Goal: Task Accomplishment & Management: Use online tool/utility

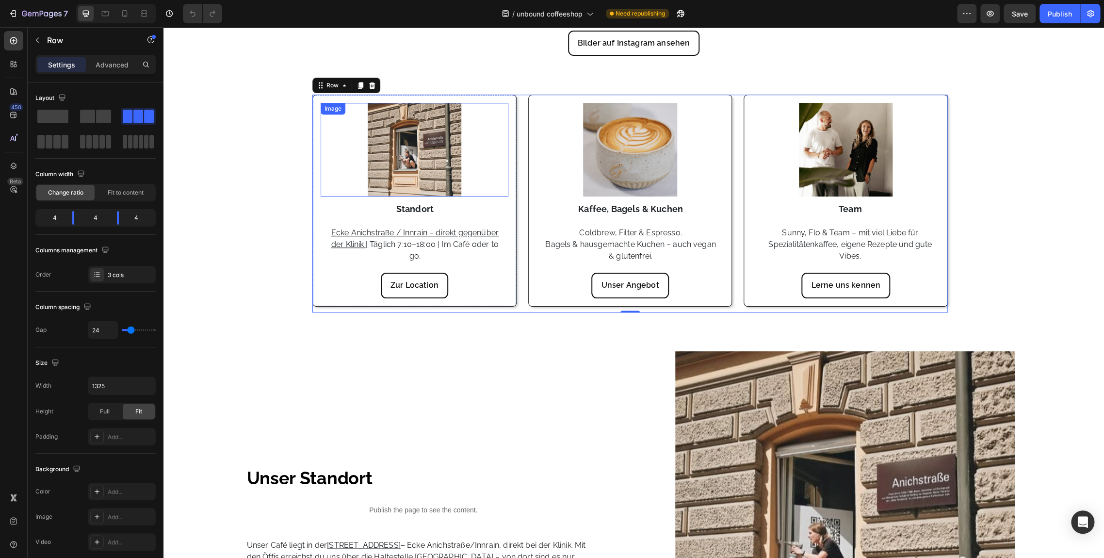
scroll to position [487, 0]
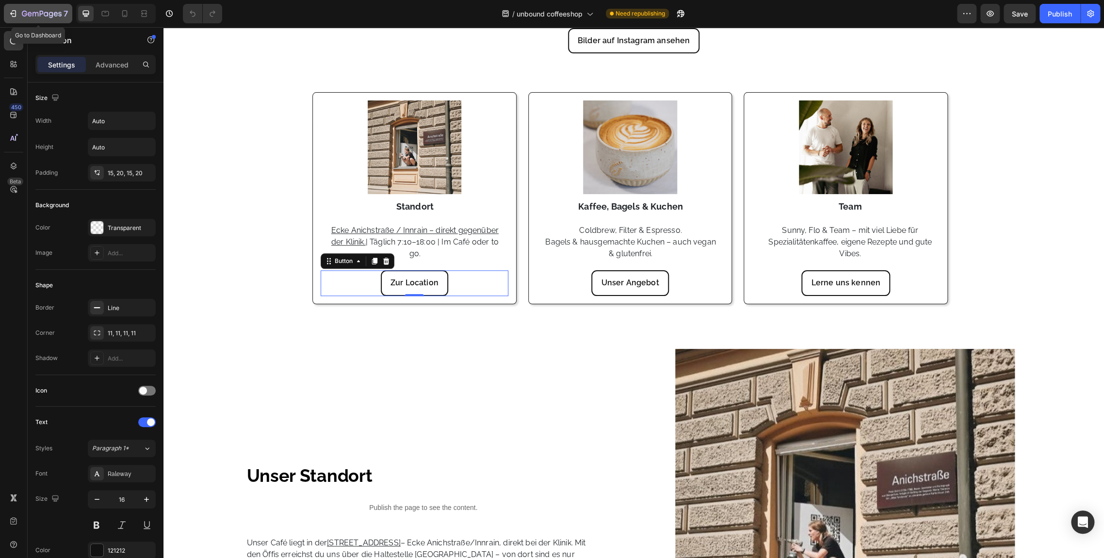
click at [36, 13] on icon "button" at bounding box center [36, 14] width 6 height 4
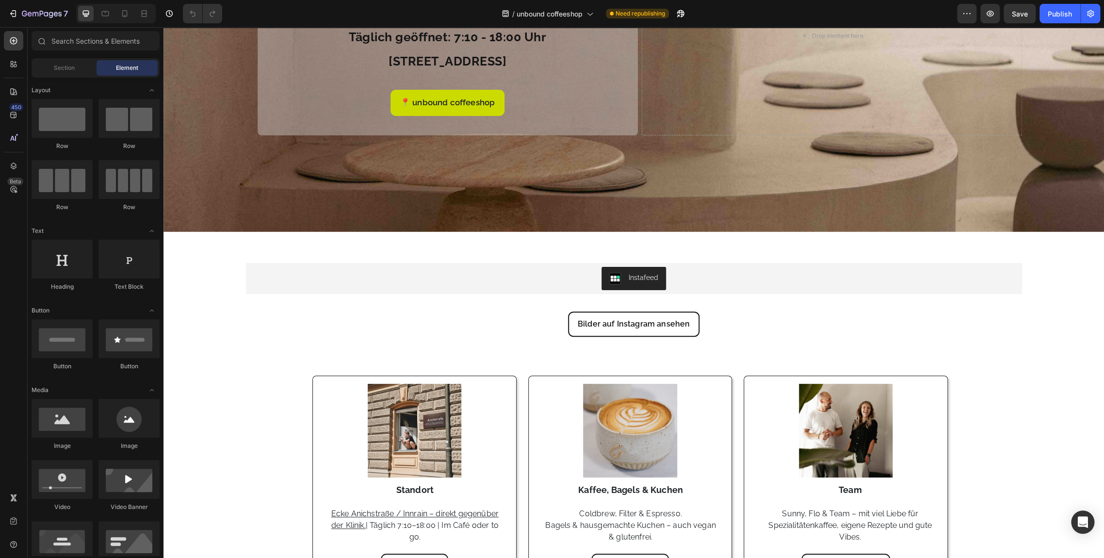
scroll to position [209, 0]
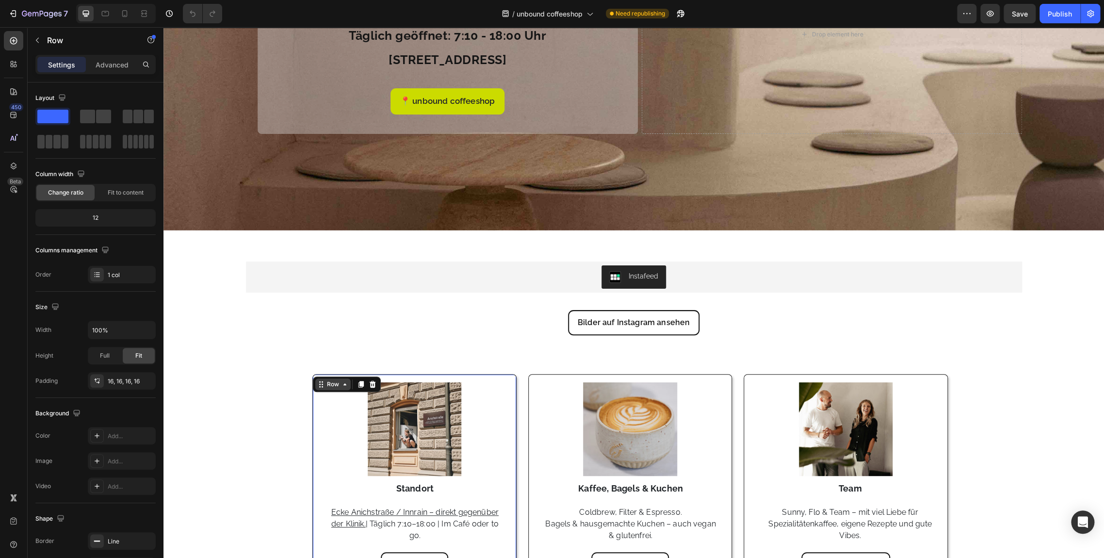
click at [336, 385] on div "Row" at bounding box center [332, 384] width 35 height 12
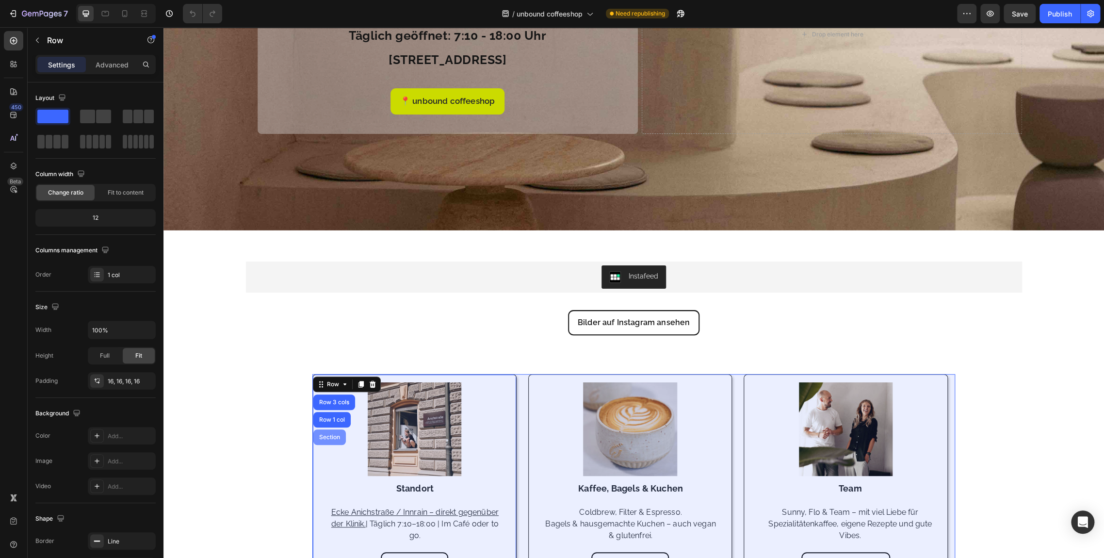
click at [324, 434] on div "Section" at bounding box center [329, 437] width 25 height 6
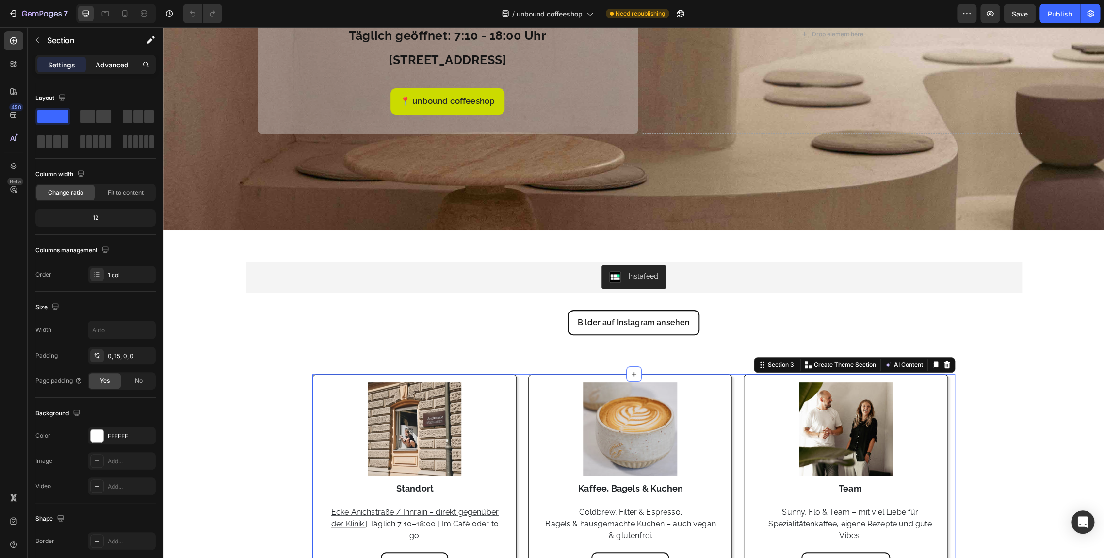
click at [106, 60] on p "Advanced" at bounding box center [112, 65] width 33 height 10
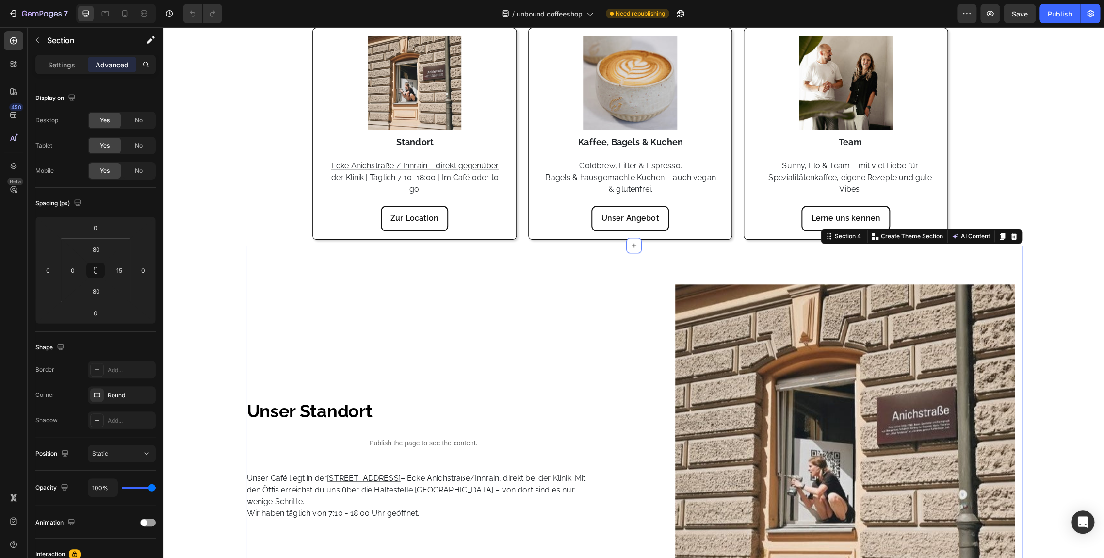
scroll to position [551, 0]
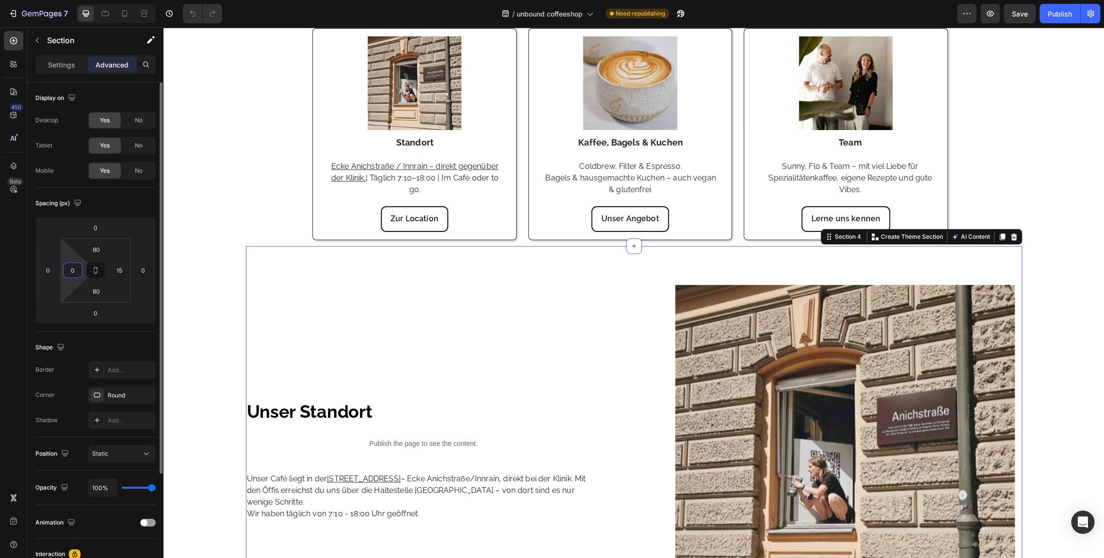
click at [70, 271] on input "0" at bounding box center [73, 270] width 15 height 15
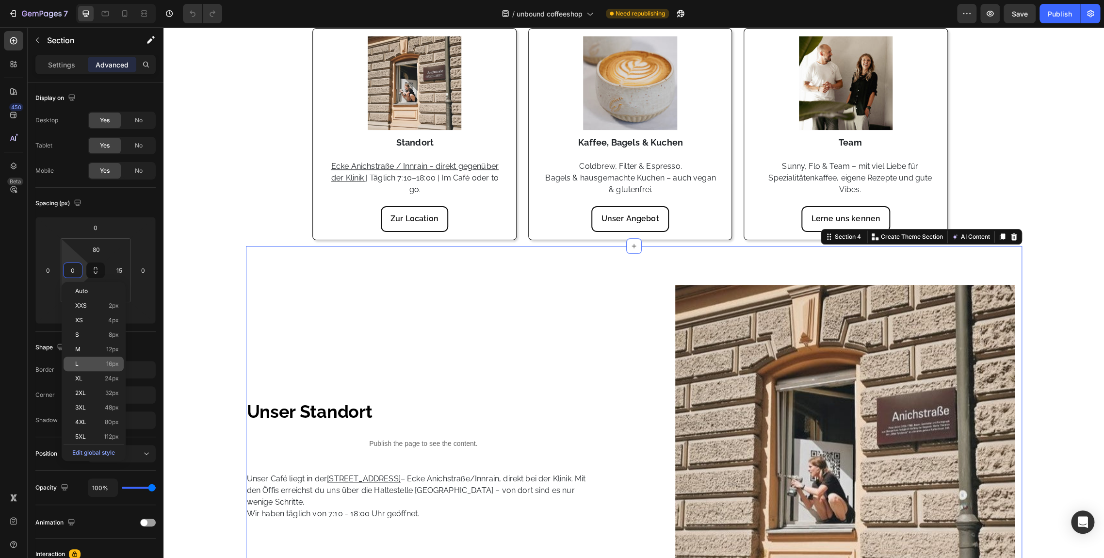
click at [101, 361] on p "L 16px" at bounding box center [97, 364] width 44 height 7
type input "16"
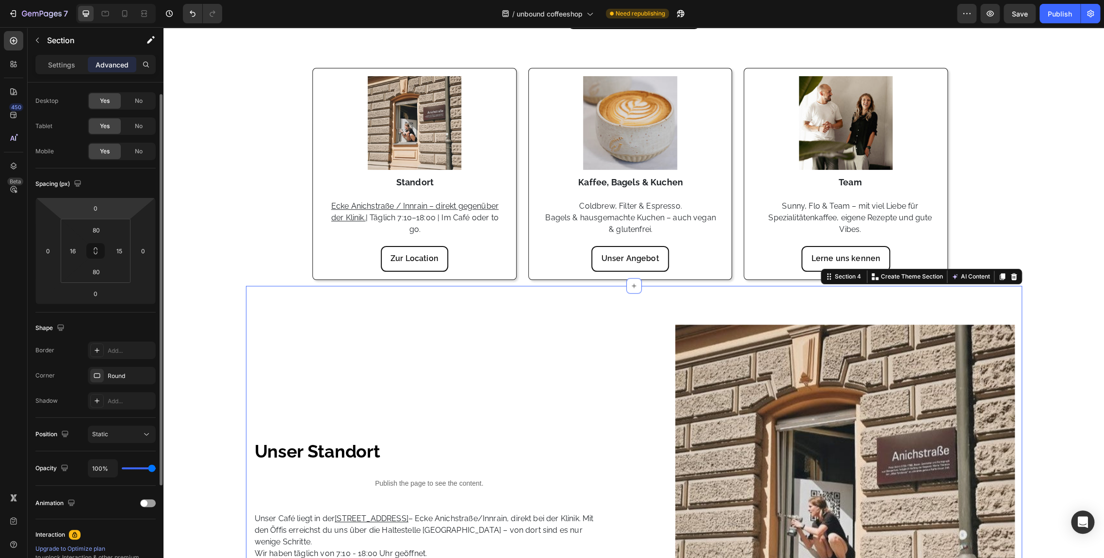
scroll to position [17, 0]
click at [105, 206] on input "0" at bounding box center [95, 210] width 19 height 15
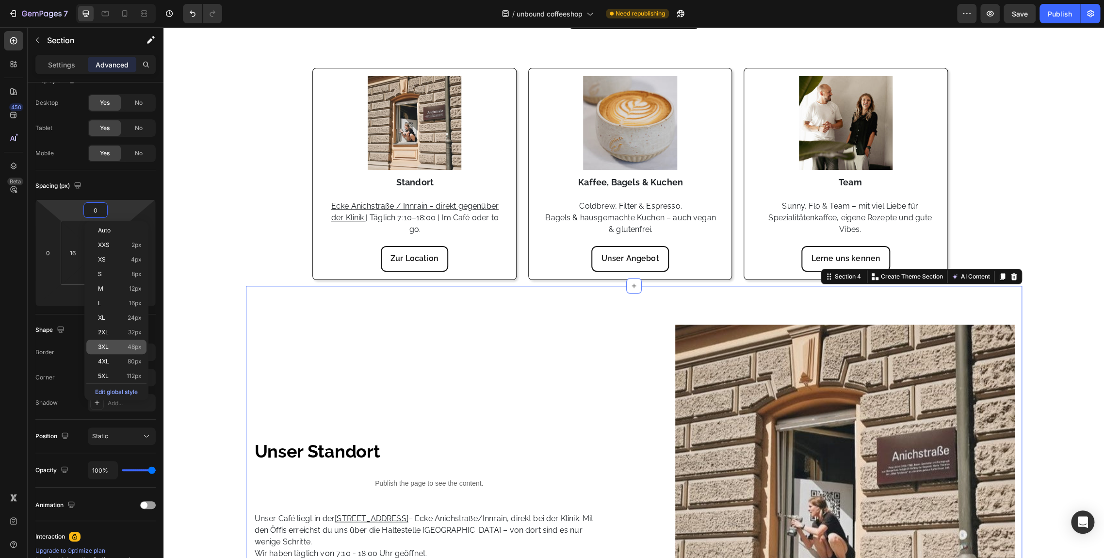
click at [128, 345] on span "48px" at bounding box center [135, 347] width 14 height 7
type input "48"
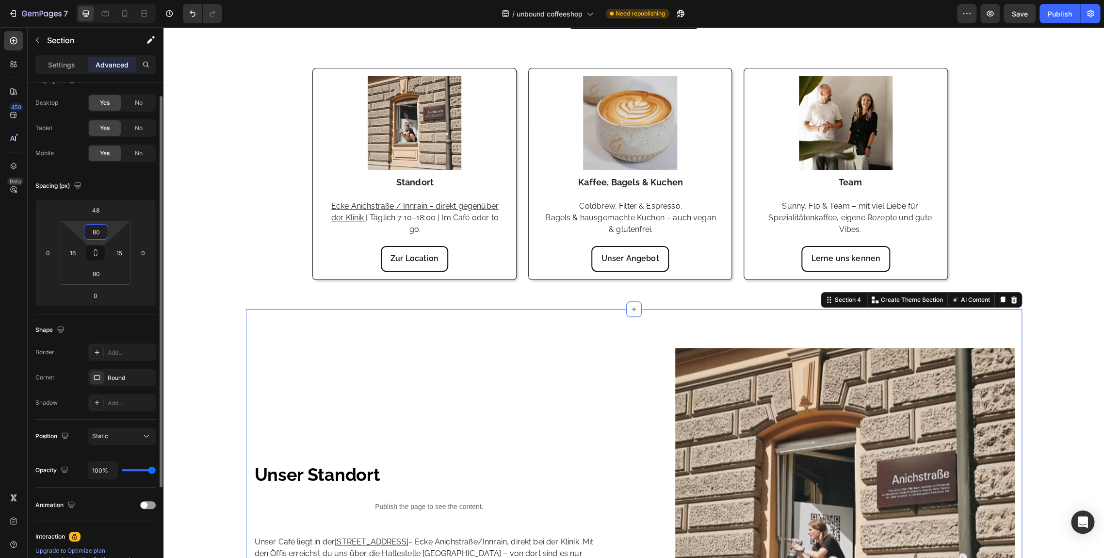
click at [92, 234] on input "80" at bounding box center [95, 232] width 19 height 15
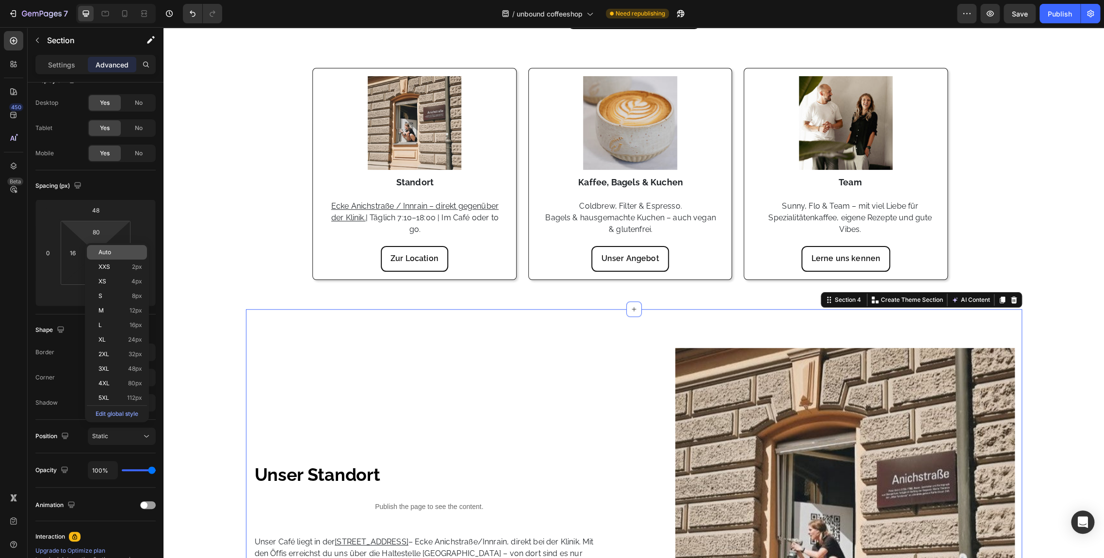
click at [111, 257] on div "Auto" at bounding box center [117, 252] width 60 height 15
type input "Auto"
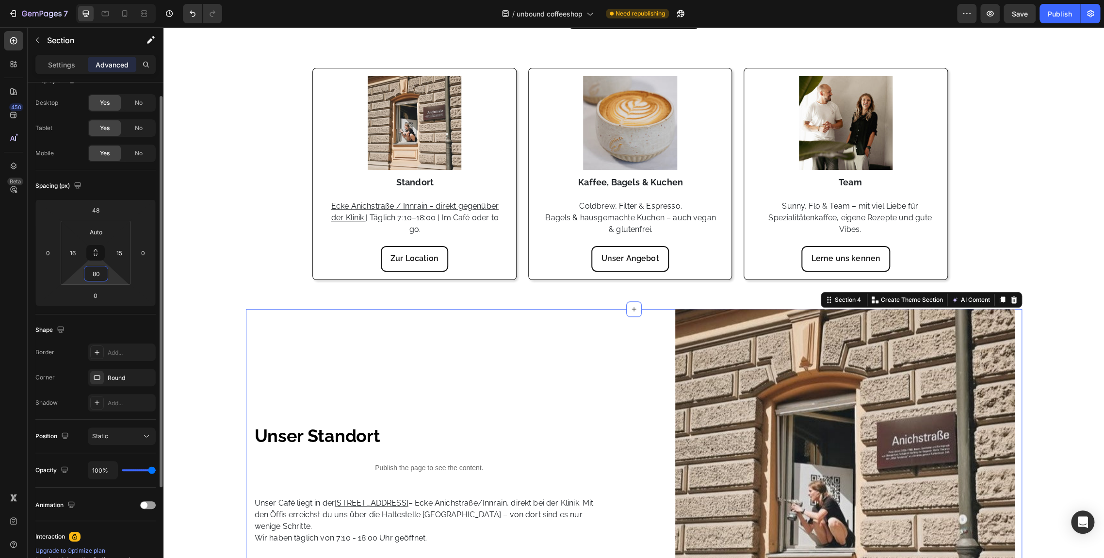
click at [103, 277] on input "80" at bounding box center [95, 273] width 19 height 15
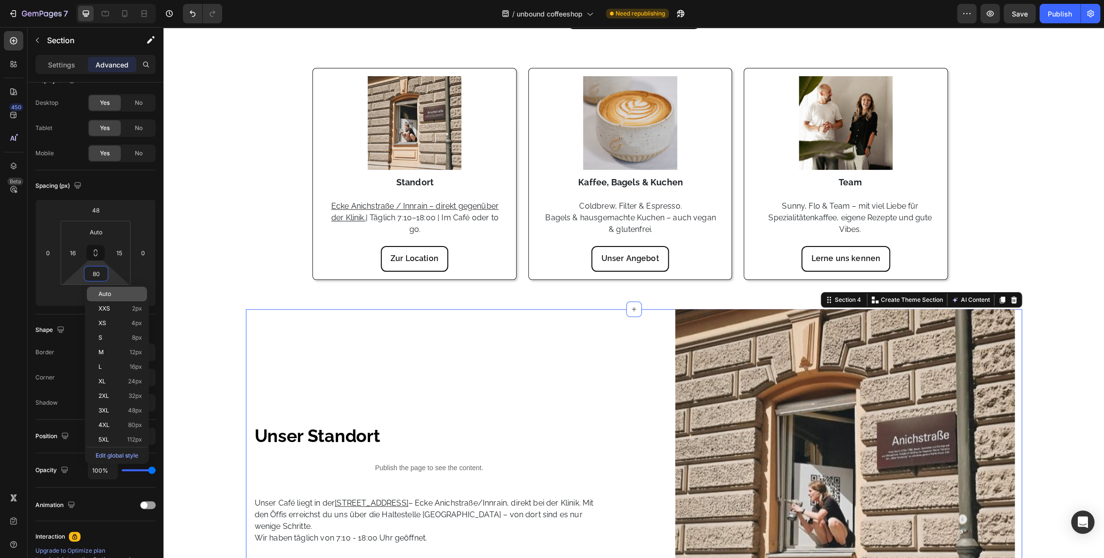
click at [126, 299] on div "Auto" at bounding box center [117, 294] width 60 height 15
type input "Auto"
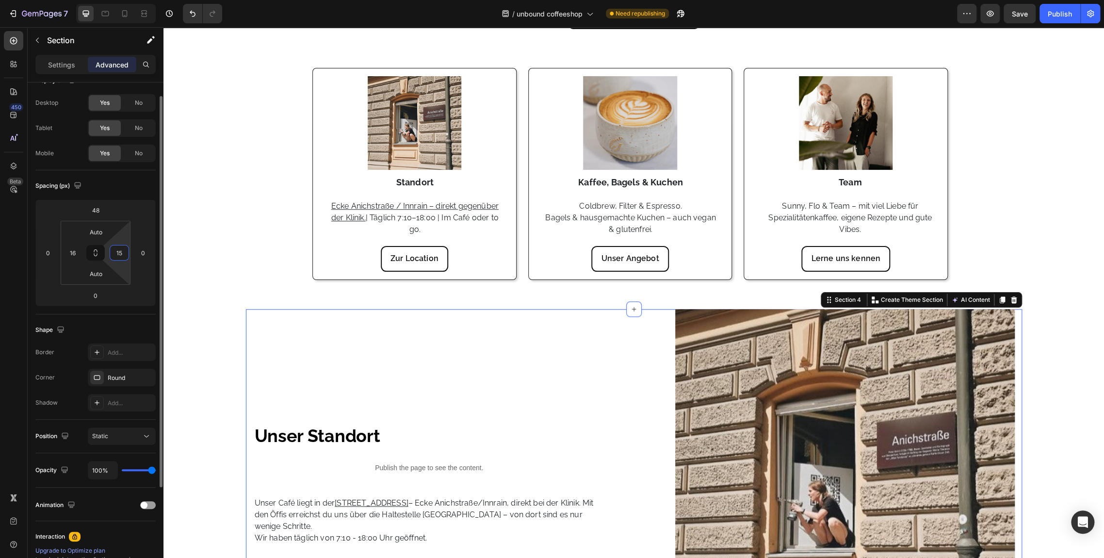
click at [123, 250] on input "15" at bounding box center [119, 253] width 15 height 15
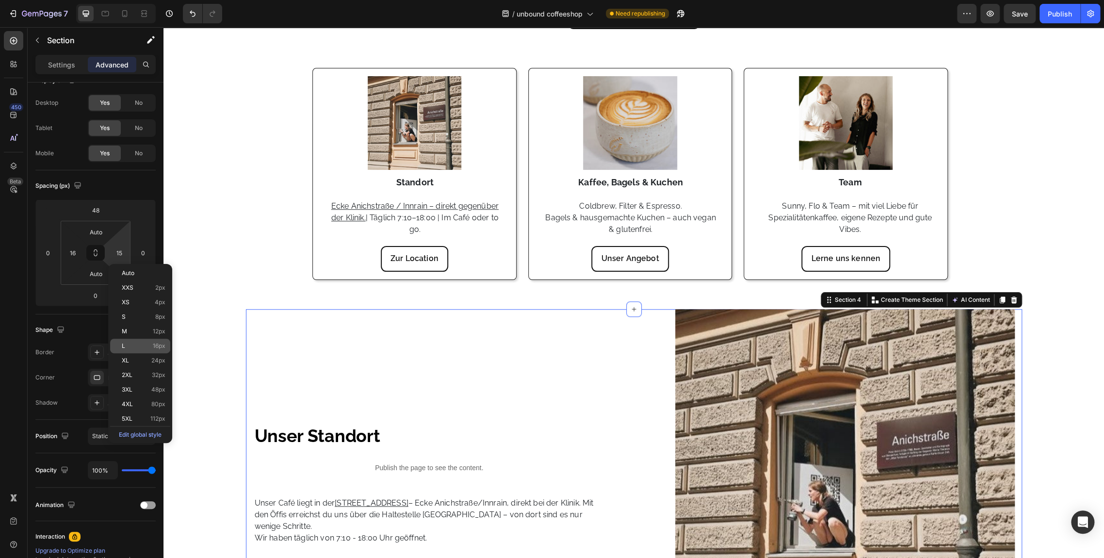
click at [148, 350] on div "L 16px" at bounding box center [140, 346] width 60 height 15
type input "16"
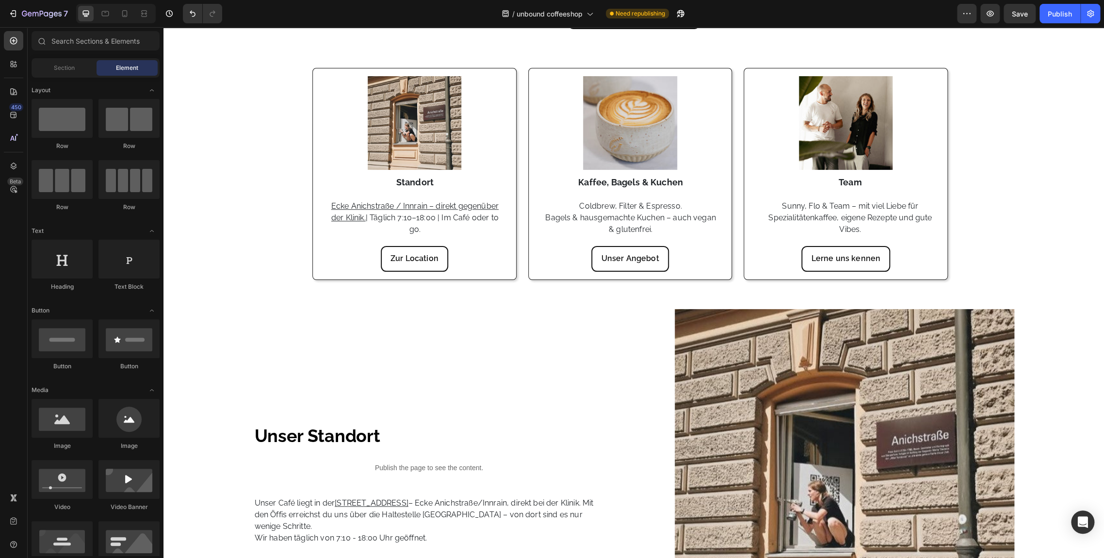
click at [1064, 15] on div "Publish" at bounding box center [1060, 14] width 24 height 10
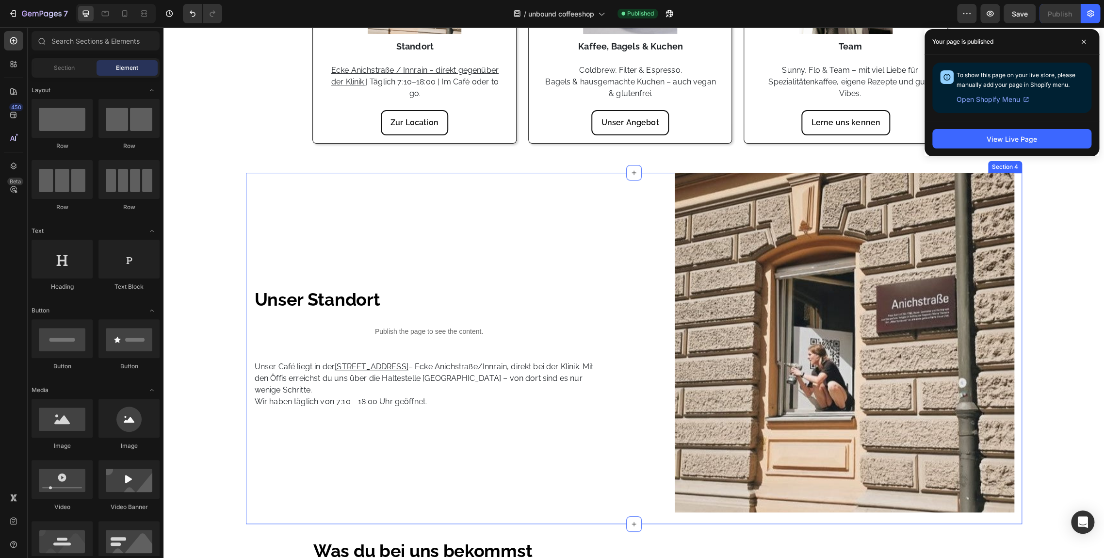
scroll to position [260, 0]
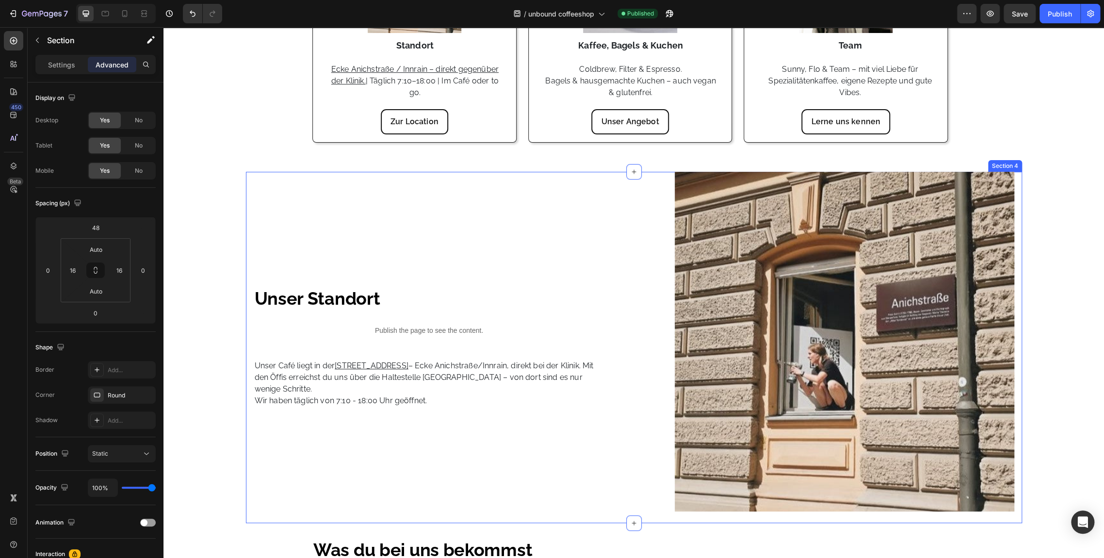
click at [323, 210] on div "Unser Standort Heading Publish the page to see the content. Custom Code Unser C…" at bounding box center [429, 347] width 351 height 351
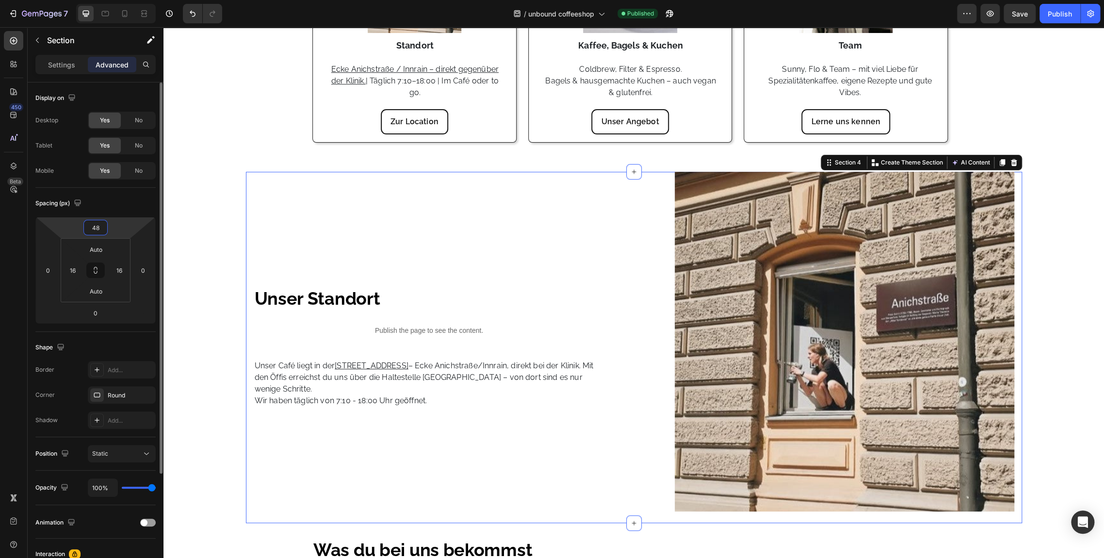
click at [100, 227] on input "48" at bounding box center [95, 227] width 19 height 15
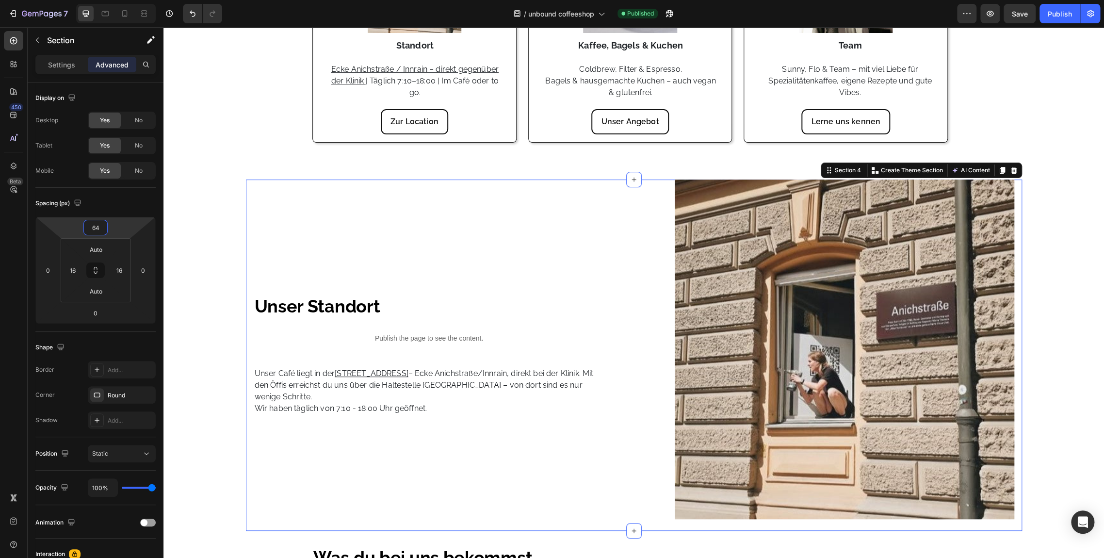
type input "64"
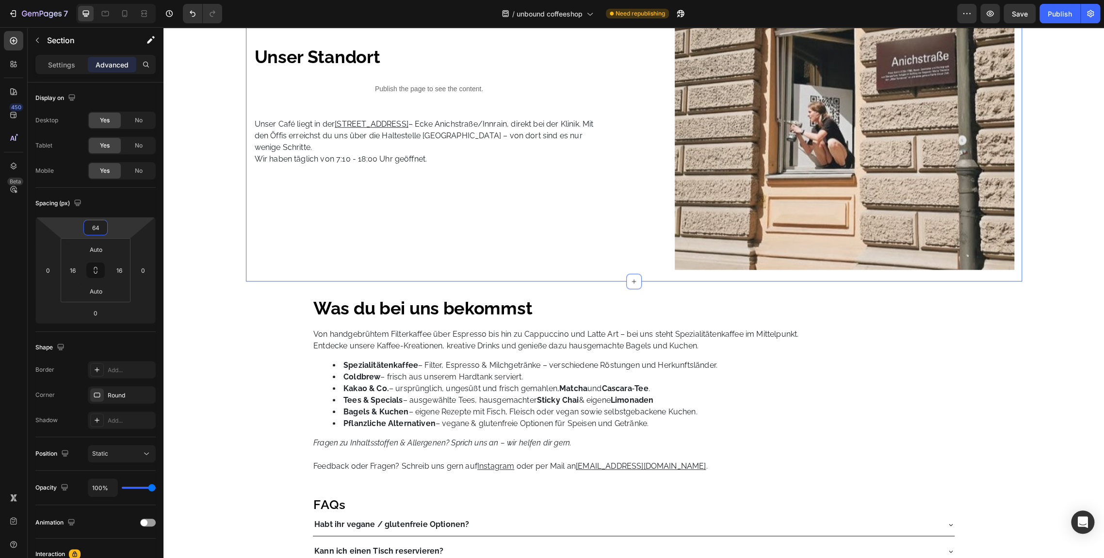
scroll to position [510, 0]
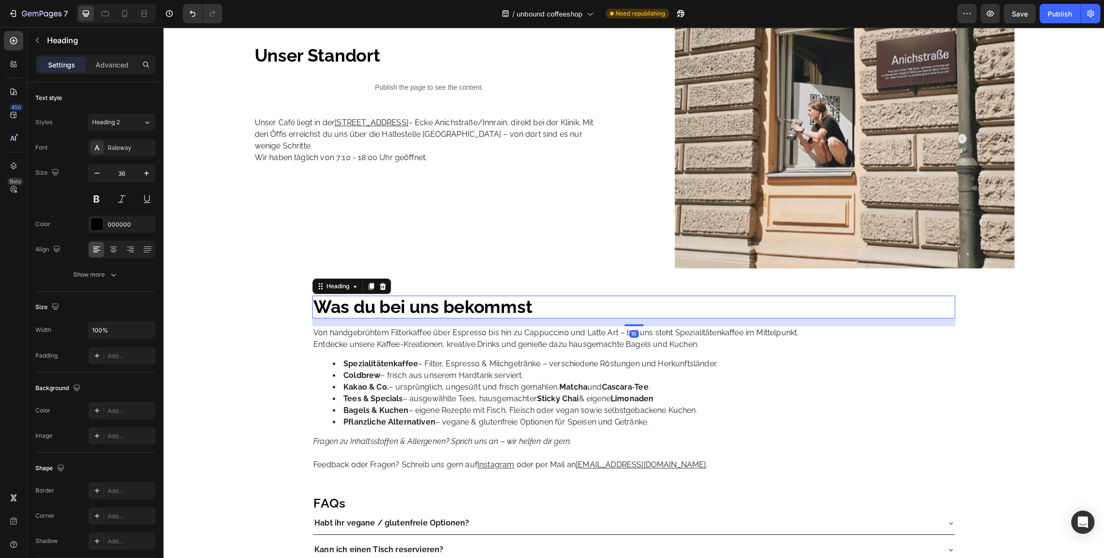
click at [325, 317] on h2 "Was du bei uns bekommst" at bounding box center [633, 306] width 643 height 23
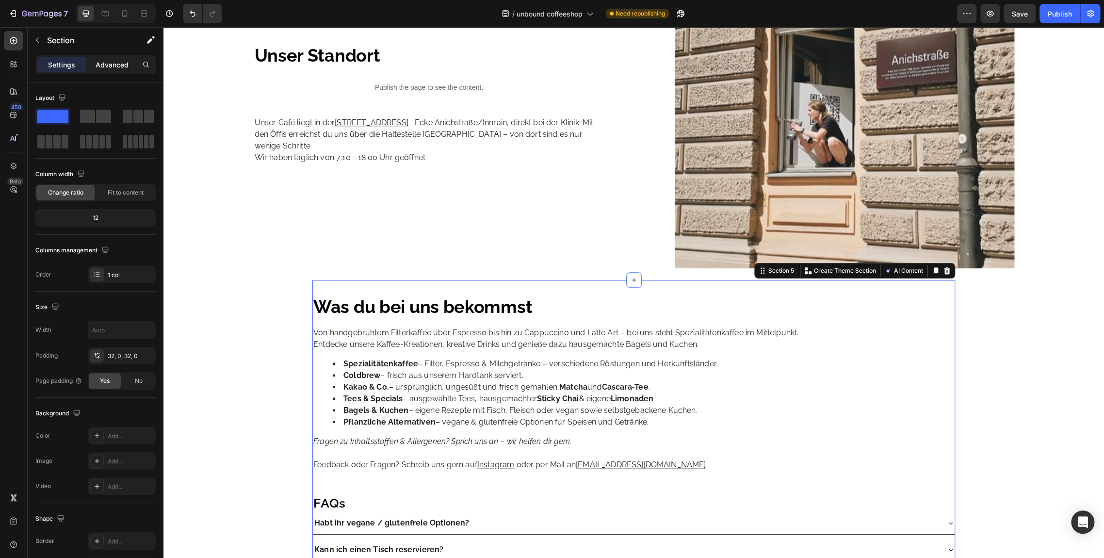
click at [110, 63] on p "Advanced" at bounding box center [112, 65] width 33 height 10
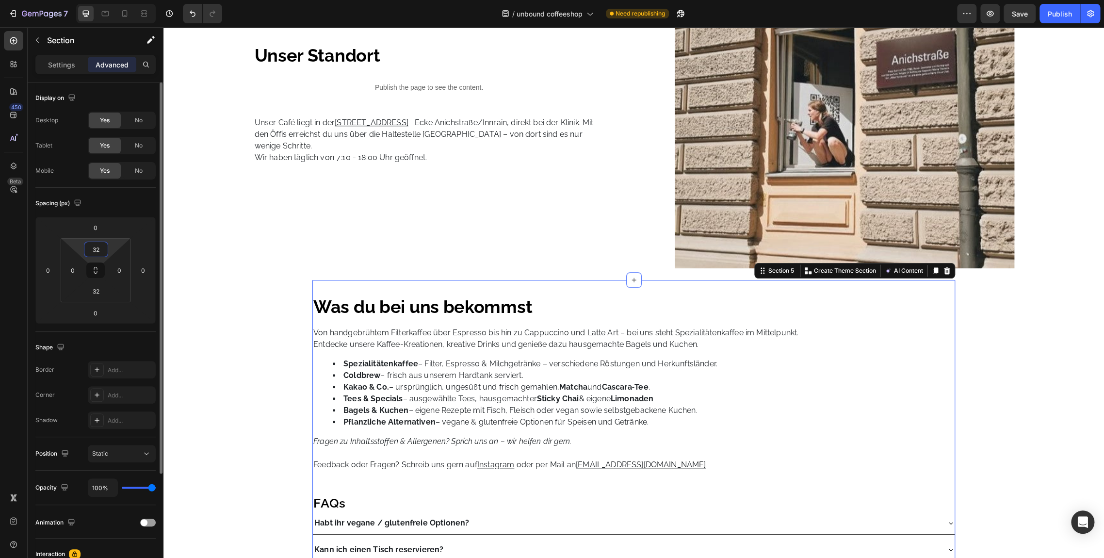
click at [103, 245] on input "32" at bounding box center [95, 249] width 19 height 15
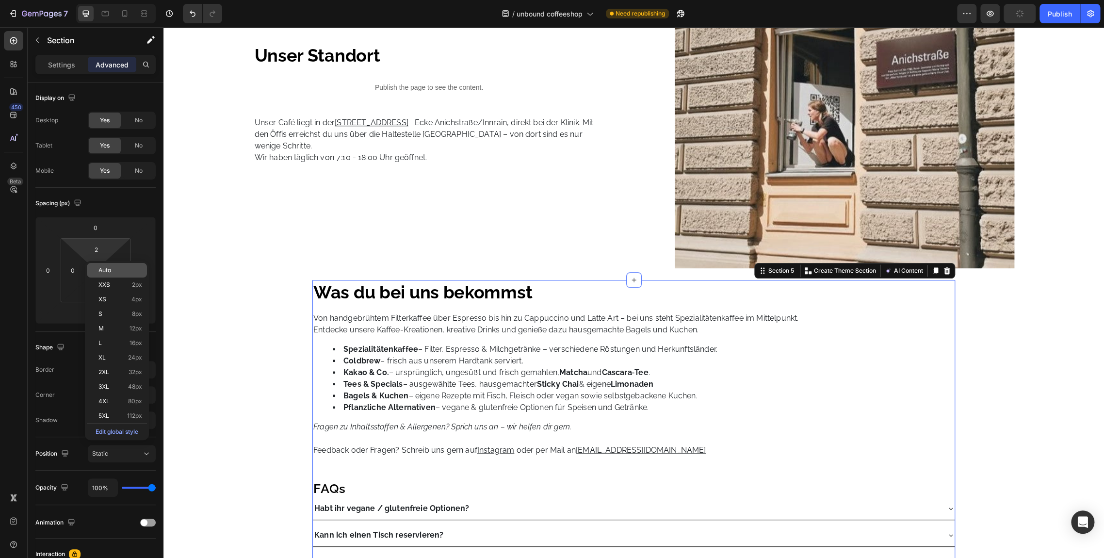
click at [119, 276] on div "Auto" at bounding box center [117, 270] width 60 height 15
type input "Auto"
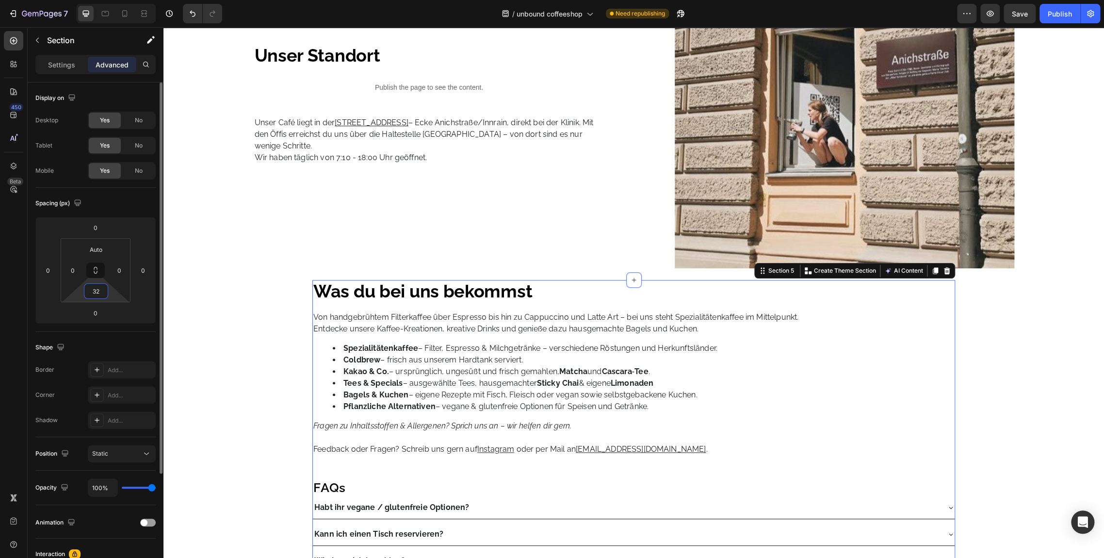
click at [102, 290] on input "32" at bounding box center [95, 291] width 19 height 15
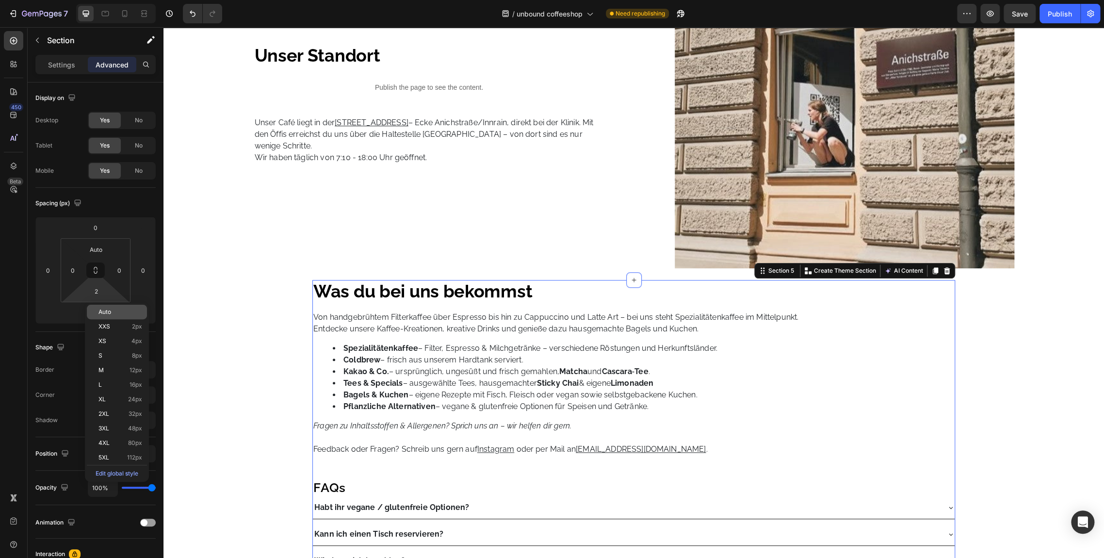
click at [112, 308] on div "Auto" at bounding box center [117, 312] width 60 height 15
type input "Auto"
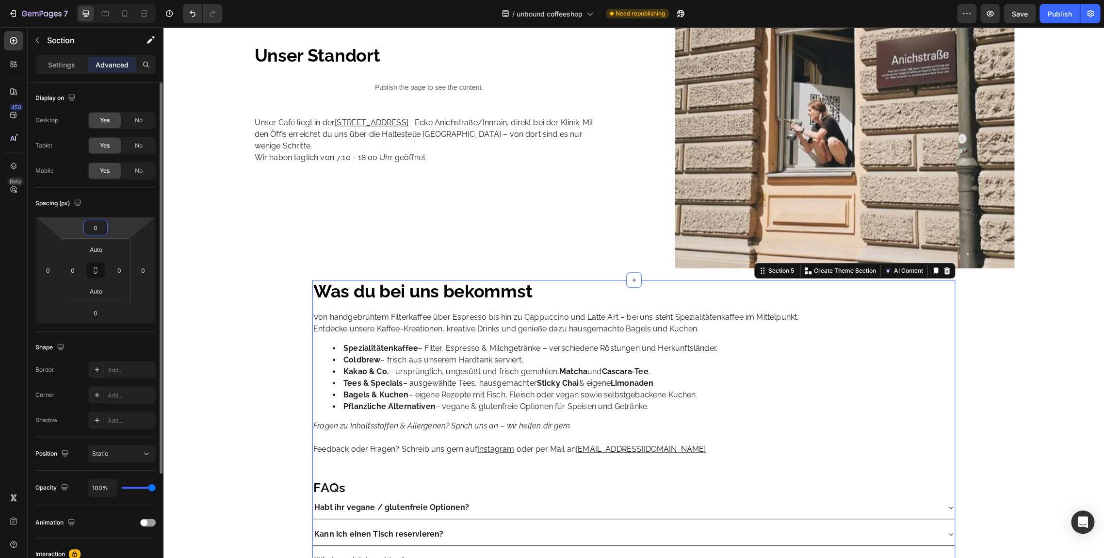
click at [102, 228] on input "0" at bounding box center [95, 227] width 19 height 15
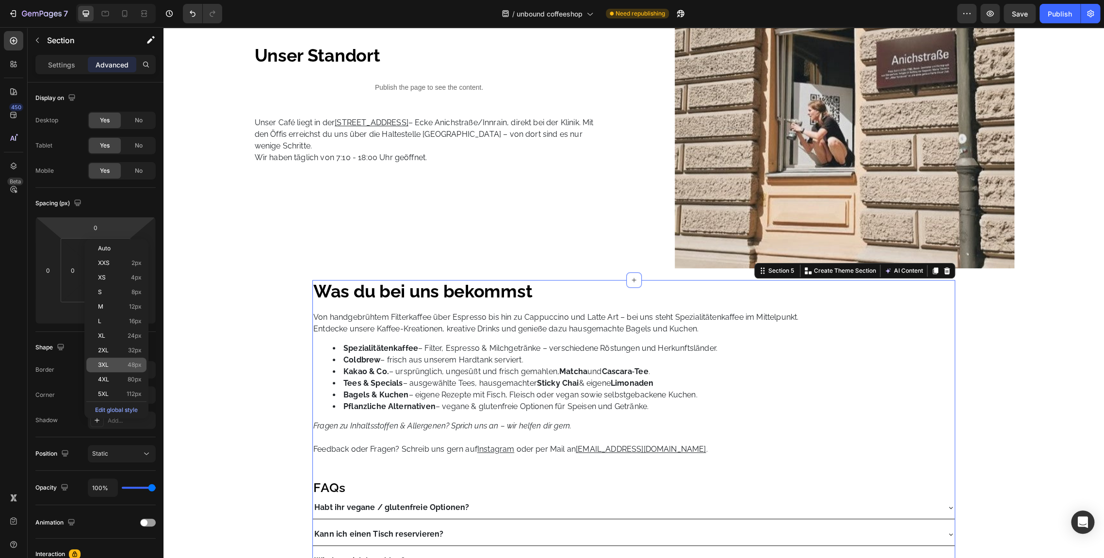
click at [135, 363] on span "48px" at bounding box center [135, 364] width 14 height 7
type input "48"
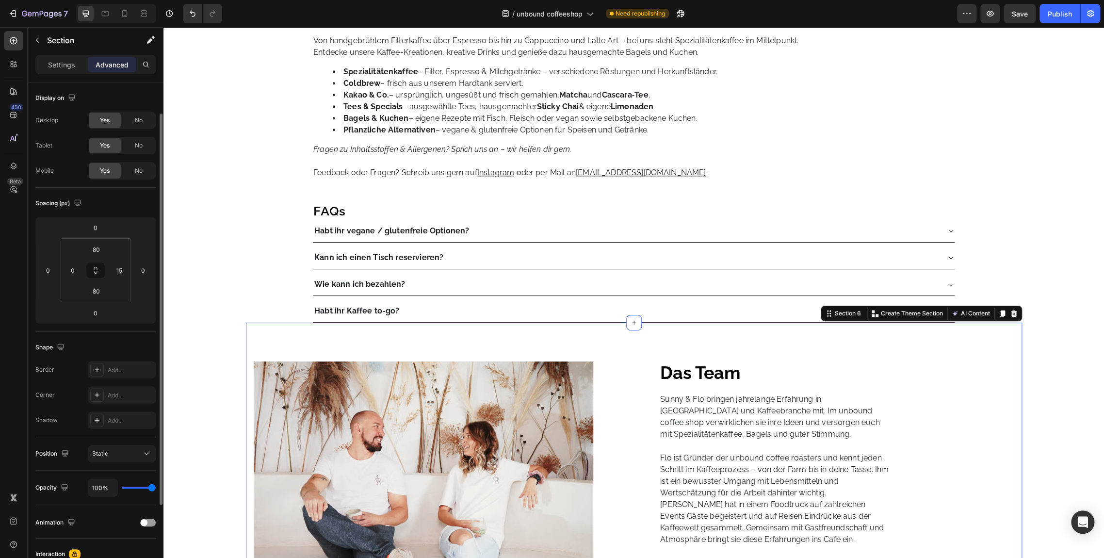
scroll to position [17, 0]
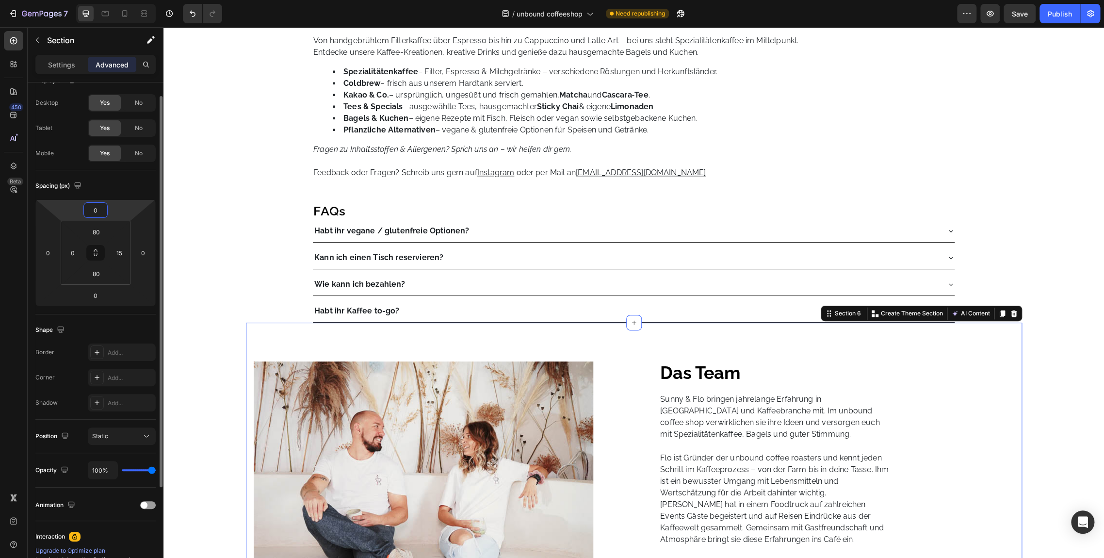
click at [99, 211] on input "0" at bounding box center [95, 210] width 19 height 15
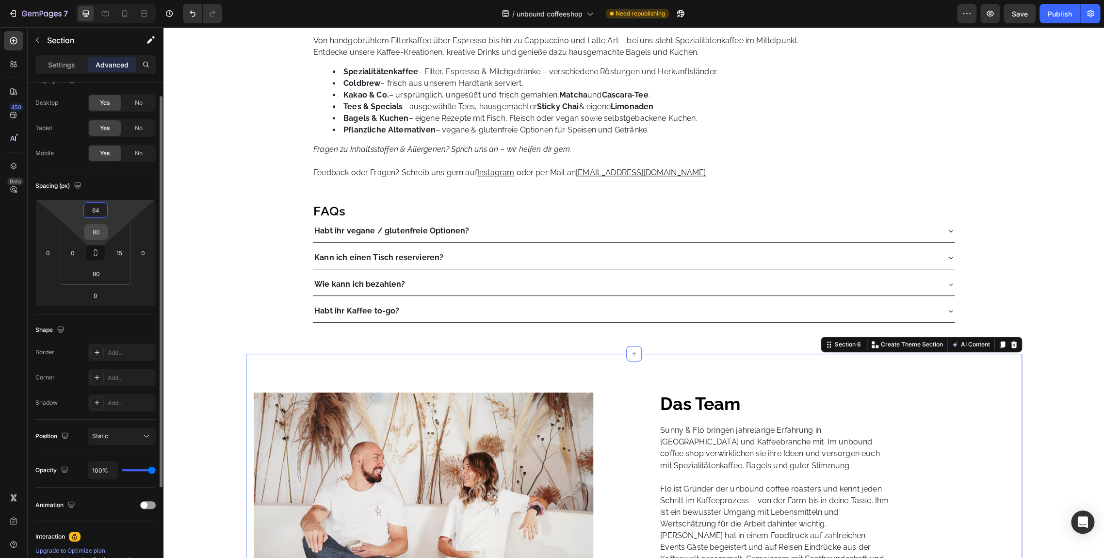
type input "64"
click at [106, 230] on div "80" at bounding box center [96, 232] width 24 height 16
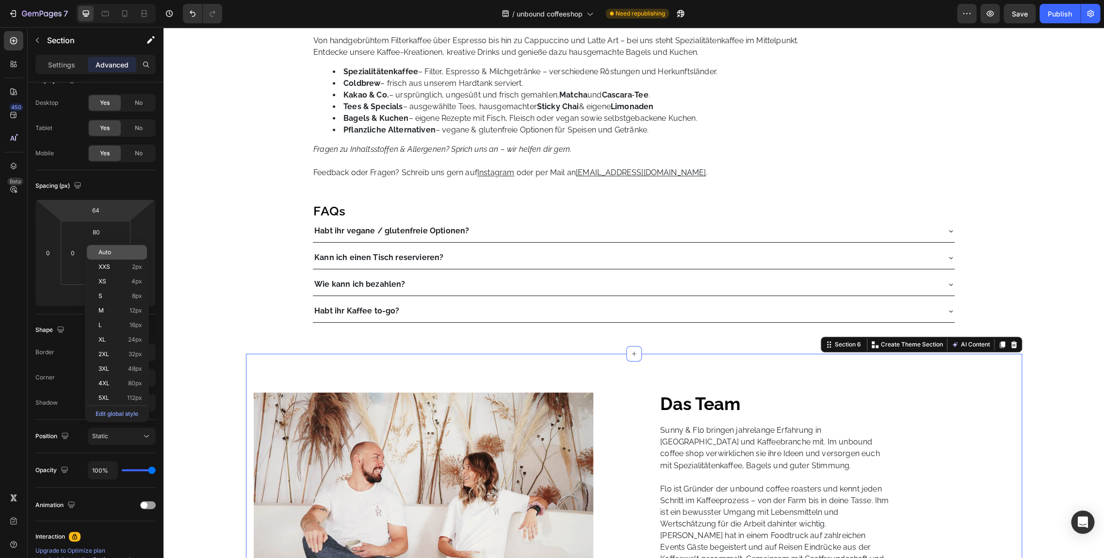
click at [116, 246] on div "Auto" at bounding box center [117, 252] width 60 height 15
type input "Auto"
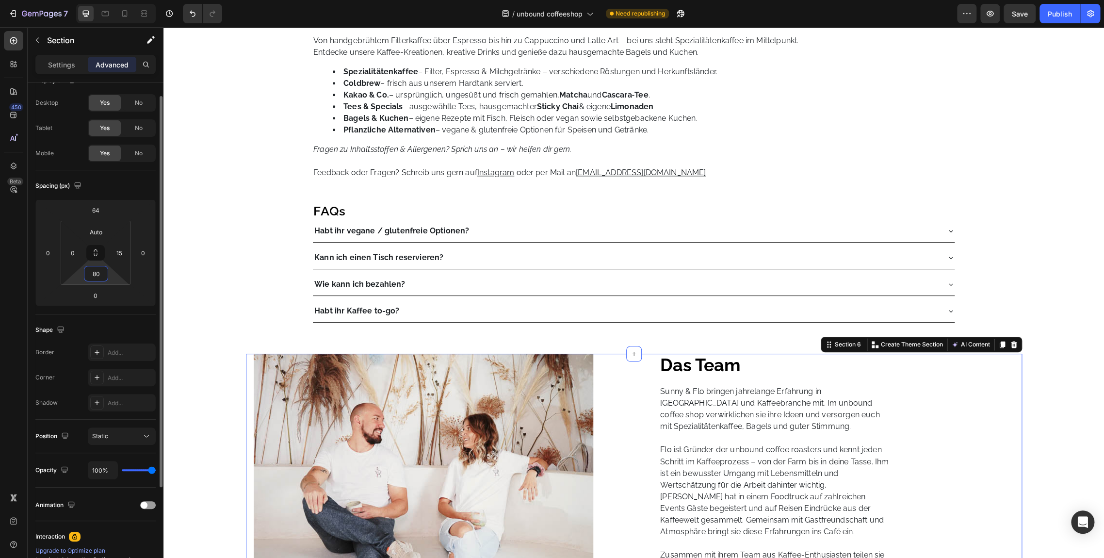
click at [105, 273] on input "80" at bounding box center [95, 273] width 19 height 15
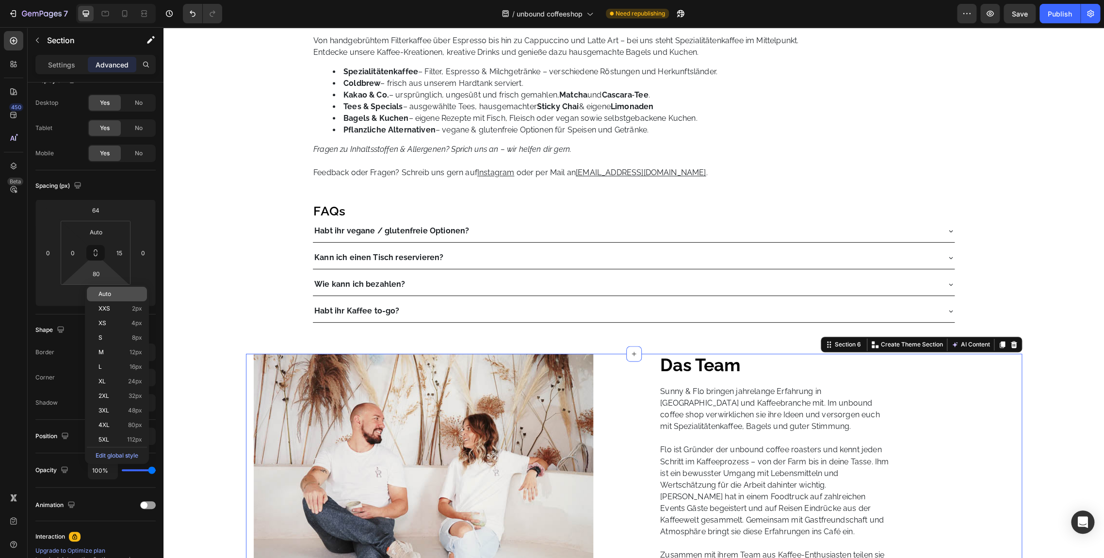
click at [119, 293] on p "Auto" at bounding box center [120, 294] width 44 height 7
type input "Auto"
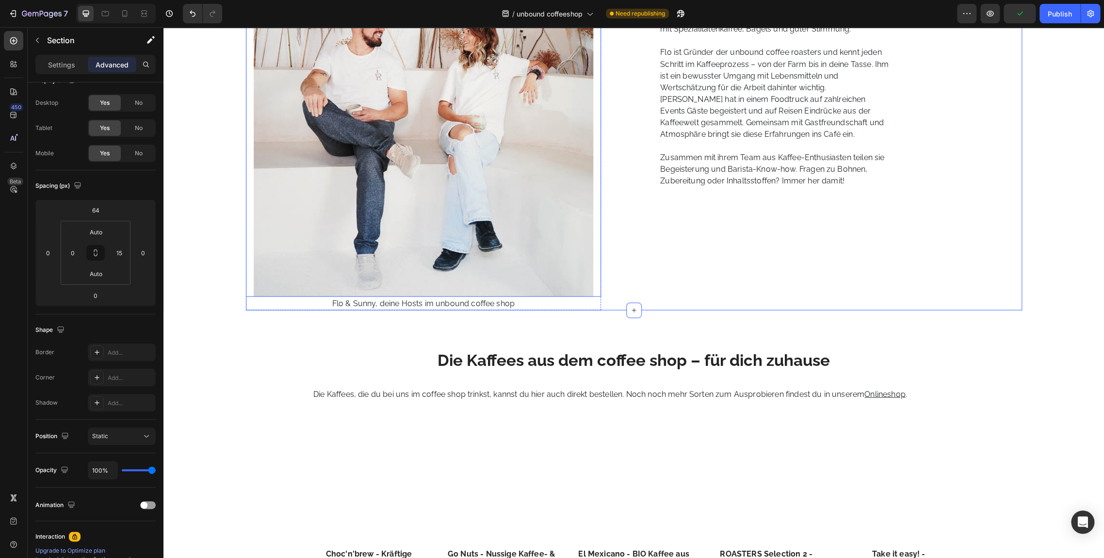
scroll to position [1228, 0]
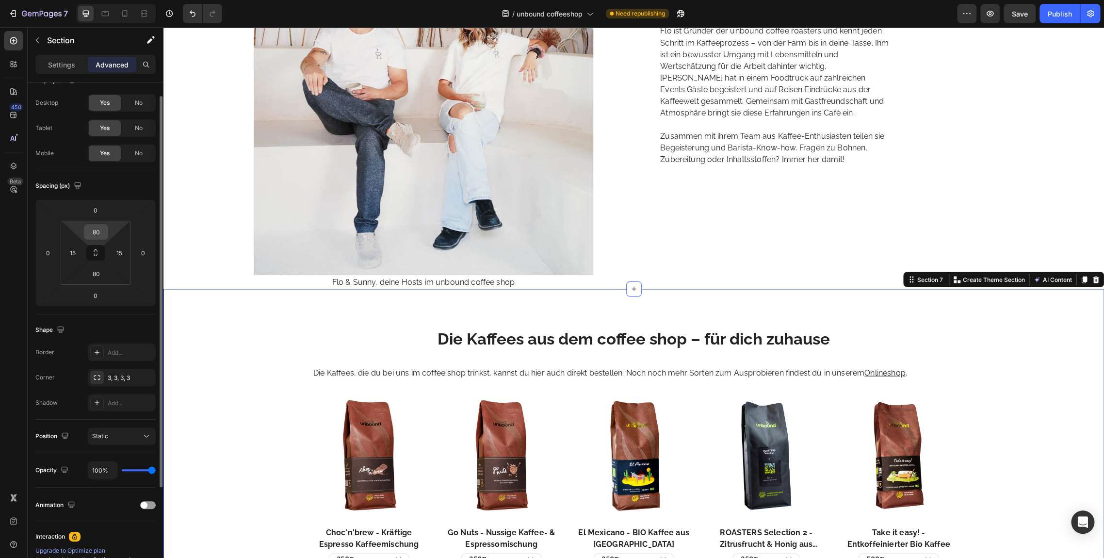
click at [101, 229] on input "80" at bounding box center [95, 232] width 19 height 15
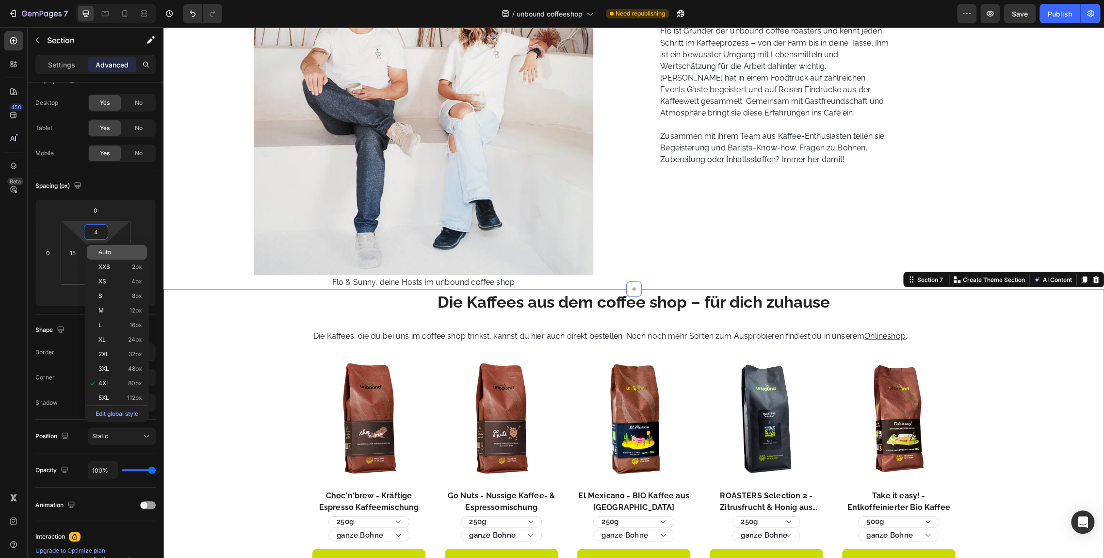
click at [108, 253] on span "Auto" at bounding box center [104, 252] width 13 height 7
type input "Auto"
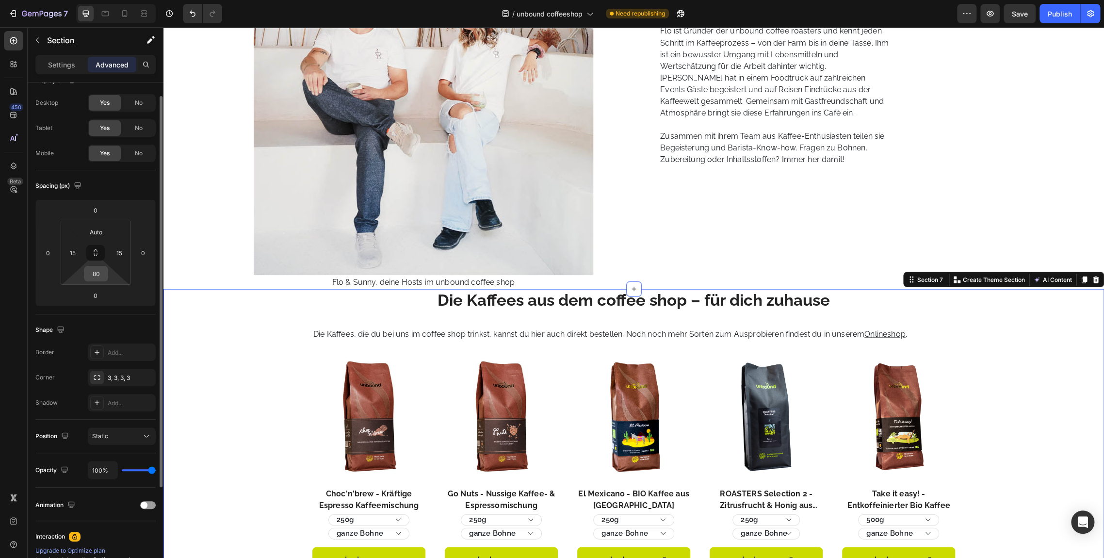
click at [99, 273] on input "80" at bounding box center [95, 273] width 19 height 15
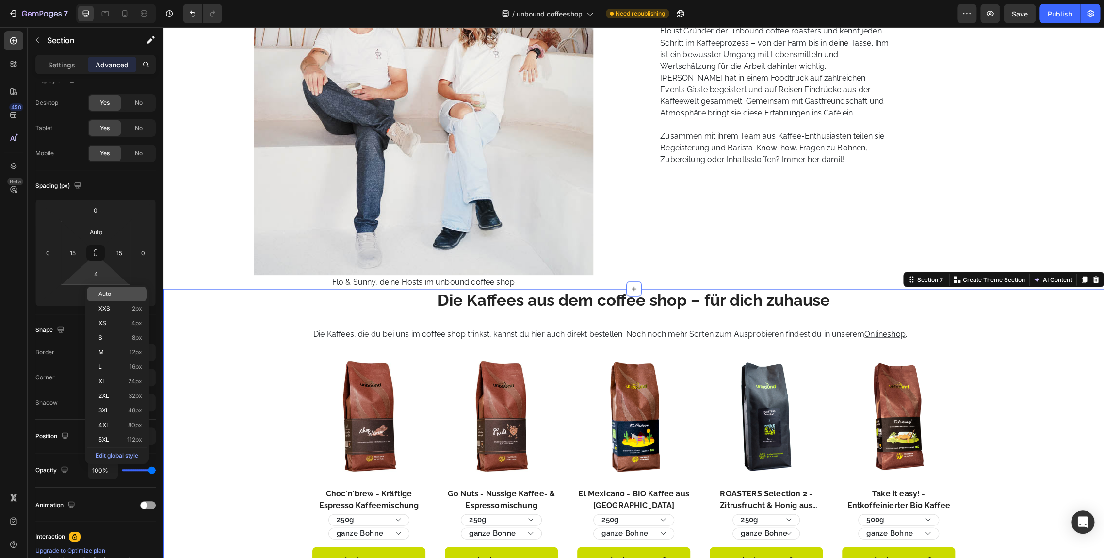
click at [115, 297] on div "Auto" at bounding box center [117, 294] width 60 height 15
type input "Auto"
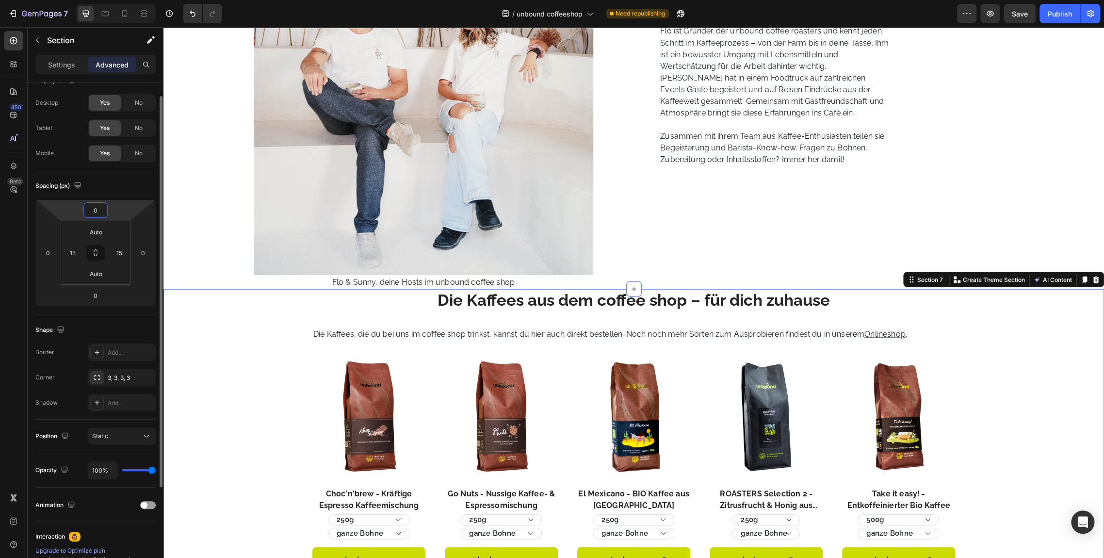
click at [98, 213] on input "0" at bounding box center [95, 210] width 19 height 15
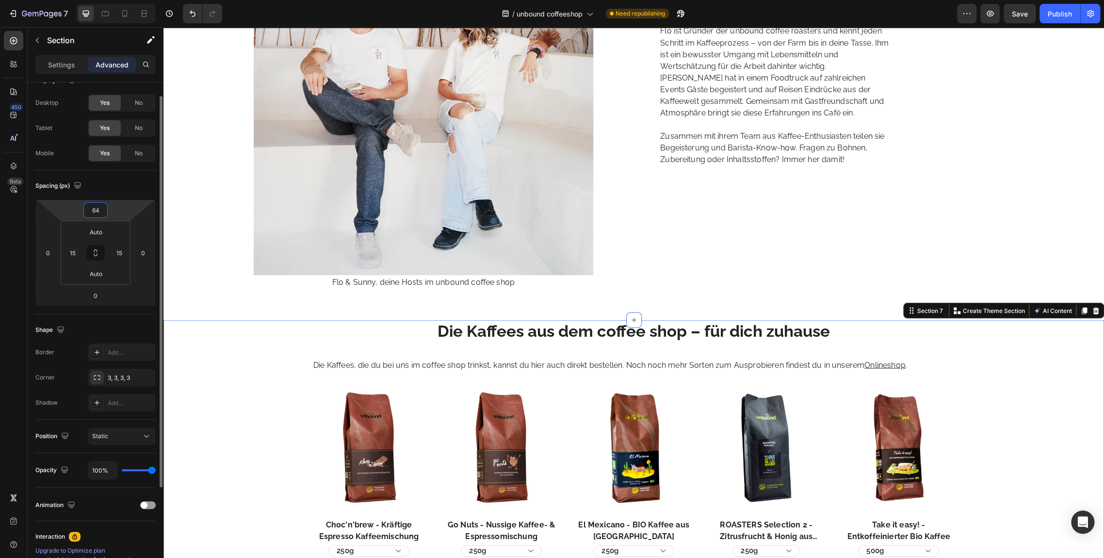
type input "64"
click at [0, 0] on div "Spacing (px) 64 0 0 0 Auto 15 Auto 15" at bounding box center [0, 0] width 0 height 0
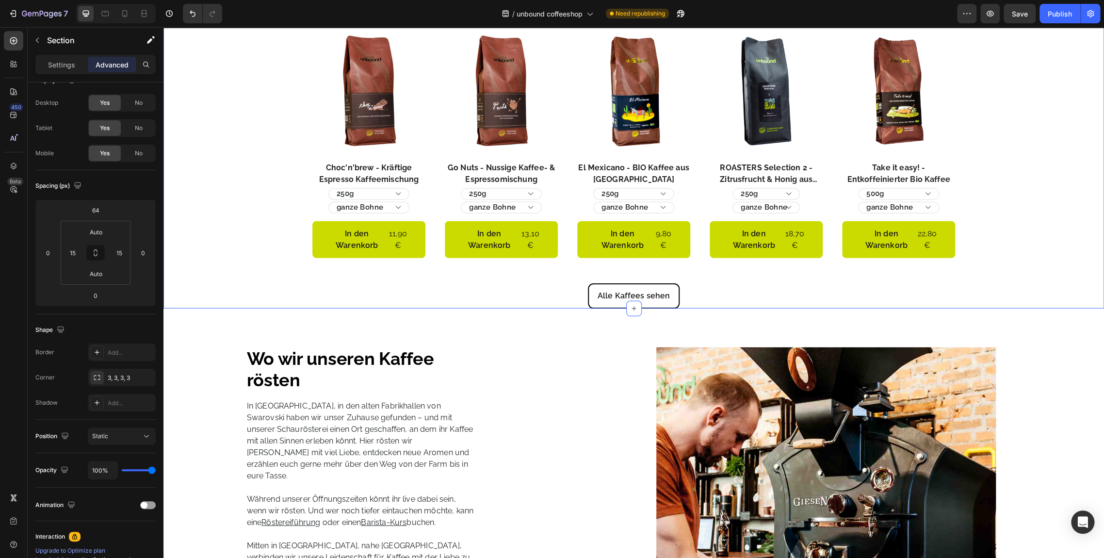
scroll to position [1585, 0]
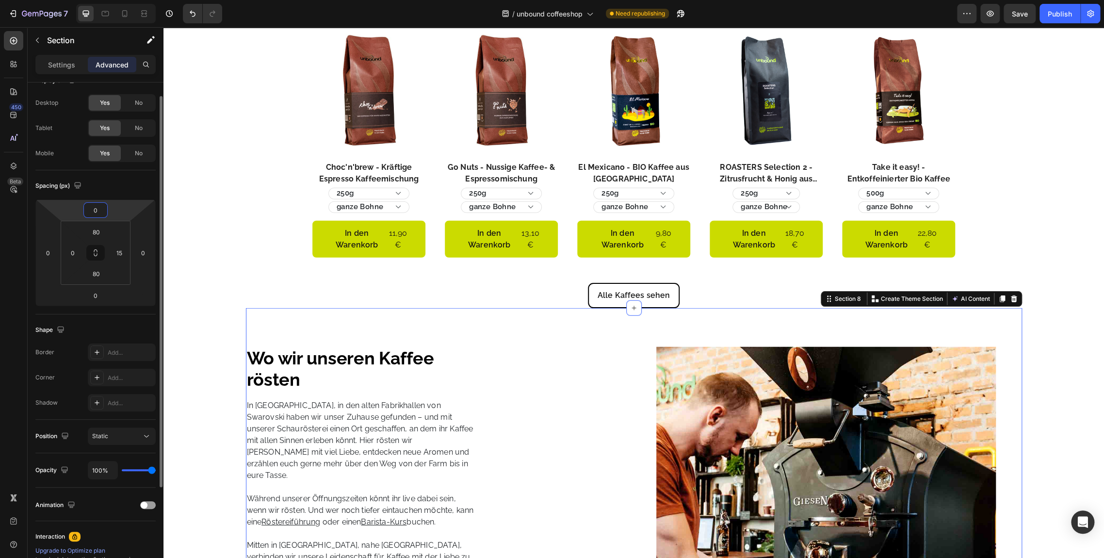
click at [98, 208] on input "0" at bounding box center [95, 210] width 19 height 15
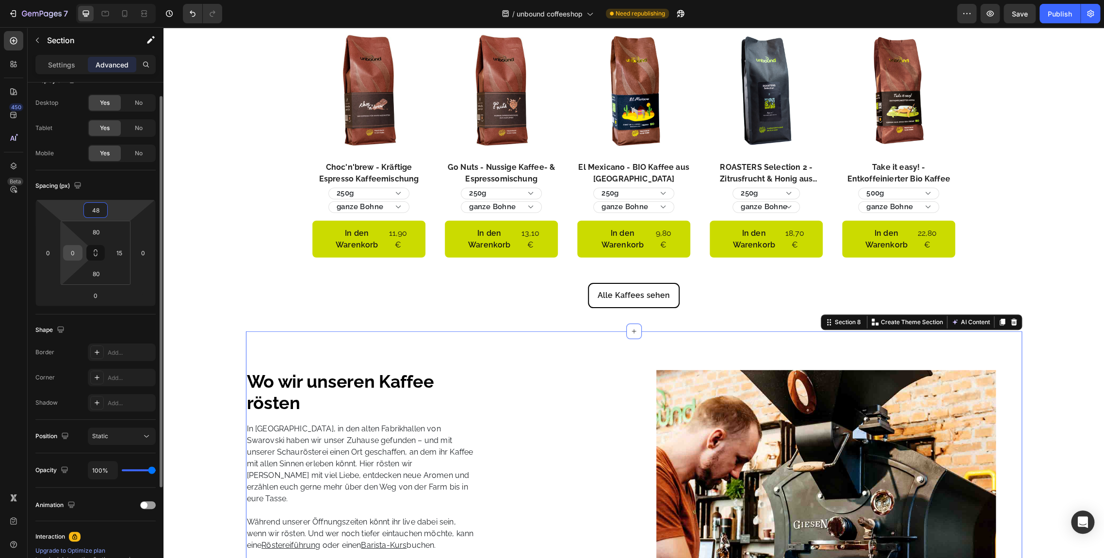
type input "48"
click at [80, 255] on input "0" at bounding box center [73, 253] width 15 height 15
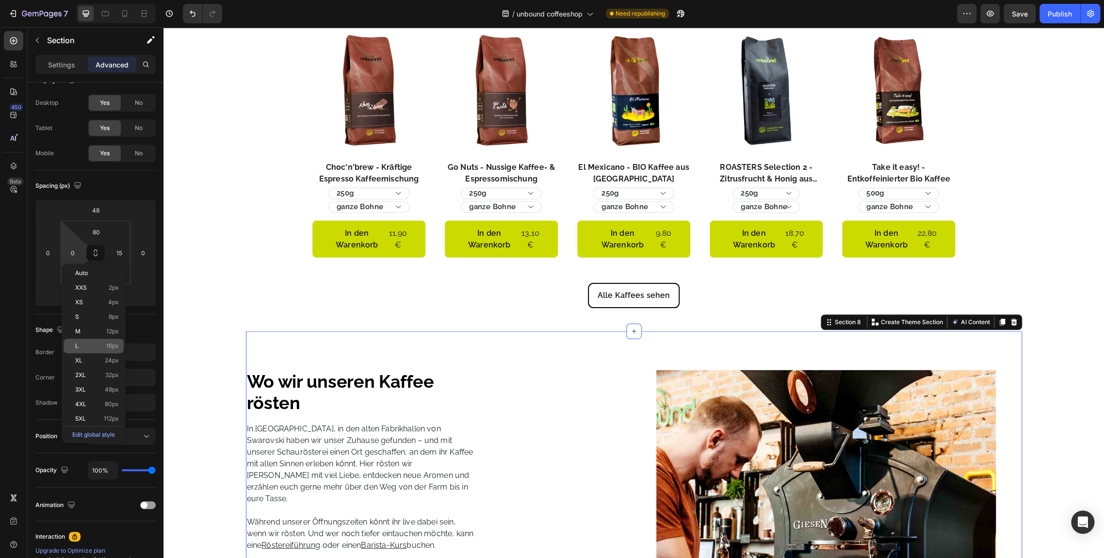
click at [101, 351] on div "L 16px" at bounding box center [94, 346] width 60 height 15
type input "16"
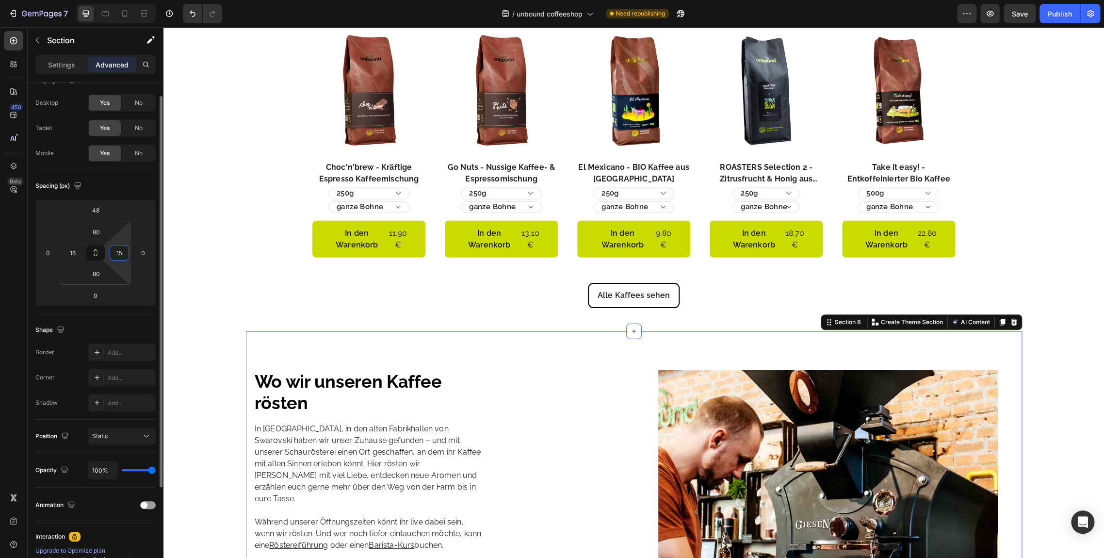
click at [116, 257] on input "15" at bounding box center [119, 253] width 15 height 15
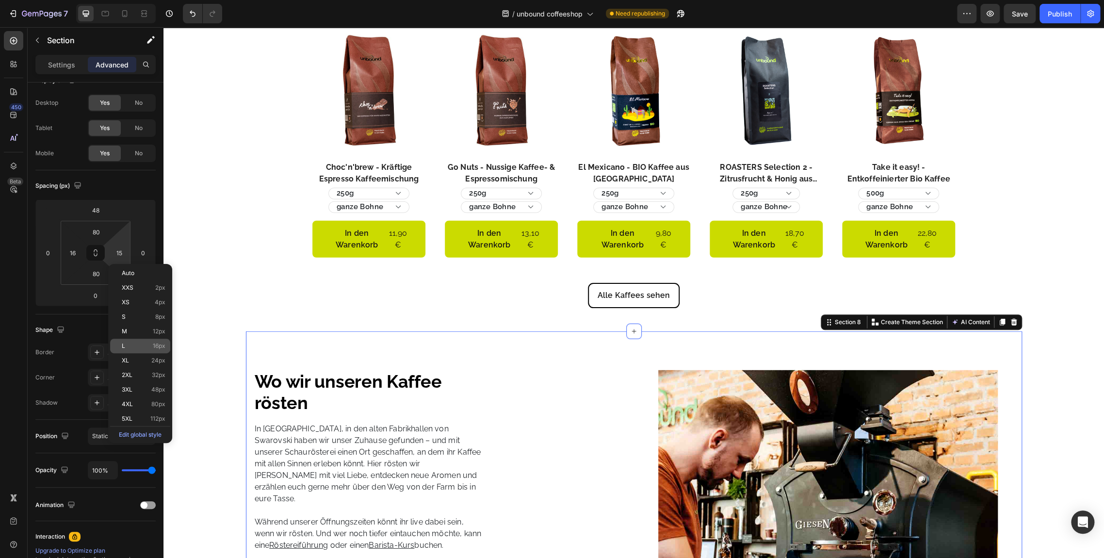
click at [156, 353] on div "L 16px" at bounding box center [140, 346] width 60 height 15
type input "16"
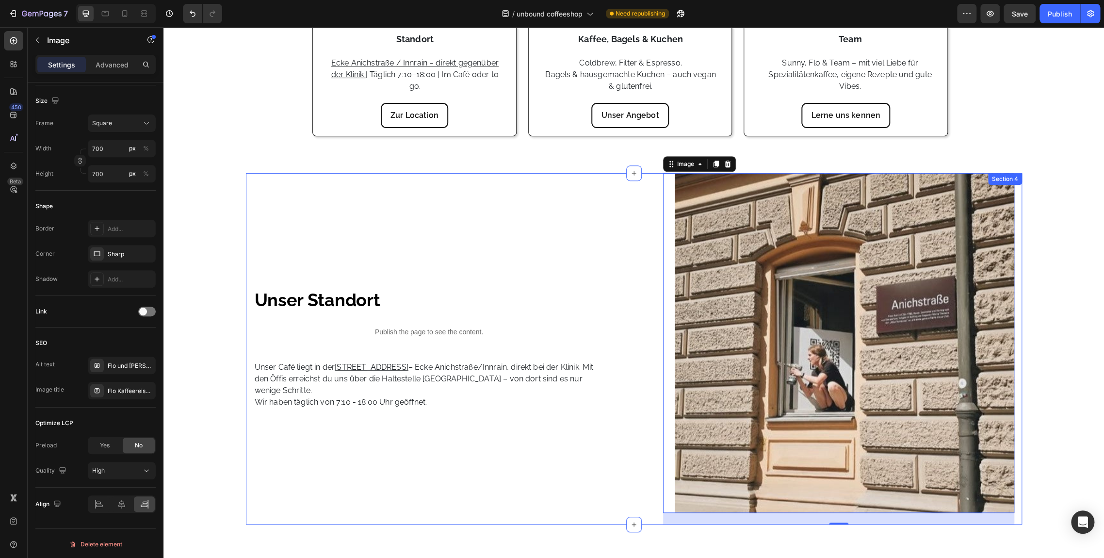
scroll to position [252, 0]
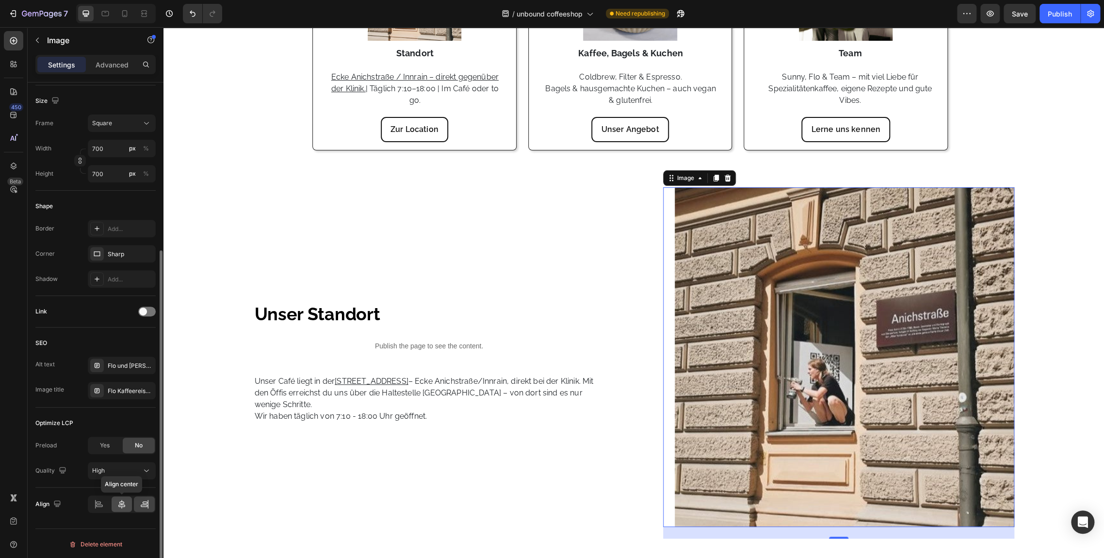
click at [118, 504] on icon at bounding box center [122, 504] width 10 height 10
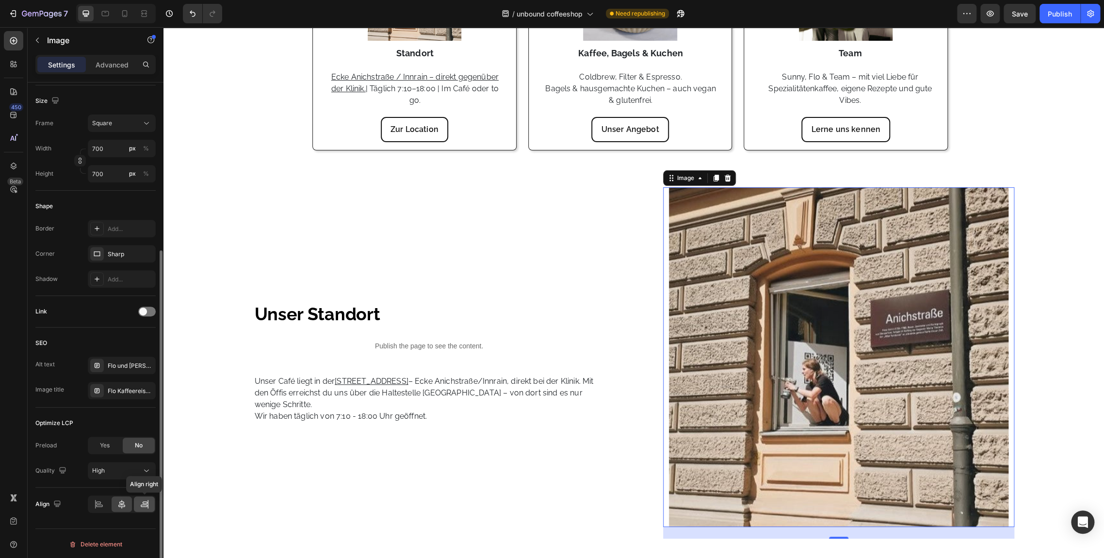
click at [135, 502] on div at bounding box center [144, 504] width 21 height 16
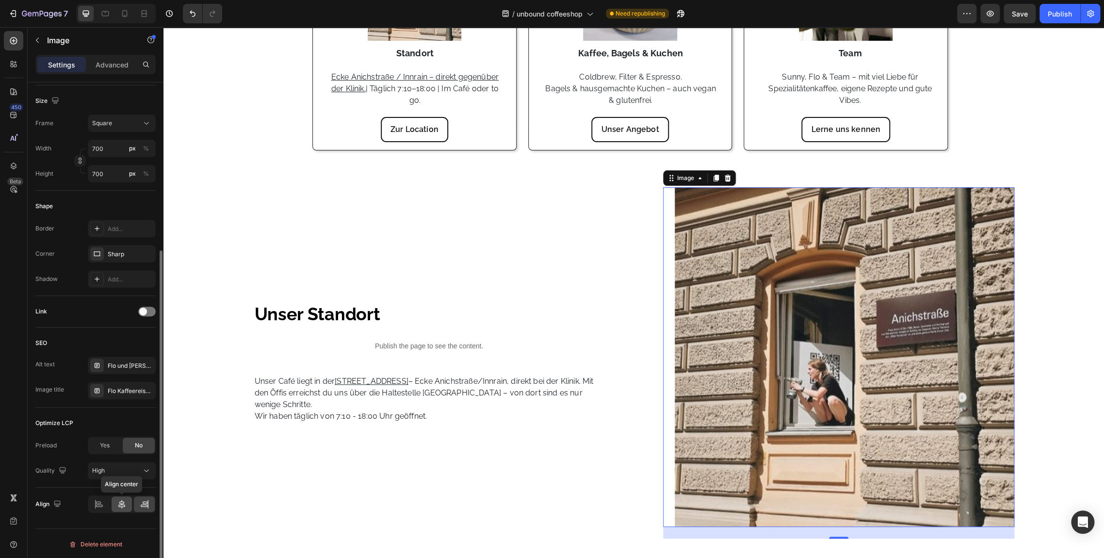
click at [128, 503] on div at bounding box center [122, 504] width 21 height 16
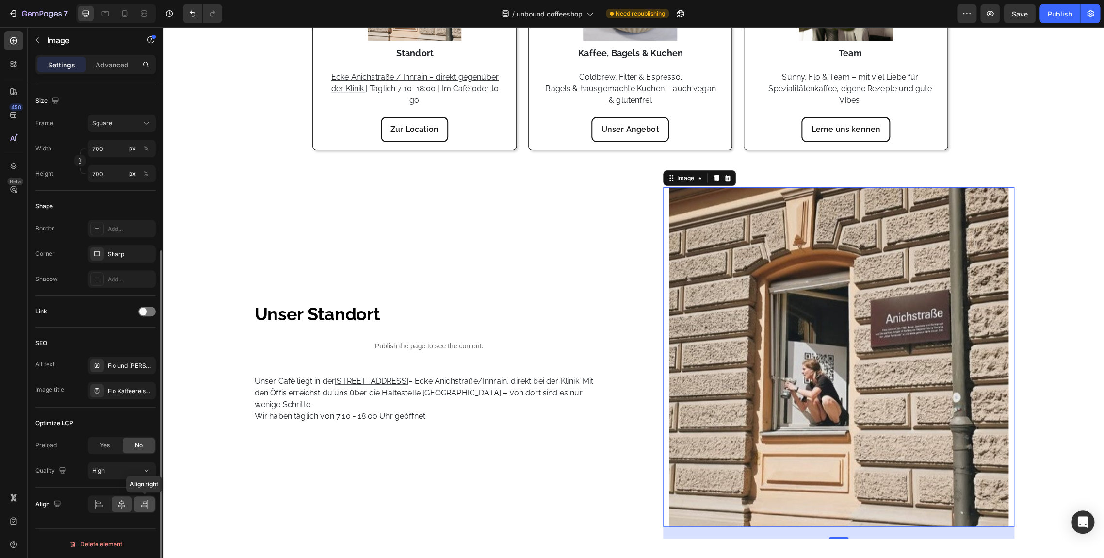
click at [145, 505] on icon at bounding box center [145, 504] width 10 height 10
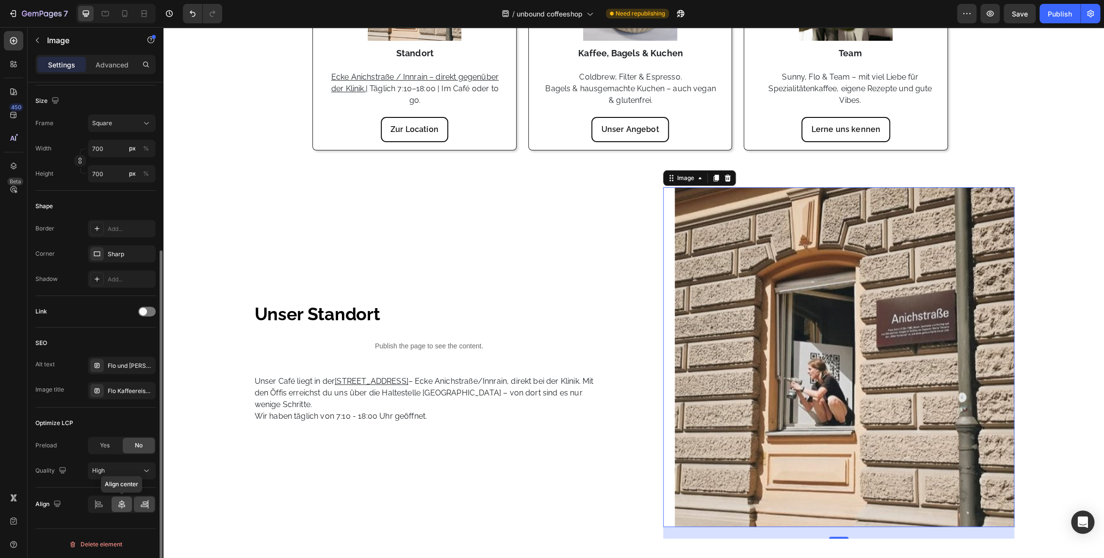
click at [119, 508] on div at bounding box center [122, 504] width 21 height 16
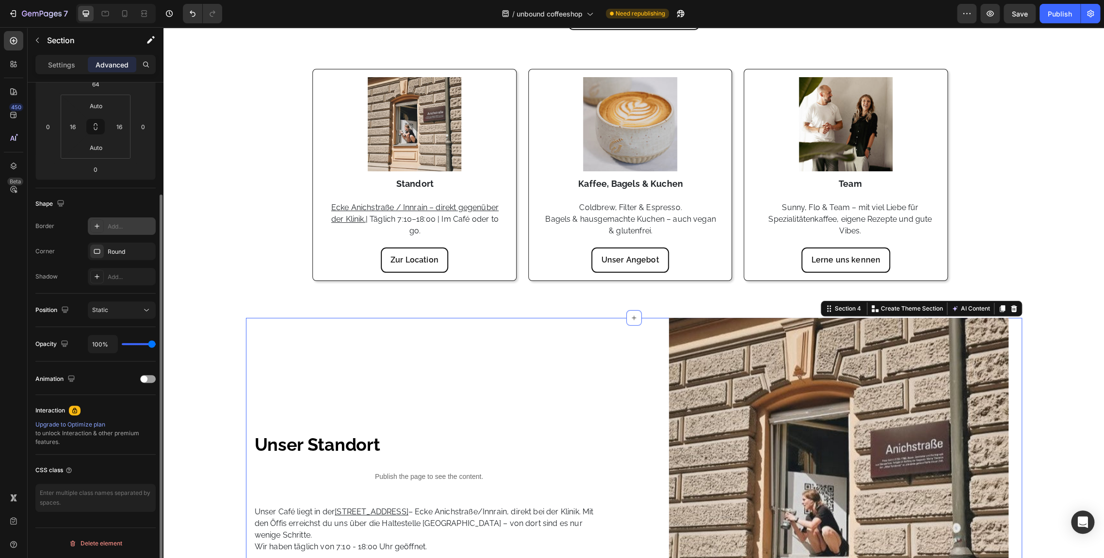
scroll to position [0, 0]
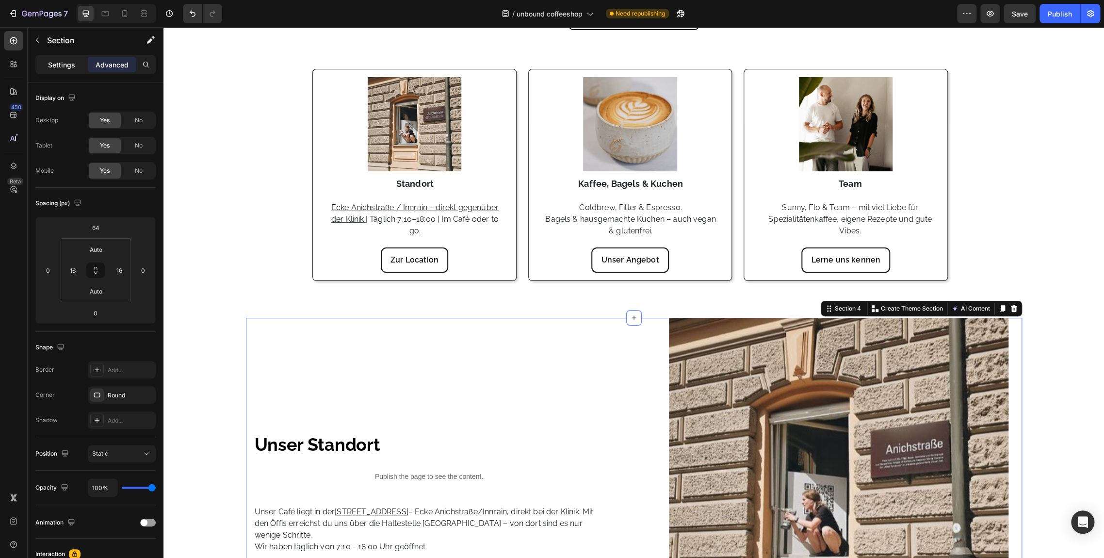
click at [51, 66] on p "Settings" at bounding box center [61, 65] width 27 height 10
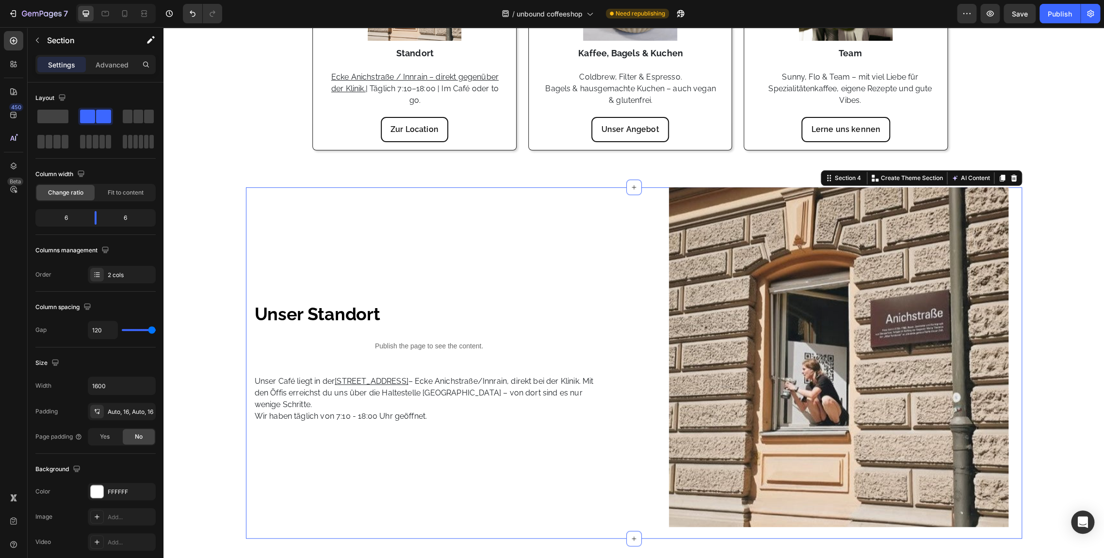
scroll to position [260, 0]
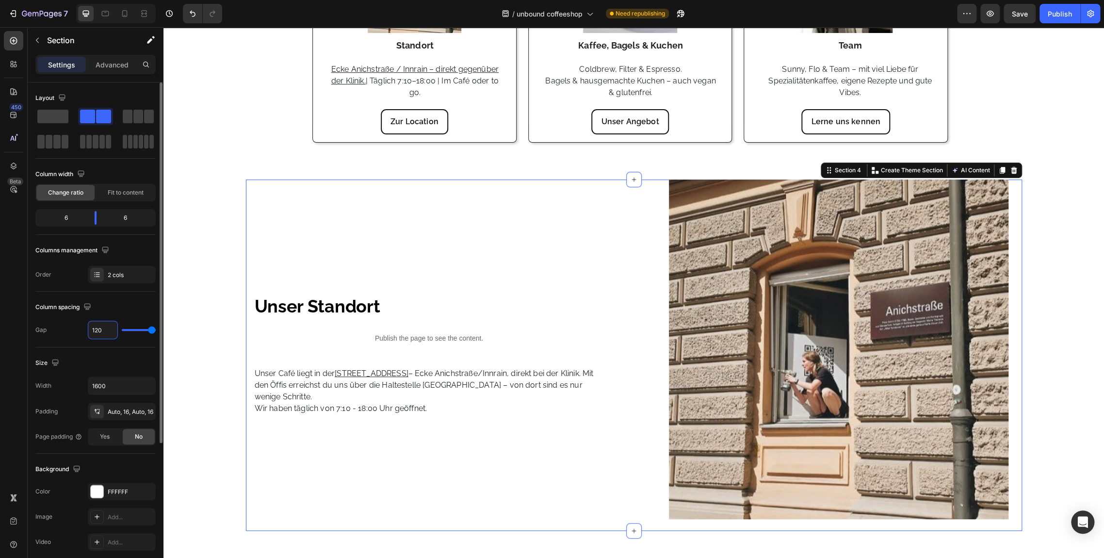
click at [88, 335] on input "120" at bounding box center [102, 329] width 29 height 17
type input "6"
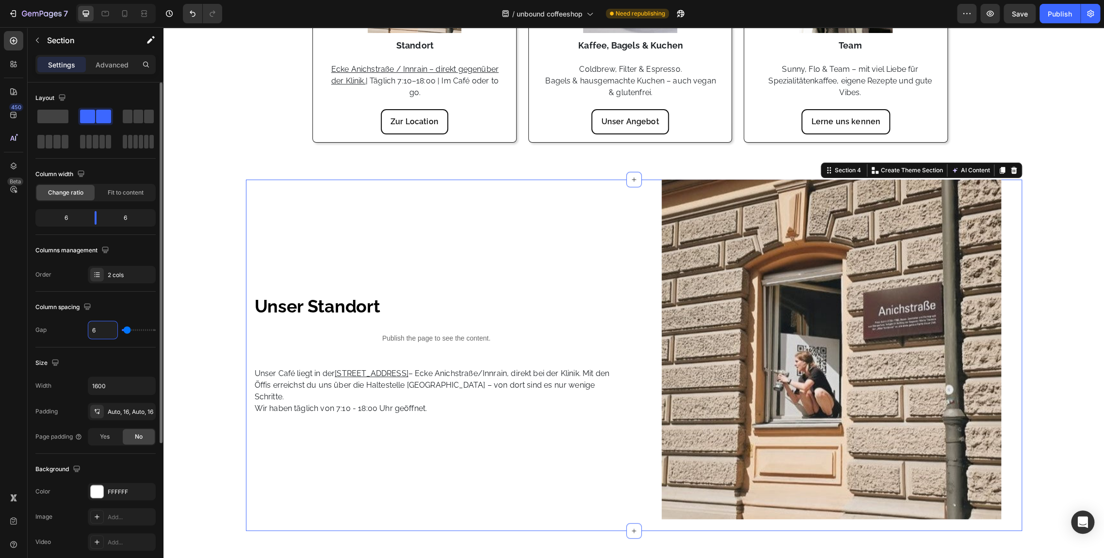
type input "60"
type input "6"
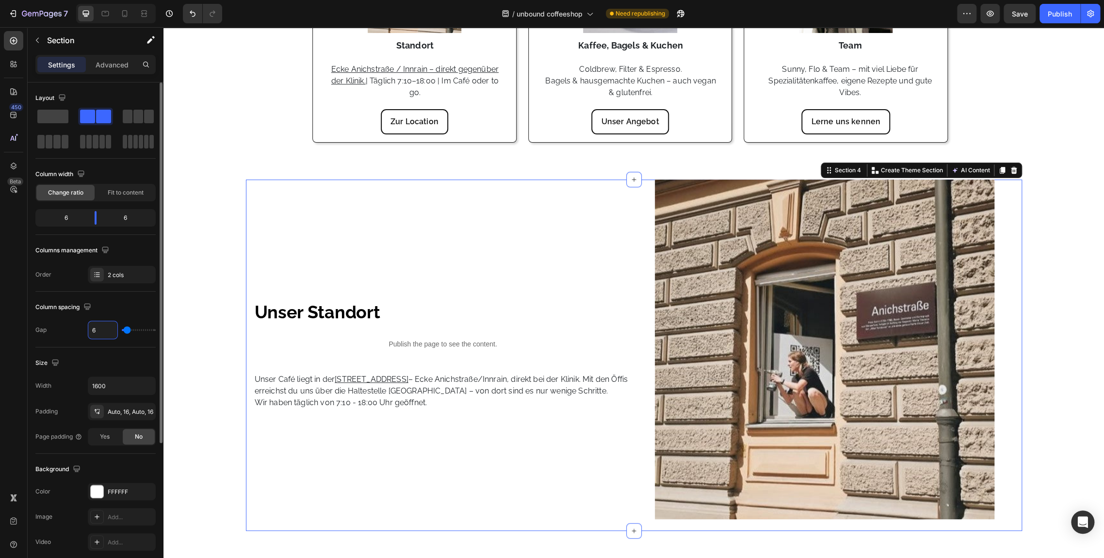
type input "0"
click at [76, 330] on div "Gap 0" at bounding box center [95, 330] width 120 height 18
type input "1"
type input "3"
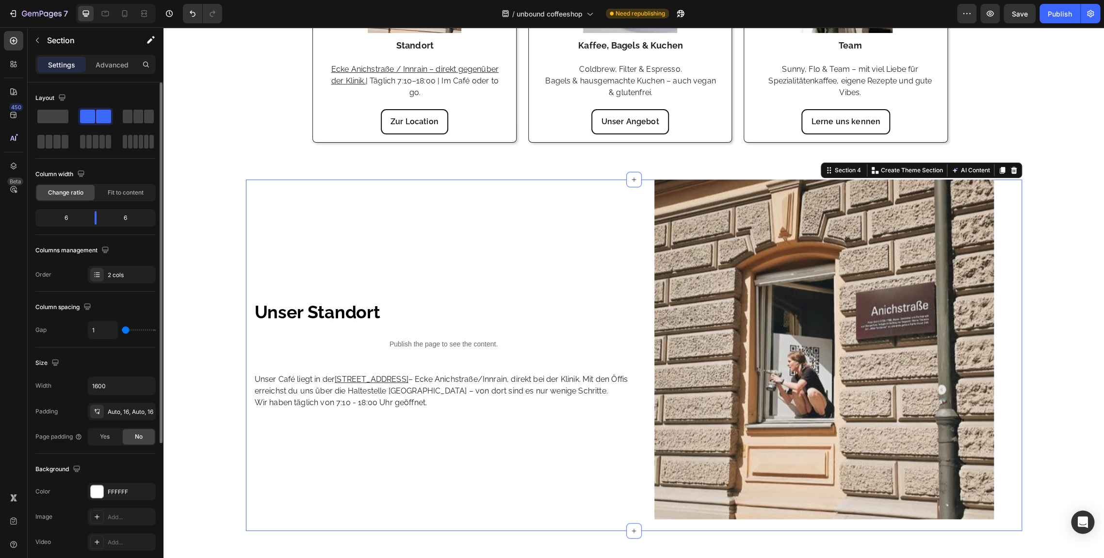
type input "3"
type input "7"
type input "11"
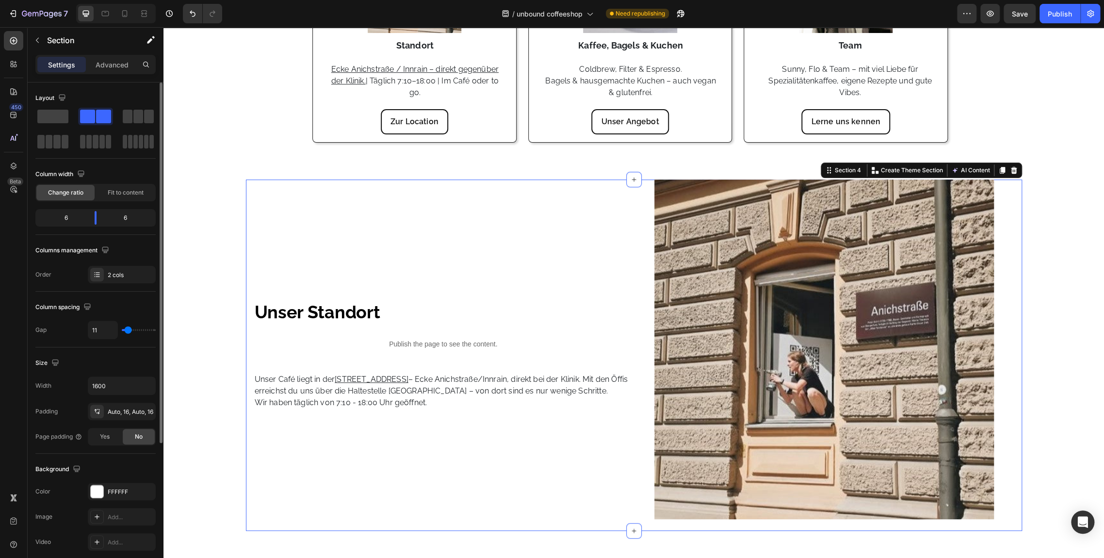
type input "13"
type input "17"
type input "27"
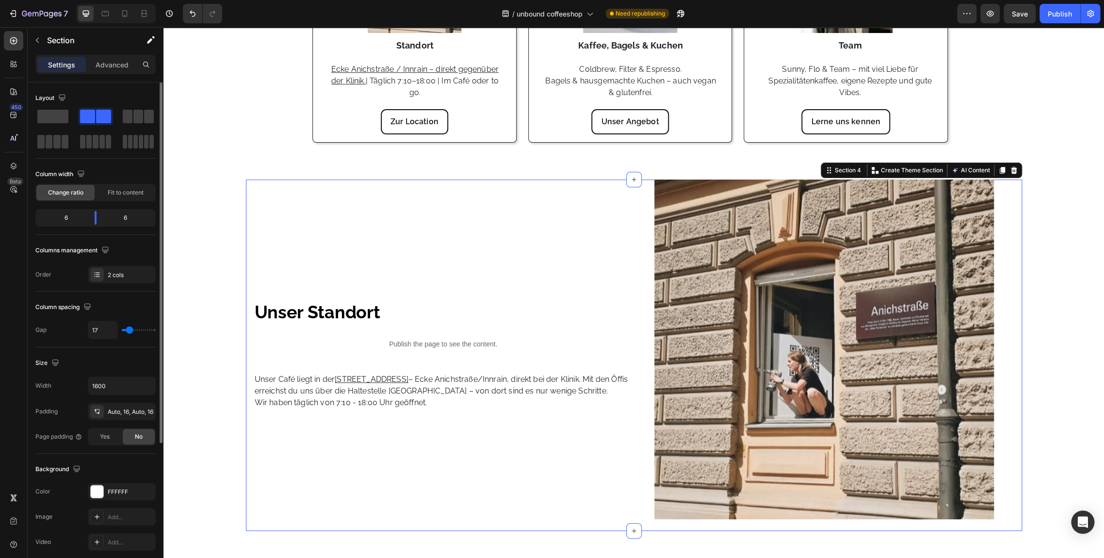
type input "27"
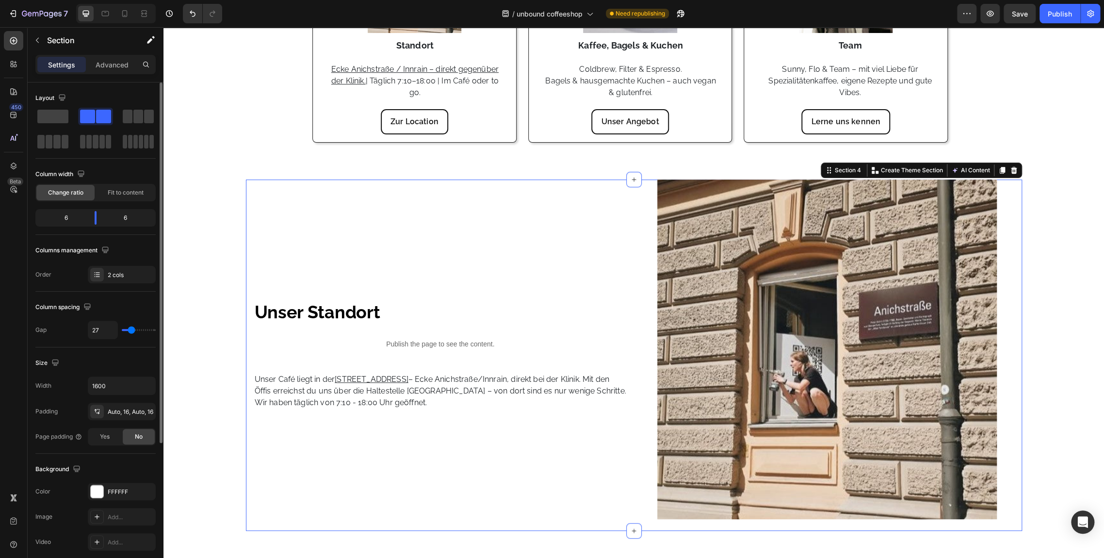
type input "29"
type input "31"
type input "33"
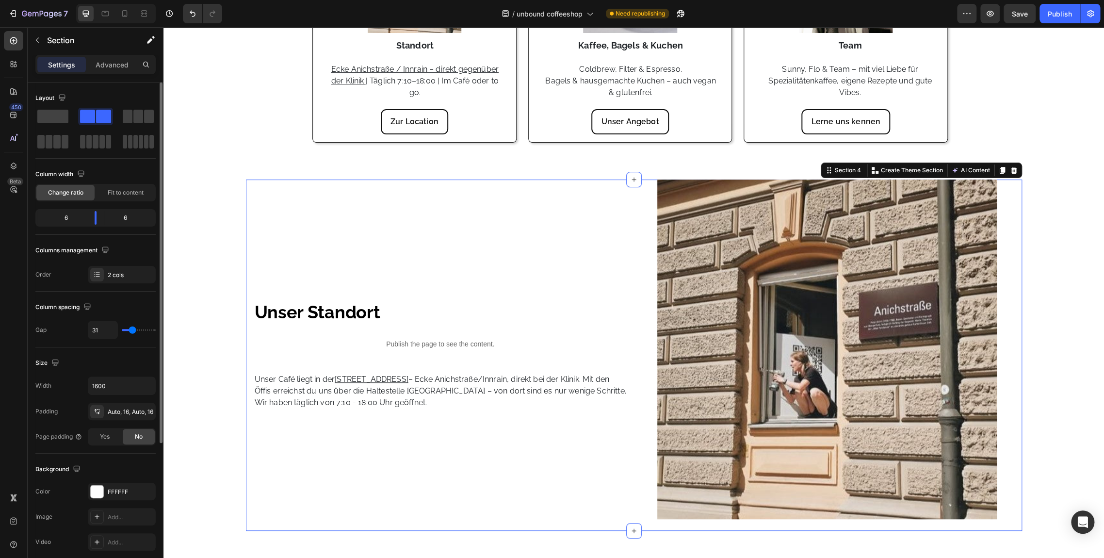
type input "33"
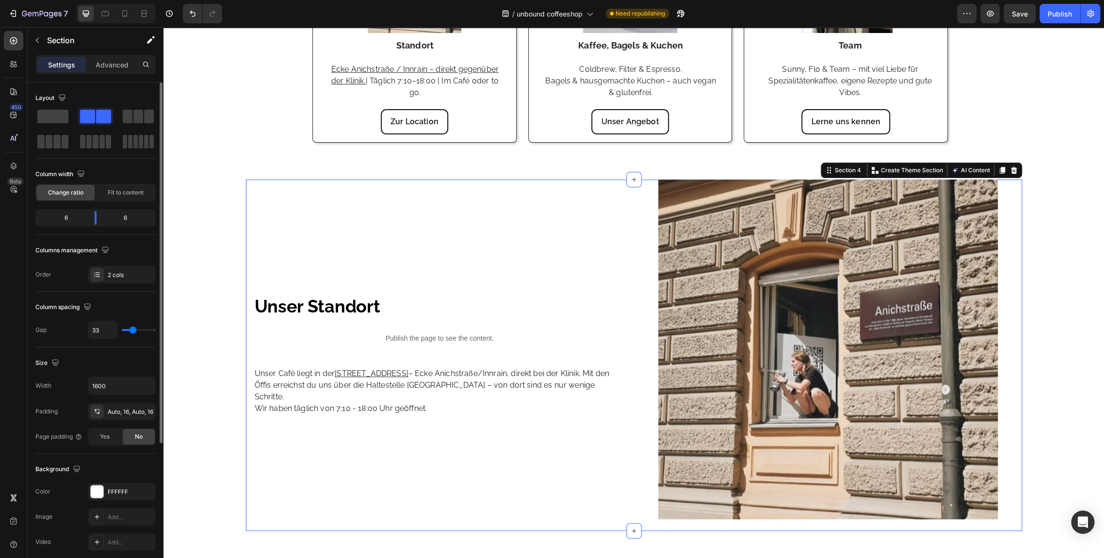
type input "35"
type input "37"
type input "39"
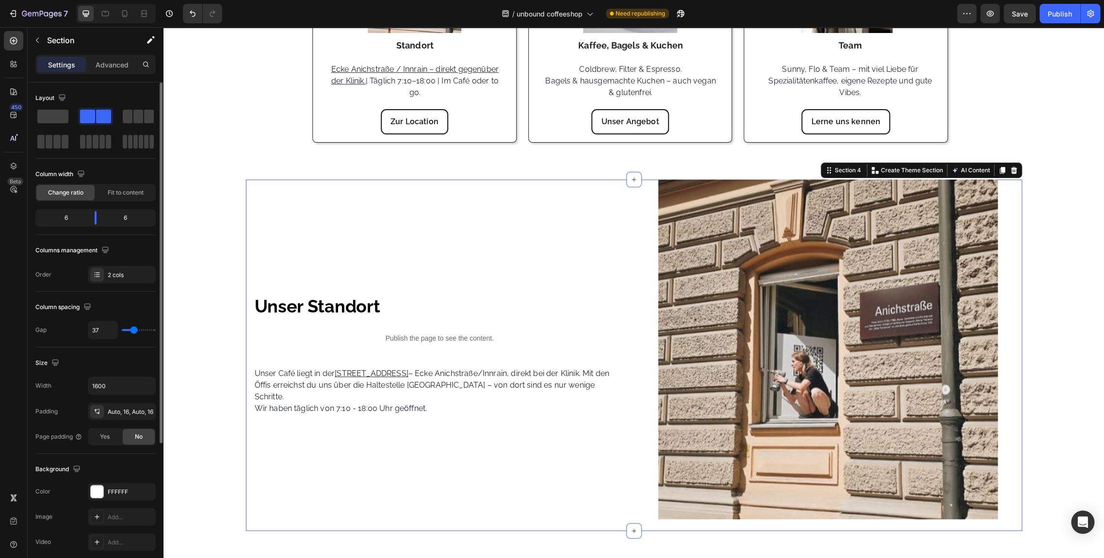
type input "39"
type input "41"
type input "43"
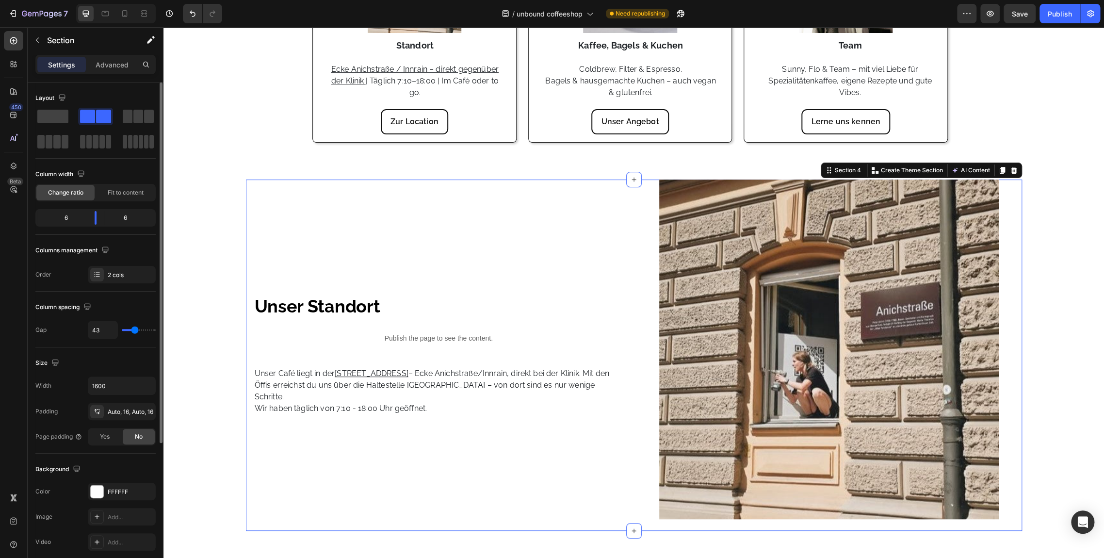
type input "45"
type input "47"
type input "49"
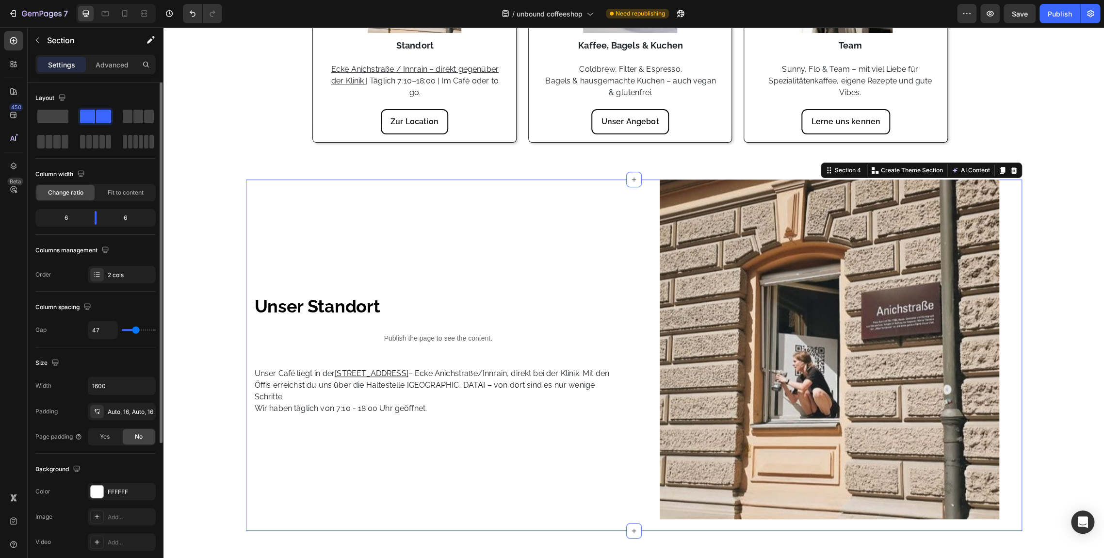
type input "49"
type input "51"
type input "53"
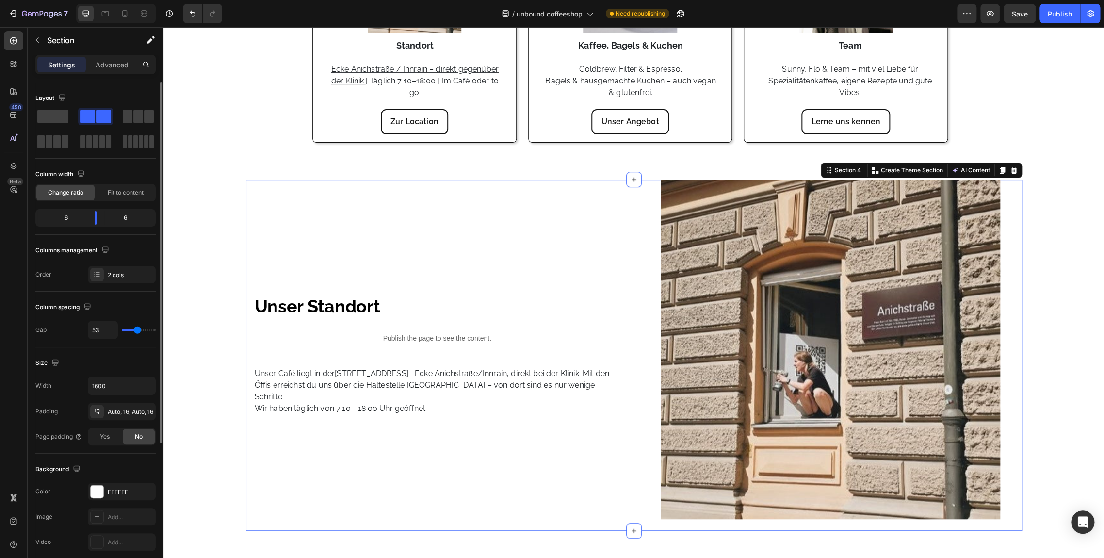
type input "55"
type input "57"
type input "59"
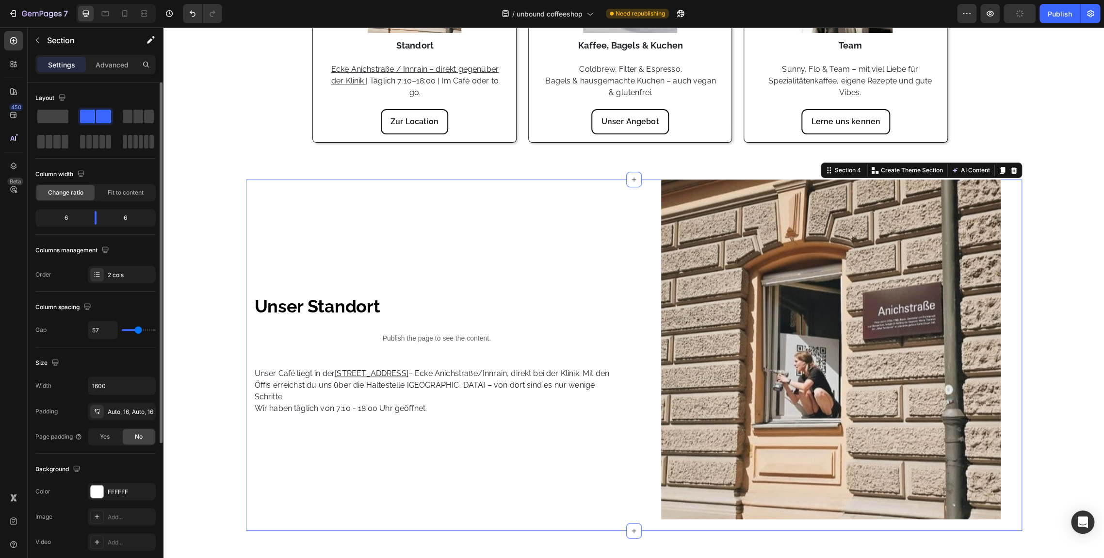
type input "59"
type input "60"
drag, startPoint x: 123, startPoint y: 332, endPoint x: 139, endPoint y: 330, distance: 16.2
type input "60"
click at [139, 330] on input "range" at bounding box center [139, 330] width 34 height 2
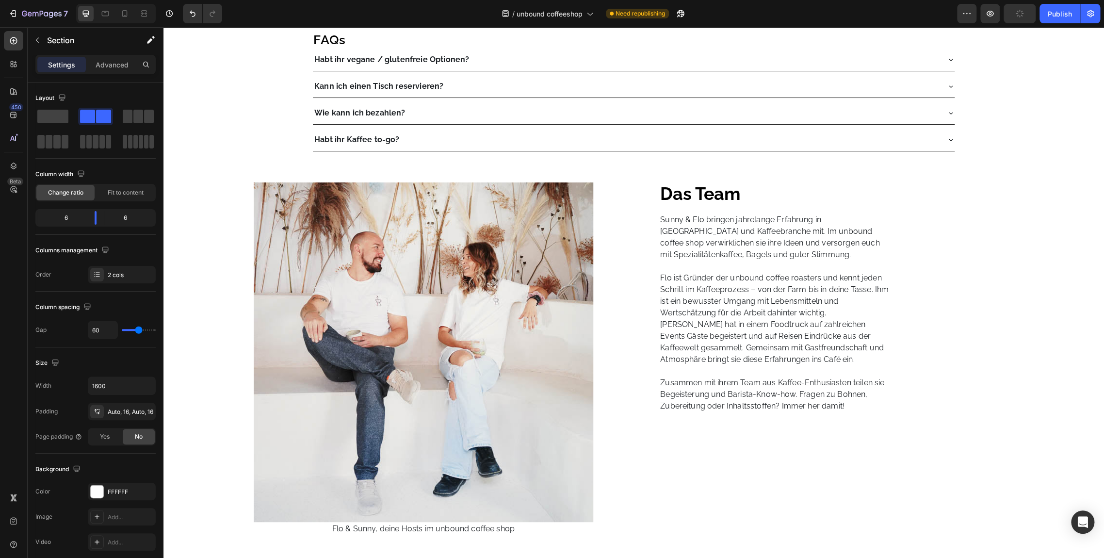
scroll to position [1371, 0]
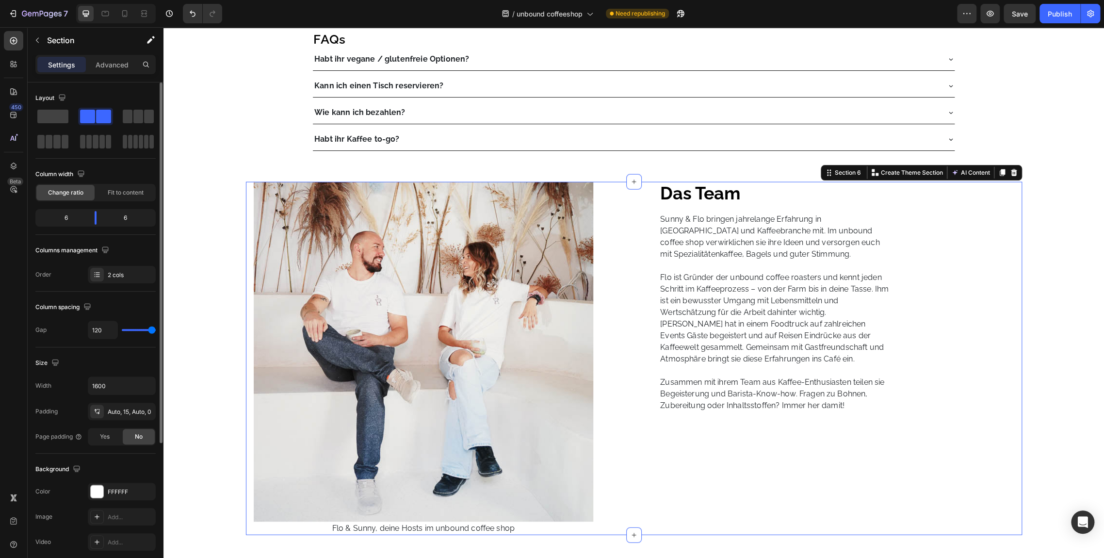
type input "110"
type input "102"
type input "96"
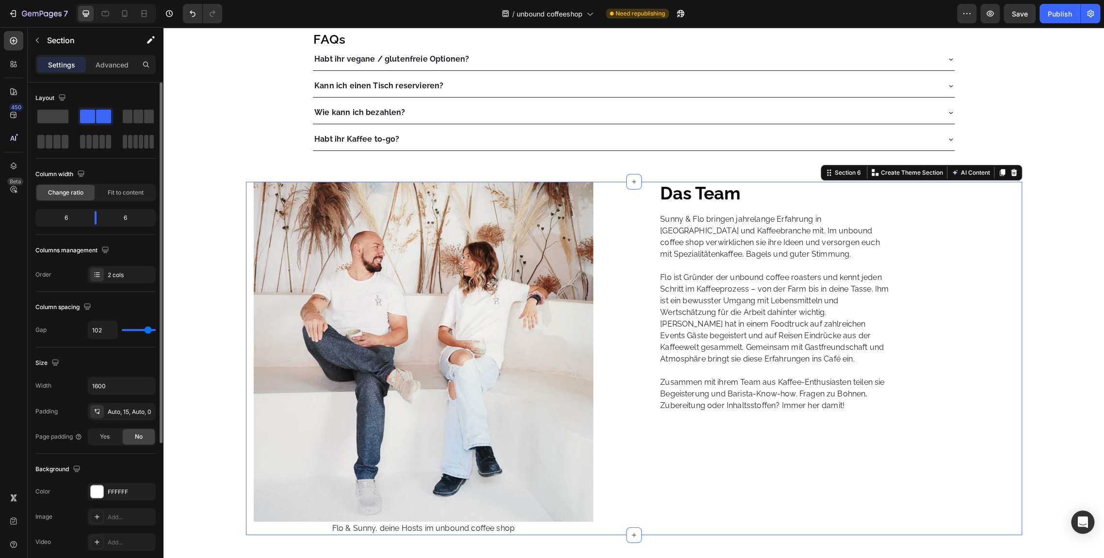
type input "96"
type input "86"
type input "80"
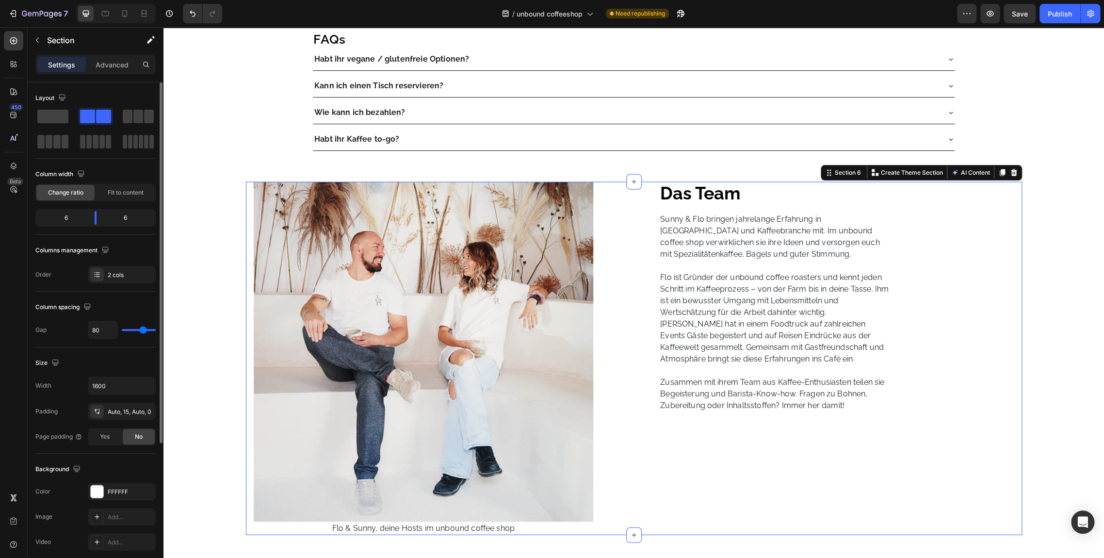
type input "76"
type input "72"
type input "68"
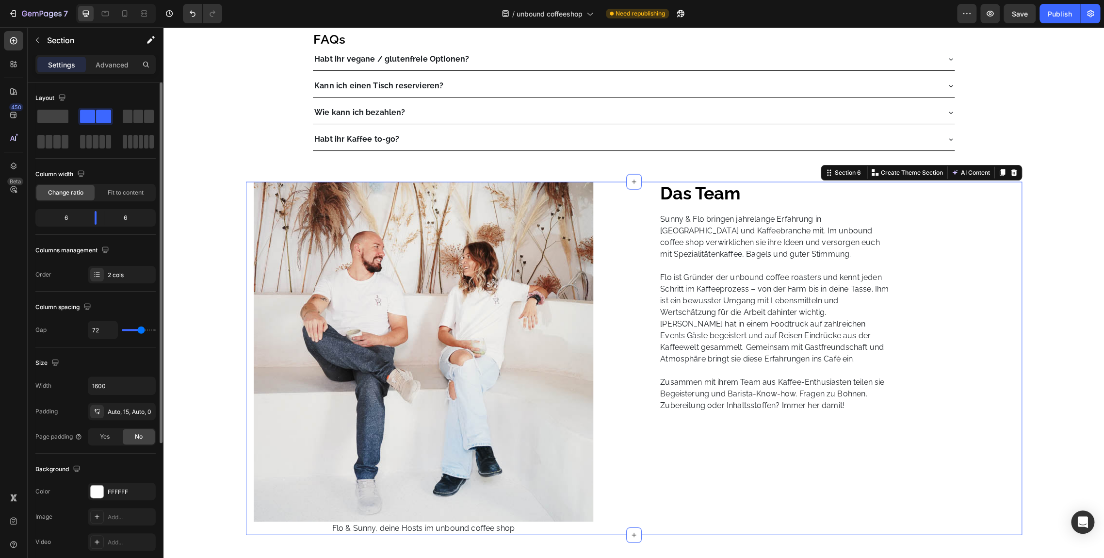
type input "68"
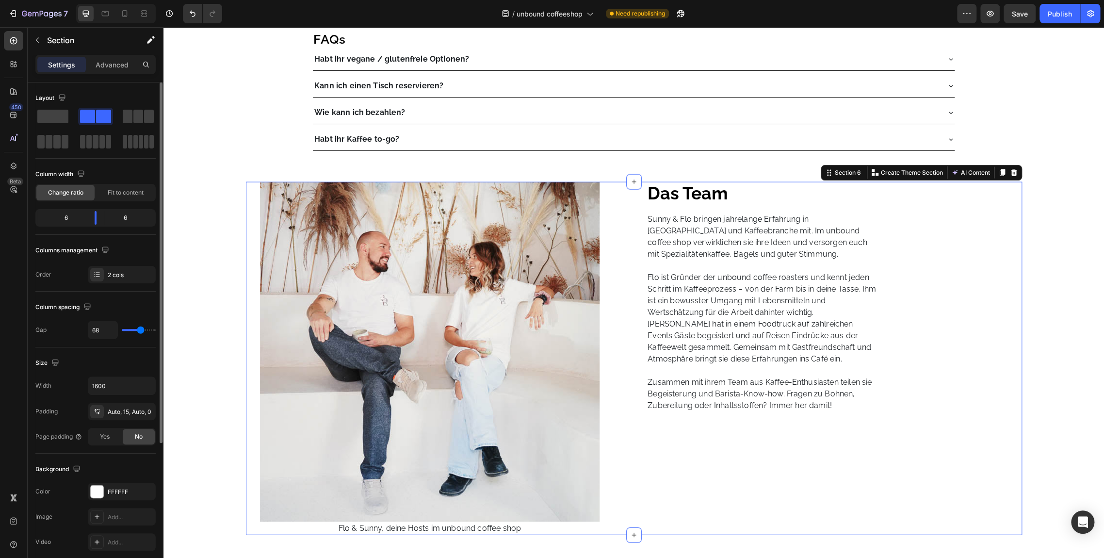
type input "66"
type input "64"
type input "62"
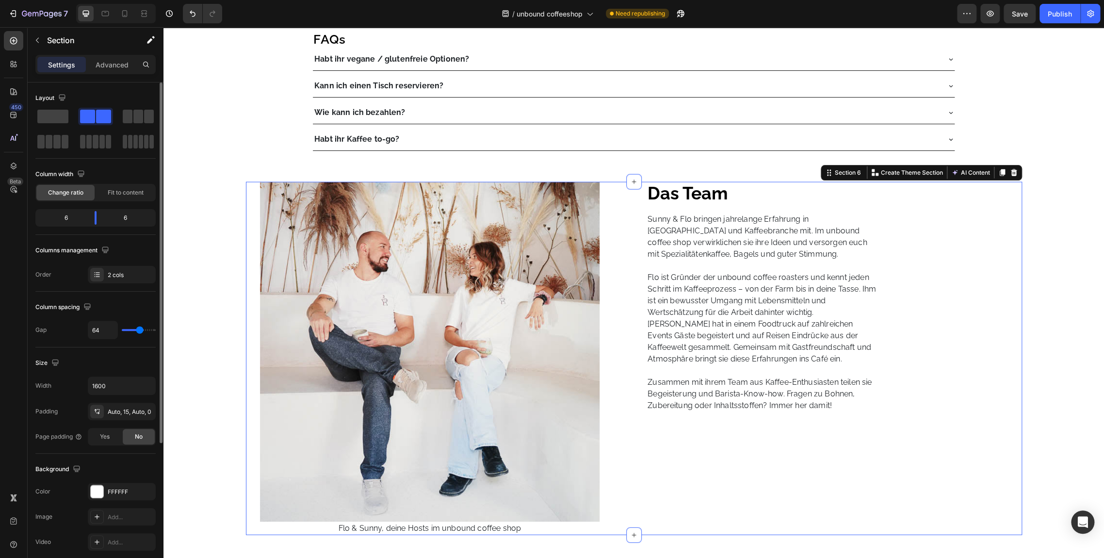
type input "62"
type input "60"
drag, startPoint x: 152, startPoint y: 329, endPoint x: 139, endPoint y: 334, distance: 14.0
type input "60"
click at [139, 331] on input "range" at bounding box center [139, 330] width 34 height 2
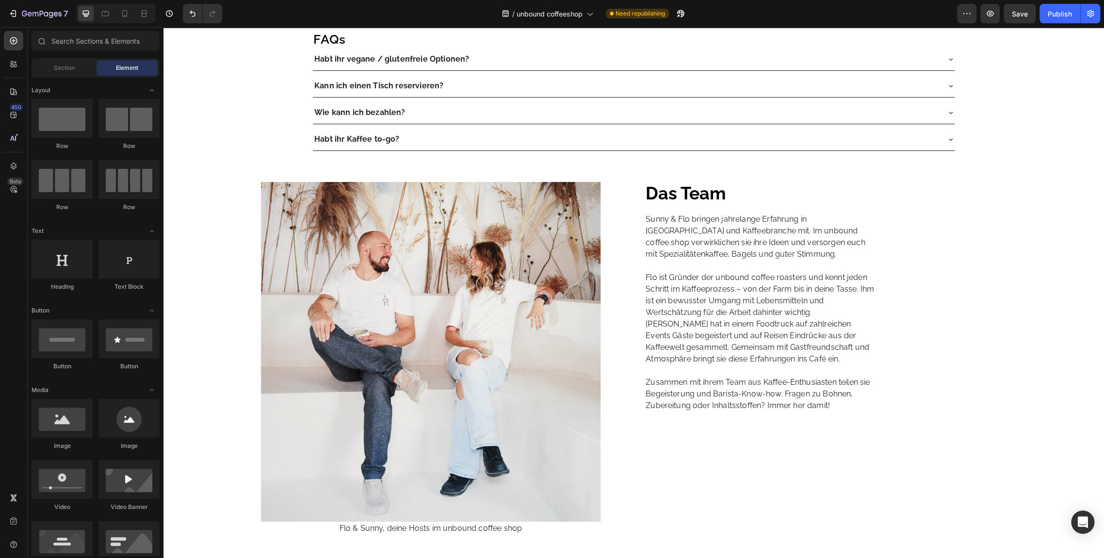
click at [205, 277] on div "Was du bei uns bekommst Heading Von handgebrühtem Filterkaffee über Espresso bi…" at bounding box center [634, 80] width 941 height 2808
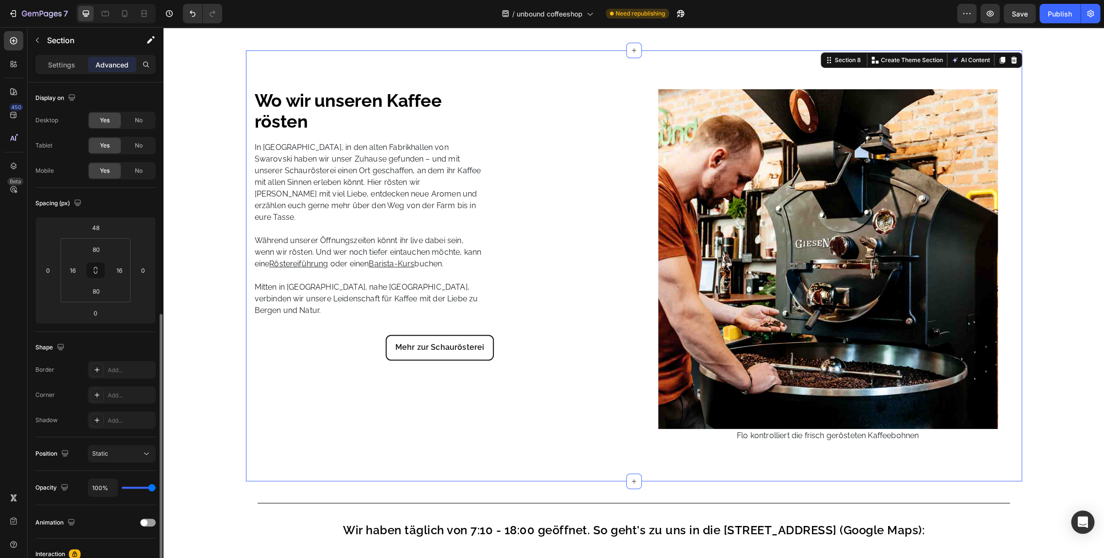
scroll to position [144, 0]
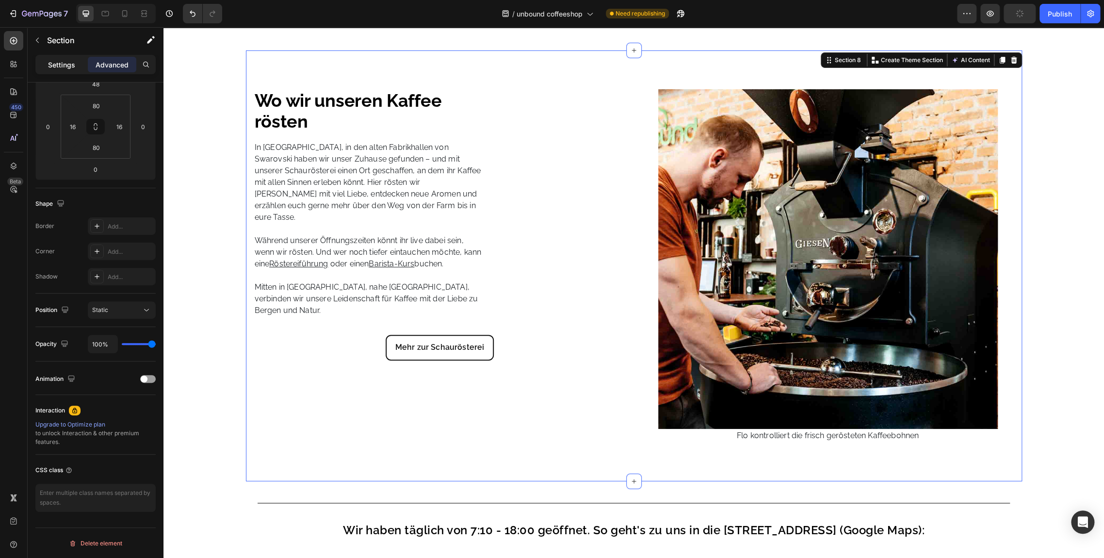
click at [57, 65] on p "Settings" at bounding box center [61, 65] width 27 height 10
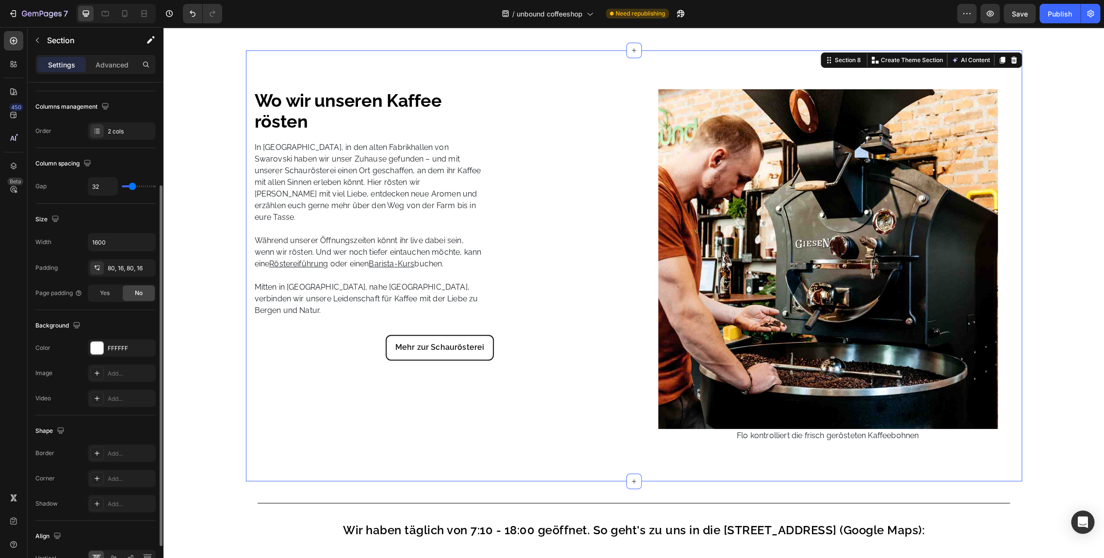
type input "27"
type input "29"
type input "33"
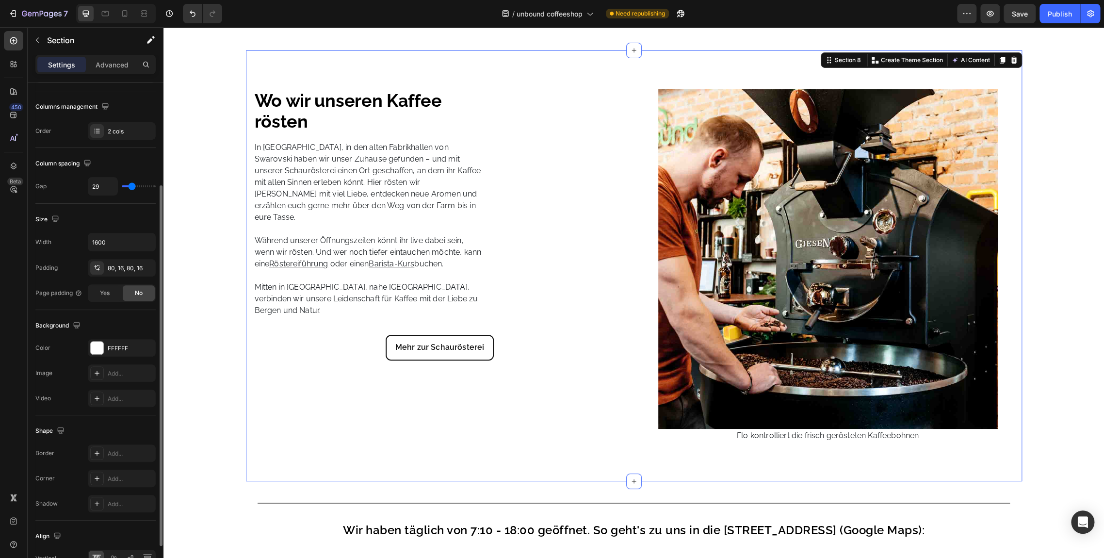
type input "33"
type input "35"
type input "37"
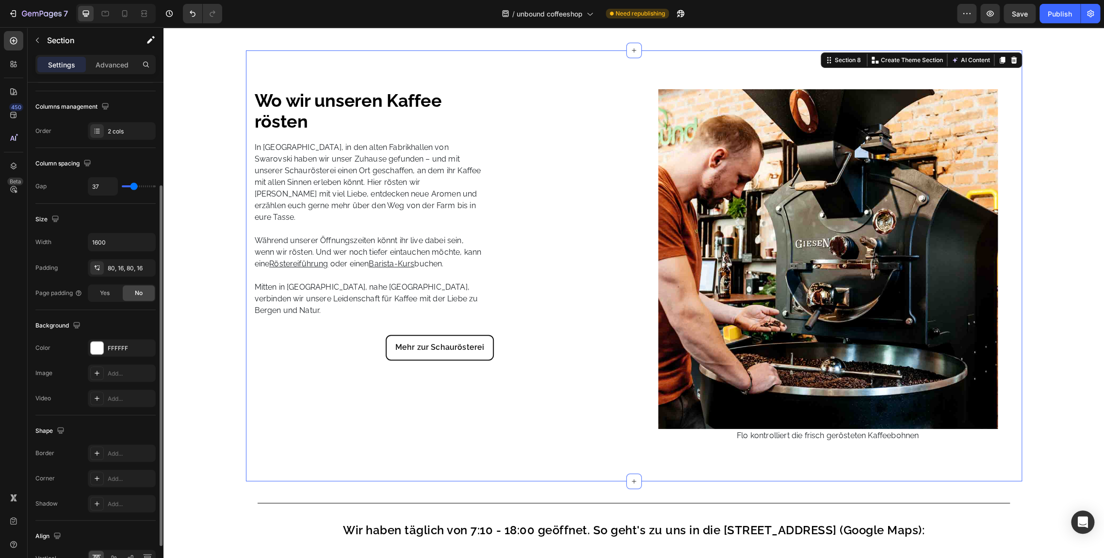
type input "39"
type input "43"
type input "47"
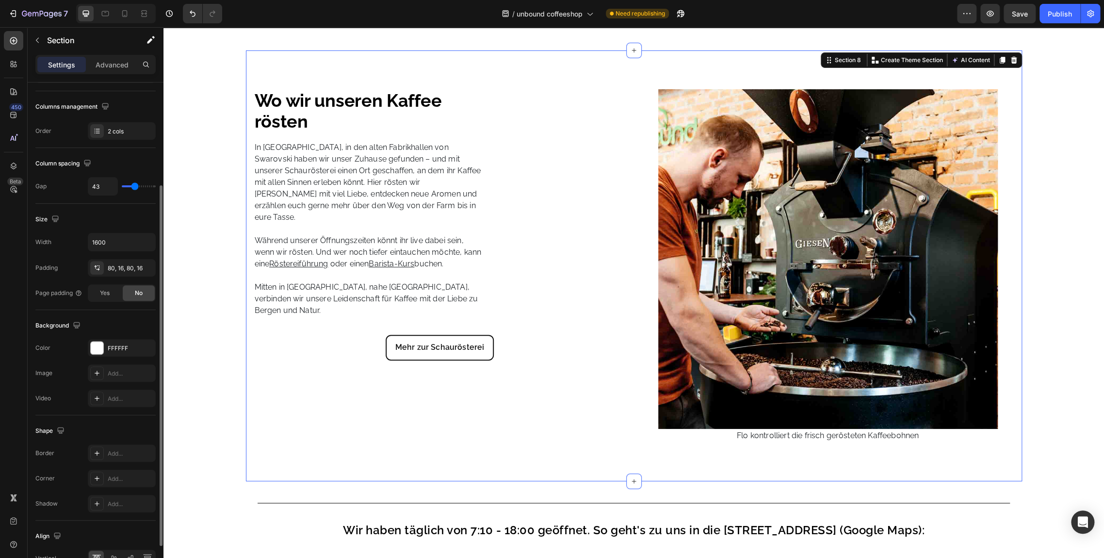
type input "47"
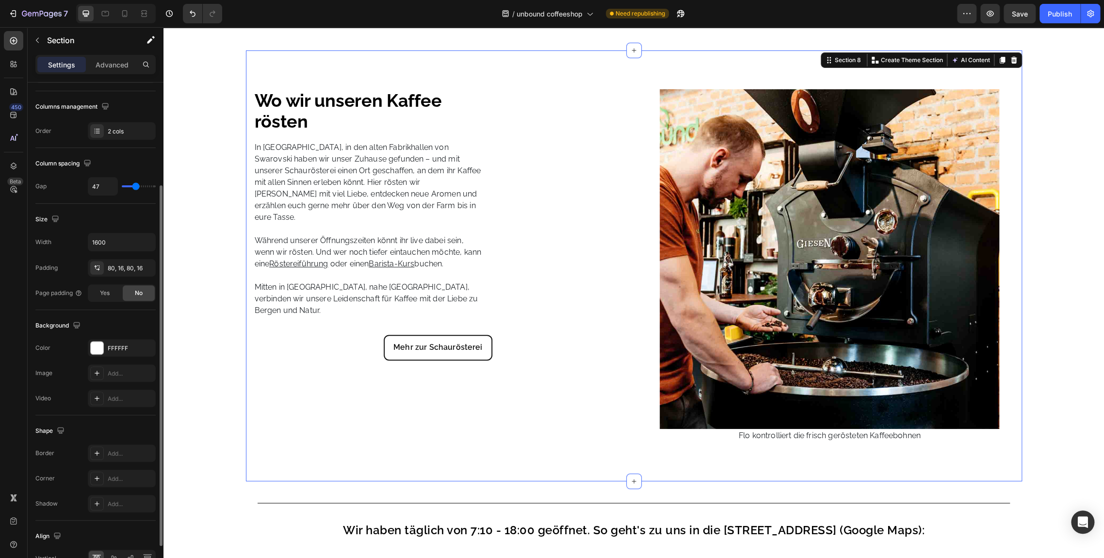
type input "49"
type input "51"
type input "53"
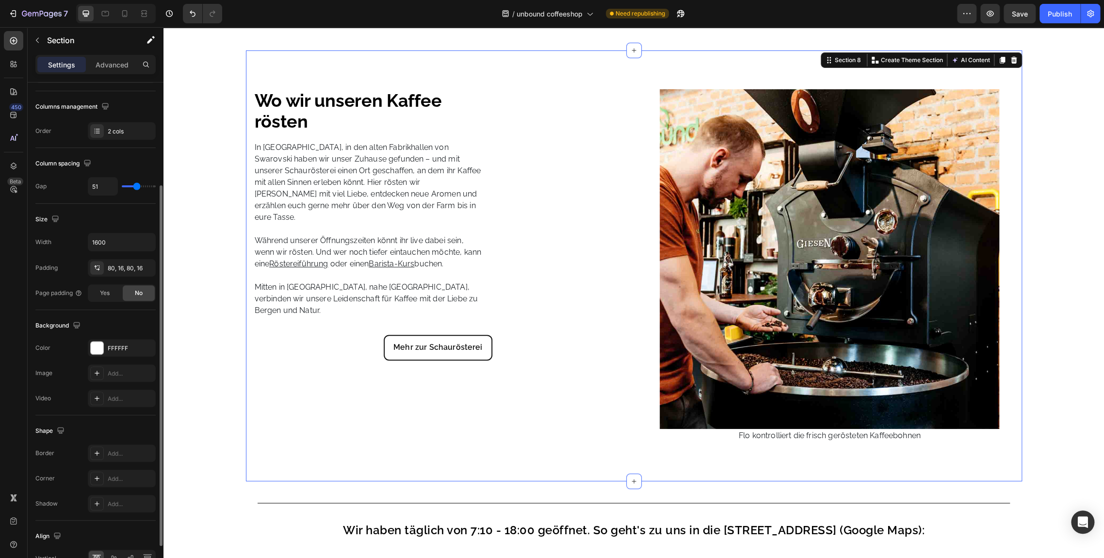
type input "53"
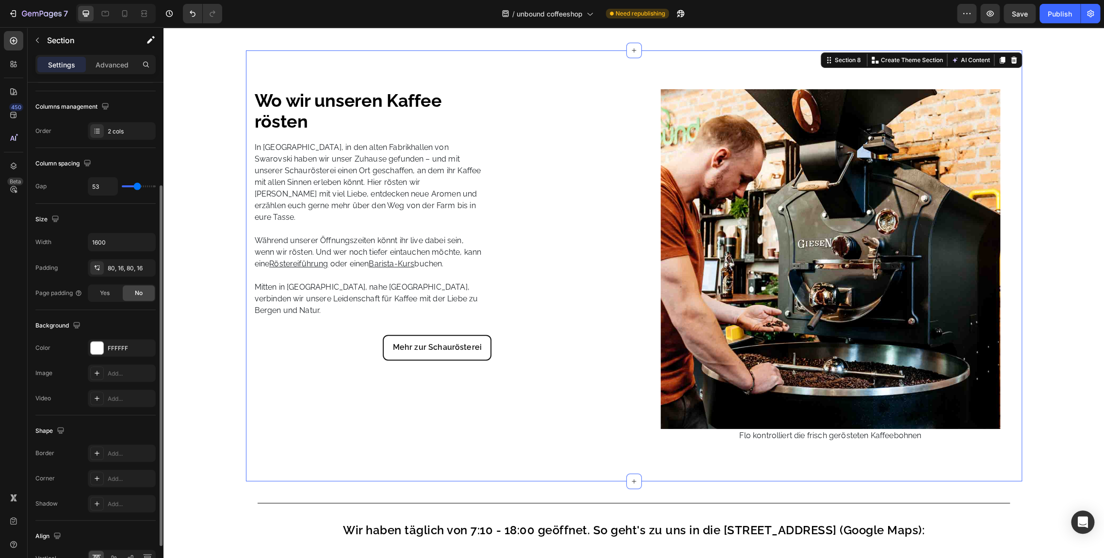
type input "55"
type input "57"
type input "59"
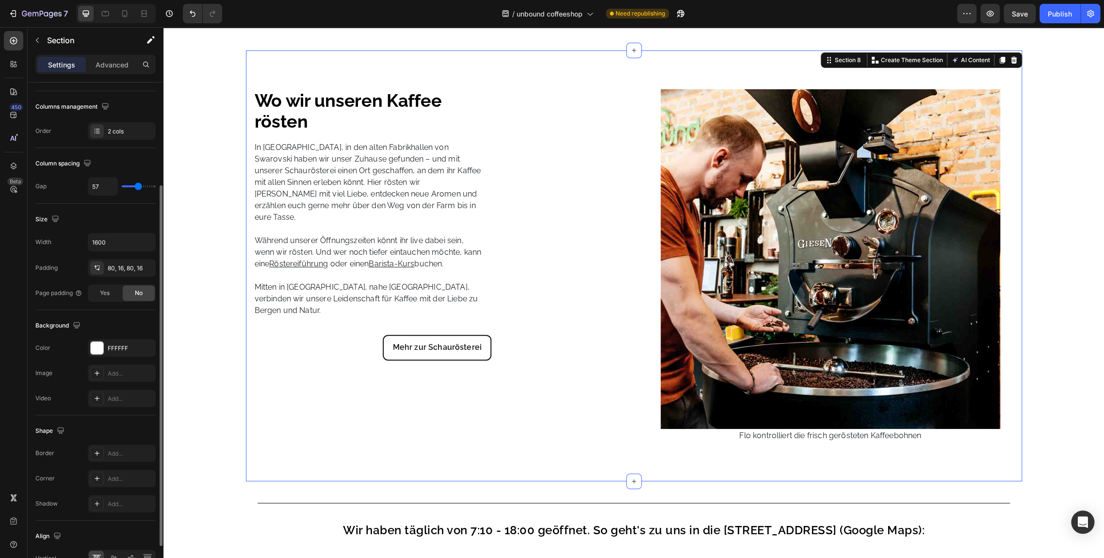
type input "59"
type input "60"
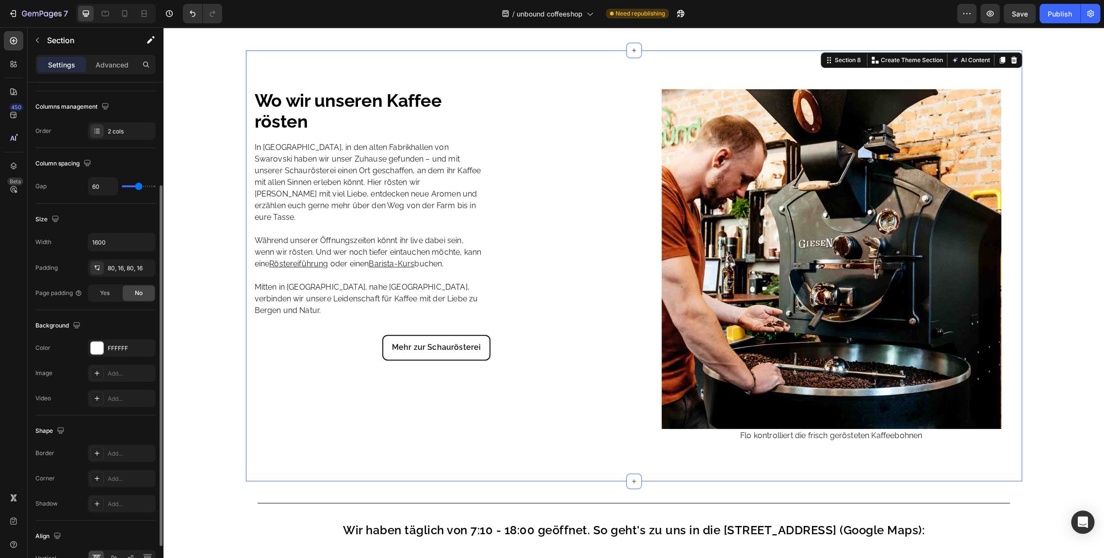
drag, startPoint x: 131, startPoint y: 186, endPoint x: 139, endPoint y: 186, distance: 7.8
type input "60"
click at [139, 186] on input "range" at bounding box center [139, 186] width 34 height 2
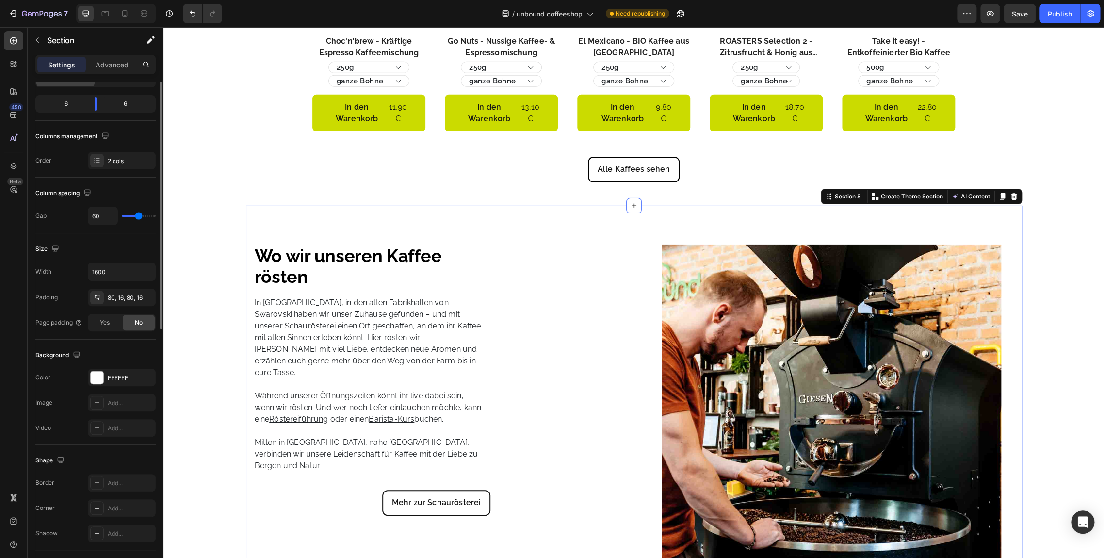
scroll to position [0, 0]
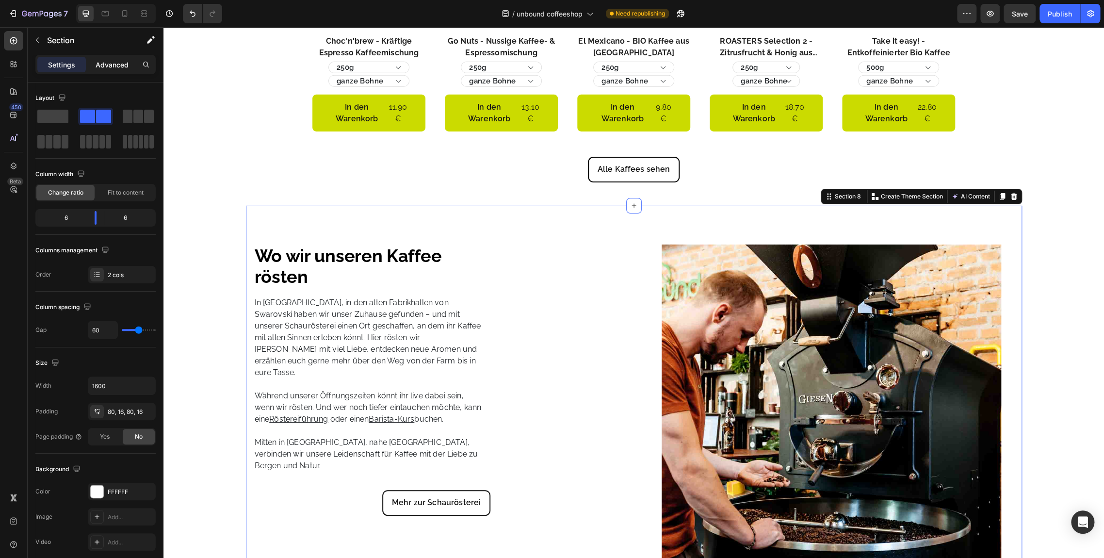
click at [124, 65] on p "Advanced" at bounding box center [112, 65] width 33 height 10
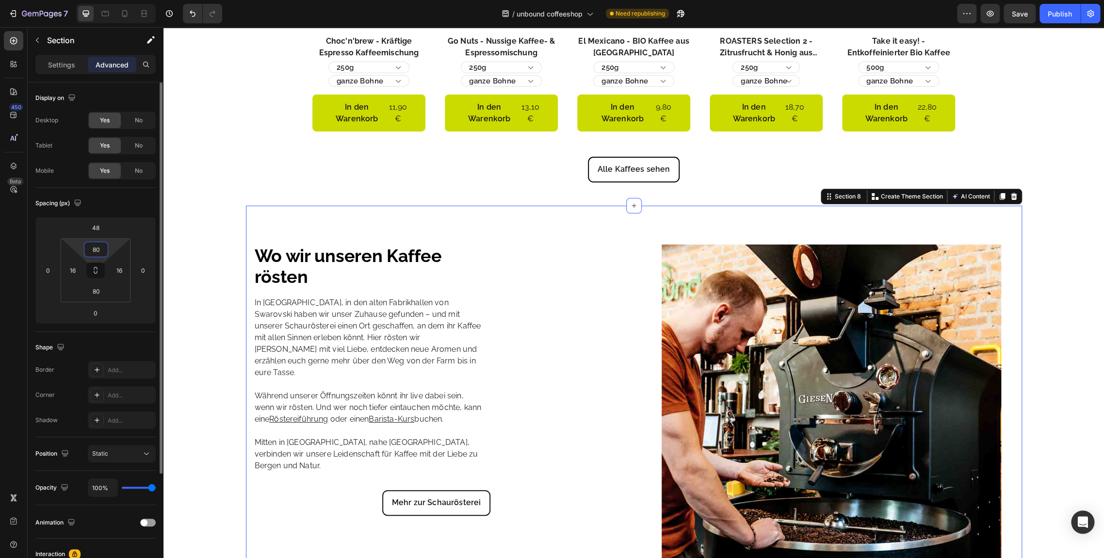
click at [98, 250] on input "80" at bounding box center [95, 249] width 19 height 15
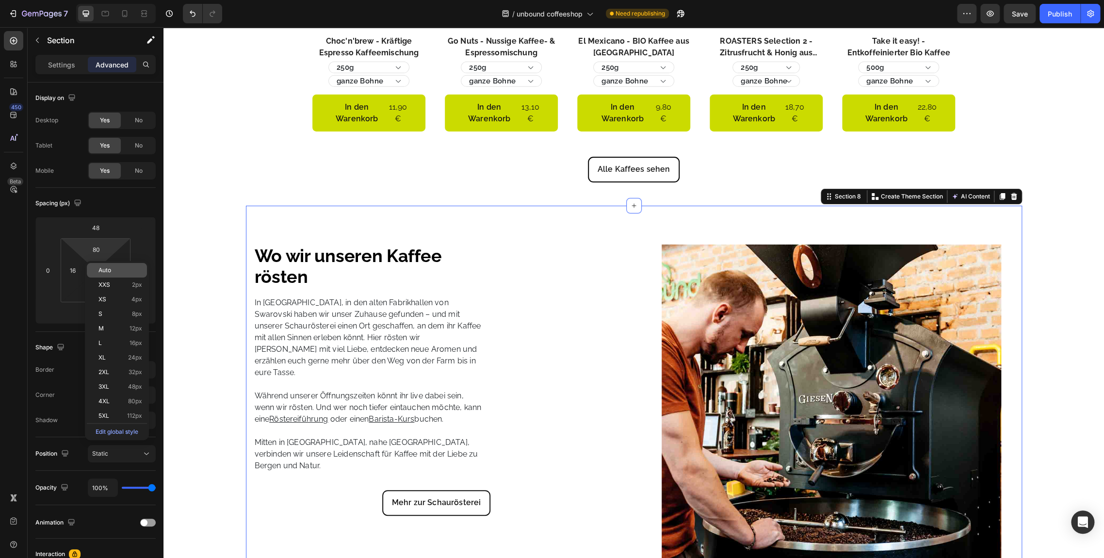
click at [113, 270] on p "Auto" at bounding box center [120, 270] width 44 height 7
type input "Auto"
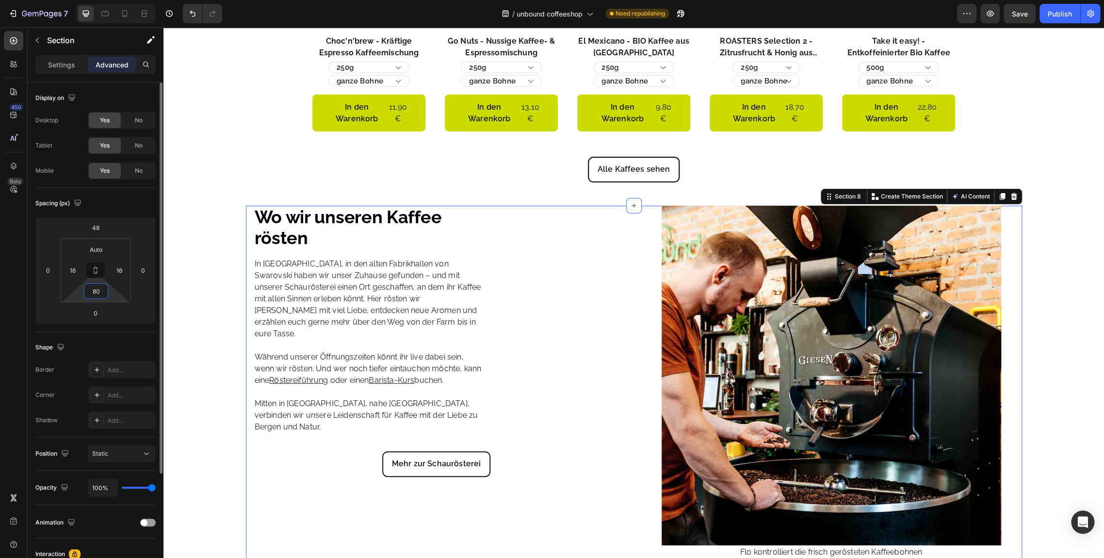
click at [104, 288] on input "80" at bounding box center [95, 291] width 19 height 15
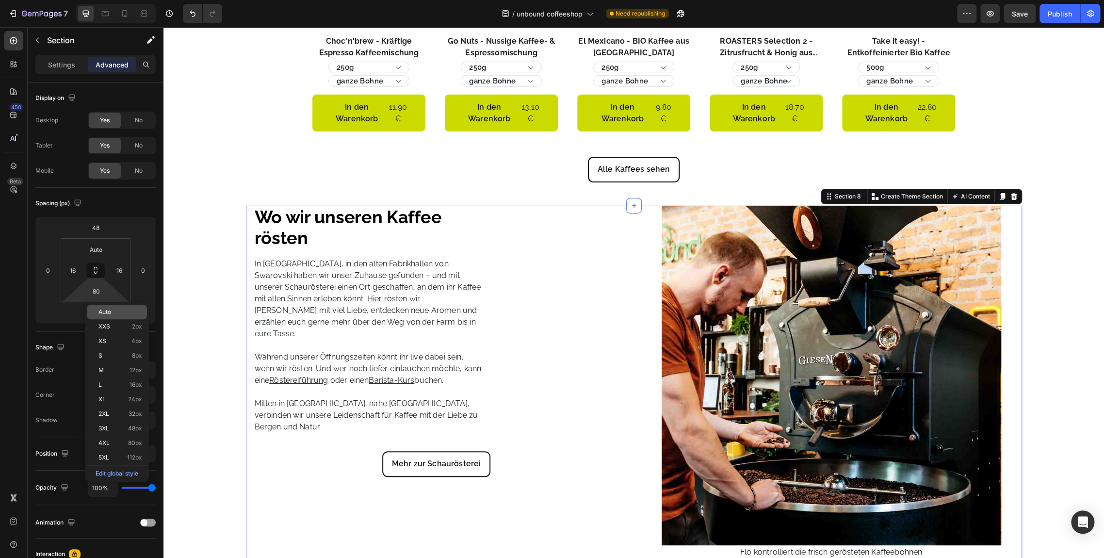
click at [130, 312] on p "Auto" at bounding box center [120, 312] width 44 height 7
type input "Auto"
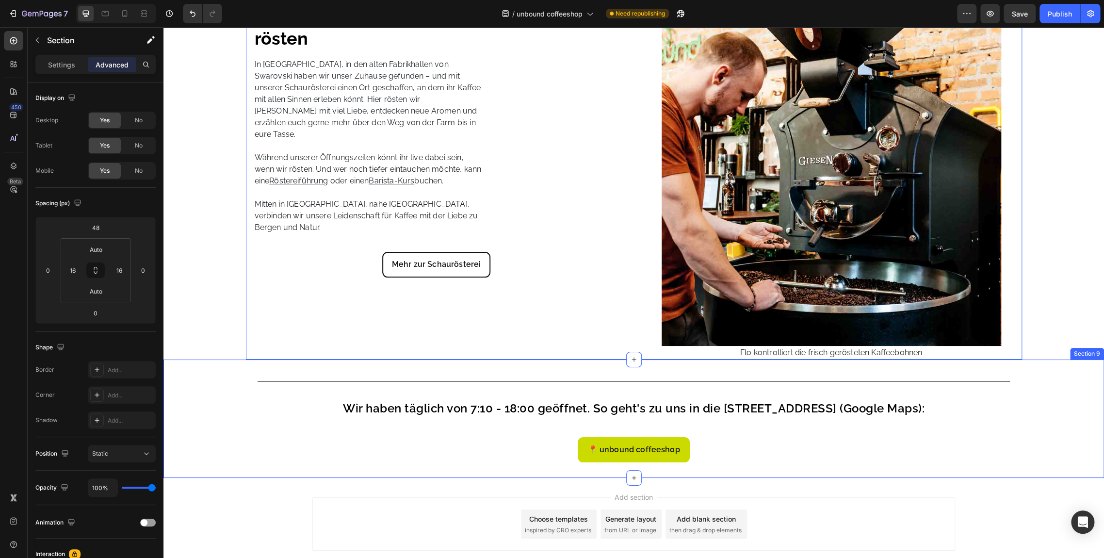
scroll to position [2359, 0]
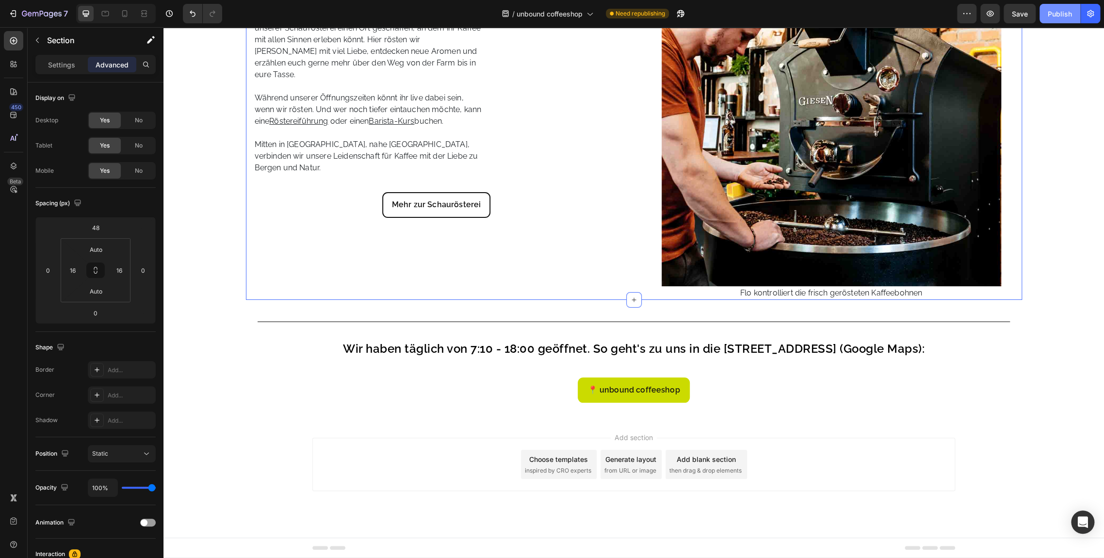
click at [1053, 15] on div "Publish" at bounding box center [1060, 14] width 24 height 10
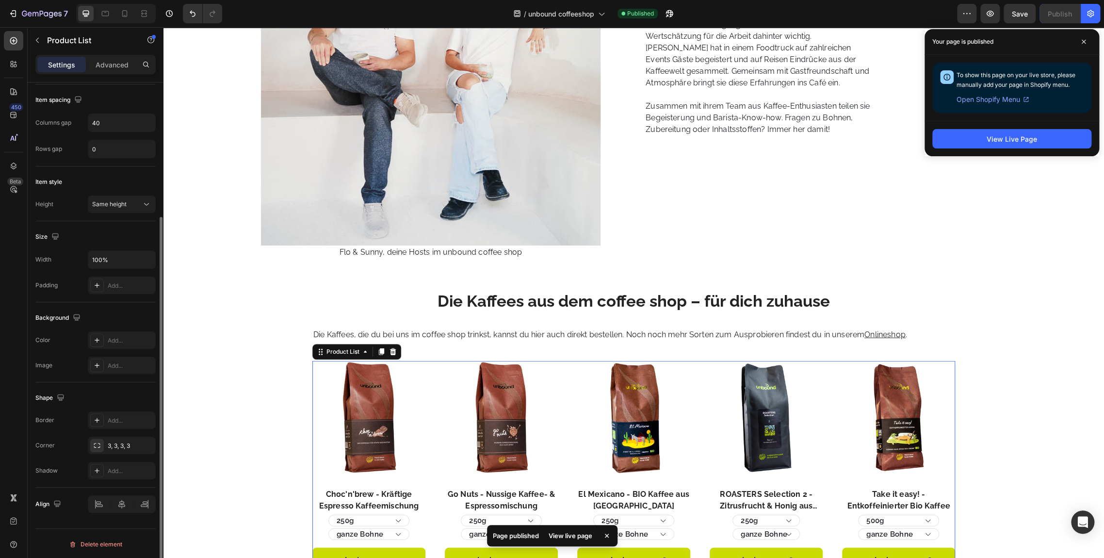
scroll to position [0, 0]
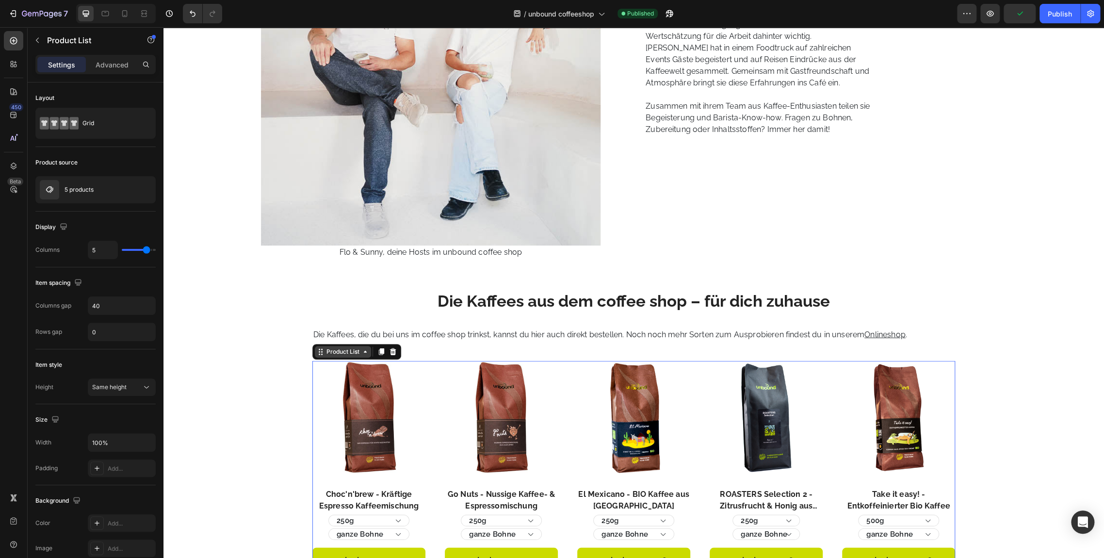
click at [361, 356] on div "Product List" at bounding box center [343, 352] width 56 height 12
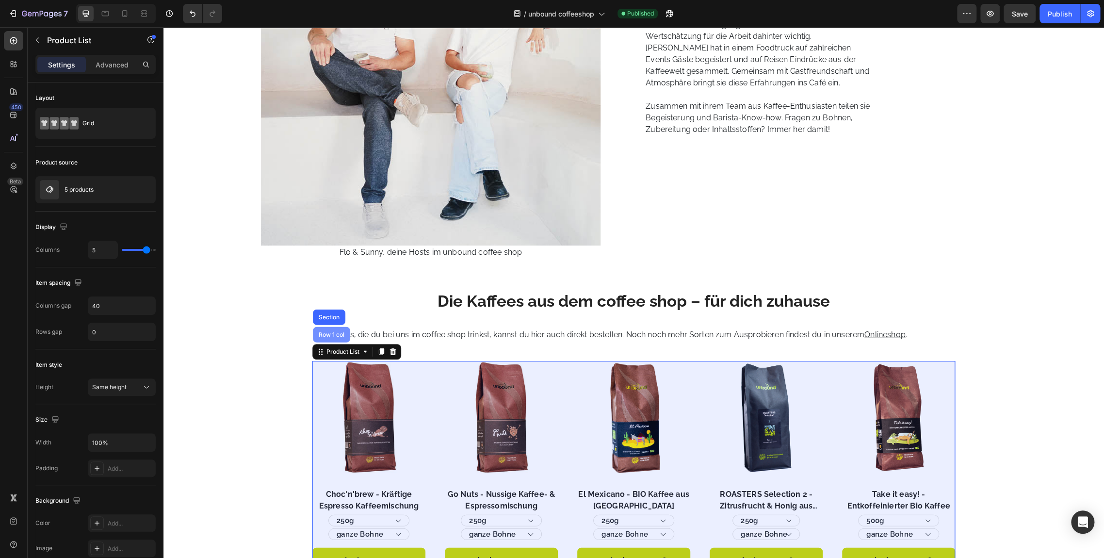
click at [322, 335] on div "Row 1 col" at bounding box center [332, 335] width 30 height 6
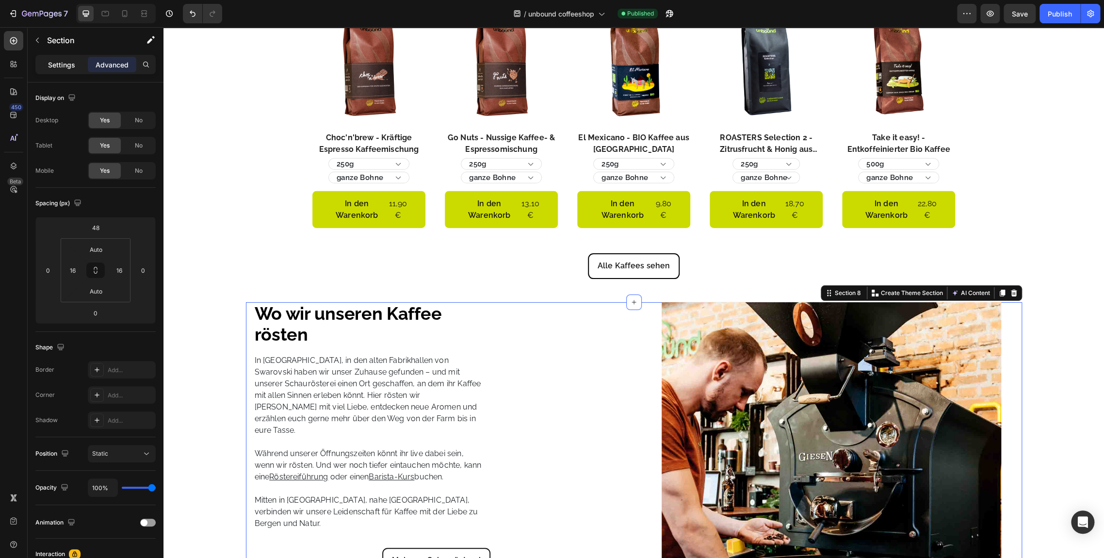
click at [49, 57] on div "Settings" at bounding box center [61, 65] width 49 height 16
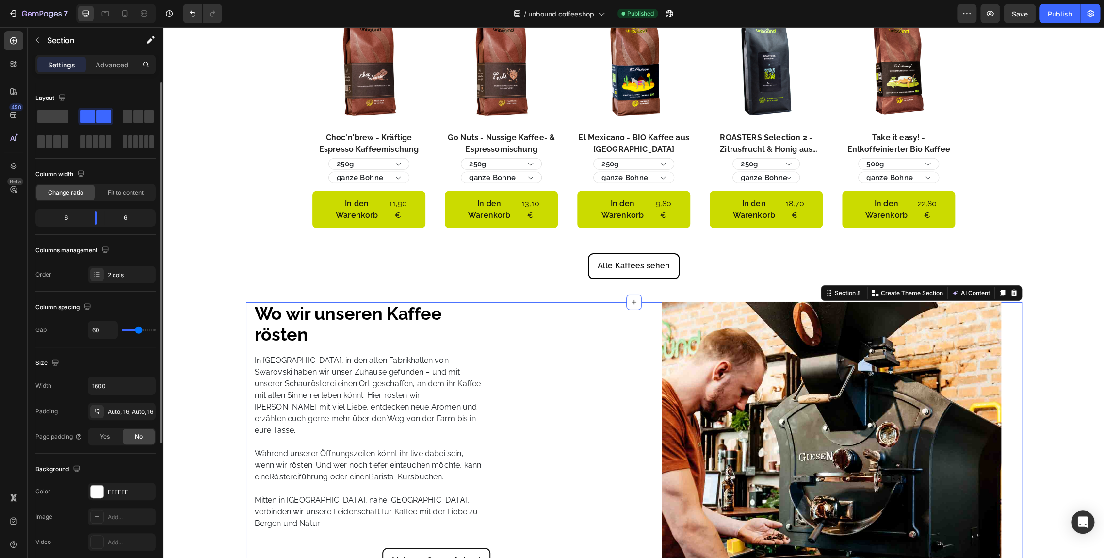
scroll to position [33, 0]
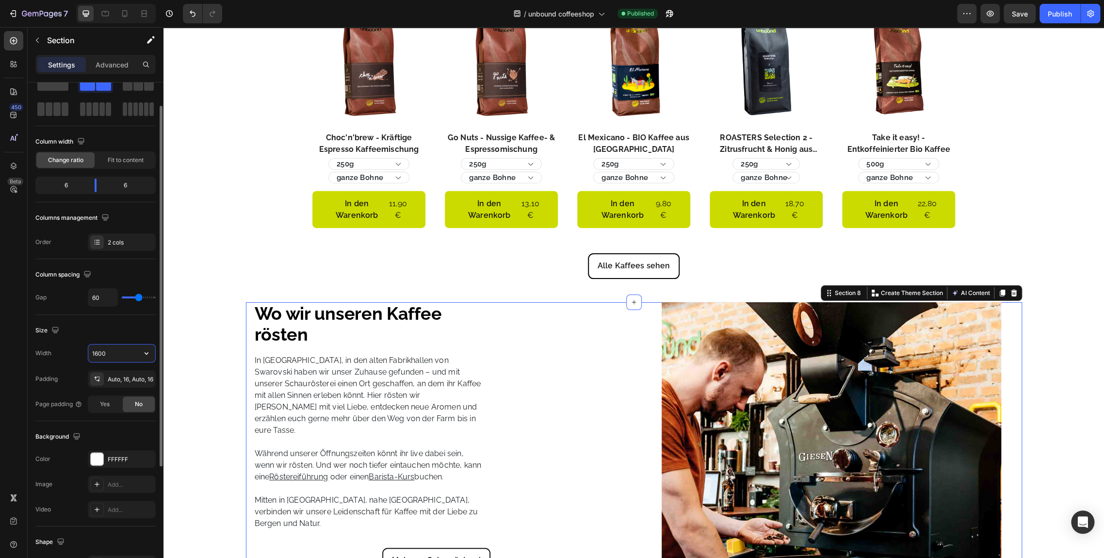
click at [121, 352] on input "1600" at bounding box center [121, 352] width 67 height 17
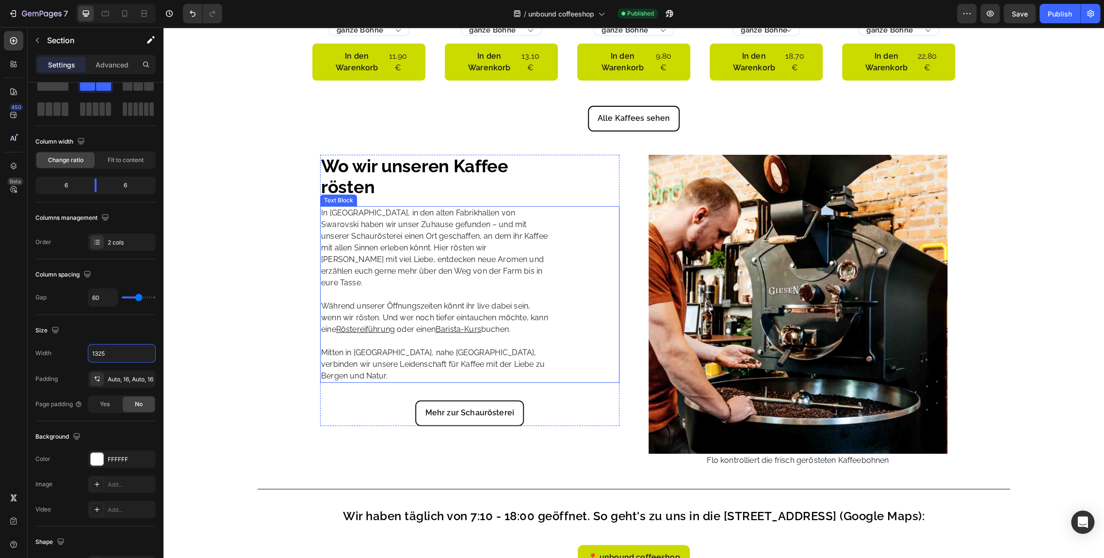
scroll to position [2148, 0]
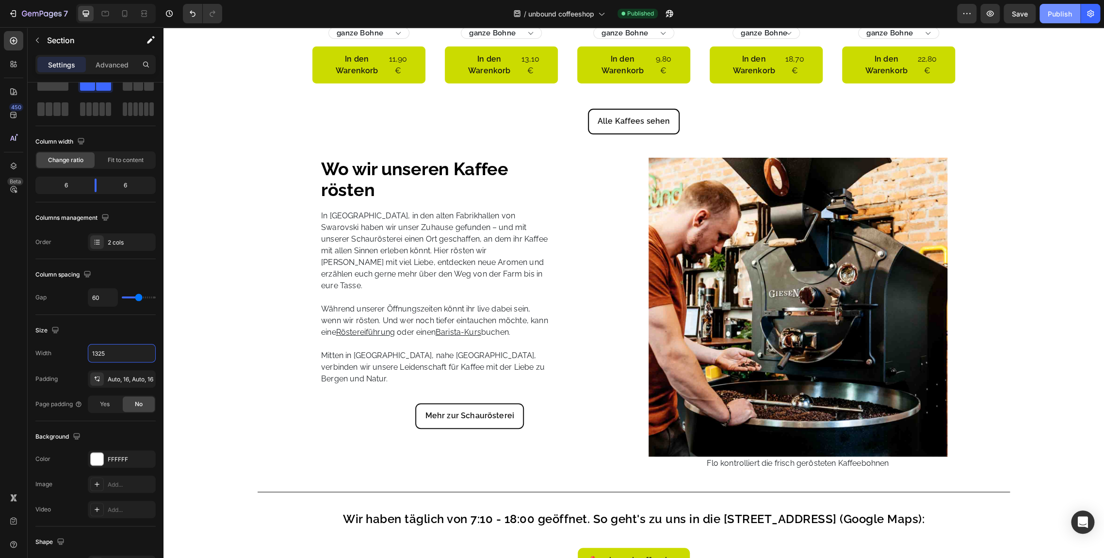
type input "1325"
click at [1050, 9] on div "Publish" at bounding box center [1060, 14] width 24 height 10
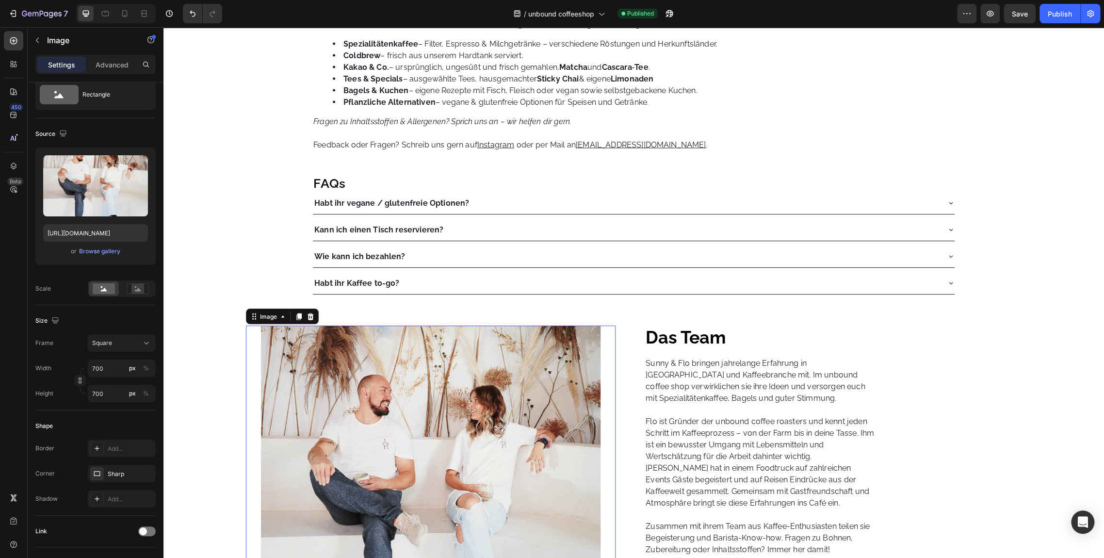
scroll to position [0, 0]
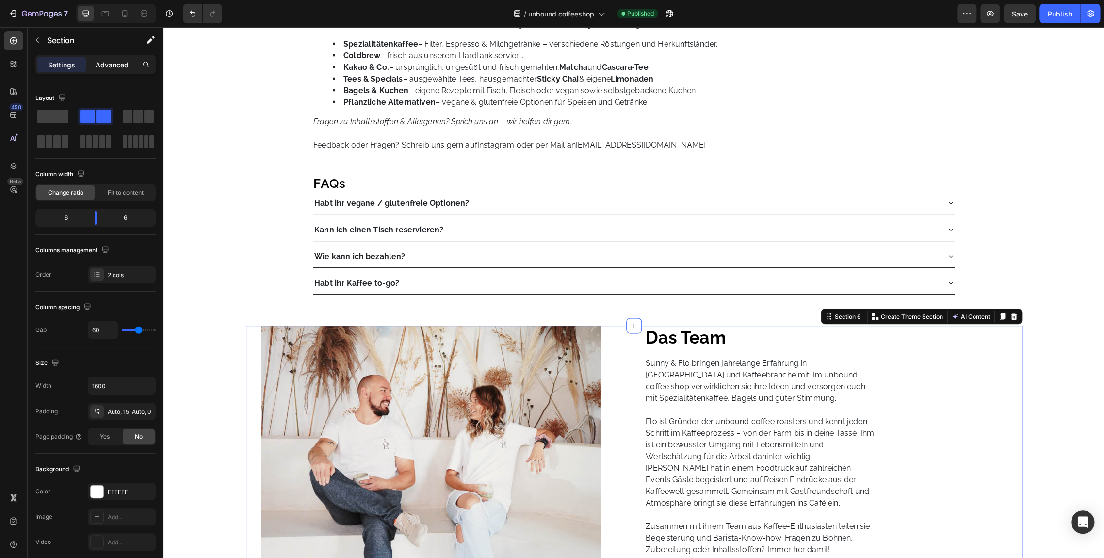
click at [104, 62] on p "Advanced" at bounding box center [112, 65] width 33 height 10
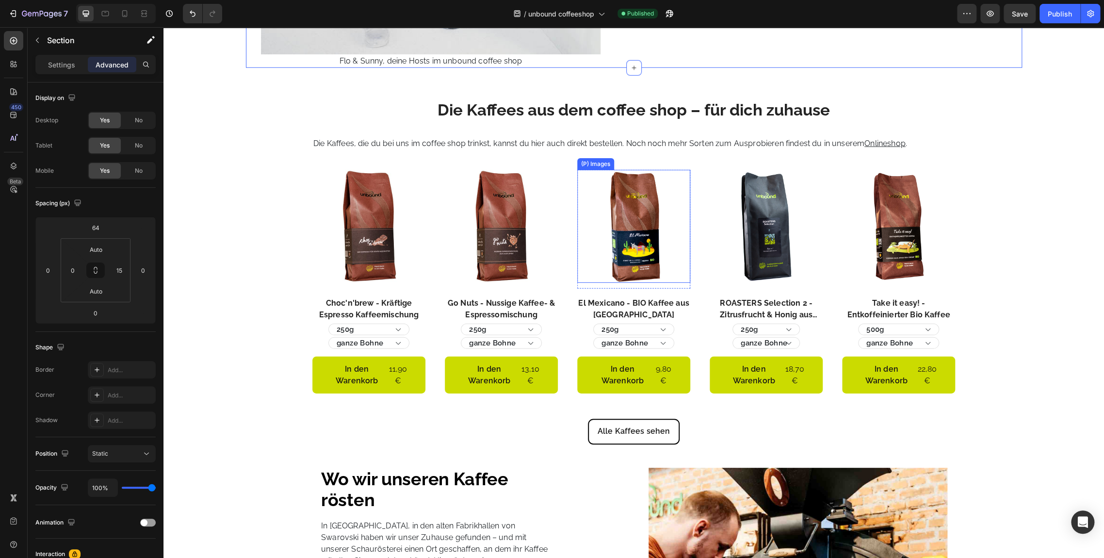
scroll to position [1841, 0]
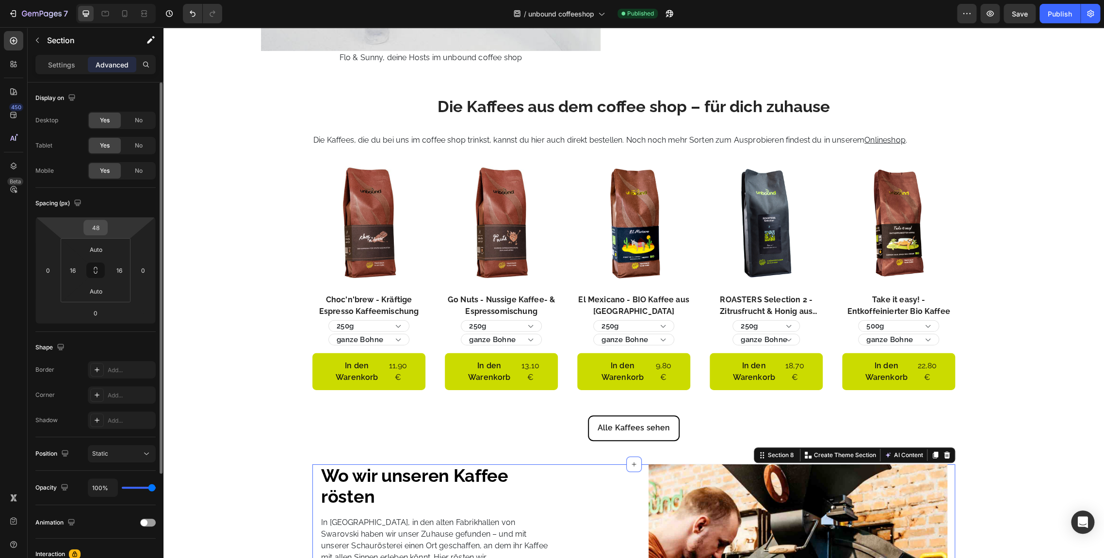
click at [101, 222] on input "48" at bounding box center [95, 227] width 19 height 15
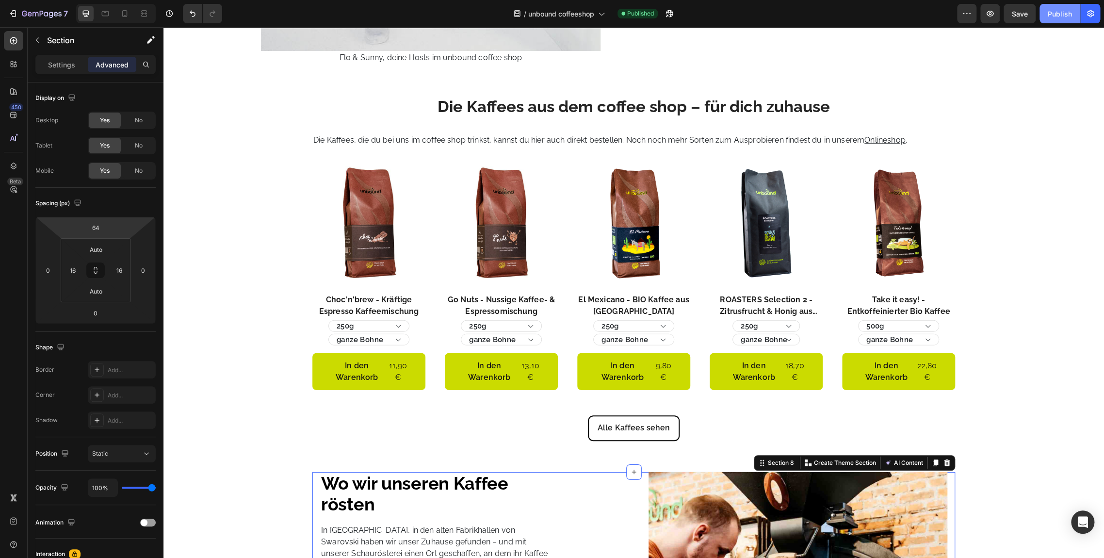
click at [1052, 15] on div "Publish" at bounding box center [1060, 14] width 24 height 10
click at [123, 19] on div at bounding box center [125, 14] width 16 height 16
type input "0"
type input "28"
type input "15"
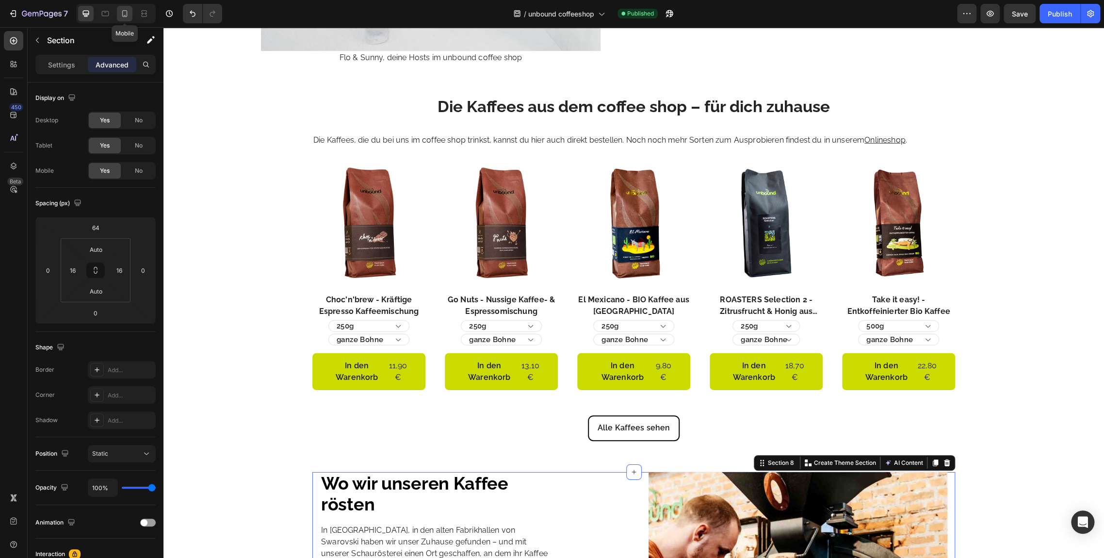
type input "0"
type input "15"
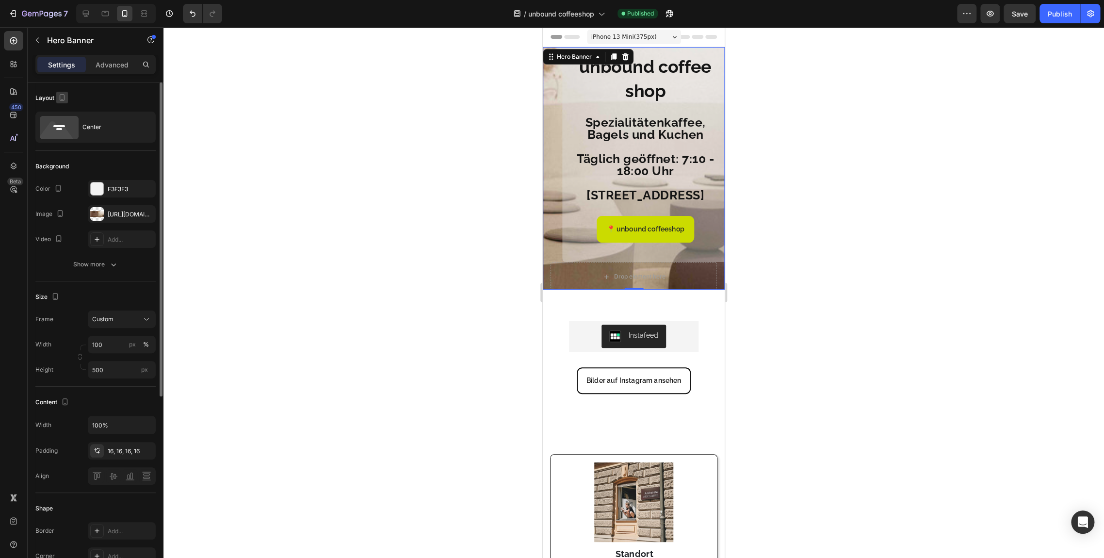
click at [63, 97] on icon "button" at bounding box center [62, 98] width 10 height 10
click at [109, 123] on div "Center" at bounding box center [111, 127] width 59 height 22
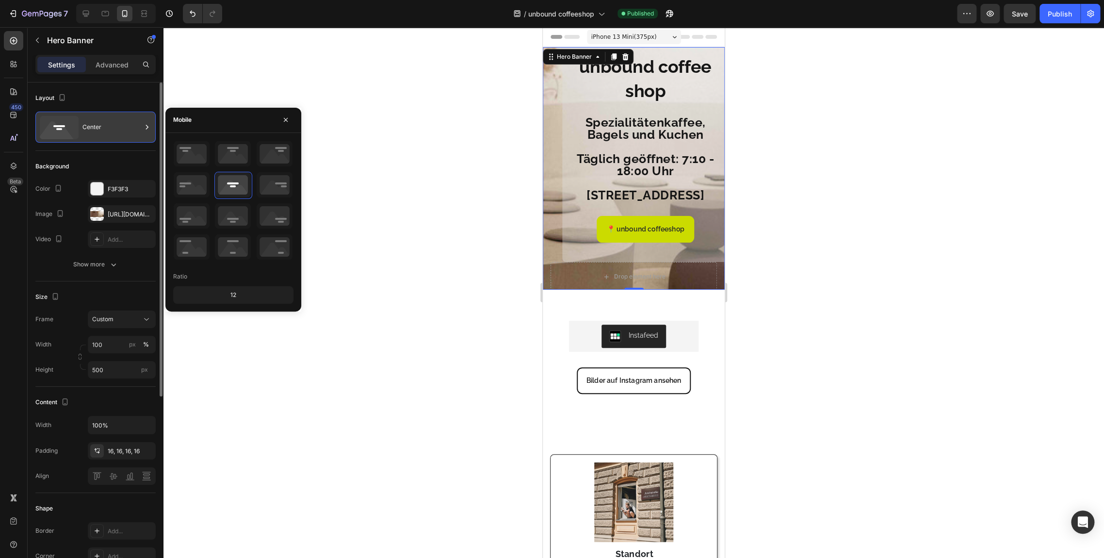
click at [109, 123] on div "Center" at bounding box center [111, 127] width 59 height 22
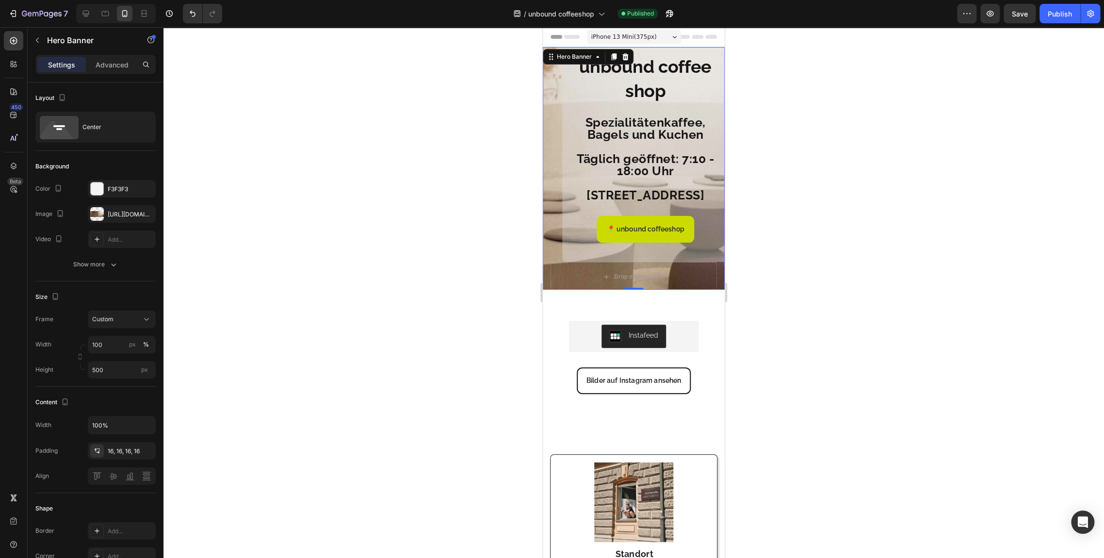
click at [668, 34] on div "iPhone 13 Mini ( 375 px)" at bounding box center [634, 37] width 94 height 15
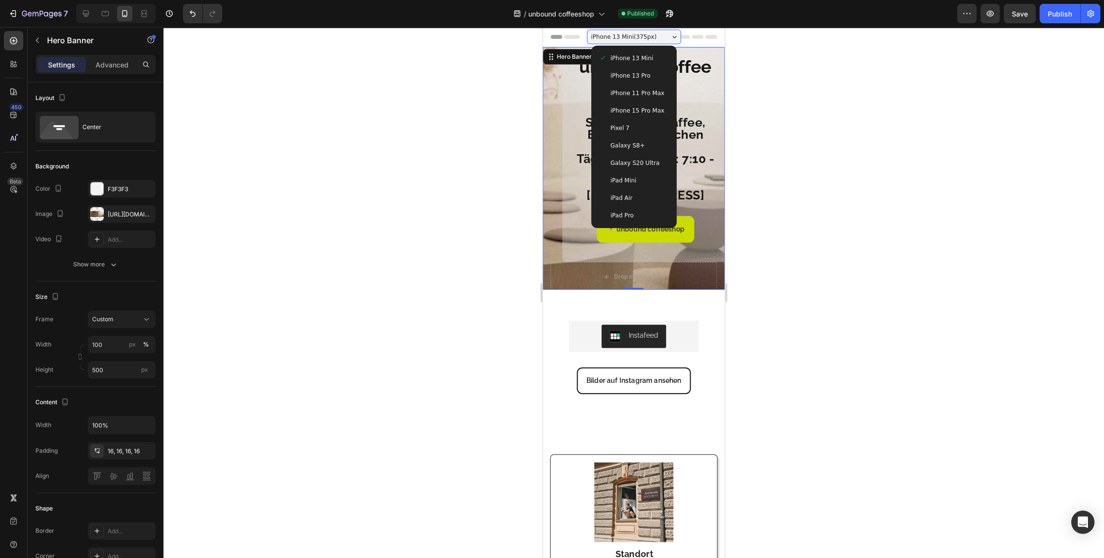
click at [642, 69] on div "iPhone 13 Pro" at bounding box center [634, 75] width 78 height 17
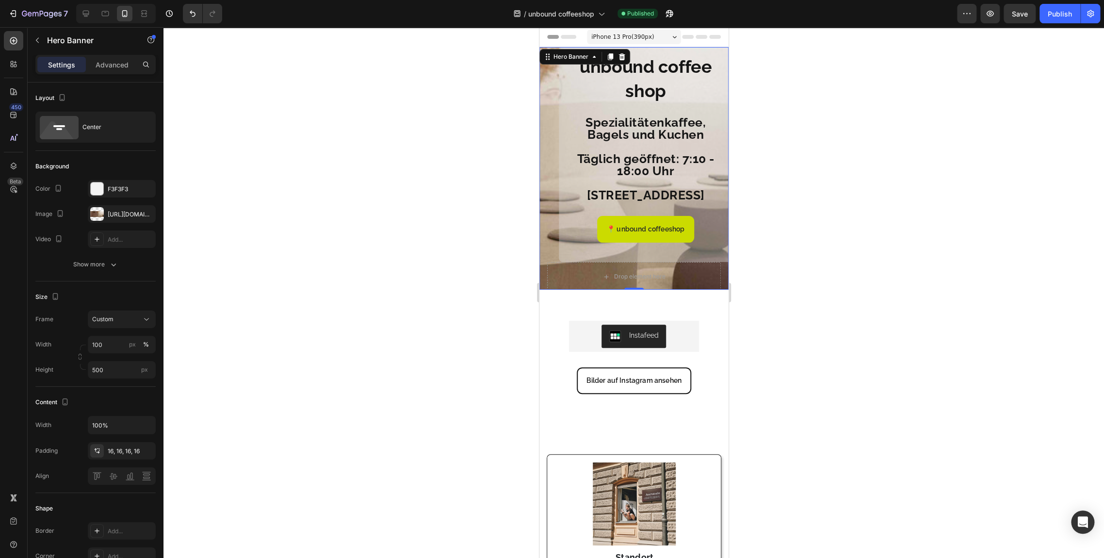
click at [644, 36] on div "iPhone 13 Pro ( 390 px)" at bounding box center [634, 37] width 94 height 15
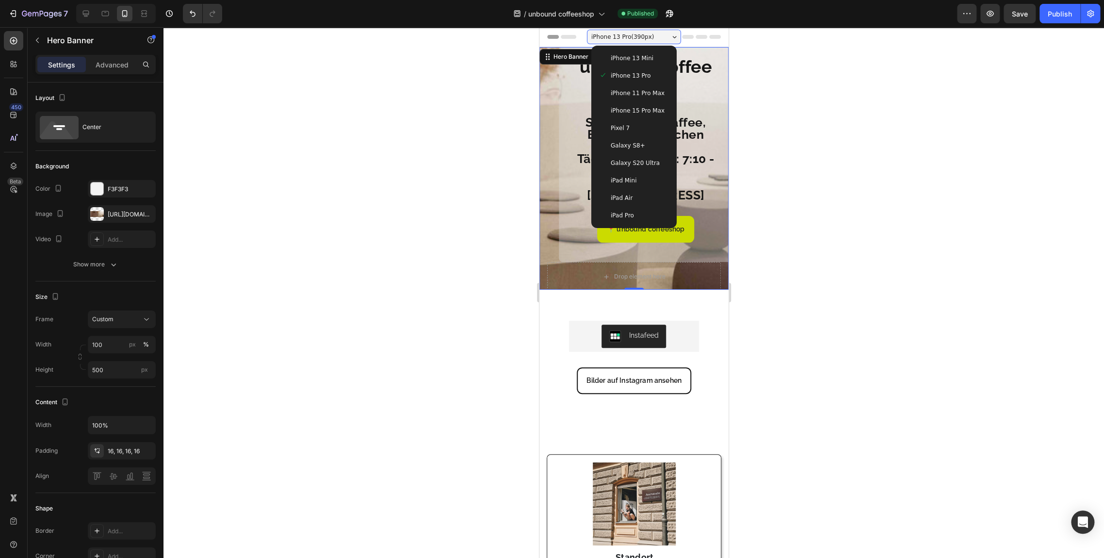
click at [625, 111] on span "iPhone 15 Pro Max" at bounding box center [637, 111] width 54 height 10
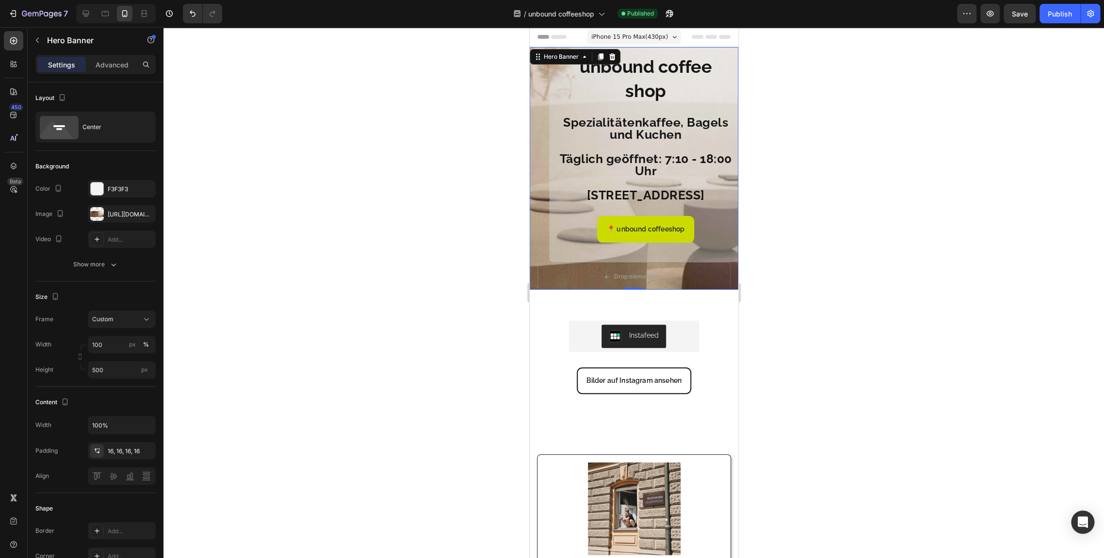
click at [644, 39] on span "iPhone 15 Pro Max ( 430 px)" at bounding box center [629, 37] width 77 height 10
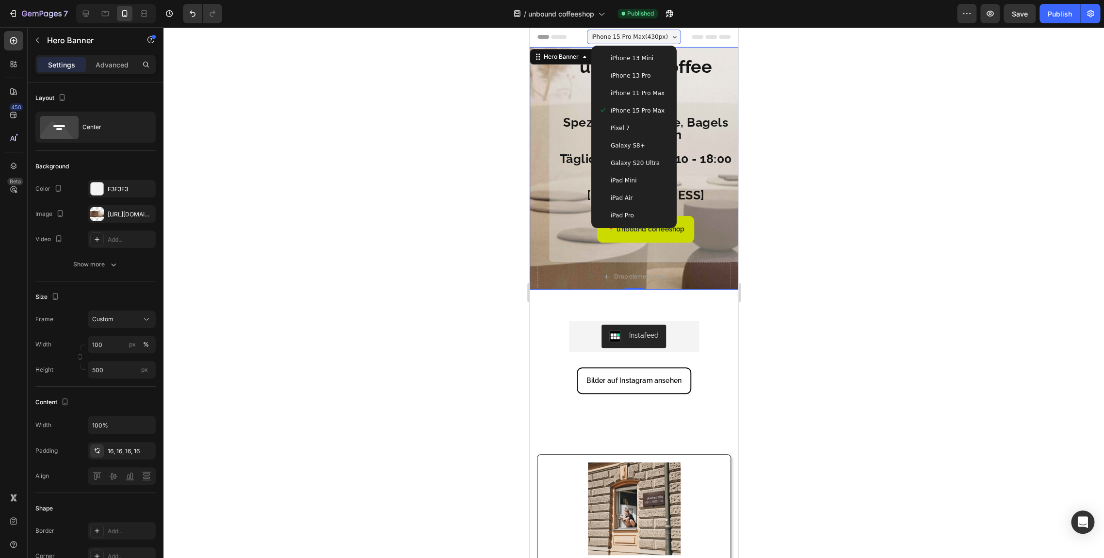
click at [636, 72] on span "iPhone 13 Pro" at bounding box center [630, 76] width 40 height 10
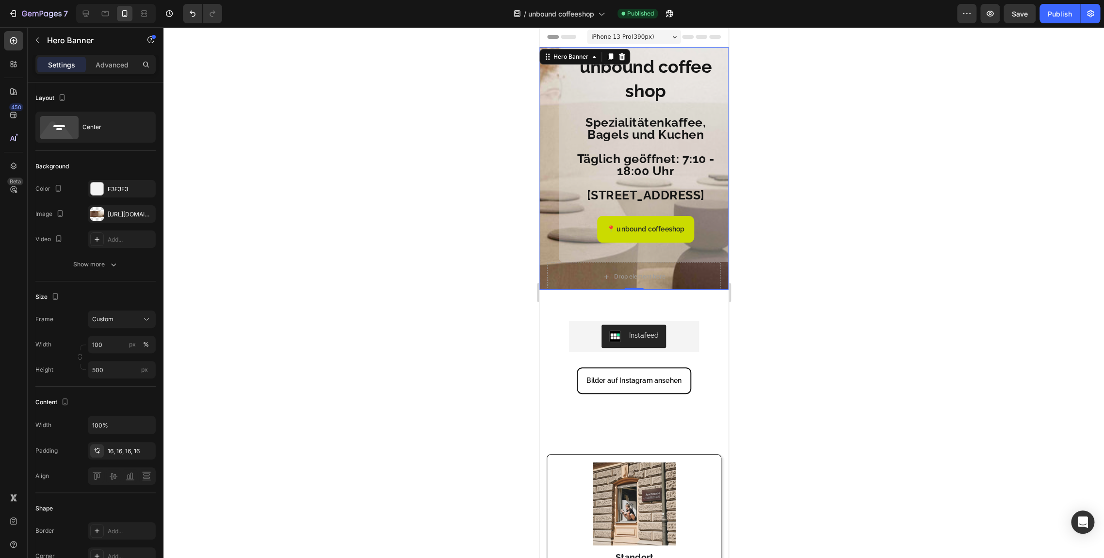
click at [519, 178] on div at bounding box center [634, 292] width 941 height 531
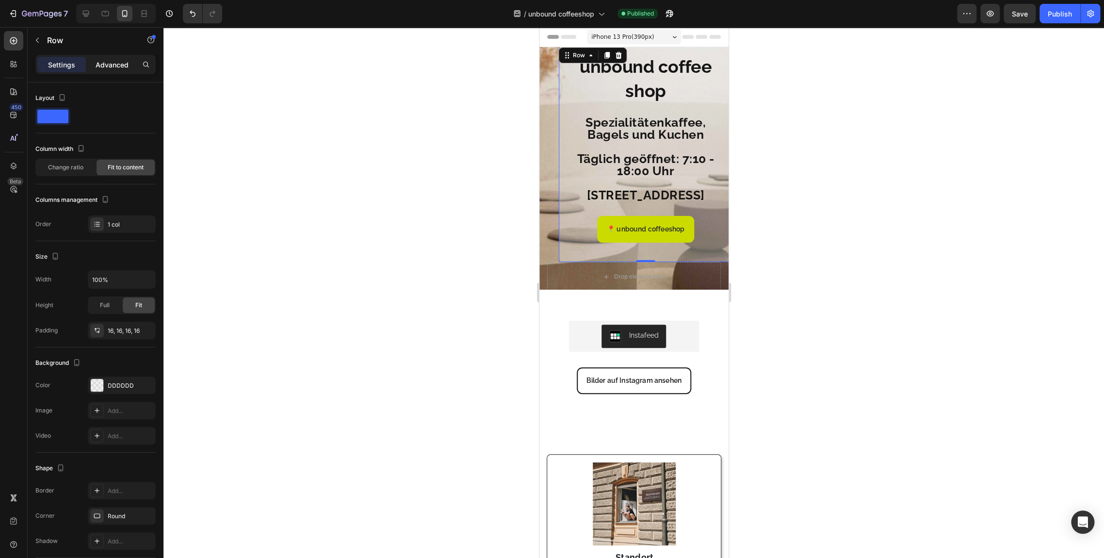
click at [101, 71] on div "Advanced" at bounding box center [112, 65] width 49 height 16
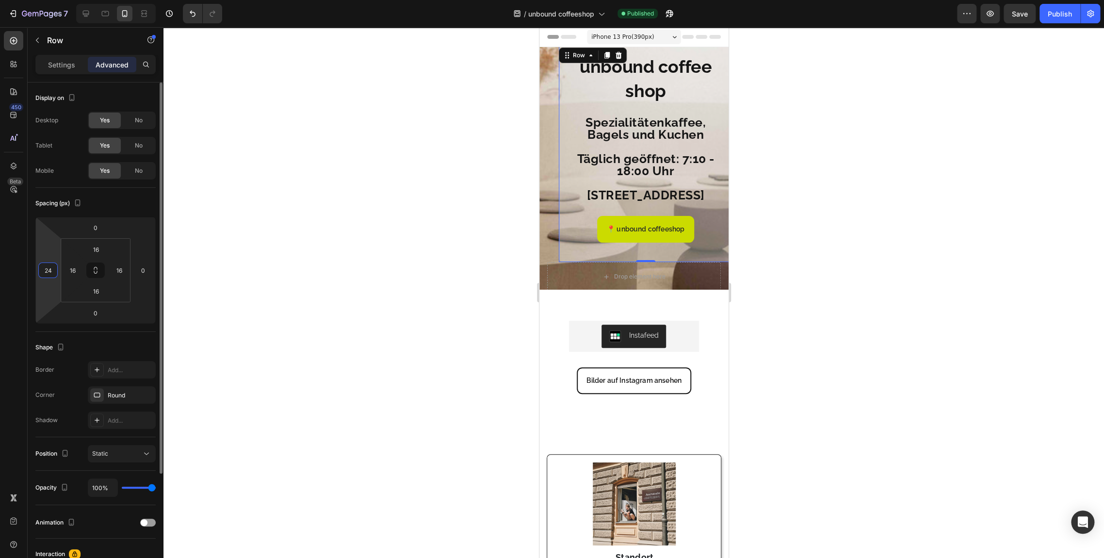
click at [50, 268] on input "24" at bounding box center [48, 270] width 15 height 15
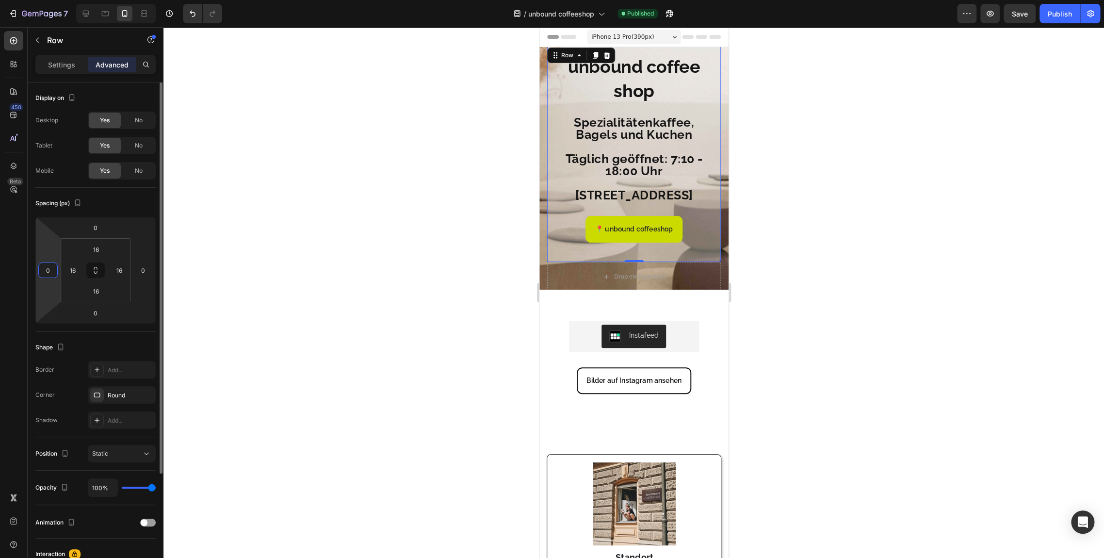
type input "0"
click at [33, 231] on div "Display on Desktop Yes No Tablet Yes No Mobile Yes No Spacing (px) 0 0 0 0 16 1…" at bounding box center [96, 405] width 136 height 647
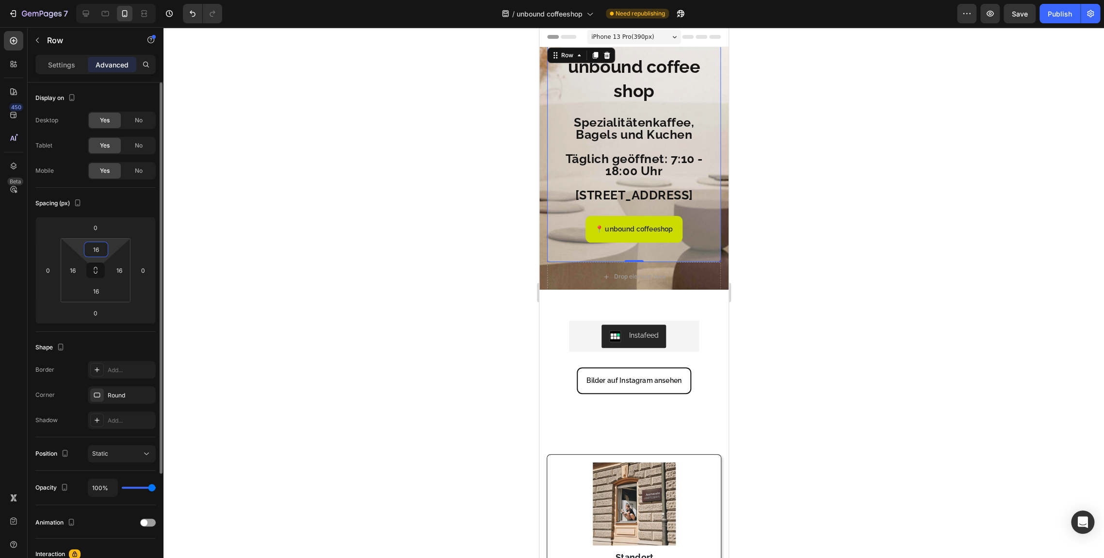
click at [92, 248] on input "16" at bounding box center [95, 249] width 19 height 15
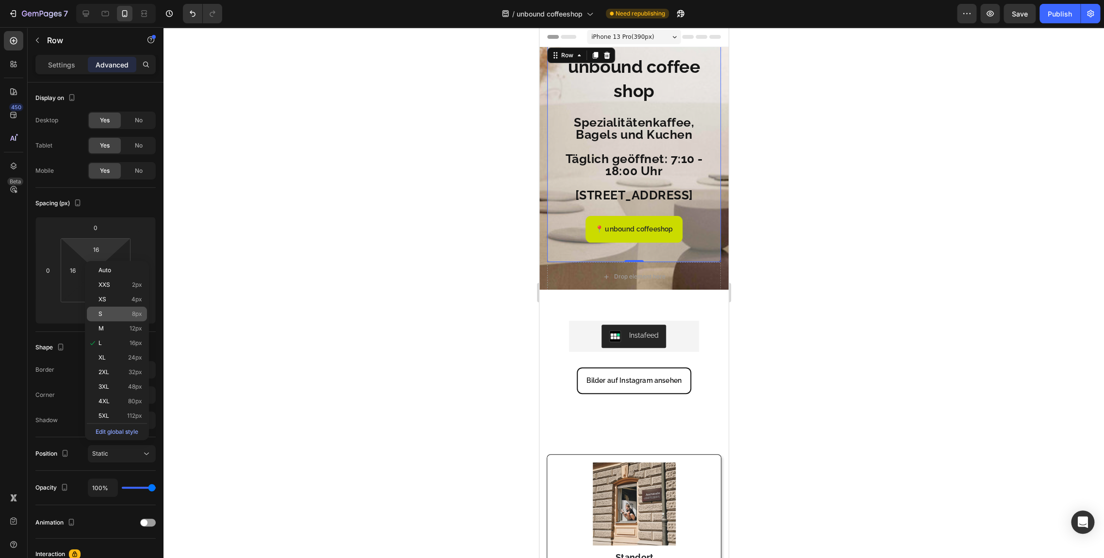
click at [133, 315] on span "8px" at bounding box center [137, 314] width 10 height 7
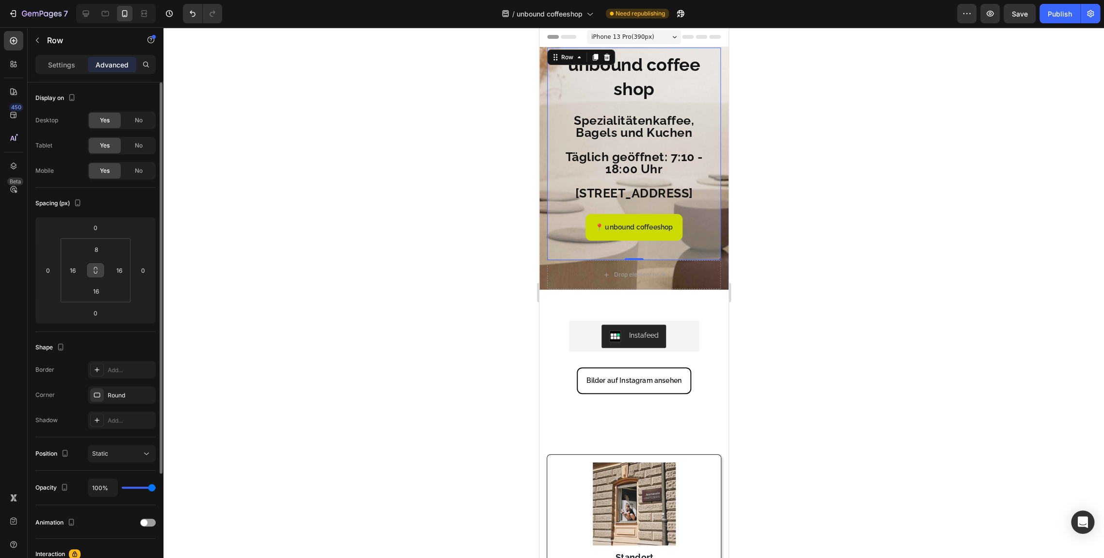
click at [93, 266] on icon at bounding box center [96, 270] width 8 height 8
click at [122, 272] on input "16" at bounding box center [119, 270] width 15 height 15
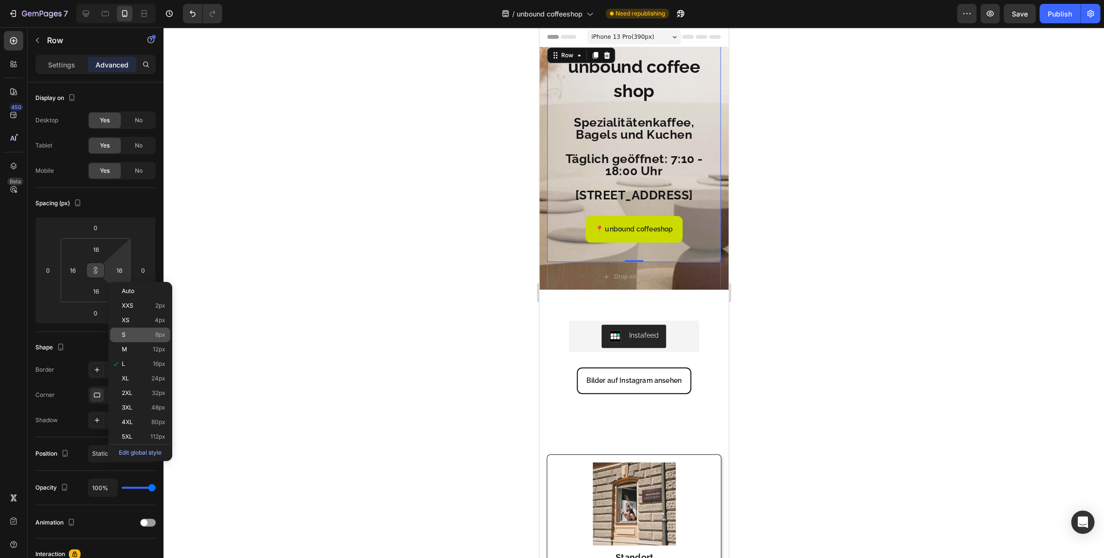
click at [151, 335] on p "S 8px" at bounding box center [144, 334] width 44 height 7
type input "8"
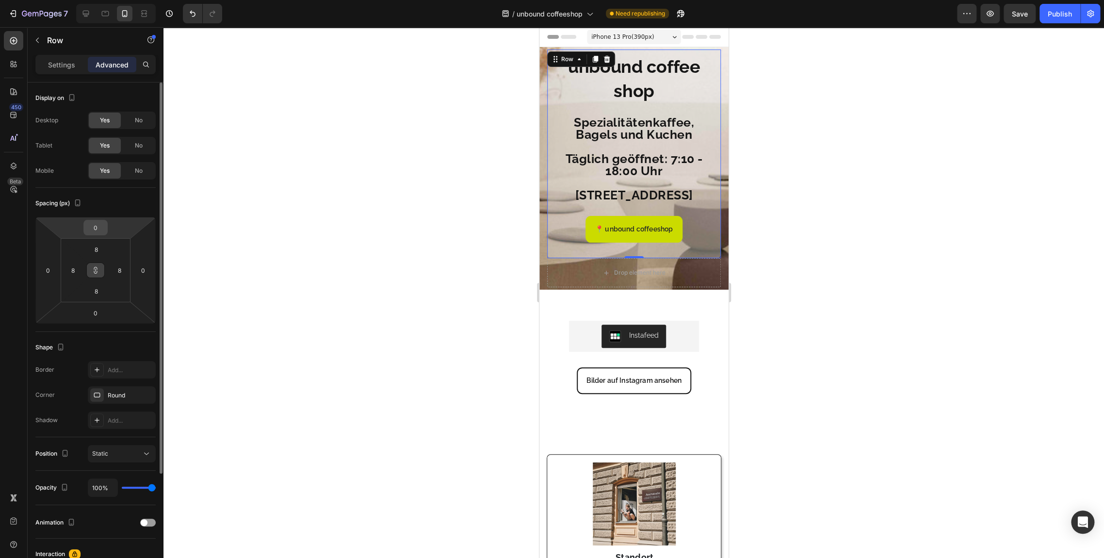
click at [101, 229] on input "0" at bounding box center [95, 227] width 19 height 15
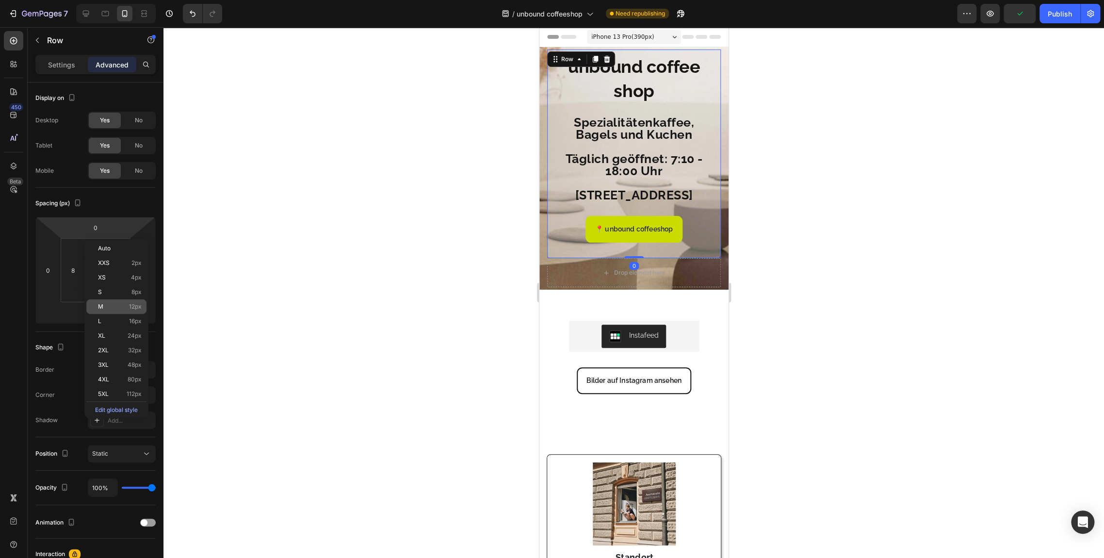
click at [136, 308] on span "12px" at bounding box center [135, 306] width 13 height 7
type input "12"
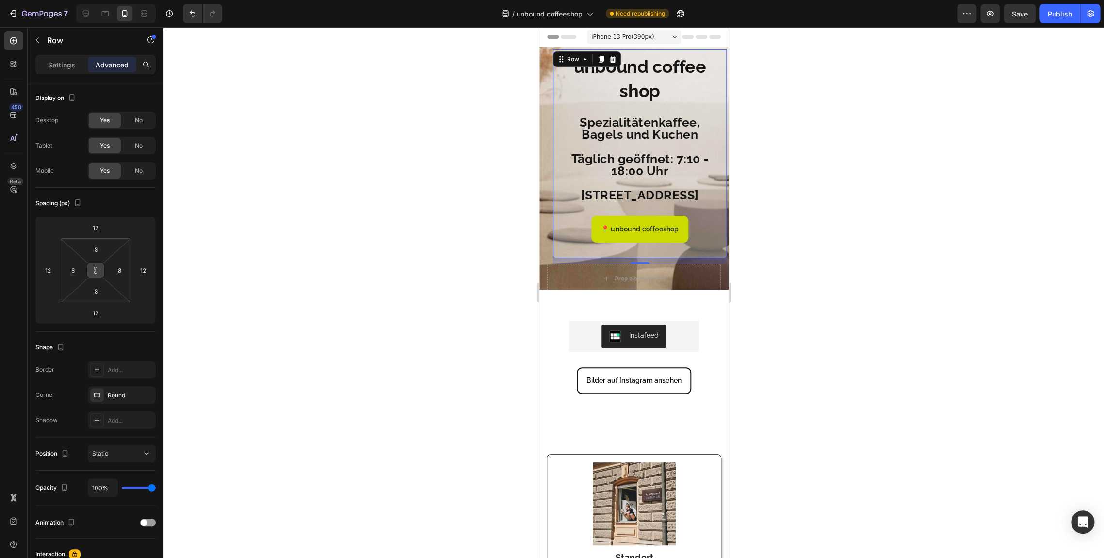
click at [97, 269] on icon at bounding box center [96, 270] width 8 height 8
click at [95, 264] on button at bounding box center [95, 270] width 18 height 16
click at [97, 226] on input "12" at bounding box center [95, 227] width 19 height 15
type input "0"
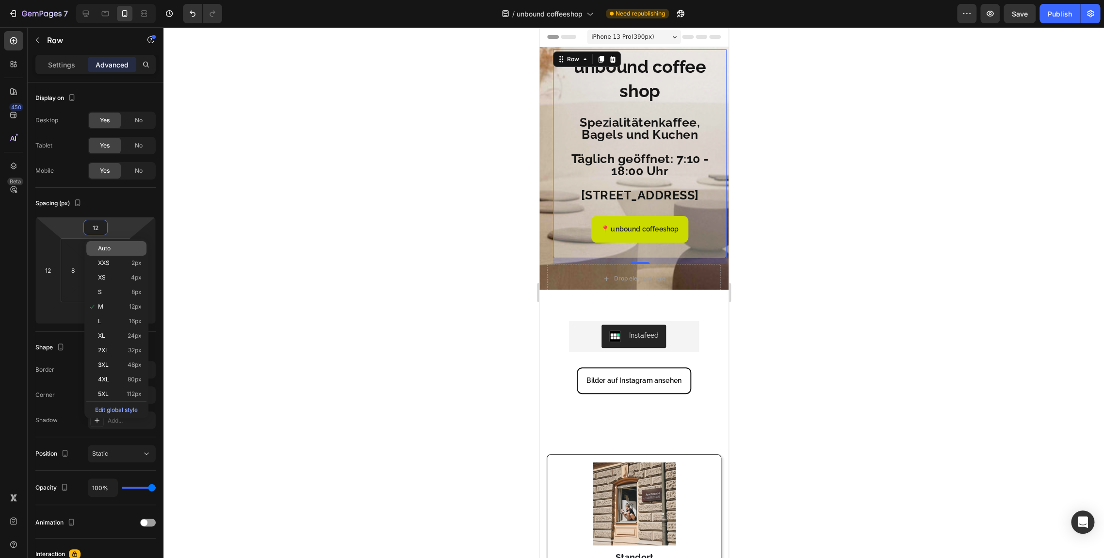
type input "0"
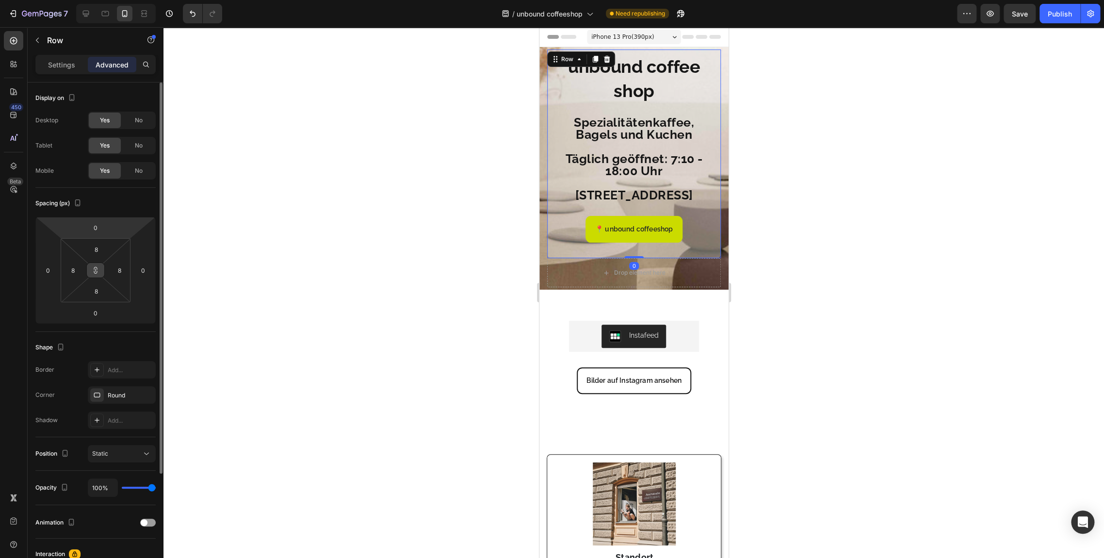
click at [101, 266] on button at bounding box center [95, 270] width 18 height 16
click at [96, 230] on input "0" at bounding box center [95, 227] width 19 height 15
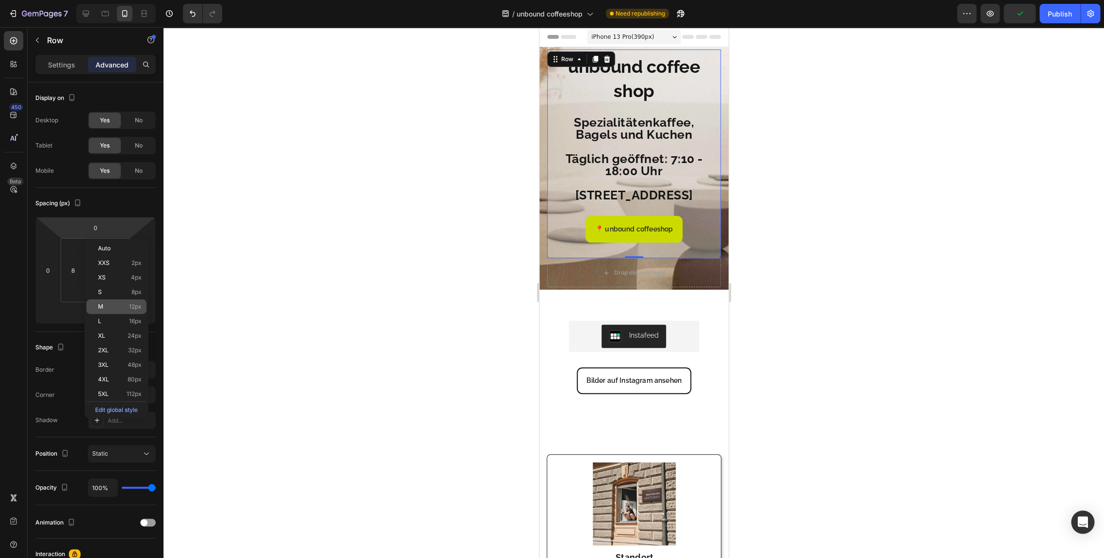
click at [131, 312] on div "M 12px" at bounding box center [116, 306] width 60 height 15
type input "12"
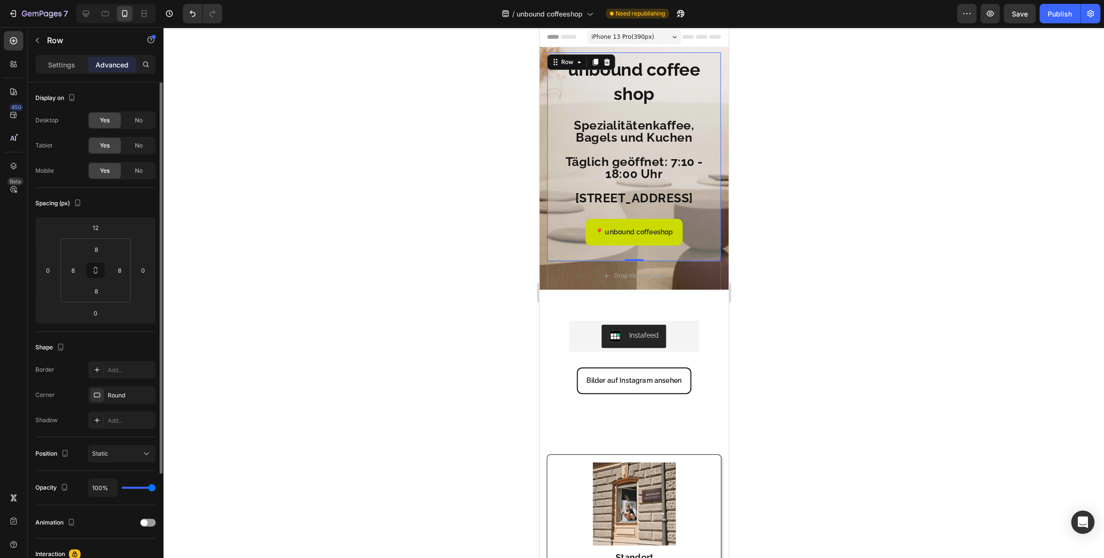
click at [31, 260] on div "Display on Desktop Yes No Tablet Yes No Mobile Yes No Spacing (px) 12 0 0 0 8 8…" at bounding box center [96, 405] width 136 height 647
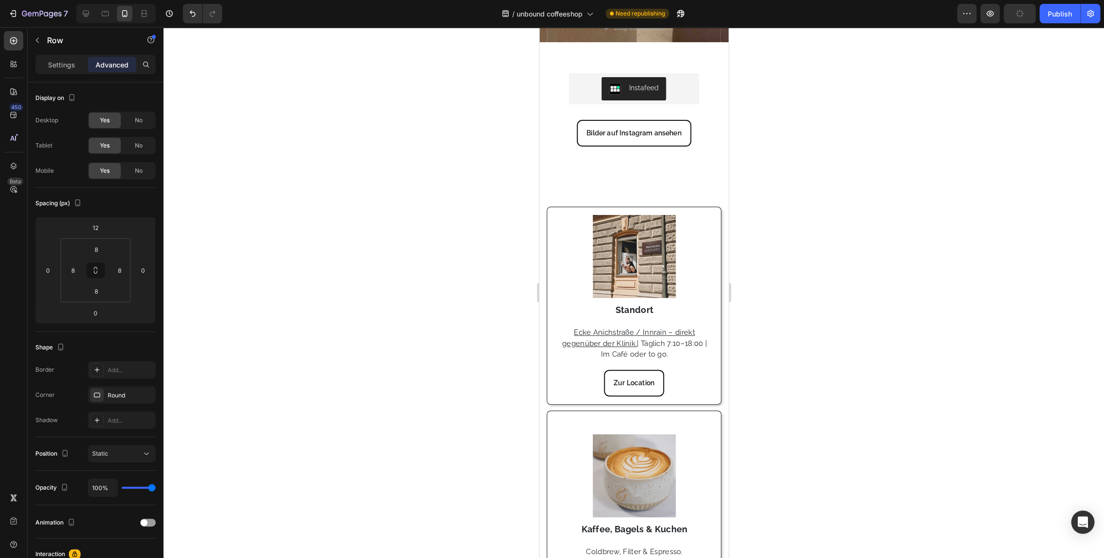
scroll to position [243, 0]
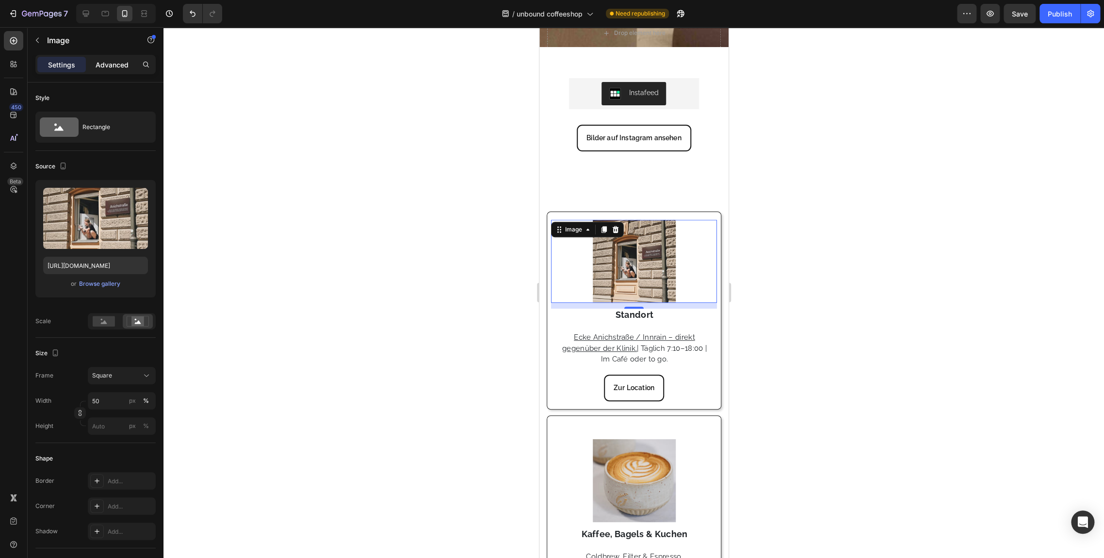
click at [109, 71] on div "Advanced" at bounding box center [112, 65] width 49 height 16
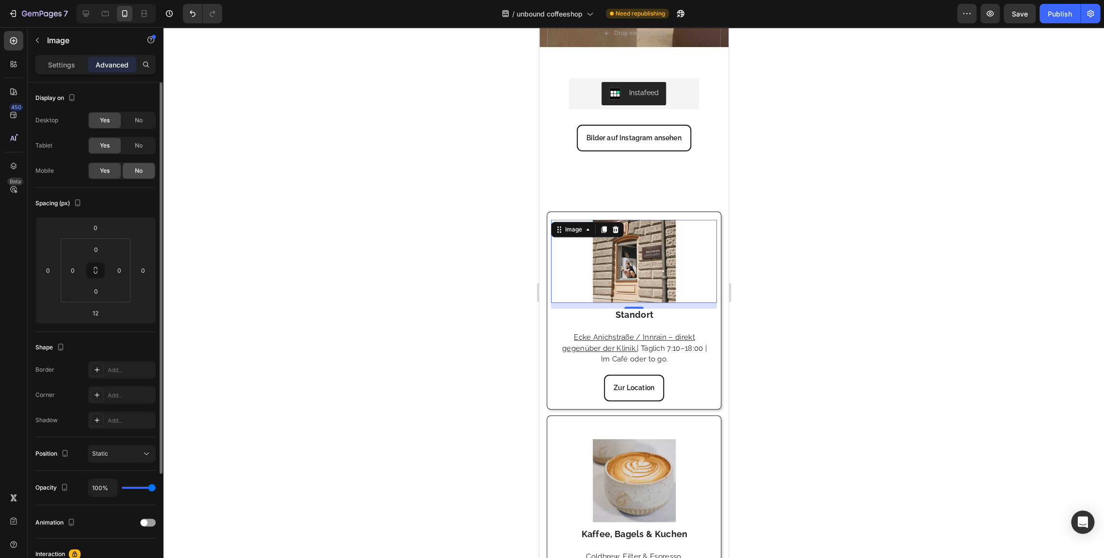
click at [143, 172] on div "No" at bounding box center [139, 171] width 32 height 16
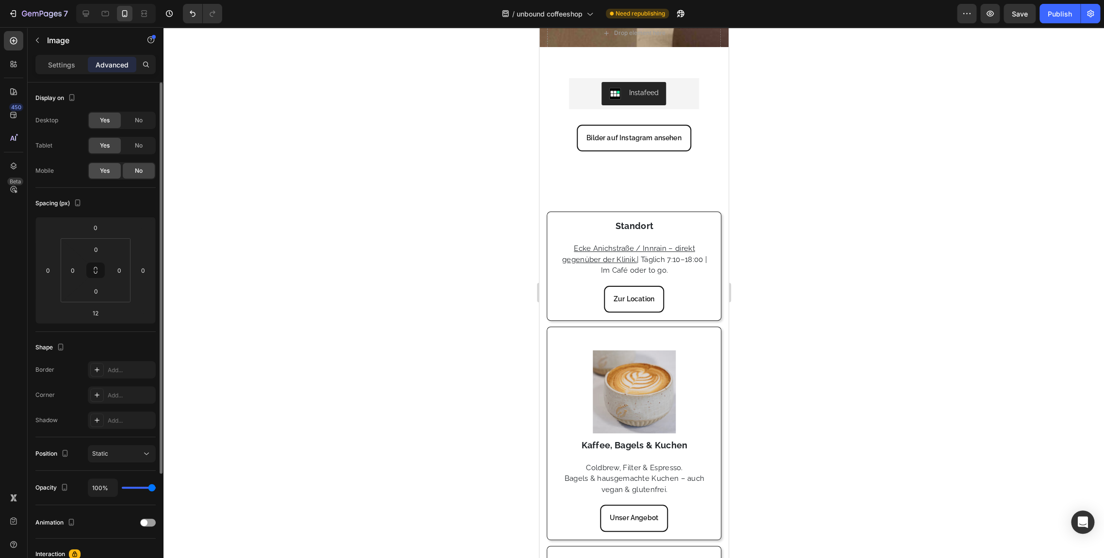
drag, startPoint x: 113, startPoint y: 180, endPoint x: 101, endPoint y: 172, distance: 14.4
click at [101, 332] on div "Display on Desktop Yes No Tablet Yes No Mobile Yes No" at bounding box center [95, 384] width 120 height 105
click at [101, 172] on span "Yes" at bounding box center [105, 170] width 10 height 9
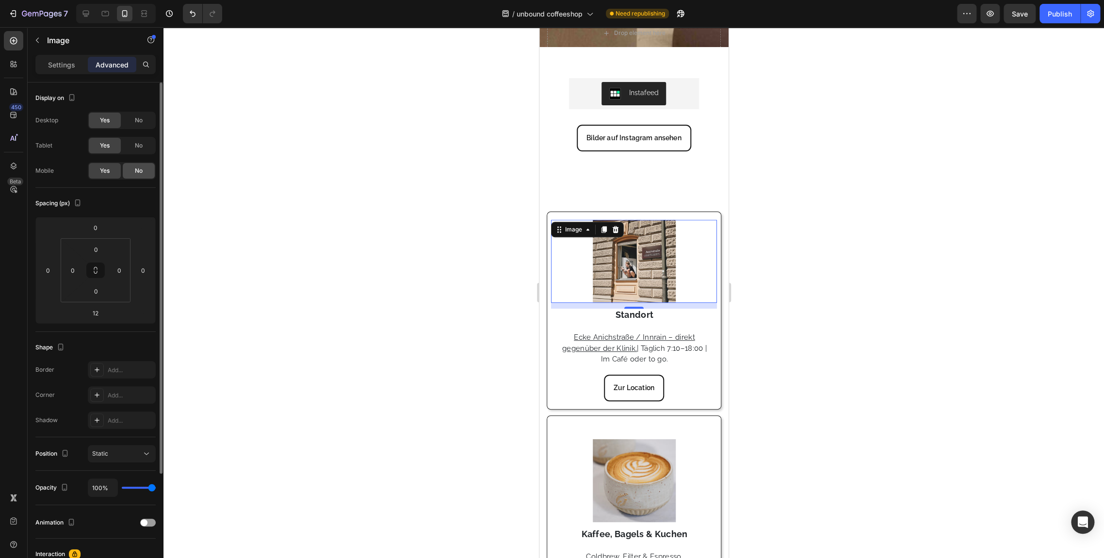
click at [131, 172] on div "No" at bounding box center [139, 171] width 32 height 16
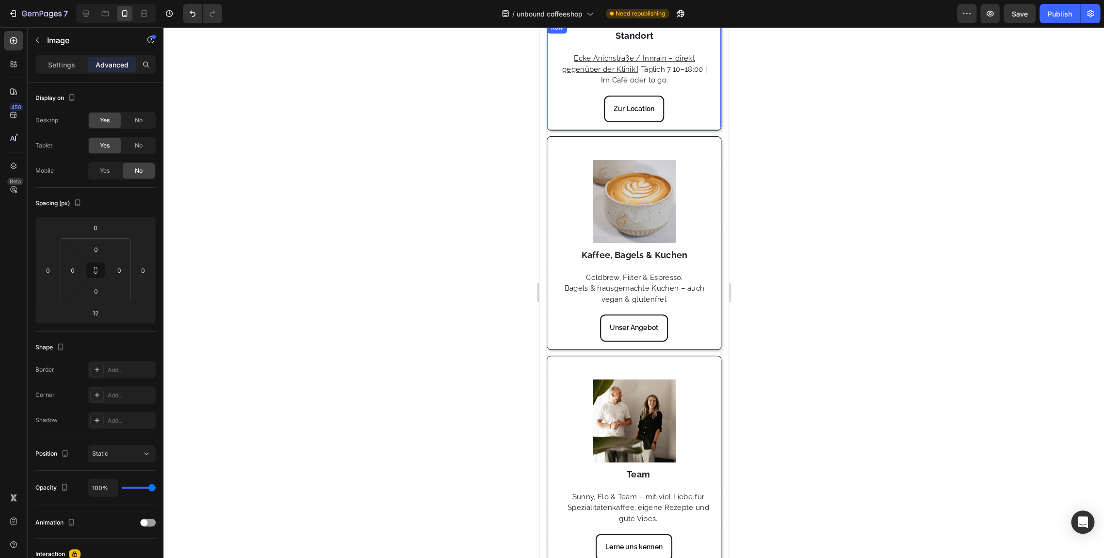
scroll to position [436, 0]
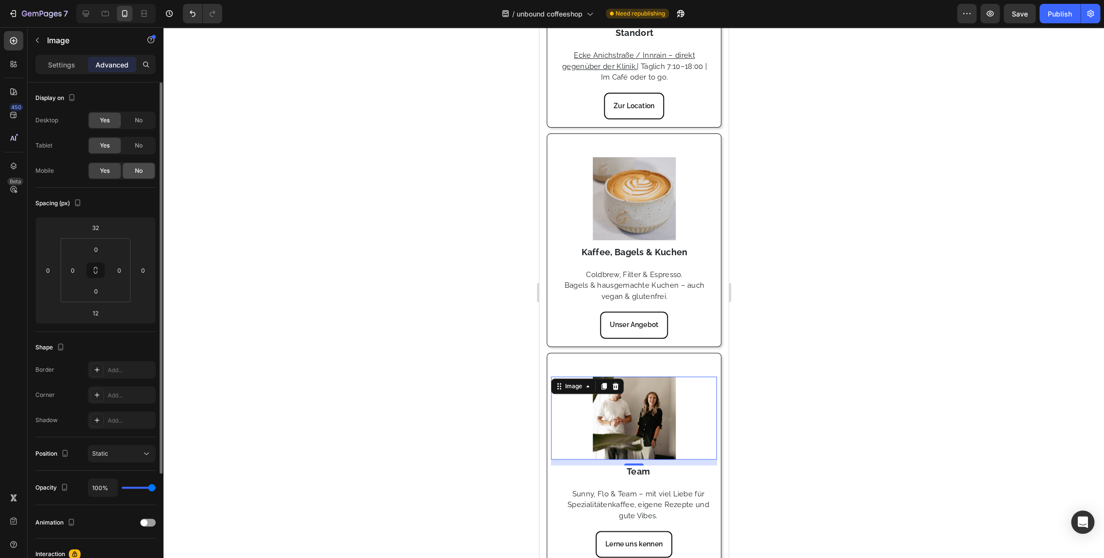
click at [140, 170] on span "No" at bounding box center [139, 170] width 8 height 9
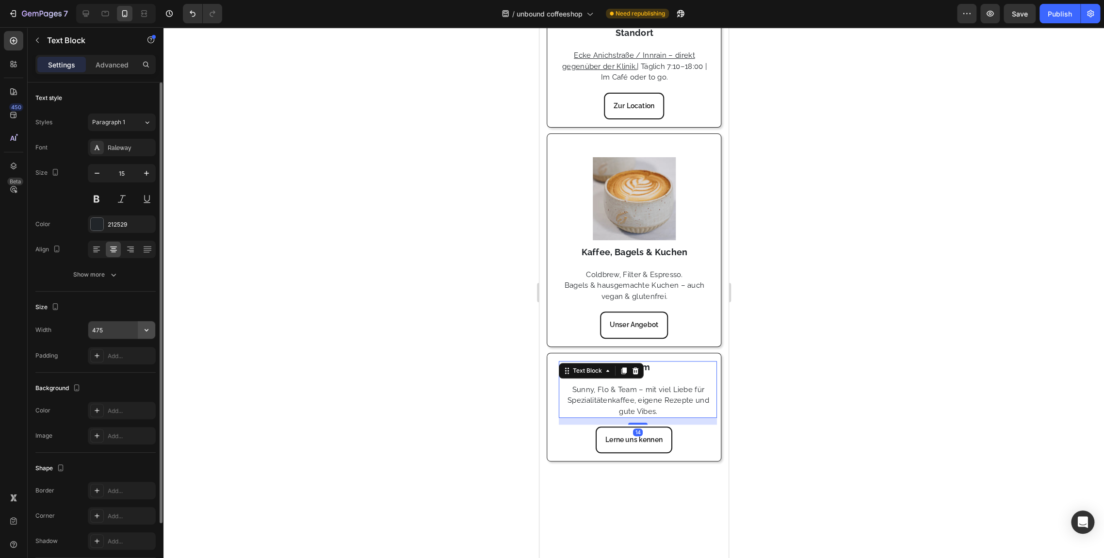
click at [153, 334] on button "button" at bounding box center [146, 329] width 17 height 17
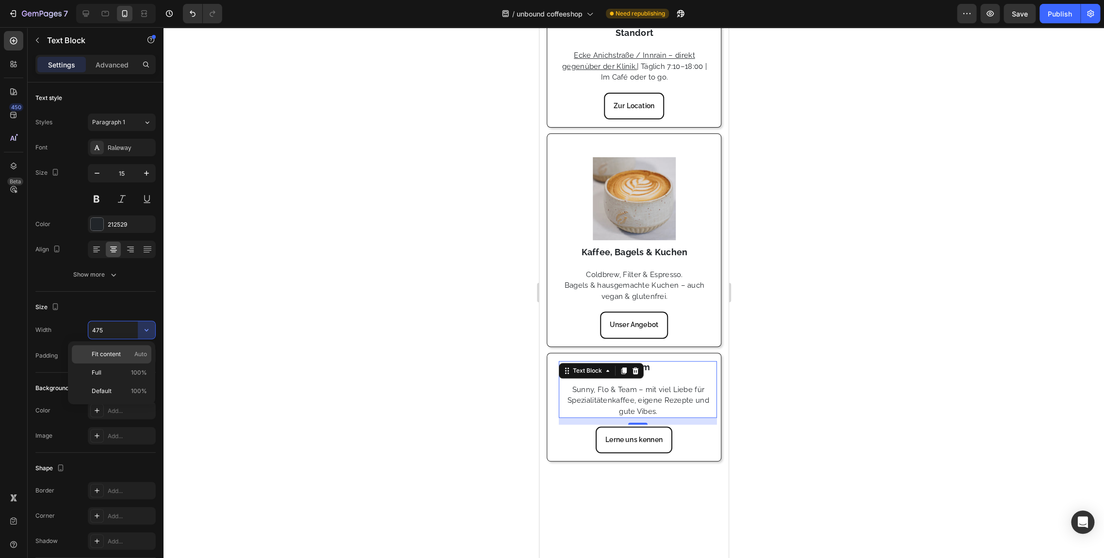
click at [111, 363] on div "Fit content Auto" at bounding box center [112, 372] width 80 height 18
type input "Auto"
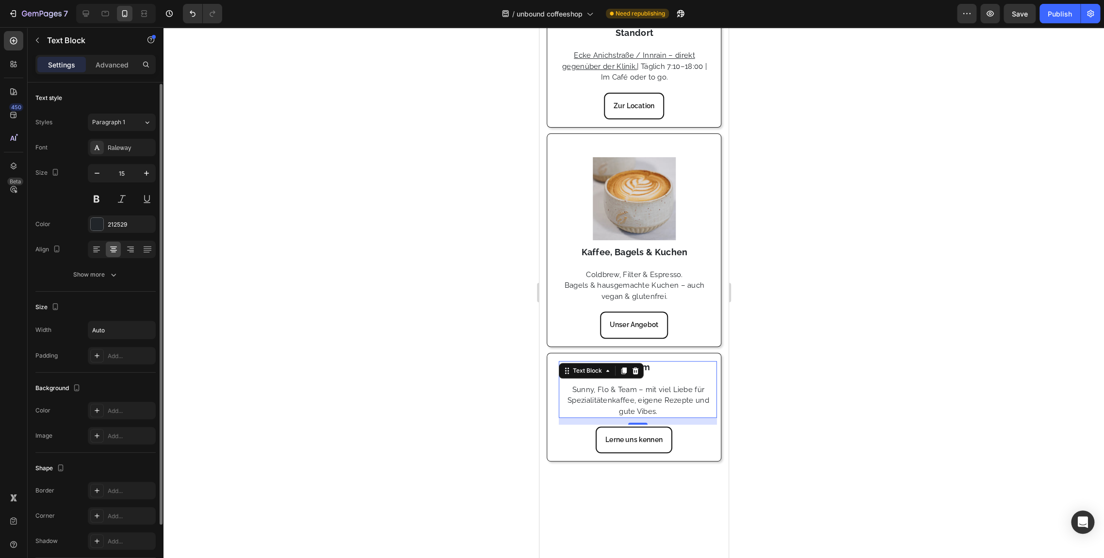
scroll to position [71, 0]
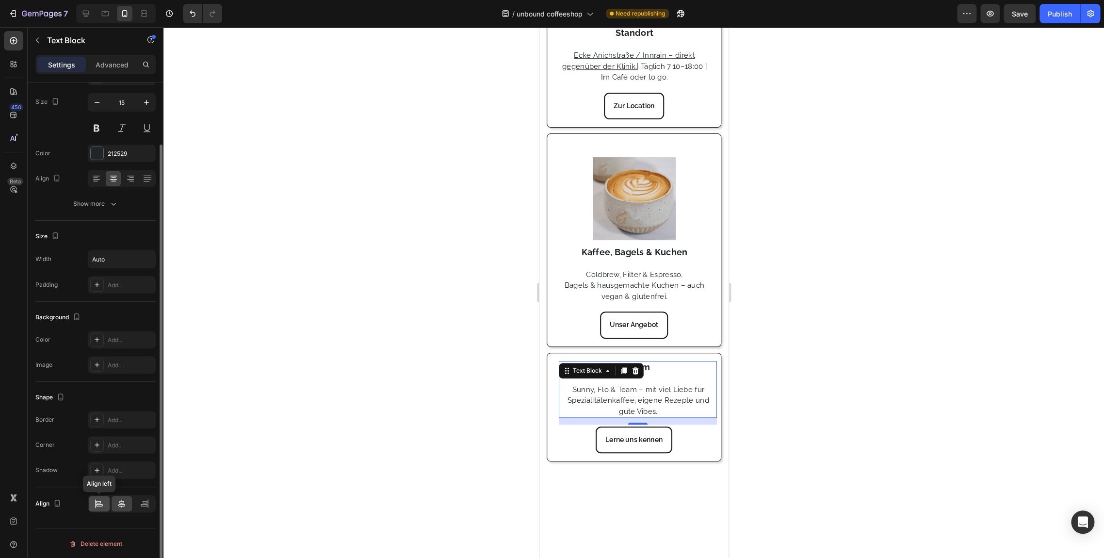
click at [97, 507] on icon at bounding box center [99, 504] width 10 height 10
click at [116, 508] on div at bounding box center [122, 504] width 21 height 16
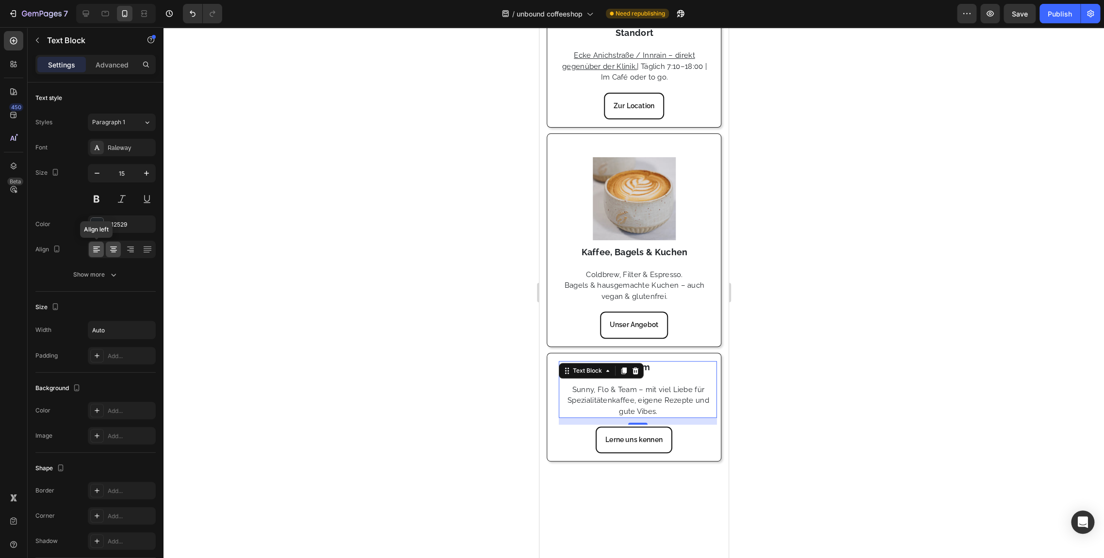
click at [93, 246] on icon at bounding box center [96, 246] width 7 height 1
click at [113, 252] on icon at bounding box center [114, 250] width 10 height 10
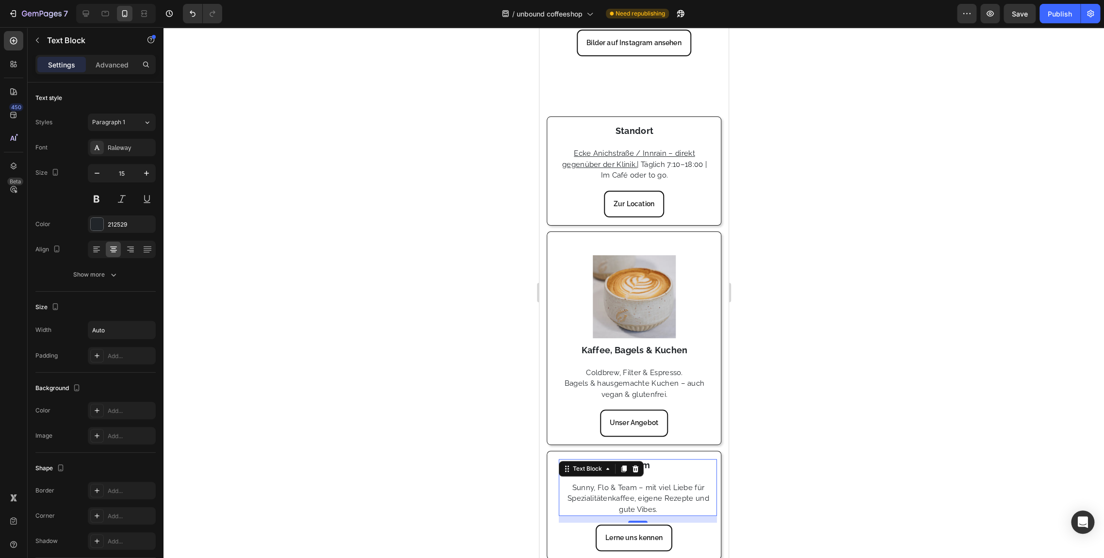
scroll to position [337, 0]
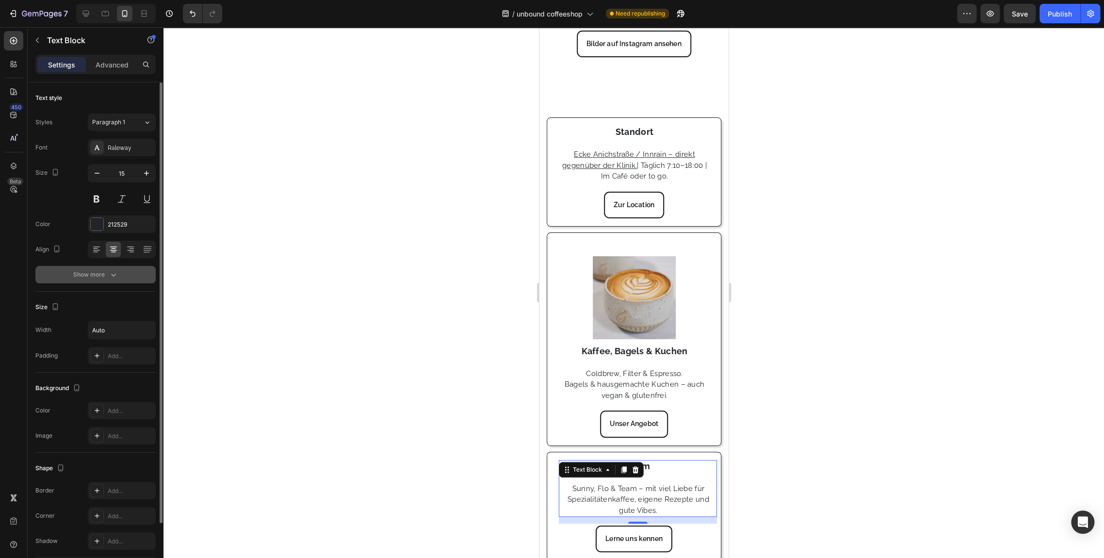
click at [93, 275] on div "Show more" at bounding box center [95, 275] width 45 height 10
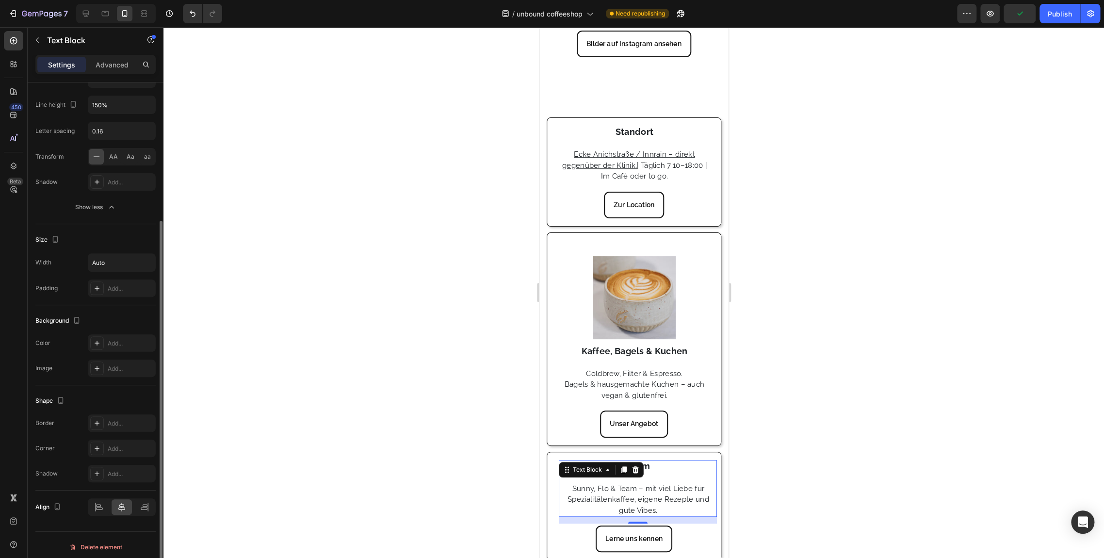
scroll to position [0, 0]
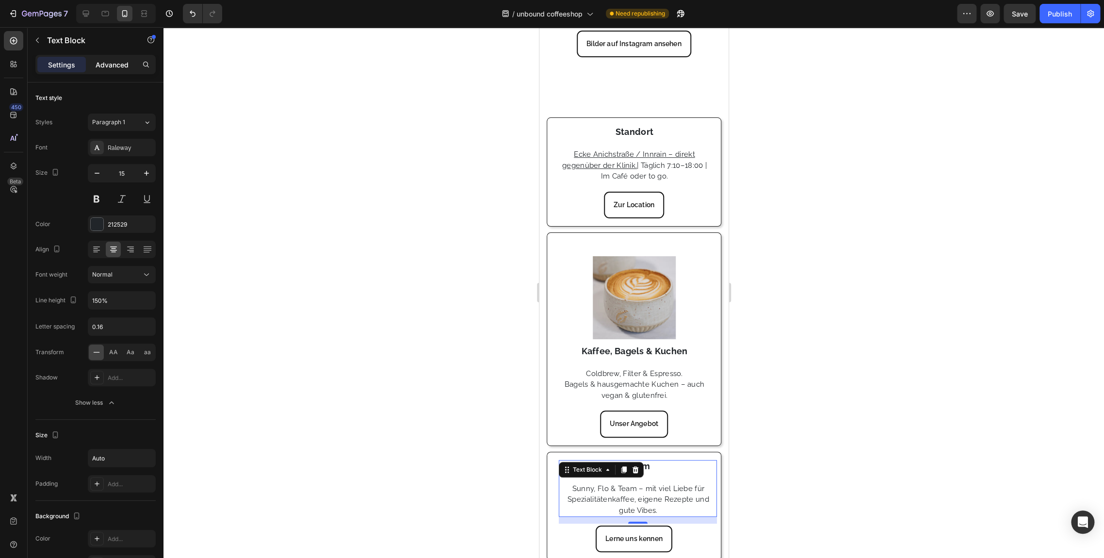
click at [109, 70] on div "Advanced" at bounding box center [112, 65] width 49 height 16
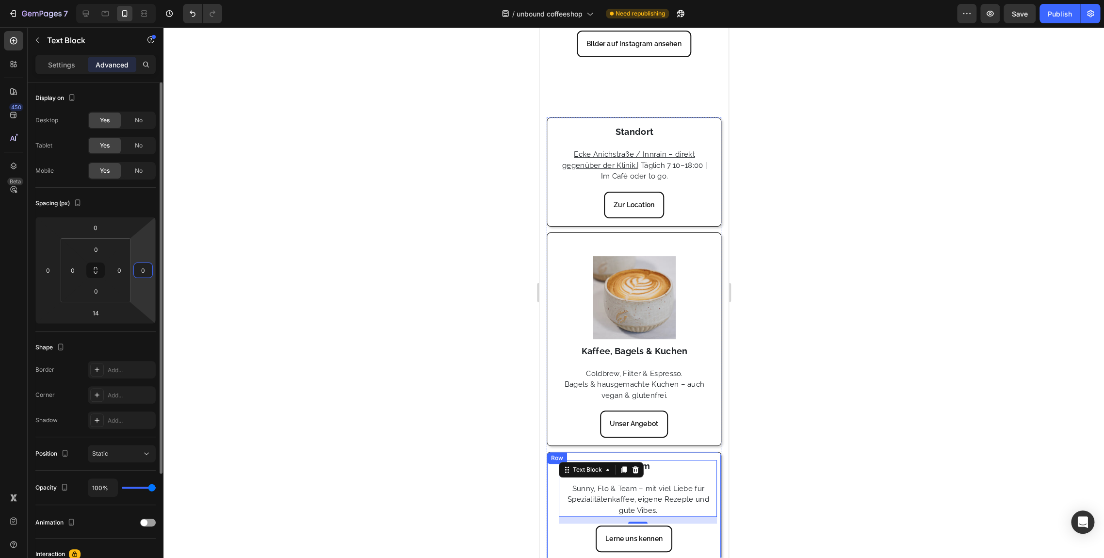
click at [146, 271] on input "0" at bounding box center [143, 270] width 15 height 15
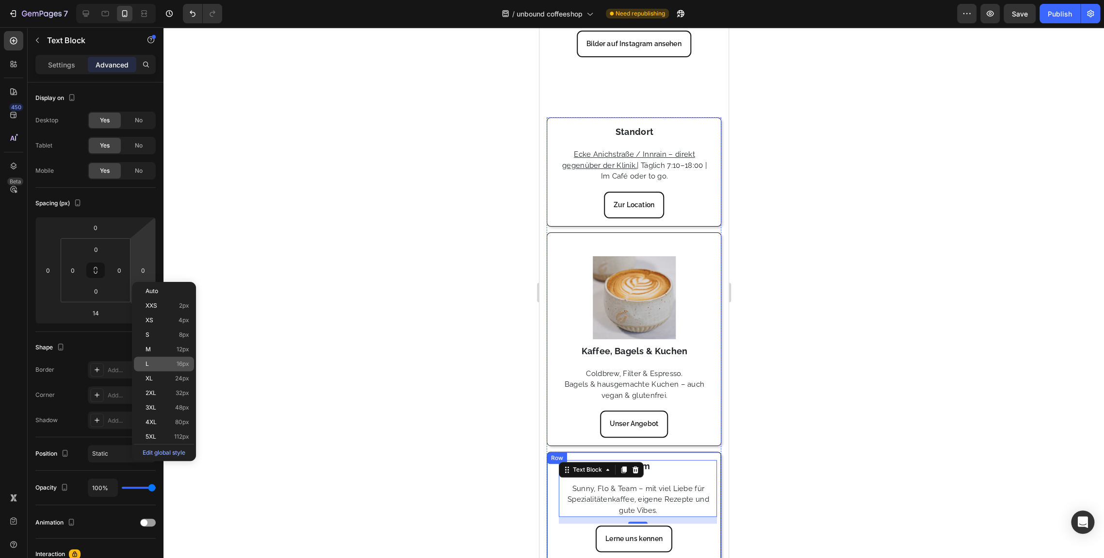
click at [169, 363] on p "L 16px" at bounding box center [168, 364] width 44 height 7
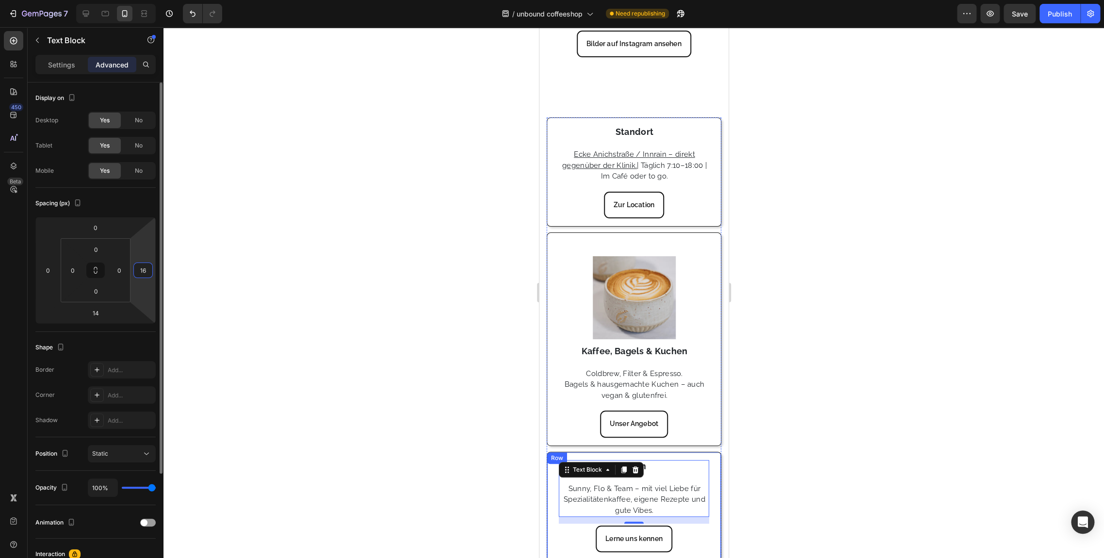
click at [149, 267] on input "16" at bounding box center [143, 270] width 15 height 15
type input "0"
click at [149, 333] on div "Shape Border Add... Corner Add... Shadow Add..." at bounding box center [95, 384] width 120 height 105
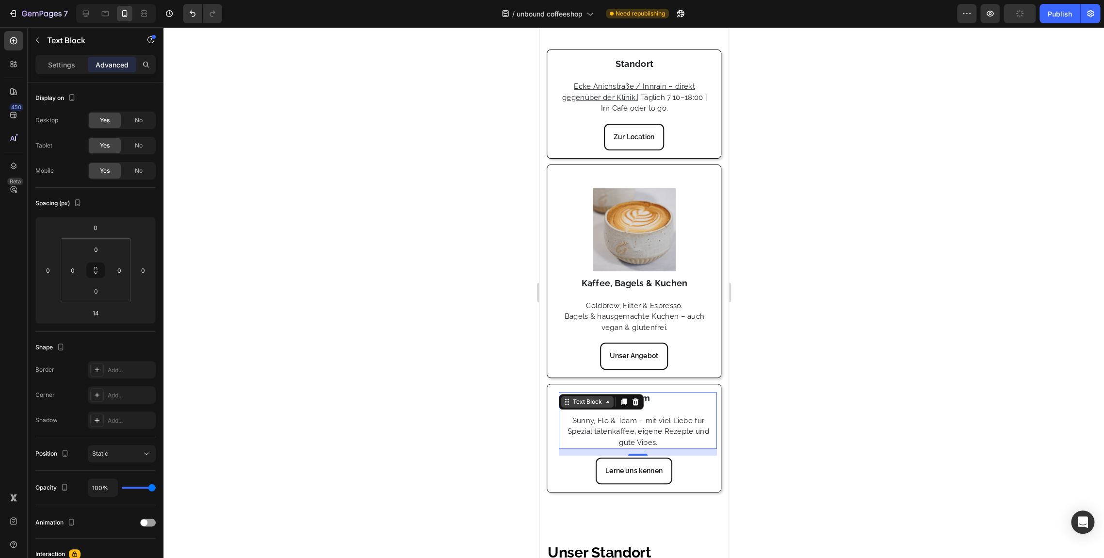
scroll to position [408, 0]
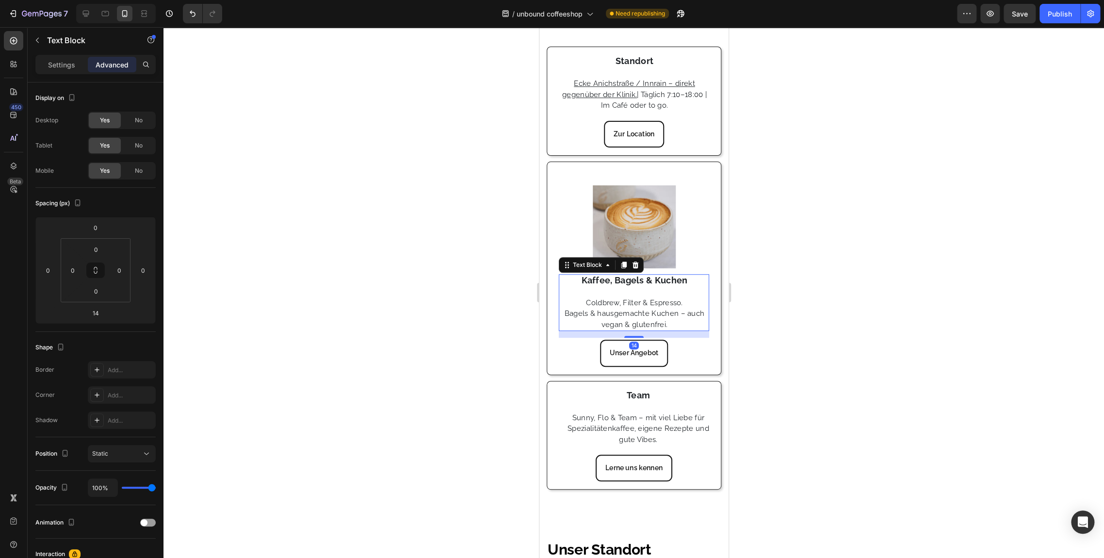
click at [569, 269] on div "Image Kaffee, Bagels & Kuchen Coldbrew, Filter & Espresso. Bagels & hausgemacht…" at bounding box center [634, 268] width 166 height 197
click at [621, 265] on div at bounding box center [624, 265] width 12 height 12
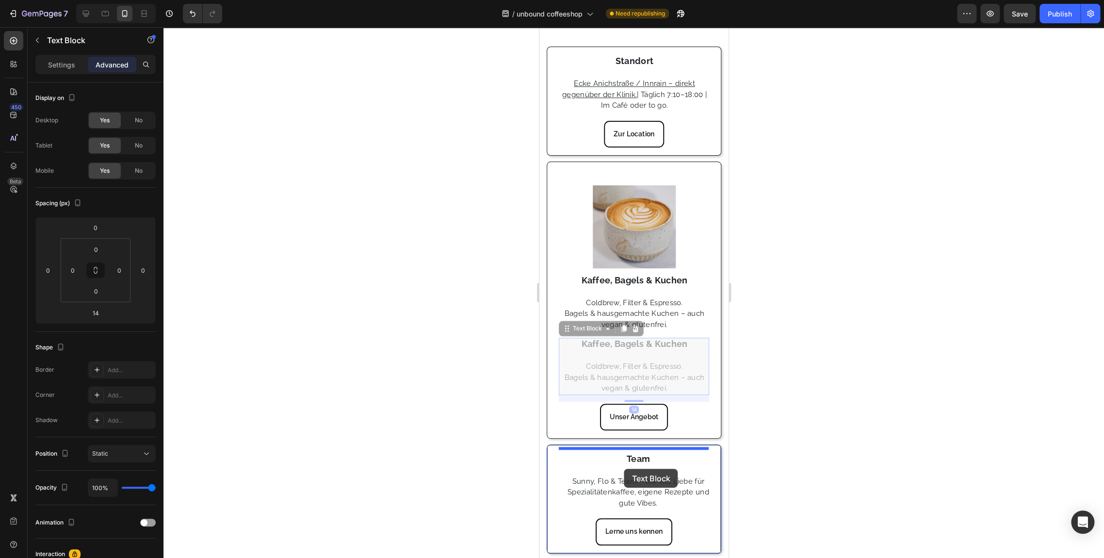
drag, startPoint x: 619, startPoint y: 358, endPoint x: 624, endPoint y: 469, distance: 110.8
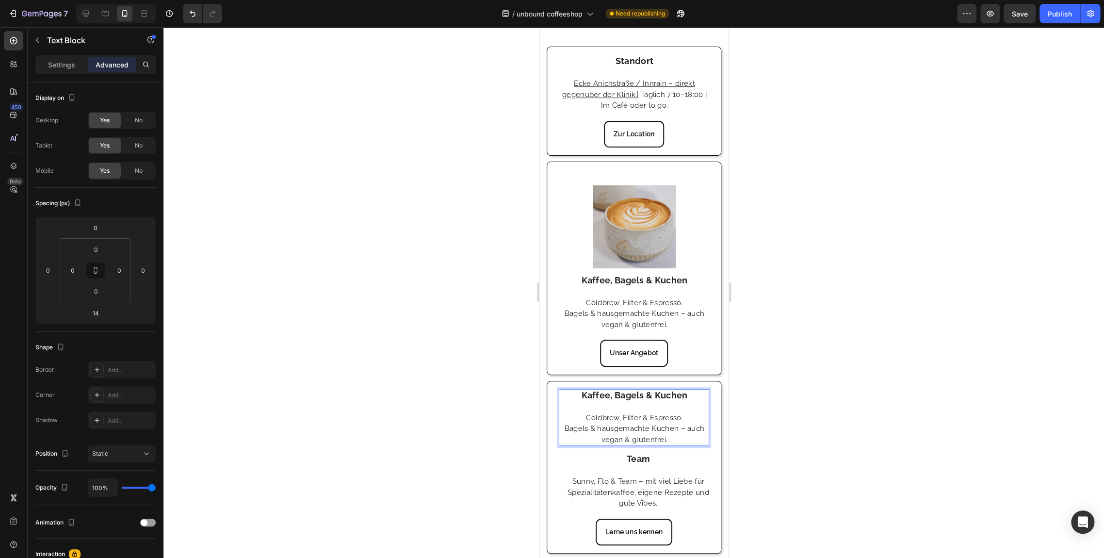
click at [668, 396] on p "Kaffee, Bagels & Kuchen" at bounding box center [633, 396] width 149 height 12
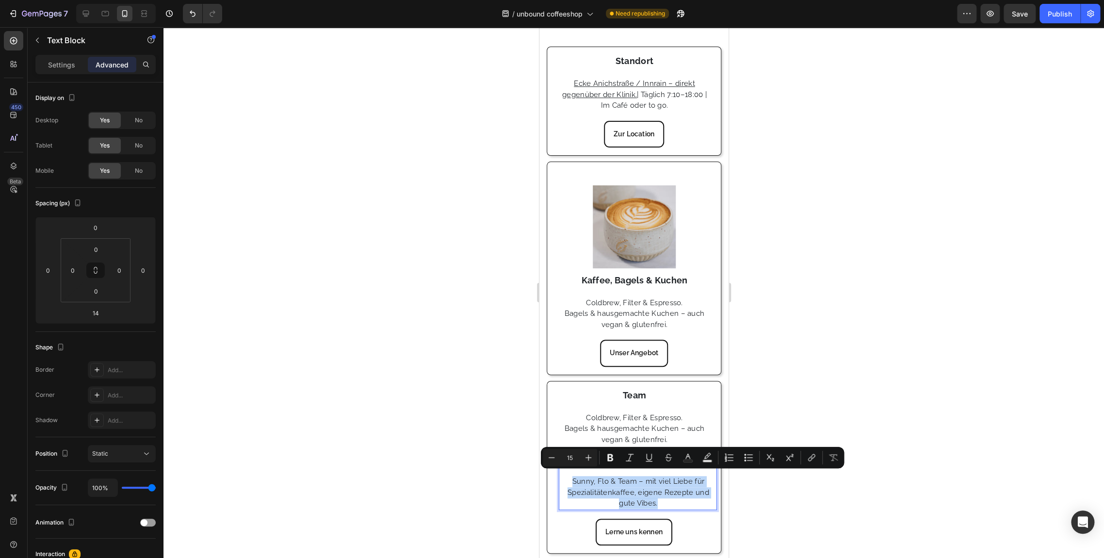
drag, startPoint x: 662, startPoint y: 502, endPoint x: 568, endPoint y: 478, distance: 96.6
click at [568, 478] on p "Sunny, Flo & Team – mit viel Liebe für Spezialitätenkaffee, eigene Rezepte und …" at bounding box center [637, 492] width 157 height 33
copy p "Sunny, Flo & Team – mit viel Liebe für Spezialitätenkaffee, eigene Rezepte und …"
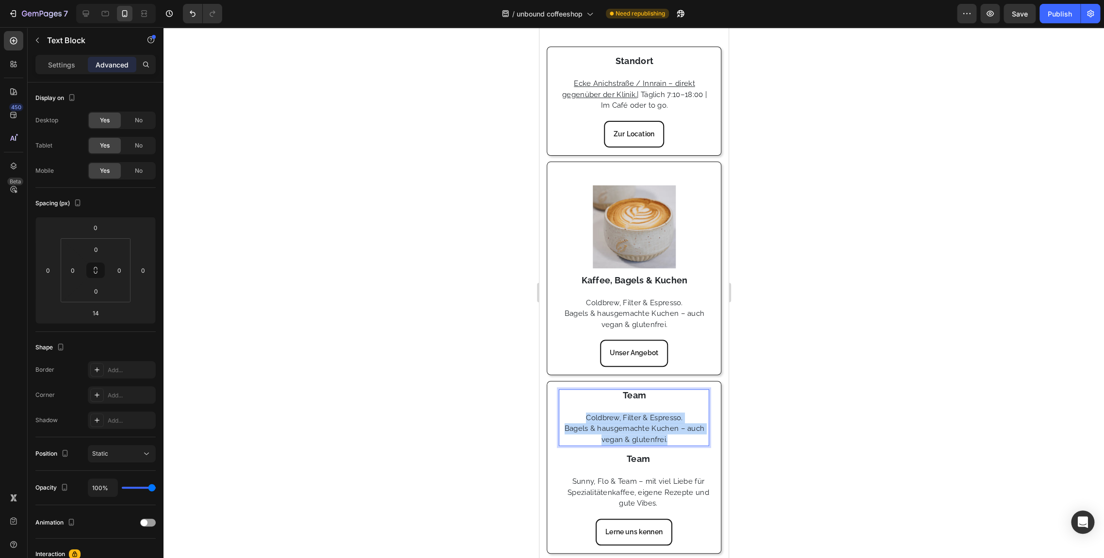
drag, startPoint x: 666, startPoint y: 434, endPoint x: 577, endPoint y: 414, distance: 90.9
click at [577, 414] on p "Coldbrew, Filter & Espresso. Bagels & hausgemachte Kuchen – auch vegan & gluten…" at bounding box center [633, 428] width 149 height 33
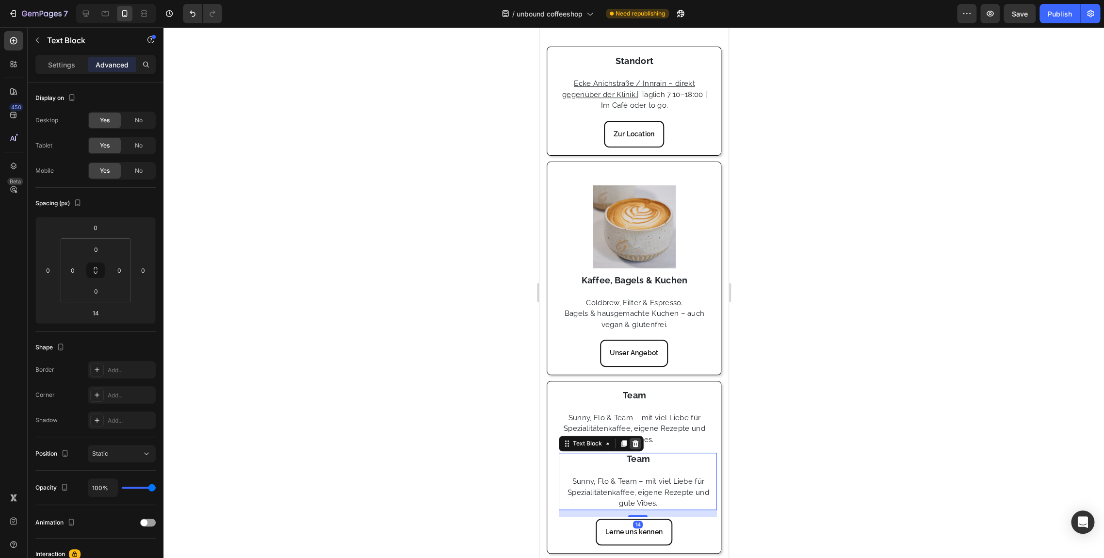
click at [633, 440] on icon at bounding box center [635, 443] width 6 height 7
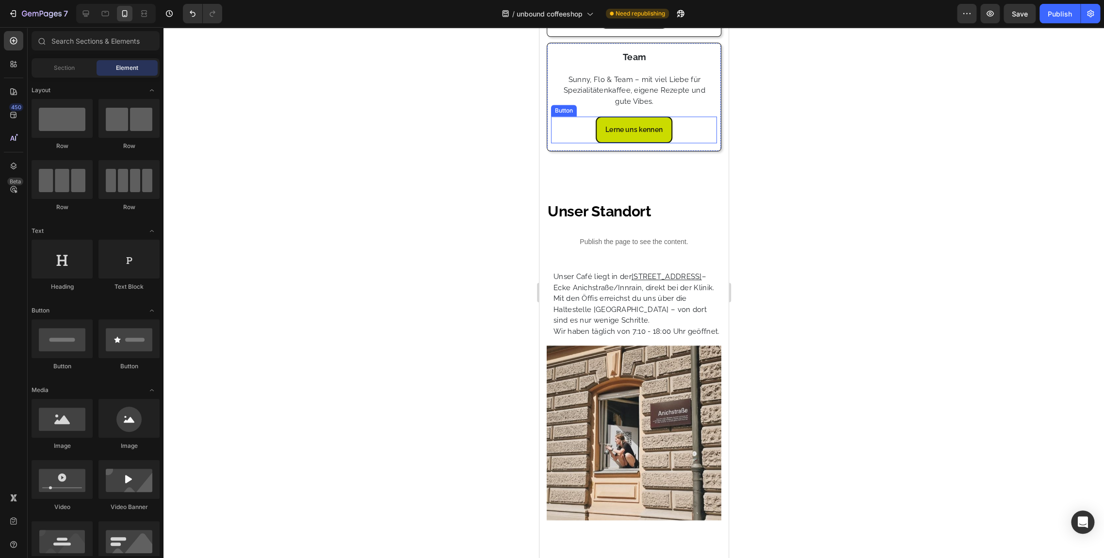
scroll to position [748, 0]
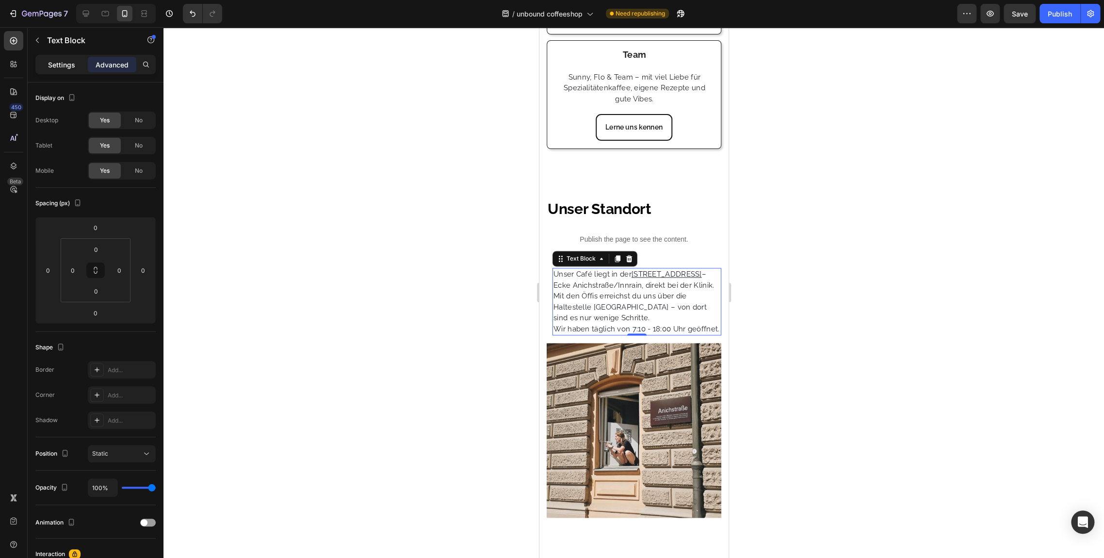
click at [62, 59] on div "Settings" at bounding box center [61, 65] width 49 height 16
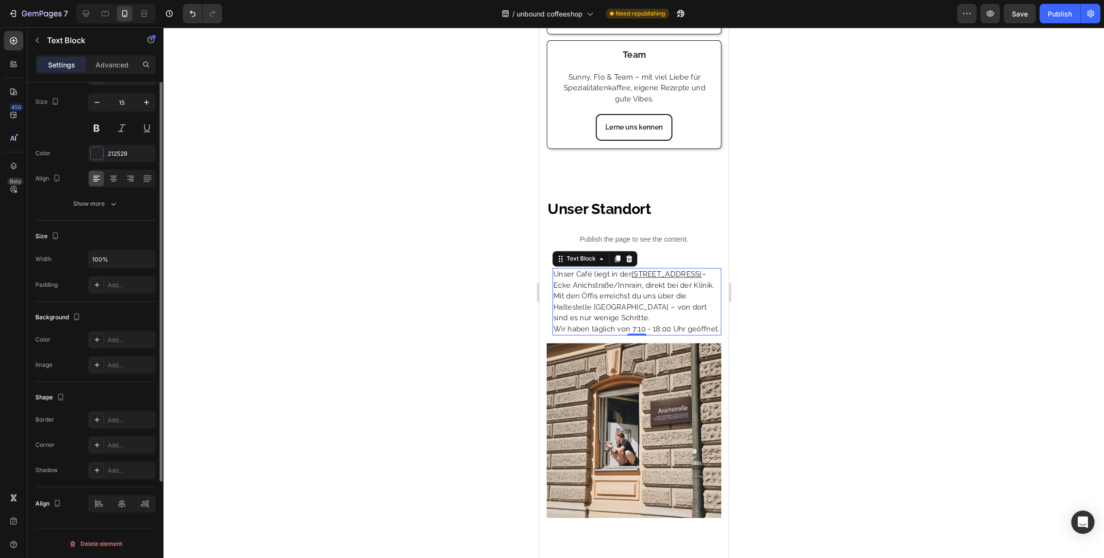
scroll to position [0, 0]
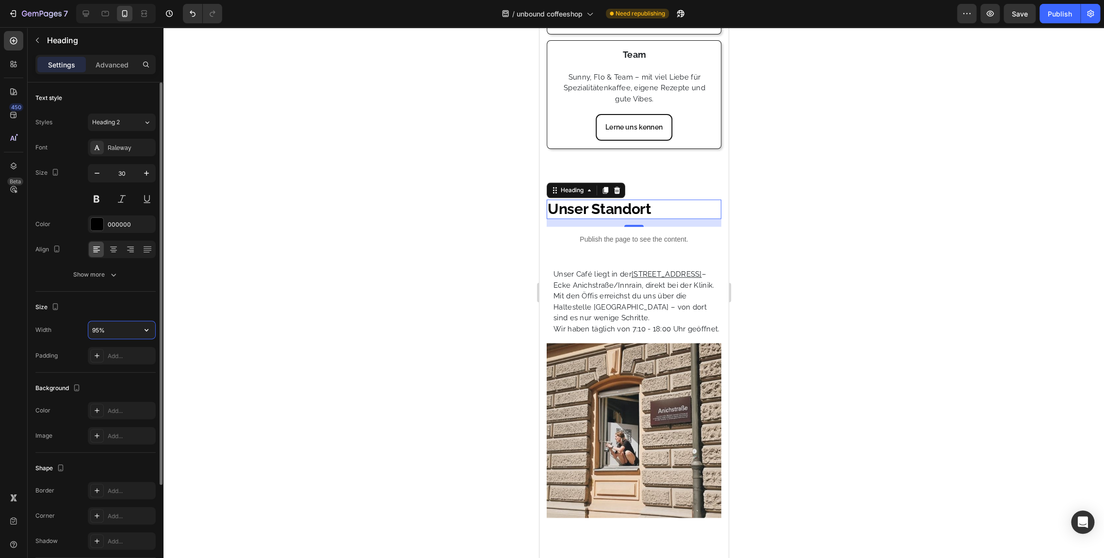
click at [128, 321] on input "95%" at bounding box center [121, 329] width 67 height 17
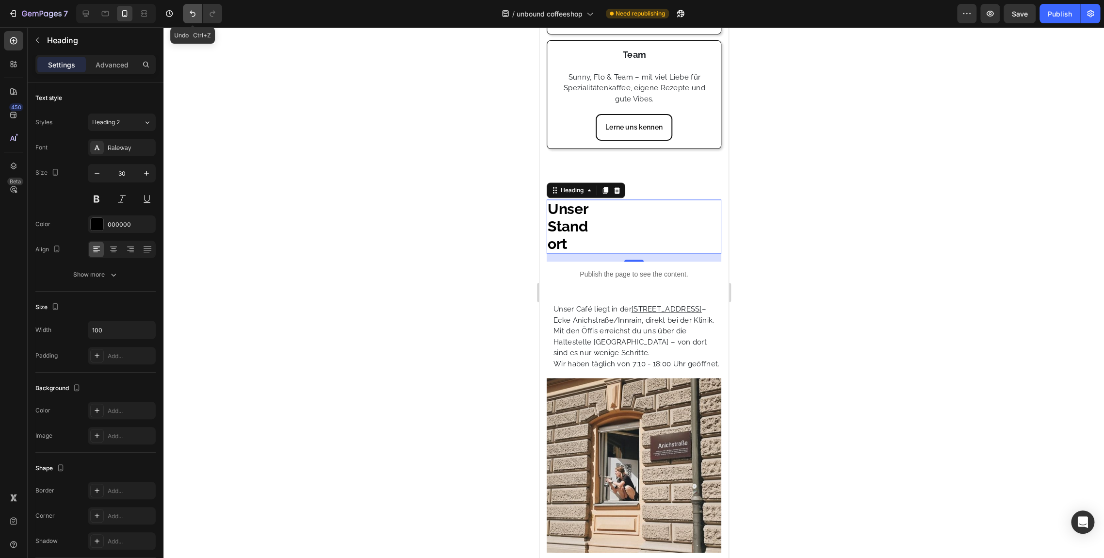
click at [197, 11] on icon "Undo/Redo" at bounding box center [193, 14] width 10 height 10
type input "95%"
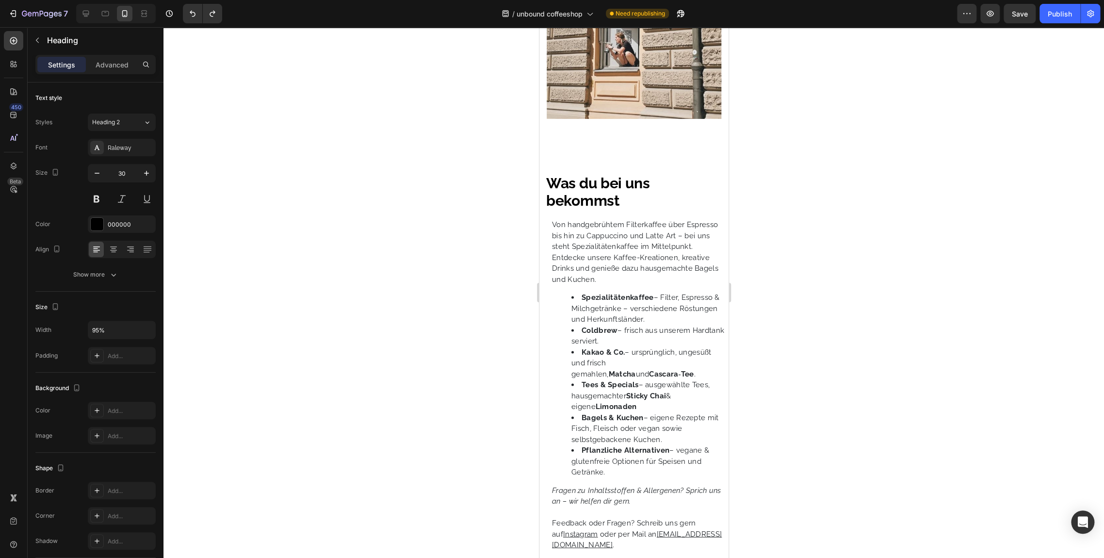
scroll to position [1142, 0]
click at [599, 213] on icon at bounding box center [600, 209] width 8 height 8
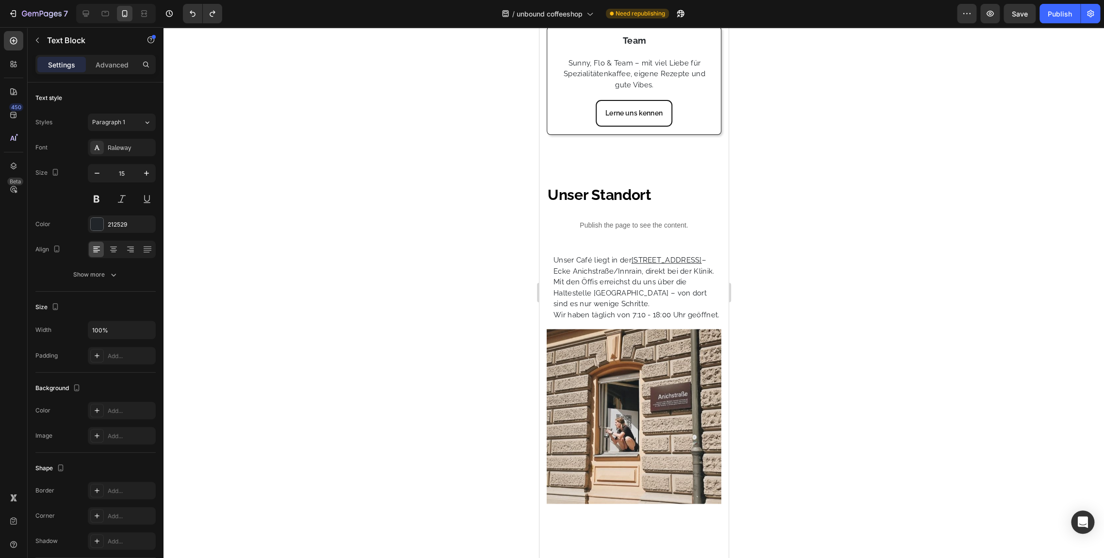
scroll to position [763, 0]
click at [31, 36] on button "button" at bounding box center [38, 41] width 16 height 16
click at [115, 64] on p "Advanced" at bounding box center [112, 65] width 33 height 10
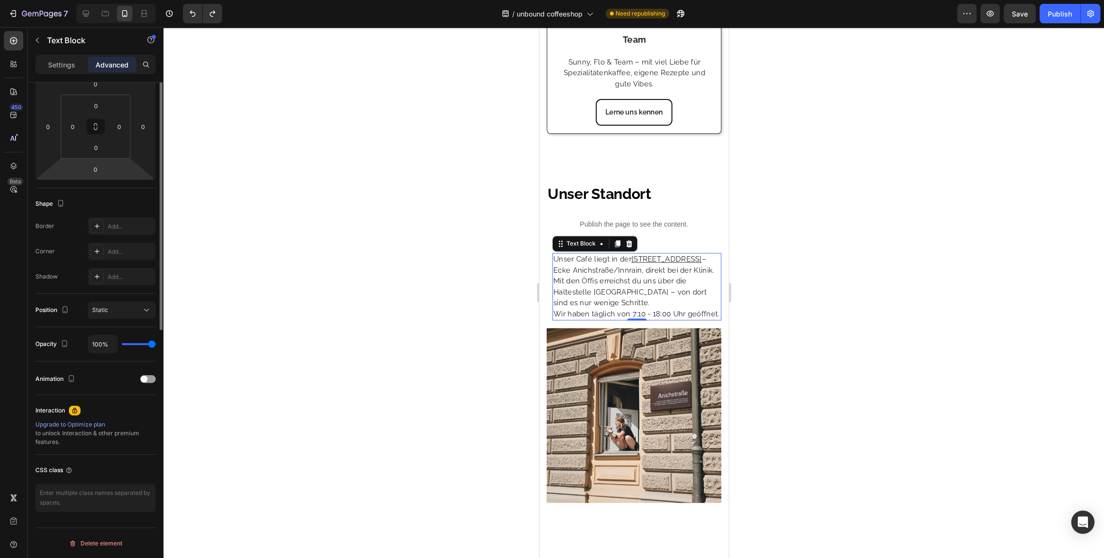
scroll to position [0, 0]
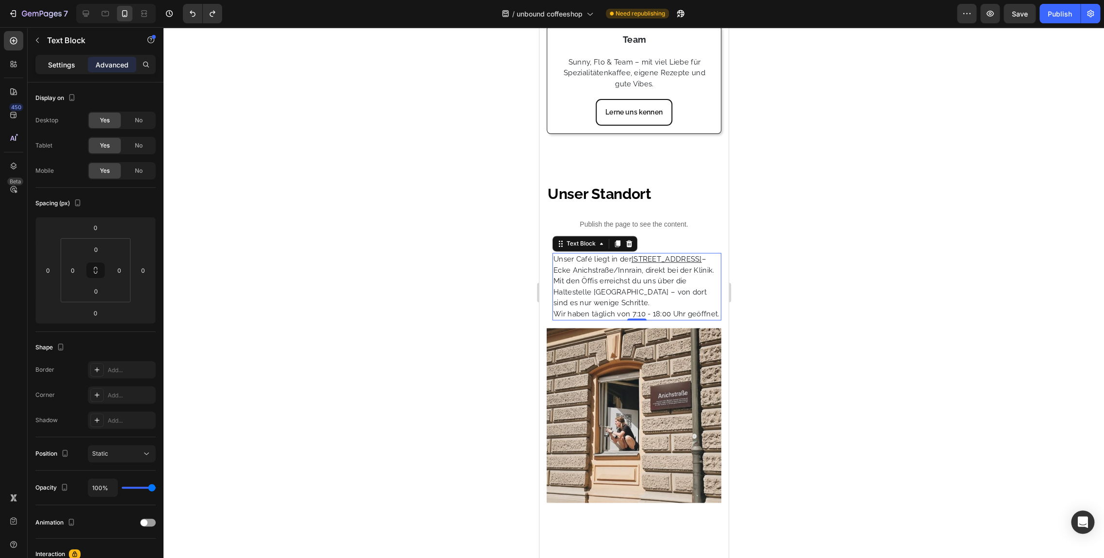
click at [53, 58] on div "Settings" at bounding box center [61, 65] width 49 height 16
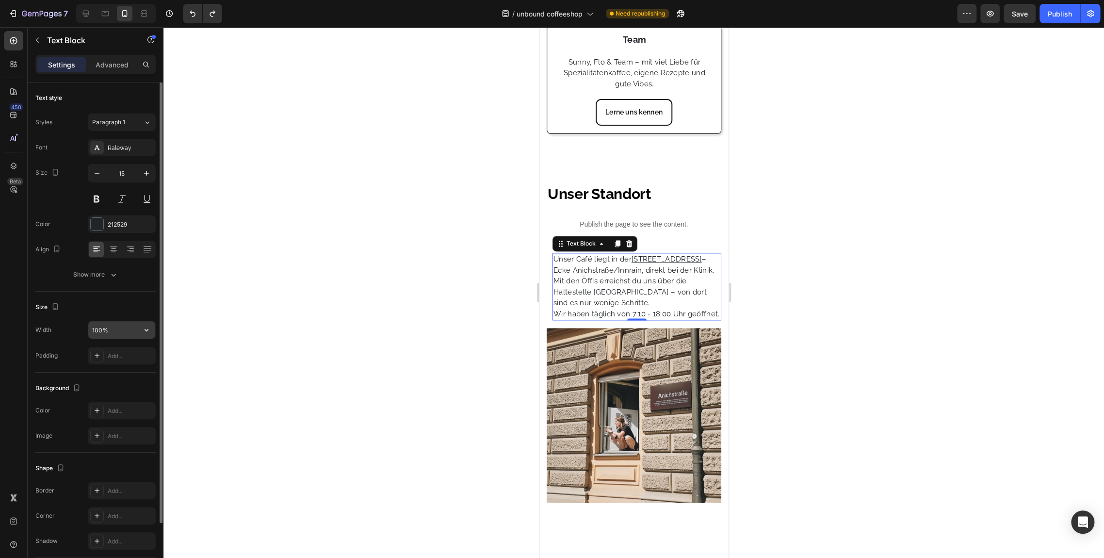
scroll to position [71, 0]
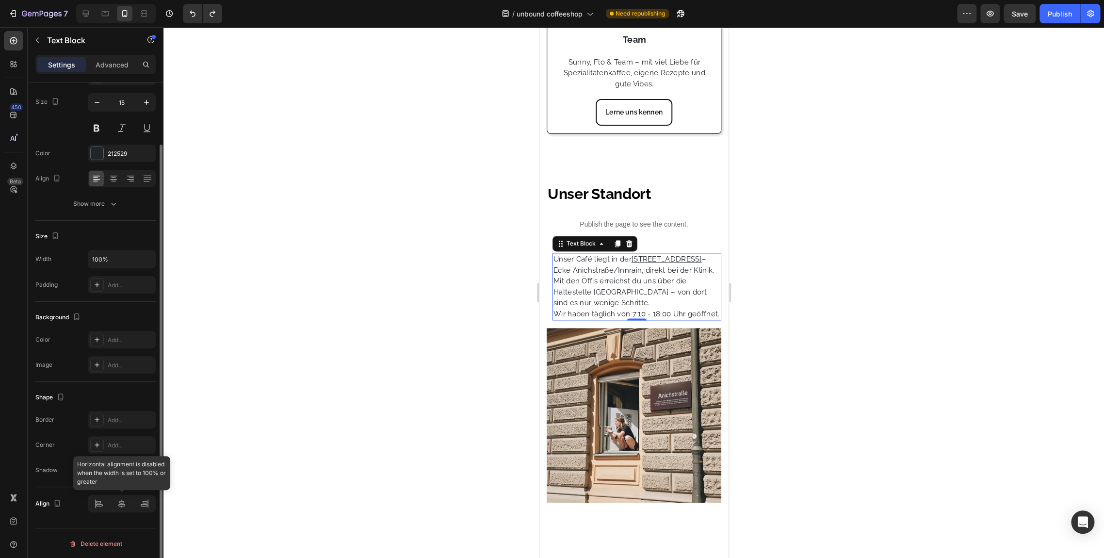
click at [121, 503] on div at bounding box center [122, 503] width 68 height 17
click at [104, 502] on div at bounding box center [122, 503] width 68 height 17
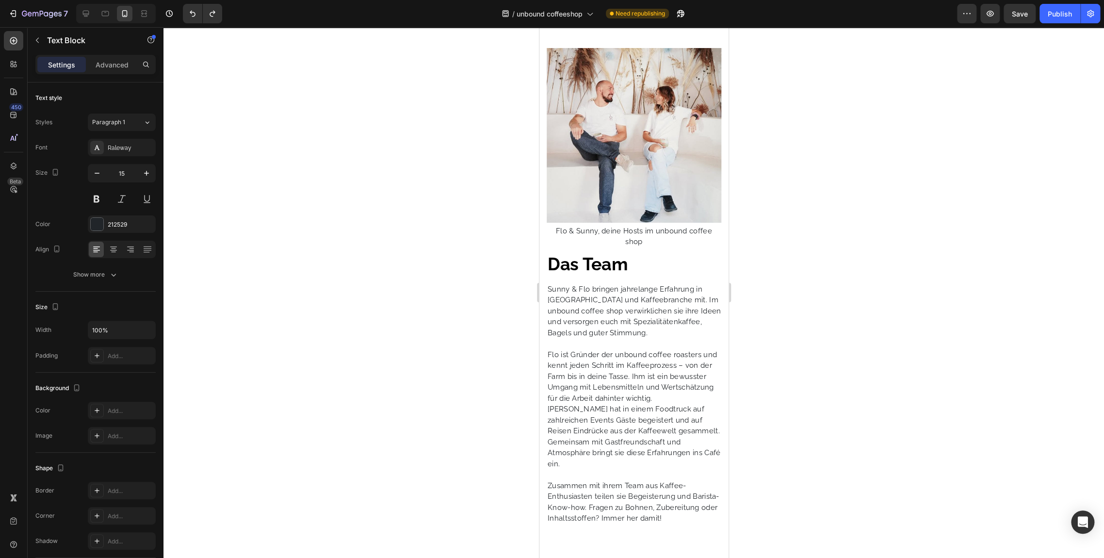
scroll to position [1909, 0]
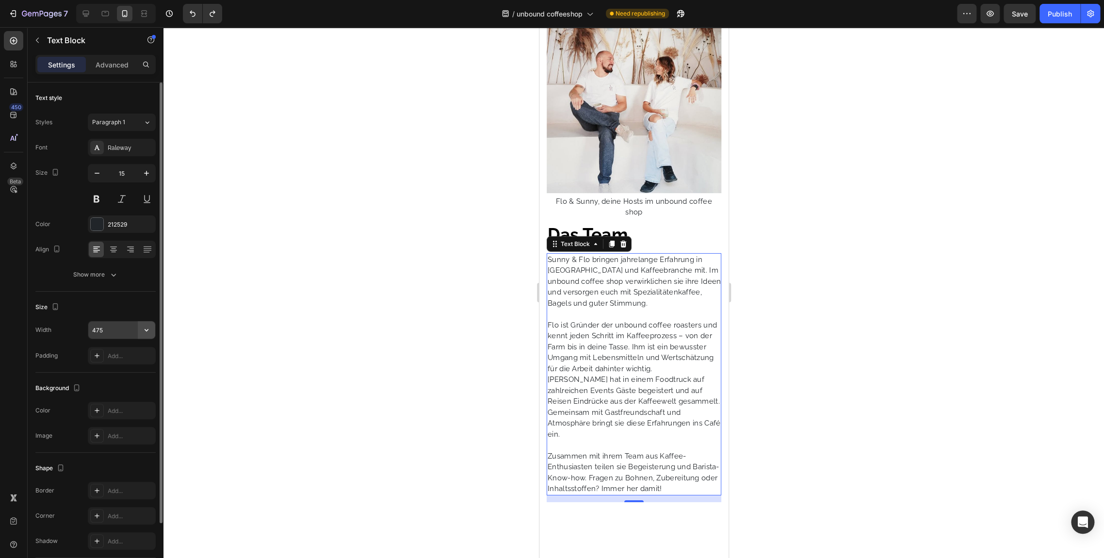
click at [148, 328] on icon "button" at bounding box center [147, 330] width 10 height 10
click at [132, 382] on div "Full 100%" at bounding box center [112, 391] width 80 height 18
type input "100%"
click at [143, 328] on icon "button" at bounding box center [147, 330] width 10 height 10
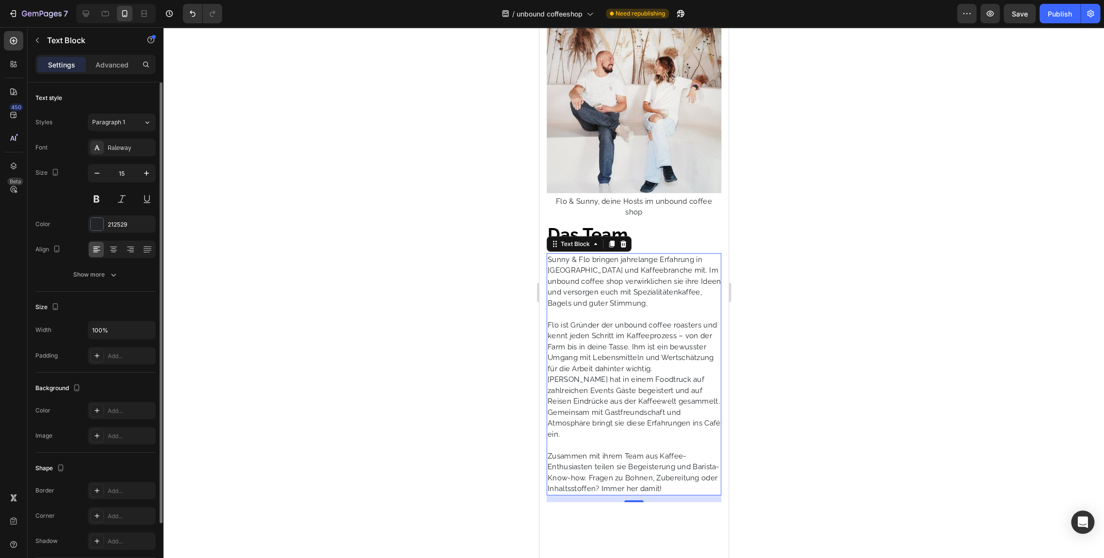
click at [77, 306] on div "Size" at bounding box center [95, 307] width 120 height 16
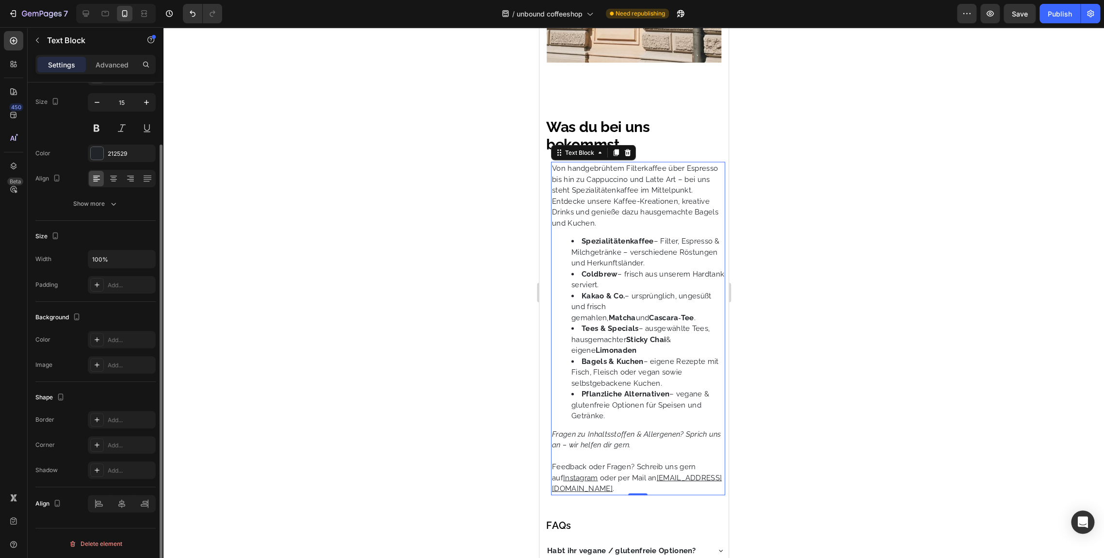
scroll to position [0, 0]
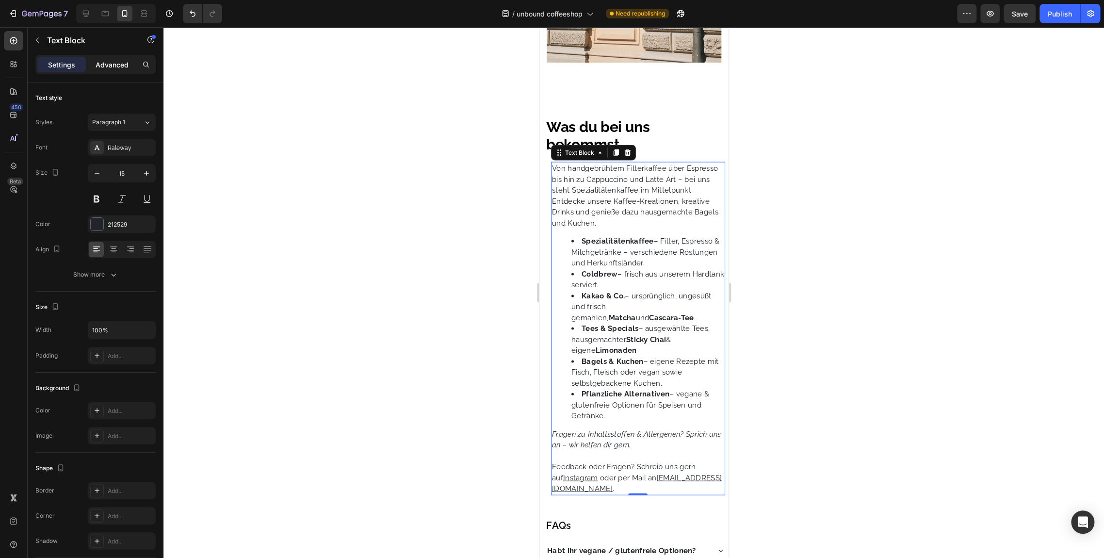
click at [105, 63] on p "Advanced" at bounding box center [112, 65] width 33 height 10
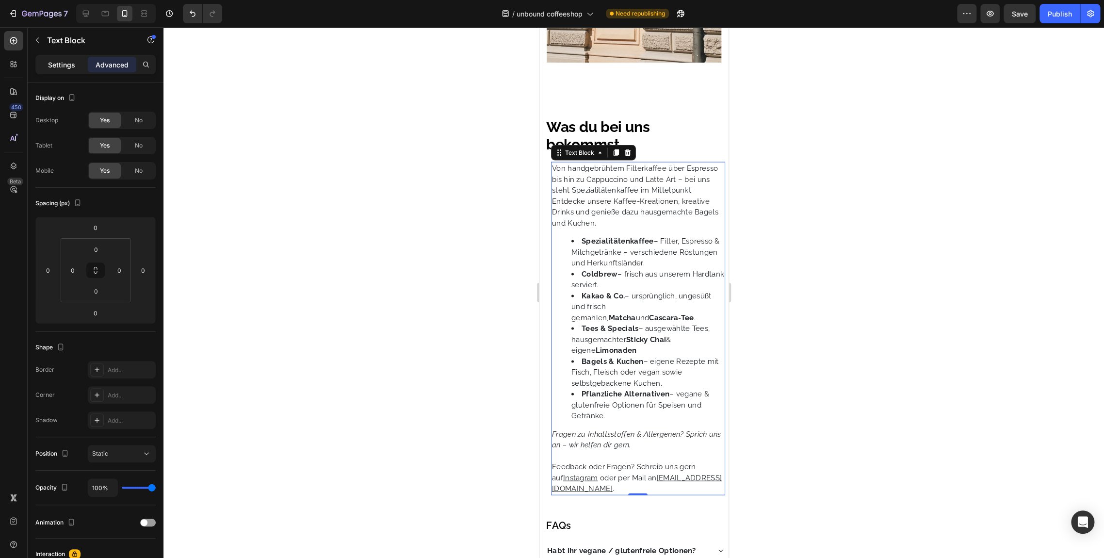
click at [56, 67] on p "Settings" at bounding box center [61, 65] width 27 height 10
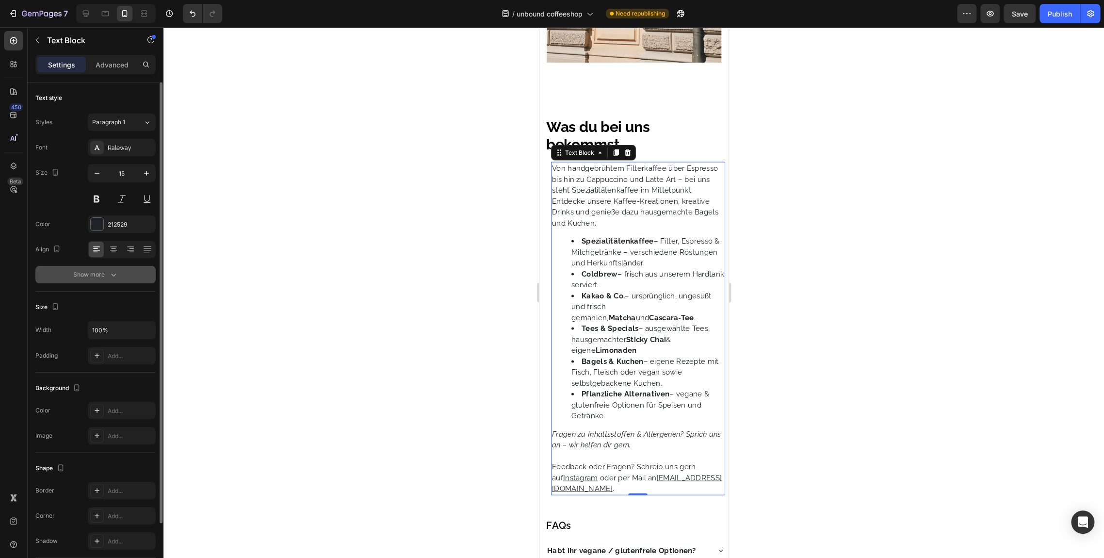
drag, startPoint x: 107, startPoint y: 287, endPoint x: 118, endPoint y: 278, distance: 14.1
click at [118, 373] on div "Text style Styles Paragraph 1 Font Raleway Size 15 Color 212529 Align Show more" at bounding box center [95, 413] width 120 height 80
click at [118, 278] on button "Show more" at bounding box center [95, 274] width 120 height 17
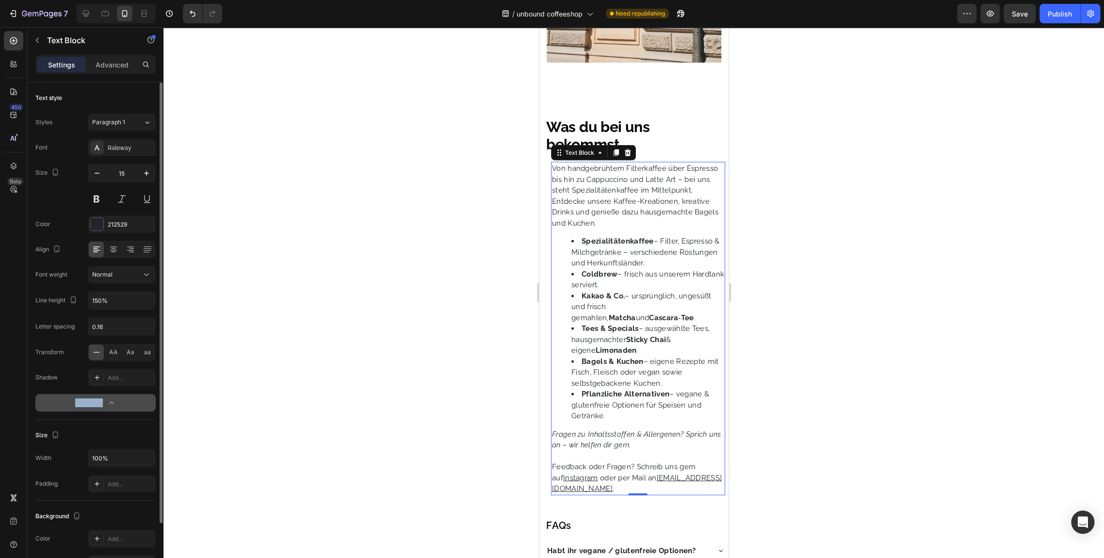
click at [97, 408] on button "Show less" at bounding box center [95, 402] width 120 height 17
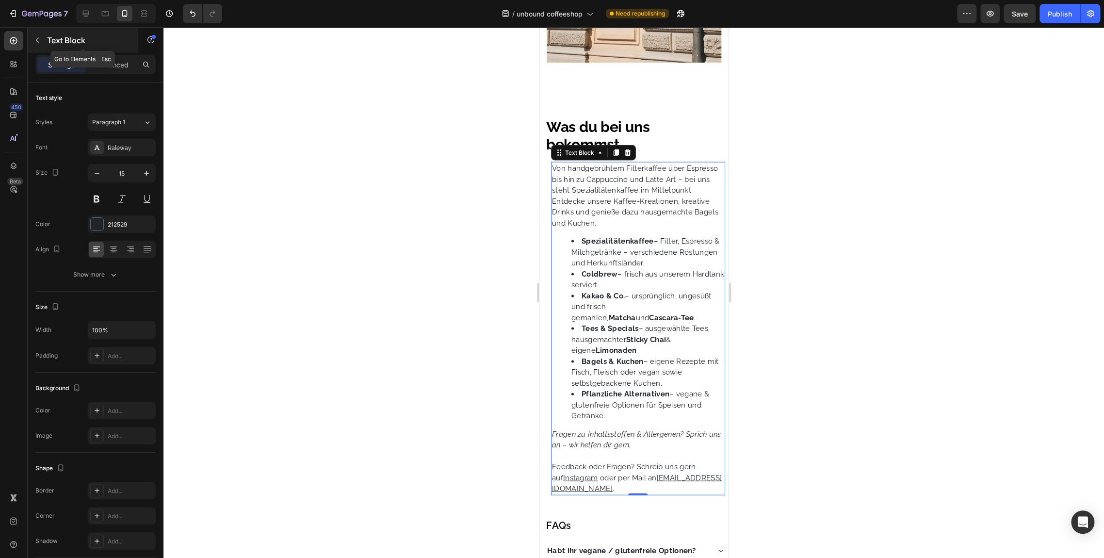
click at [45, 47] on div at bounding box center [38, 41] width 16 height 16
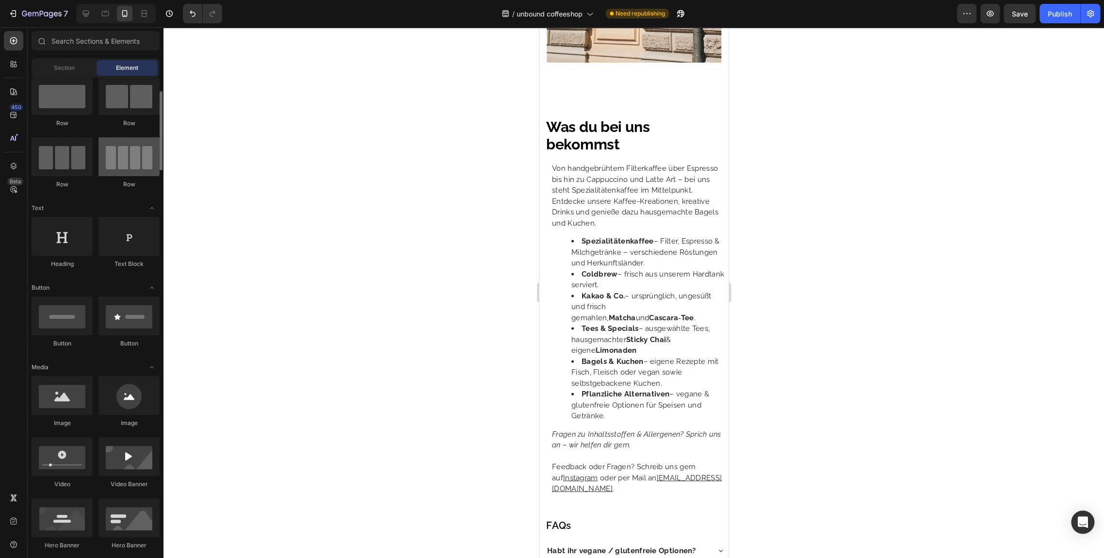
scroll to position [33, 0]
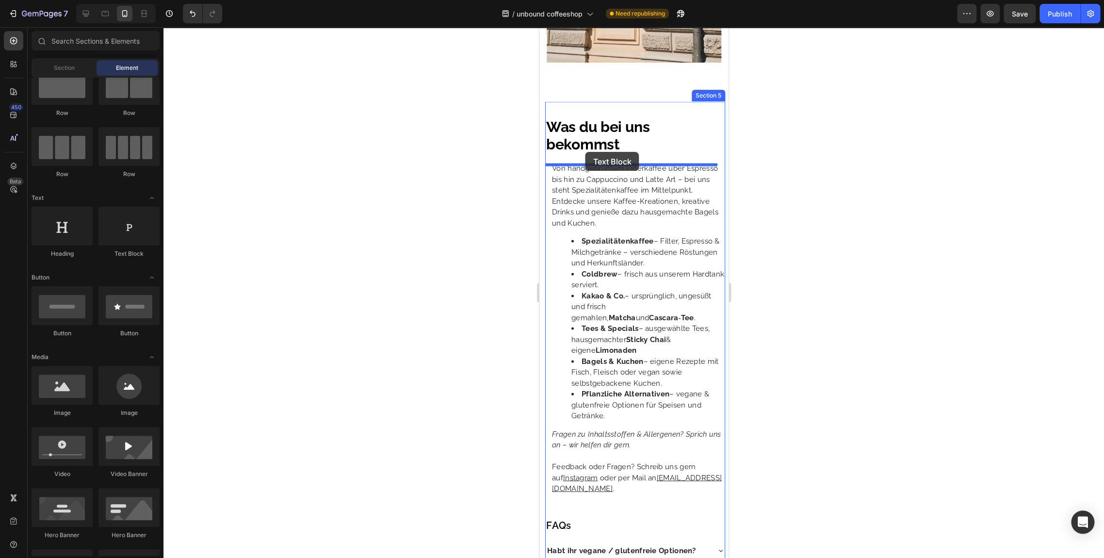
drag, startPoint x: 665, startPoint y: 250, endPoint x: 586, endPoint y: 150, distance: 127.4
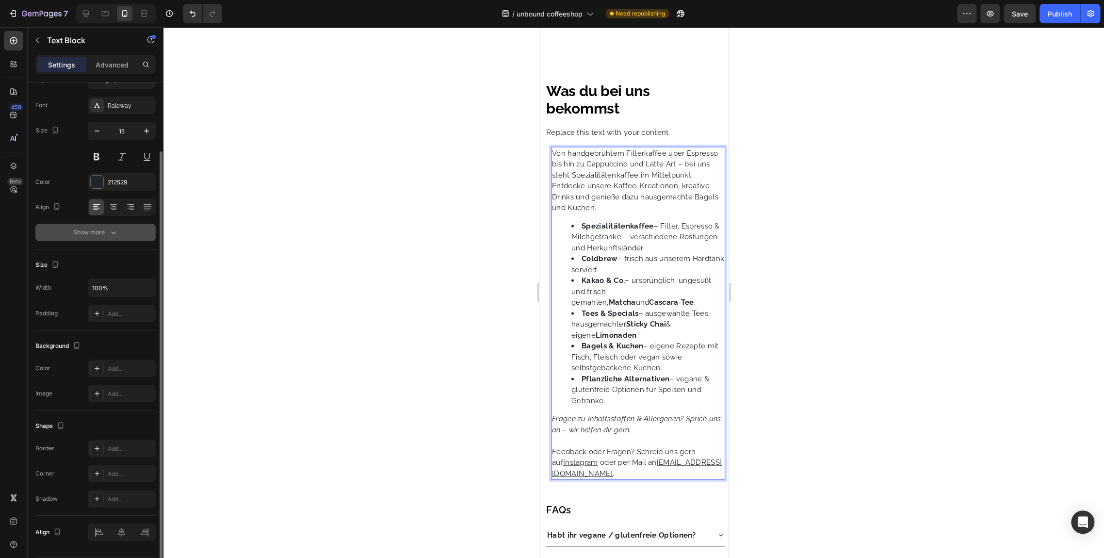
scroll to position [71, 0]
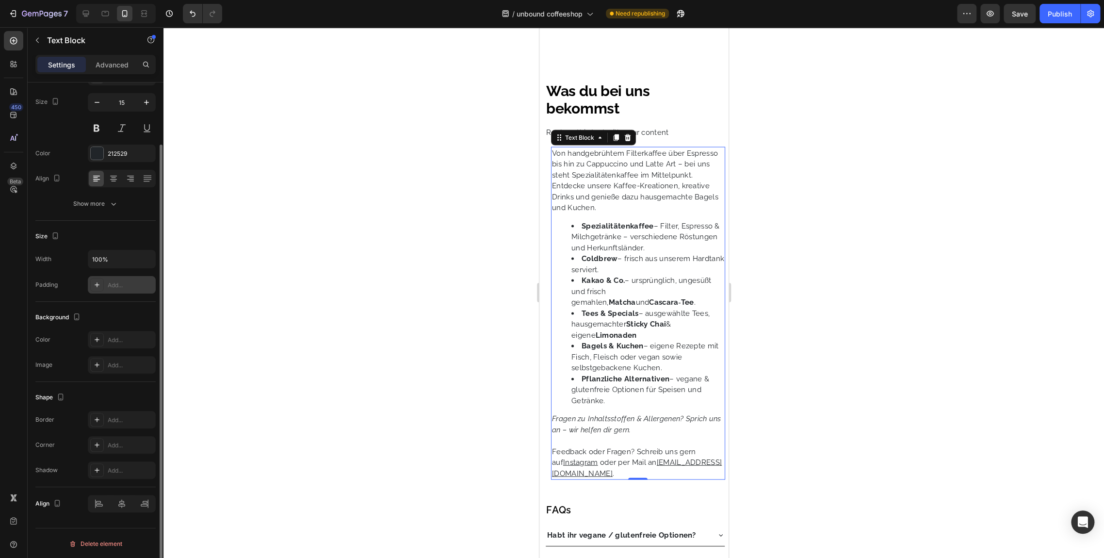
click at [109, 286] on div "Add..." at bounding box center [131, 285] width 46 height 9
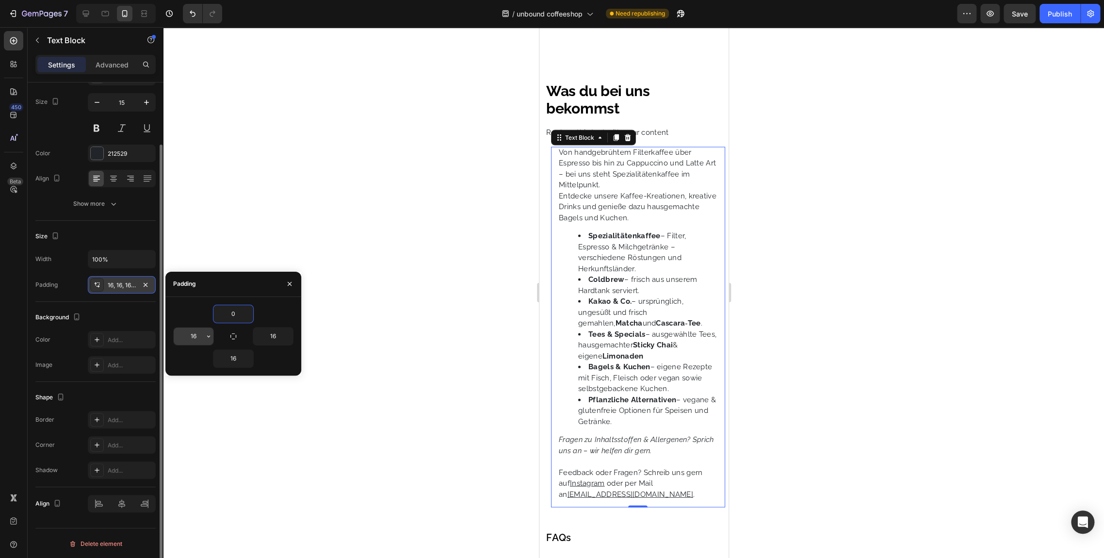
type input "0"
click at [189, 335] on input "16" at bounding box center [194, 336] width 40 height 17
type input "0"
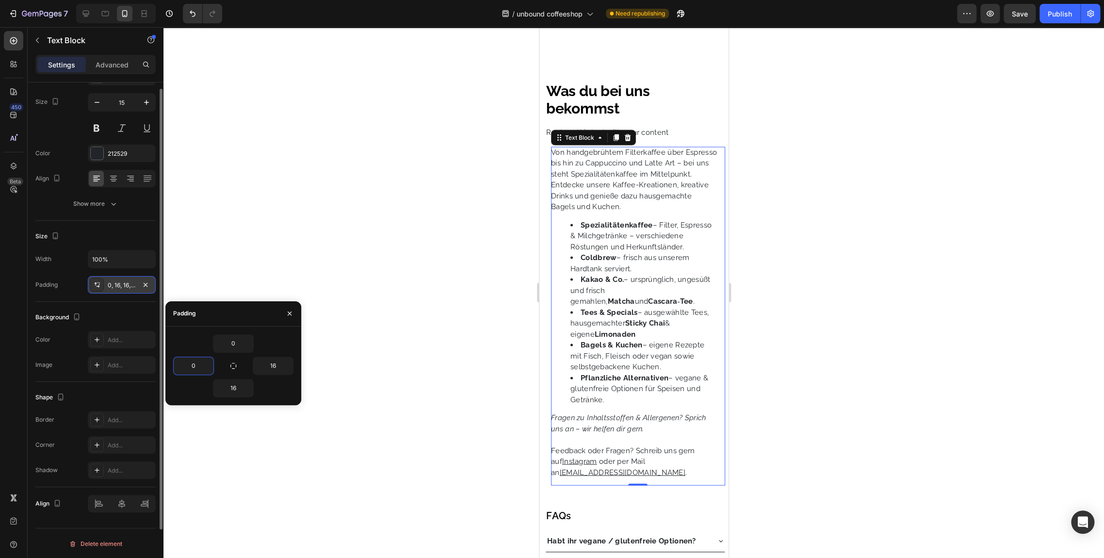
scroll to position [0, 0]
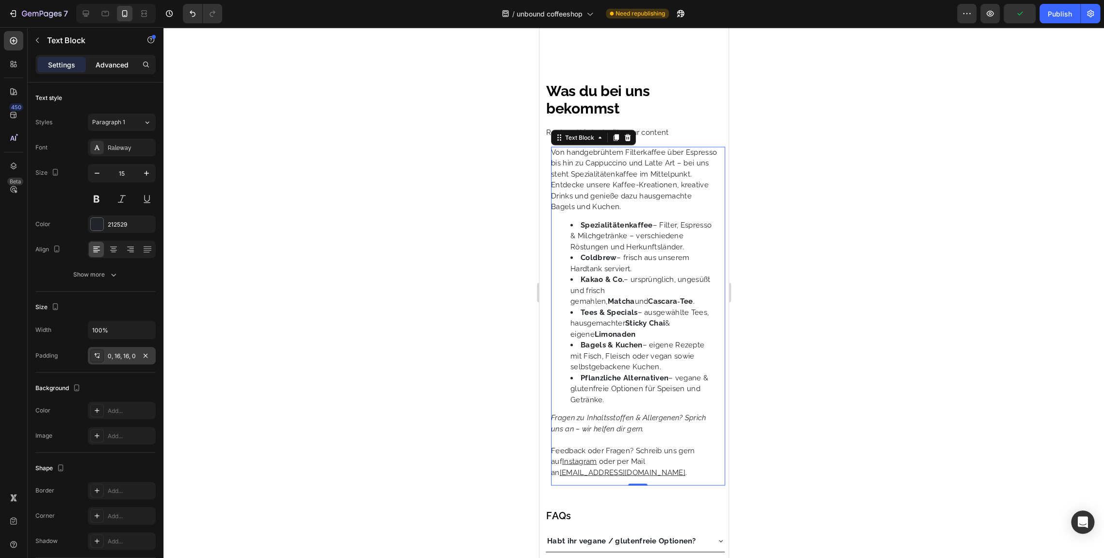
click at [101, 68] on p "Advanced" at bounding box center [112, 65] width 33 height 10
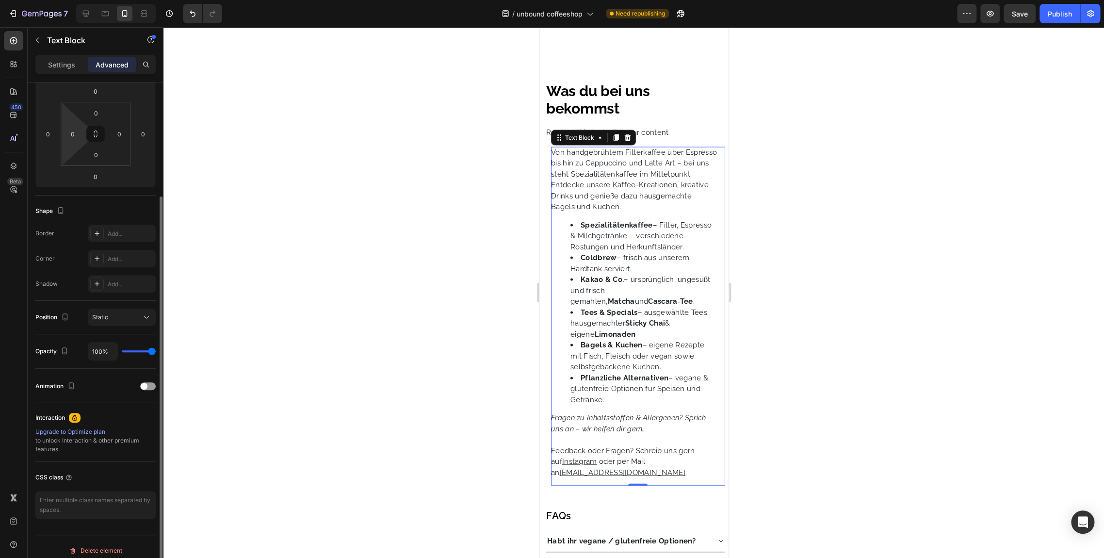
scroll to position [144, 0]
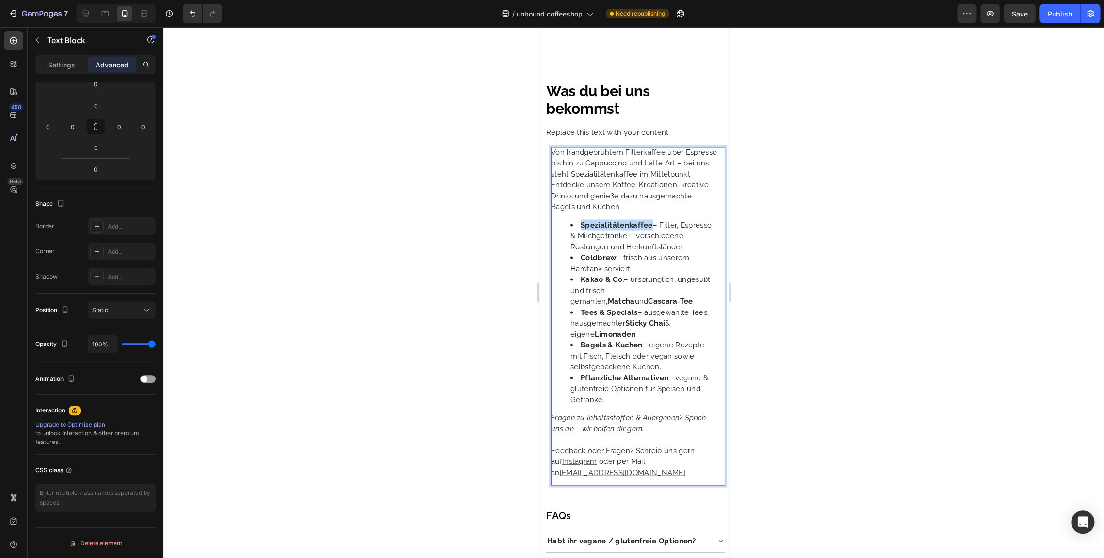
click at [592, 229] on strong "Spezialitätenkaffee" at bounding box center [616, 224] width 72 height 9
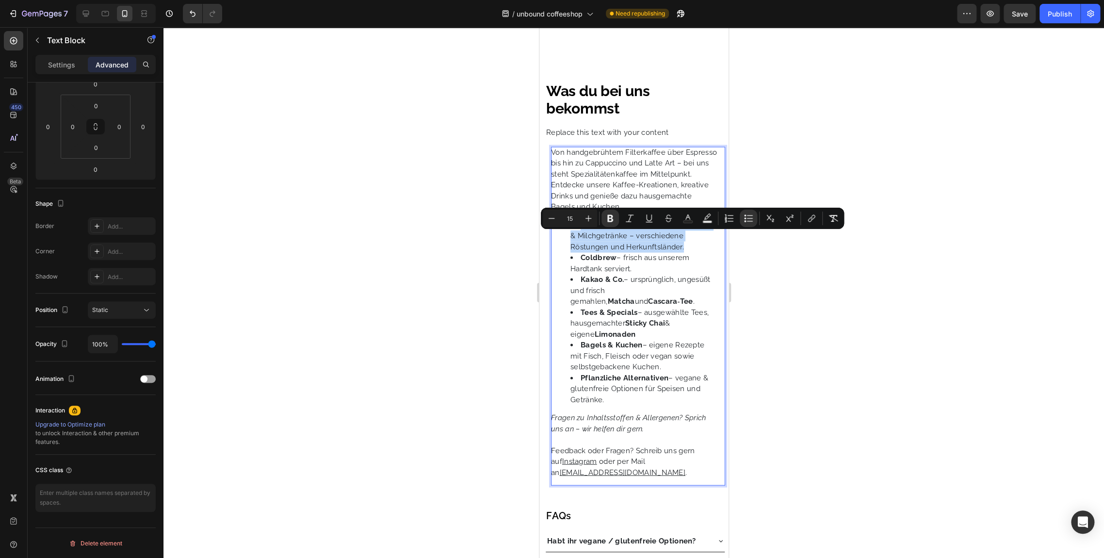
click at [592, 229] on strong "Spezialitätenkaffee" at bounding box center [616, 224] width 72 height 9
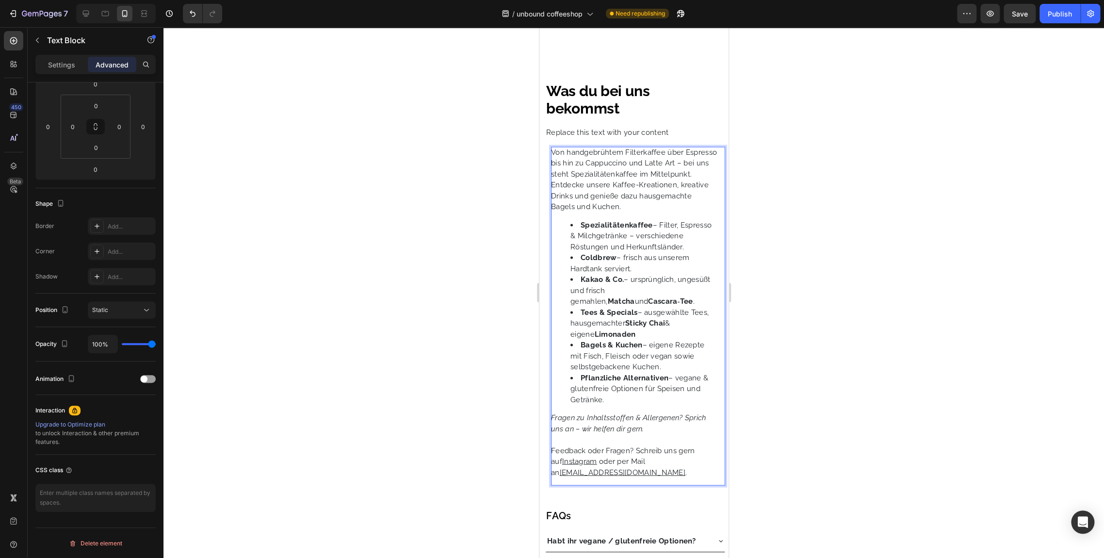
click at [679, 478] on p "Feedback oder Fragen? Schreib uns gern auf Instagram oder per Mail an [EMAIL_AD…" at bounding box center [634, 461] width 166 height 33
click at [647, 478] on p "Feedback oder Fragen? Schreib uns gern auf Instagram oder per Mail an [EMAIL_AD…" at bounding box center [634, 461] width 166 height 33
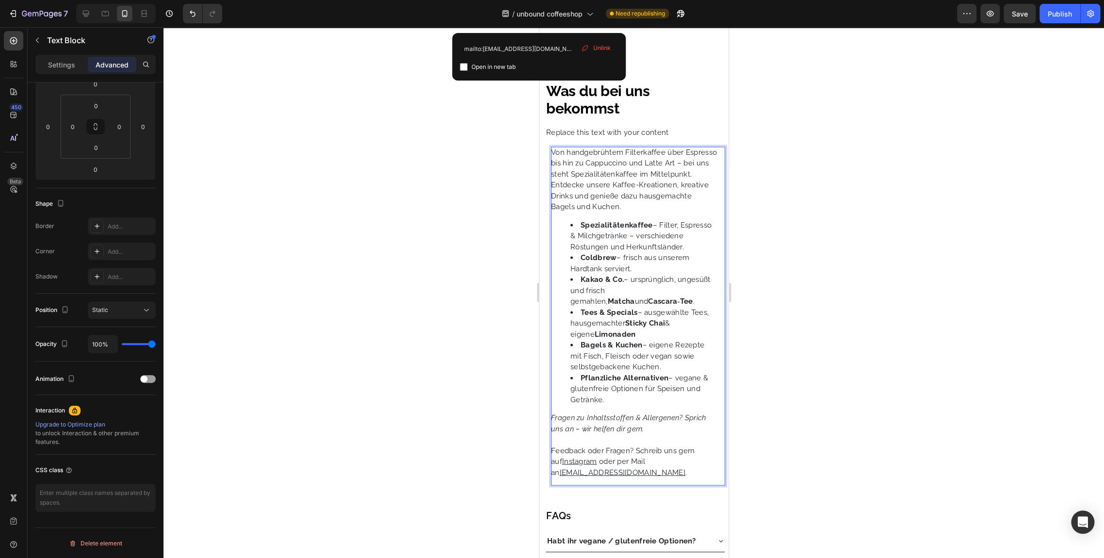
click at [634, 486] on div "Von handgebrühtem Filterkaffee über Espresso bis hin zu Cappuccino und Latte Ar…" at bounding box center [638, 316] width 174 height 339
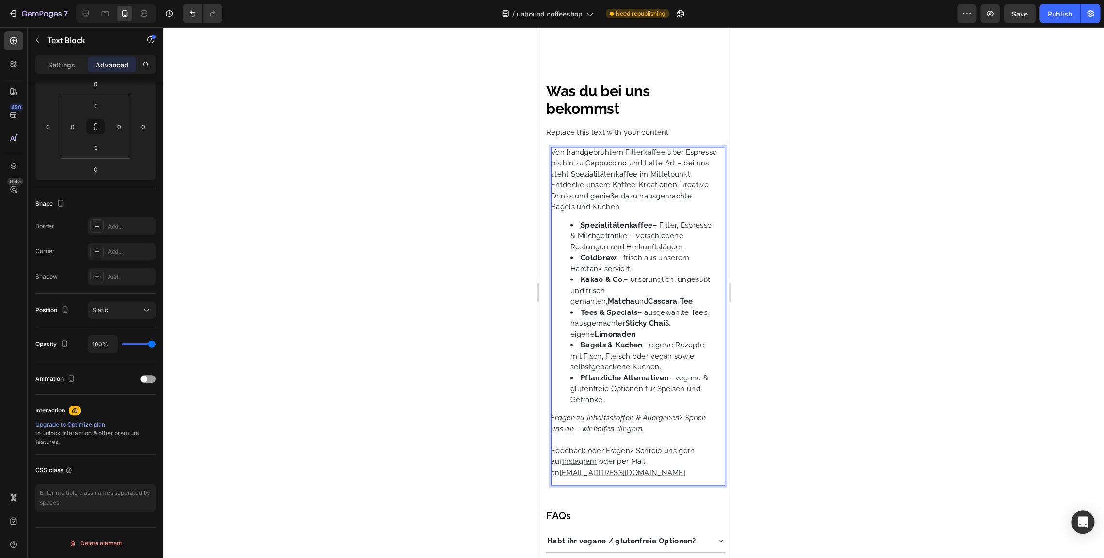
click at [647, 478] on p "Feedback oder Fragen? Schreib uns gern auf Instagram oder per Mail an [EMAIL_AD…" at bounding box center [634, 461] width 166 height 33
click at [650, 478] on p "Feedback oder Fragen? Schreib uns gern auf Instagram oder per Mail an [EMAIL_AD…" at bounding box center [634, 461] width 166 height 33
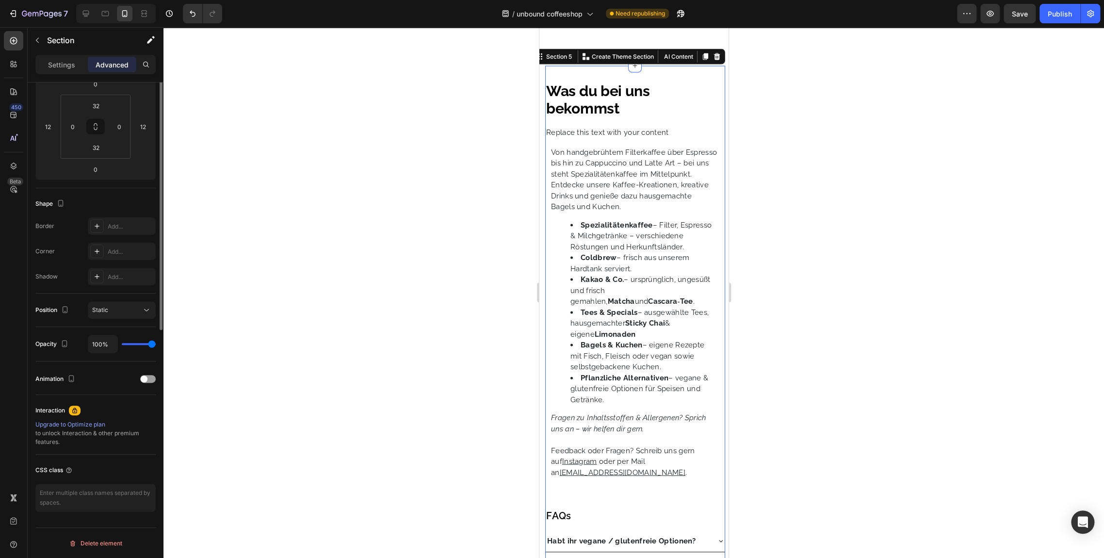
scroll to position [0, 0]
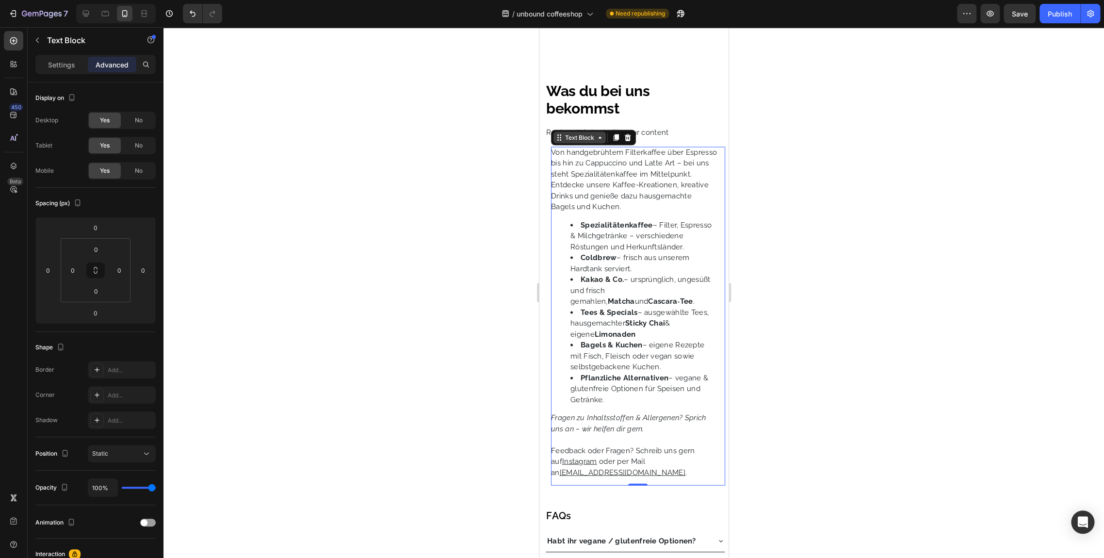
click at [589, 141] on div "Text Block" at bounding box center [579, 137] width 33 height 9
click at [585, 226] on div "Von handgebrühtem Filterkaffee über Espresso bis hin zu Cappuccino und Latte Ar…" at bounding box center [638, 316] width 174 height 339
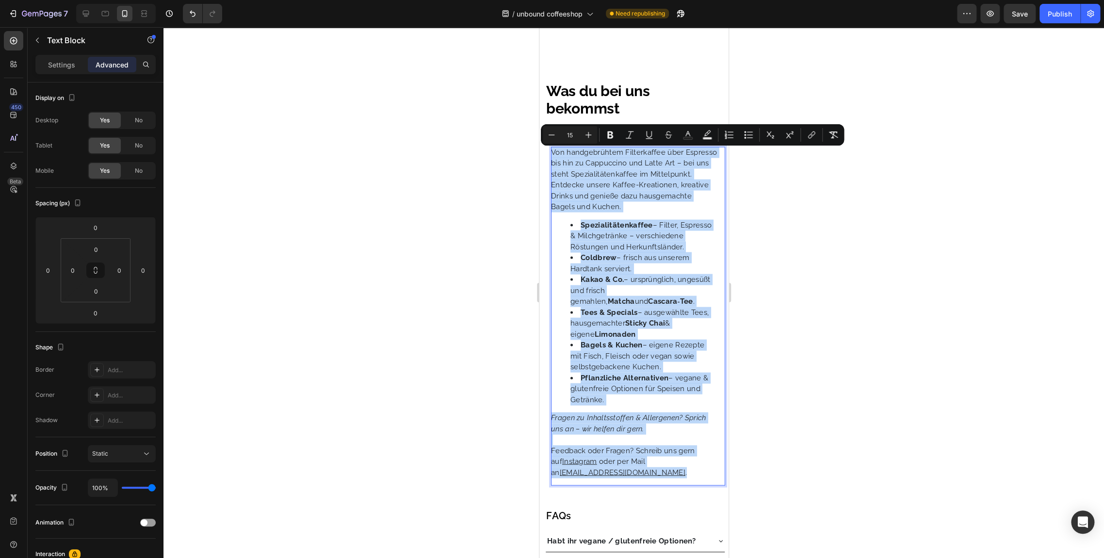
copy div "Von handgebrühtem Filterkaffee über Espresso bis hin zu Cappuccino und Latte Ar…"
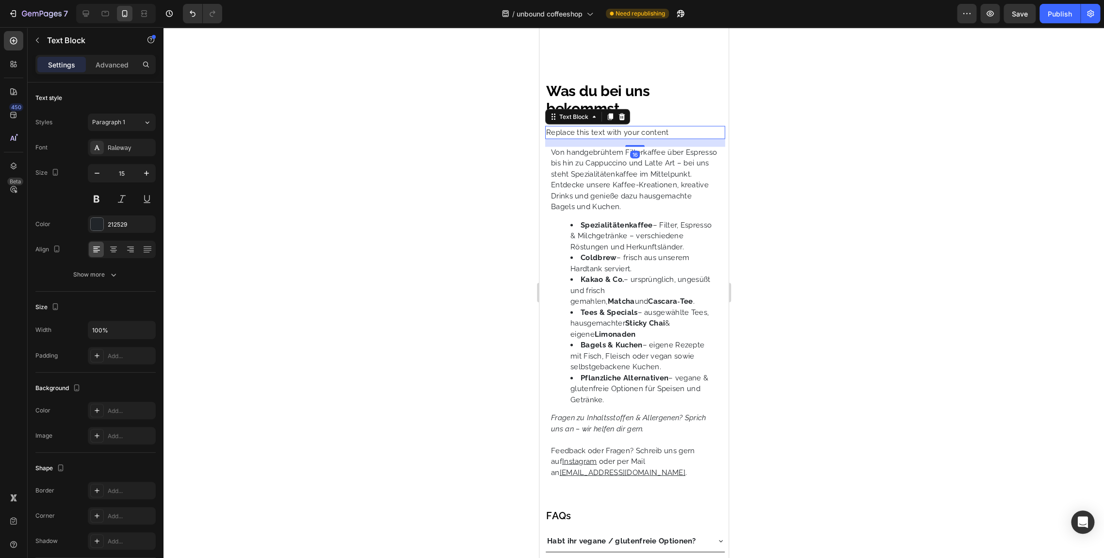
click at [578, 134] on p "Replace this text with your content" at bounding box center [635, 132] width 178 height 11
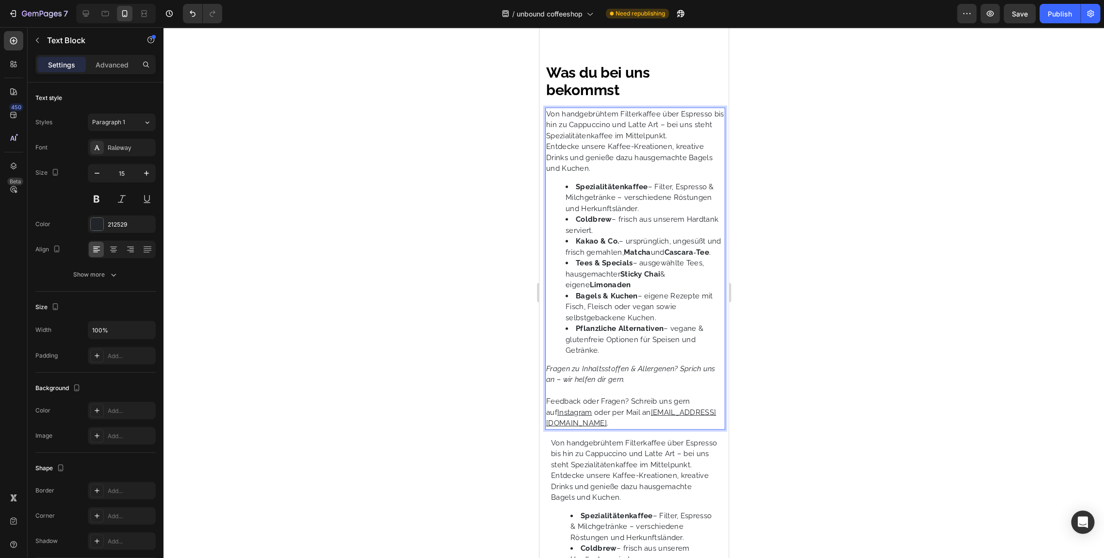
scroll to position [1258, 0]
click at [520, 165] on div at bounding box center [634, 292] width 941 height 531
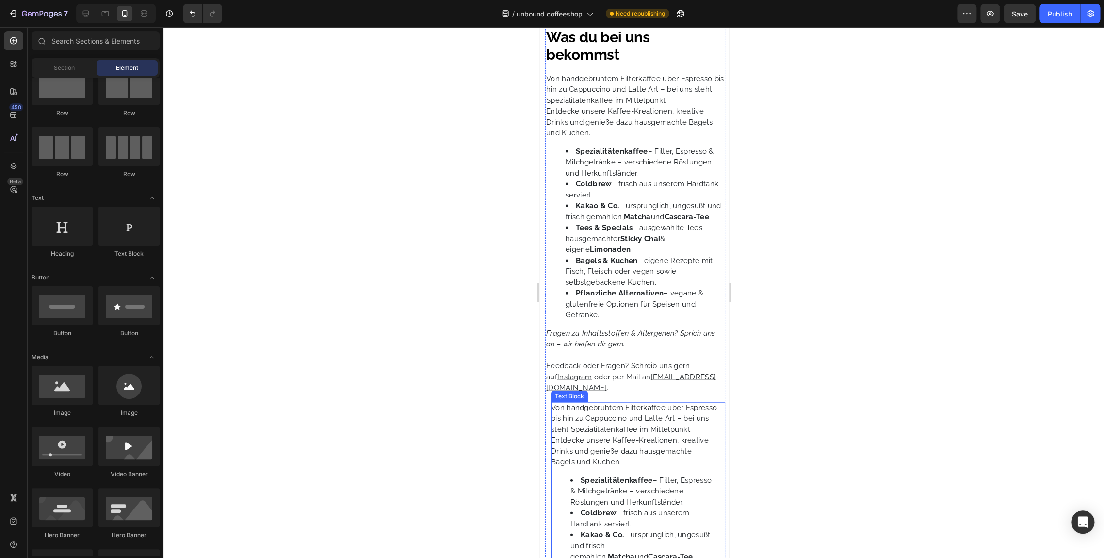
scroll to position [1258, 0]
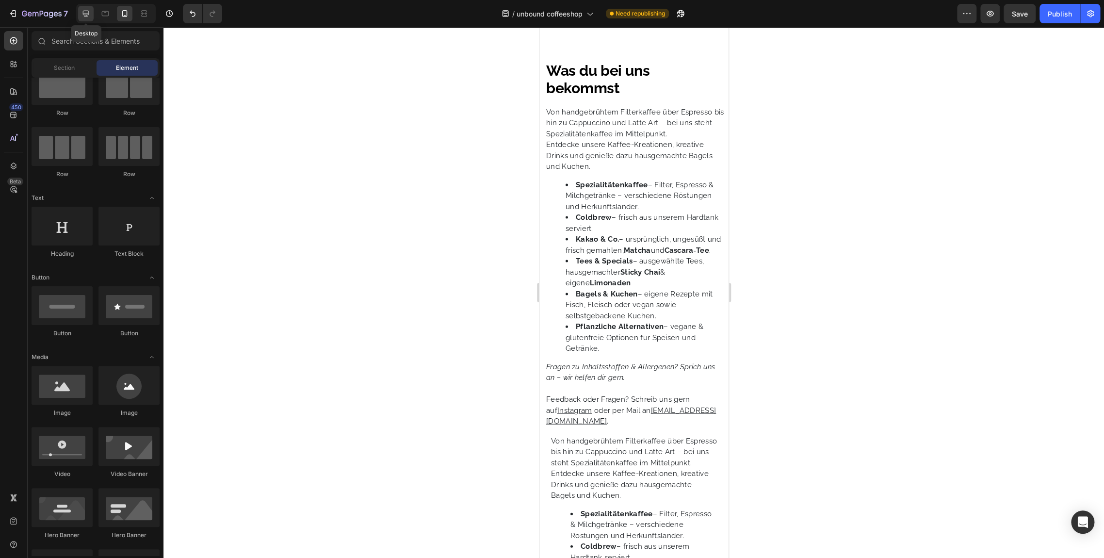
click at [87, 13] on icon at bounding box center [86, 14] width 6 height 6
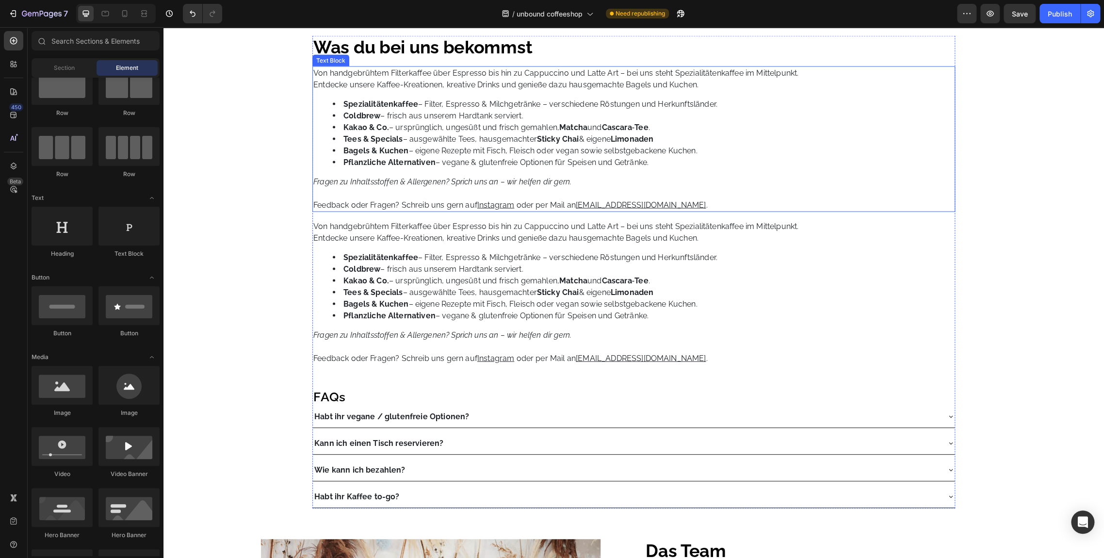
scroll to position [1257, 0]
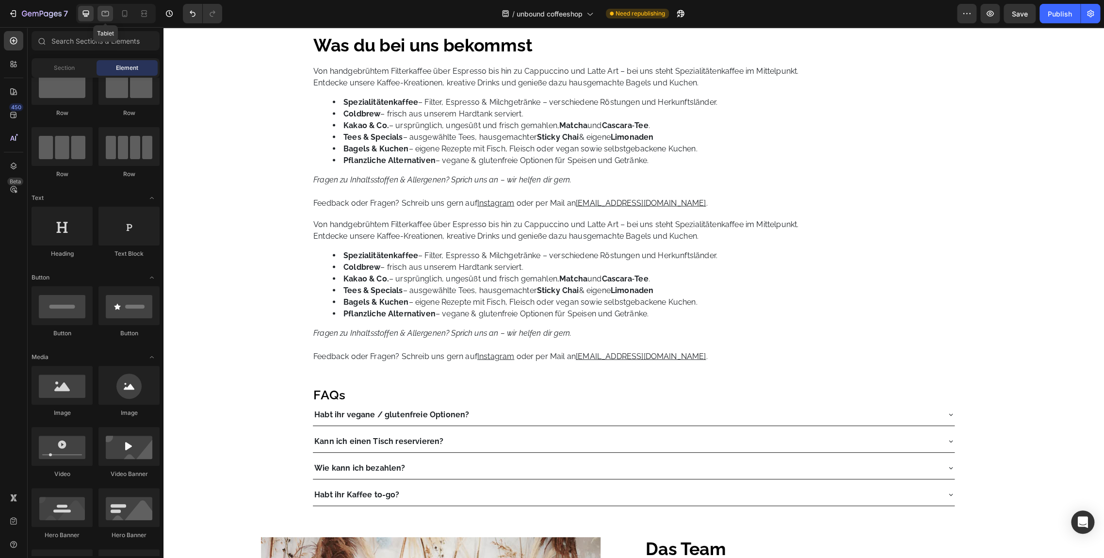
click at [104, 14] on icon at bounding box center [105, 14] width 10 height 10
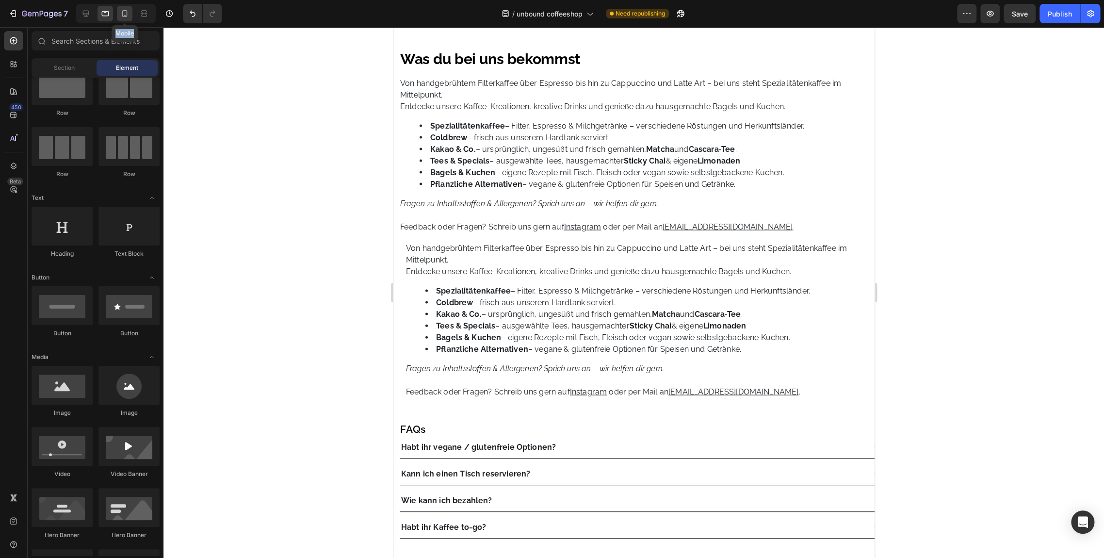
drag, startPoint x: 123, startPoint y: 5, endPoint x: 125, endPoint y: 10, distance: 5.2
click at [125, 10] on div "Mobile" at bounding box center [116, 13] width 80 height 19
click at [125, 10] on icon at bounding box center [125, 14] width 10 height 10
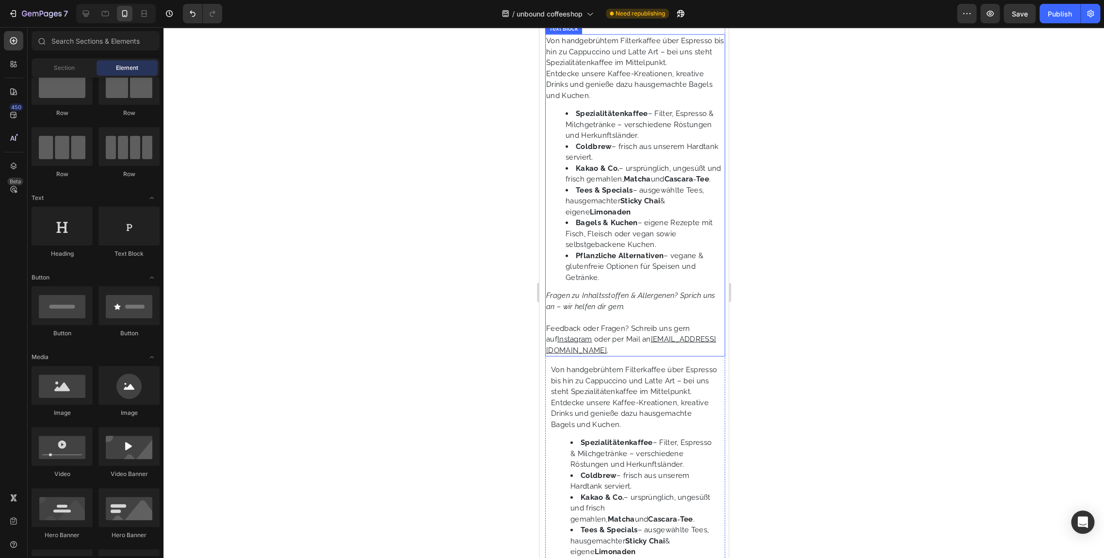
scroll to position [1330, 0]
click at [572, 373] on div "Was du bei uns bekommst Heading Von handgebrühtem Filterkaffee über Espresso bi…" at bounding box center [635, 418] width 180 height 858
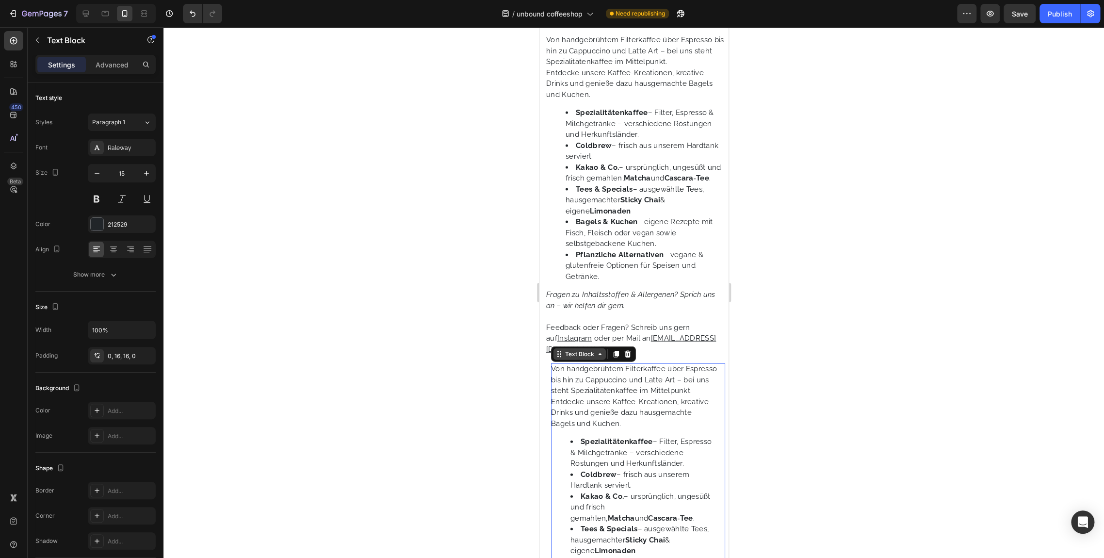
click at [578, 359] on div "Text Block" at bounding box center [579, 354] width 33 height 9
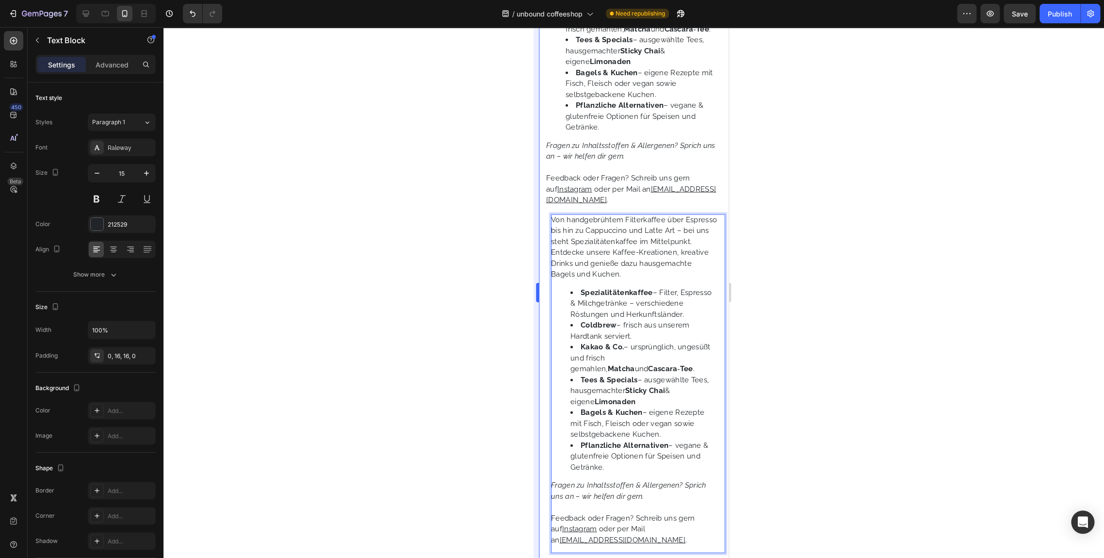
scroll to position [0, 0]
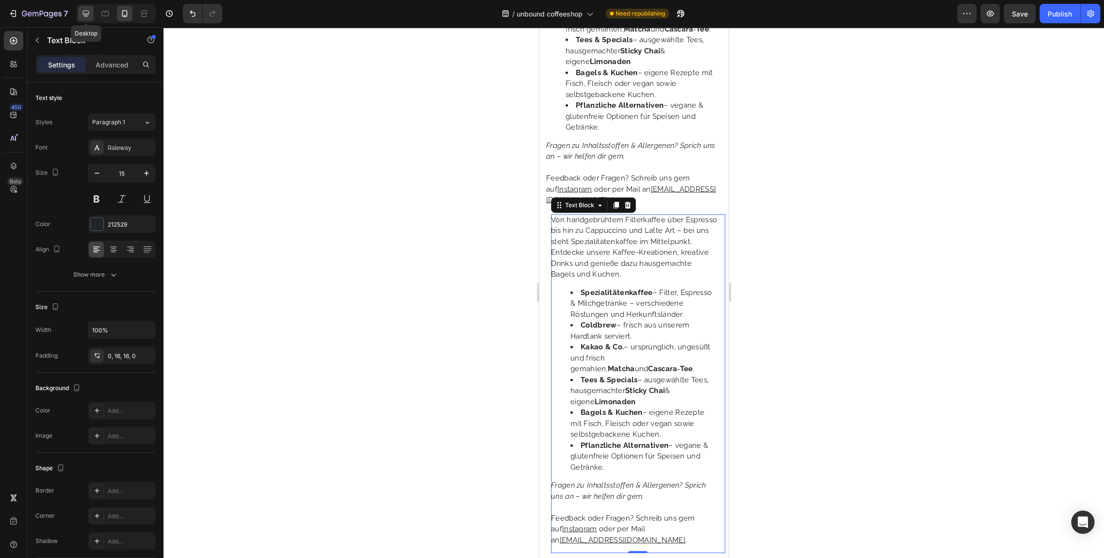
click at [82, 12] on icon at bounding box center [86, 14] width 10 height 10
type input "16"
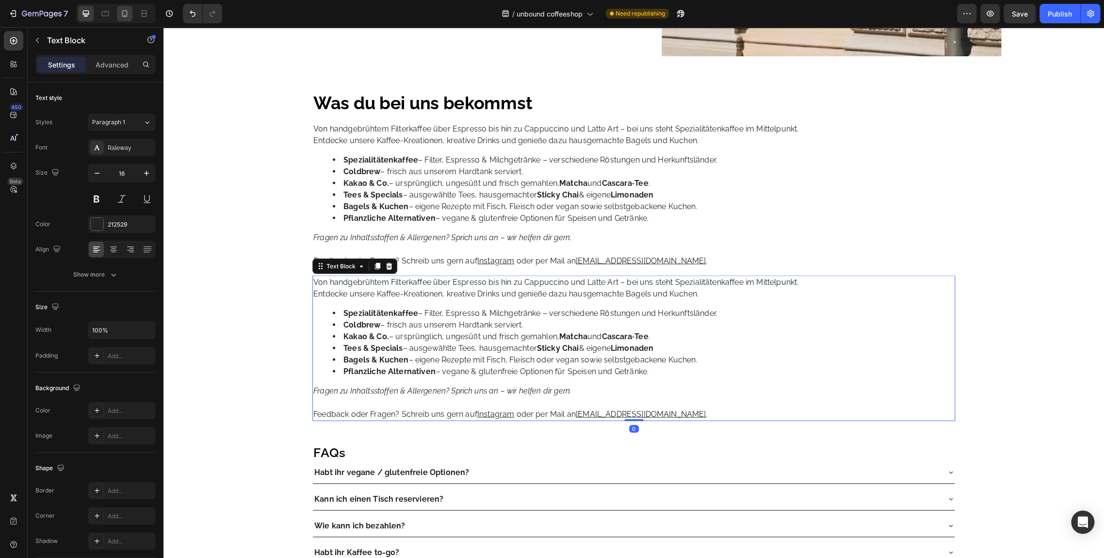
click at [126, 20] on div at bounding box center [116, 13] width 80 height 19
click at [126, 20] on div at bounding box center [125, 14] width 16 height 16
type input "15"
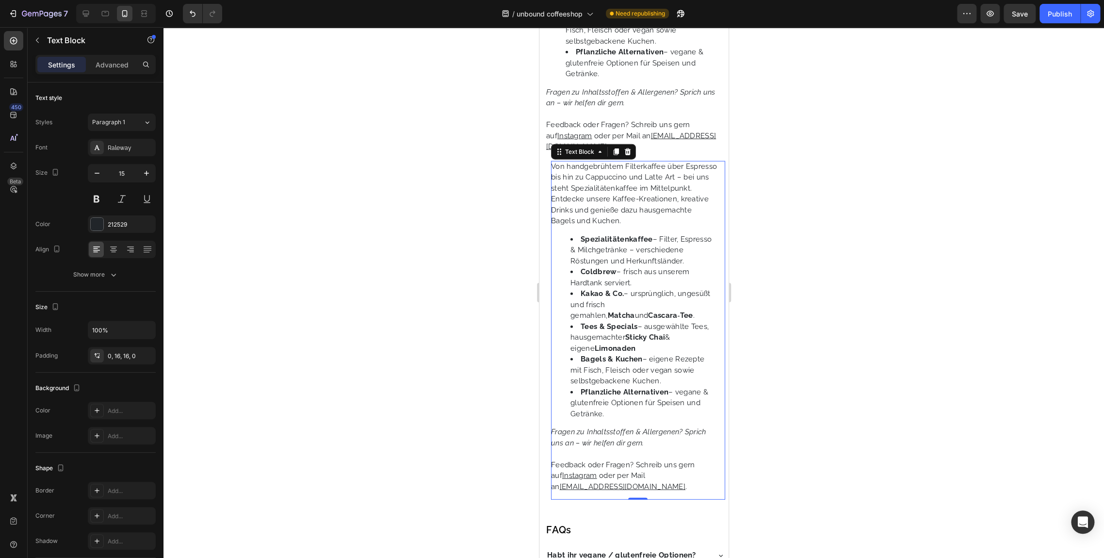
scroll to position [1629, 0]
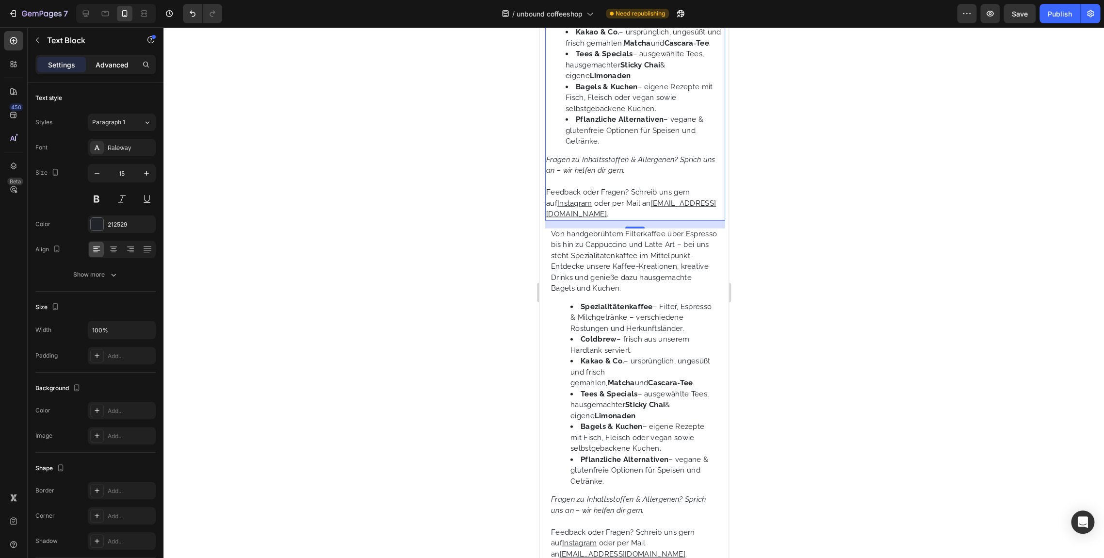
click at [127, 70] on div "Advanced" at bounding box center [112, 65] width 49 height 16
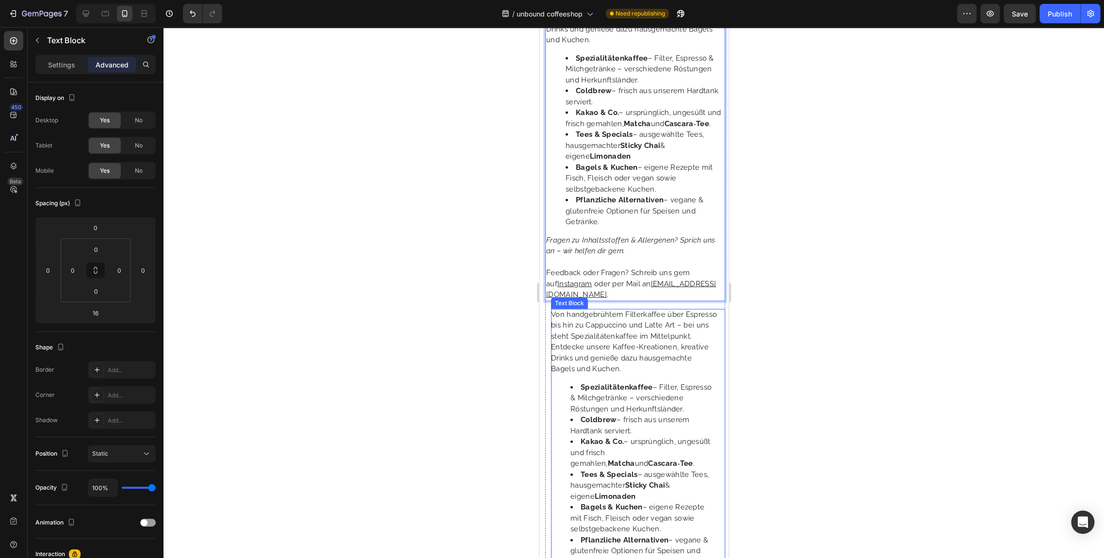
scroll to position [1385, 0]
click at [608, 255] on icon "Fragen zu Inhaltsstoffen & Allergenen? Sprich uns an – wir helfen dir gern." at bounding box center [630, 245] width 169 height 20
click at [567, 288] on u "Instagram" at bounding box center [574, 283] width 35 height 9
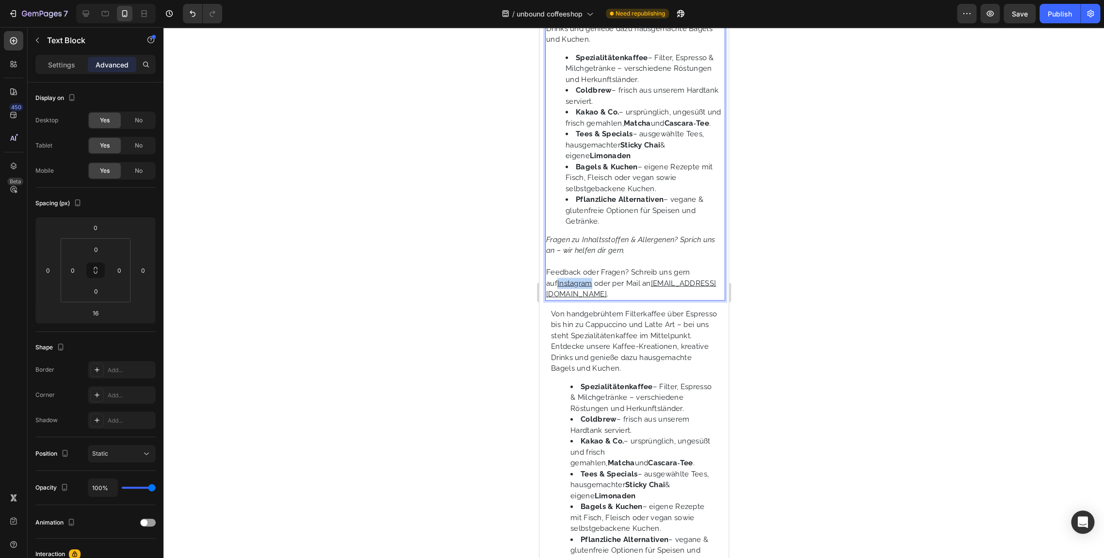
click at [567, 288] on u "Instagram" at bounding box center [574, 283] width 35 height 9
click at [581, 299] on u "[EMAIL_ADDRESS][DOMAIN_NAME]" at bounding box center [631, 289] width 170 height 20
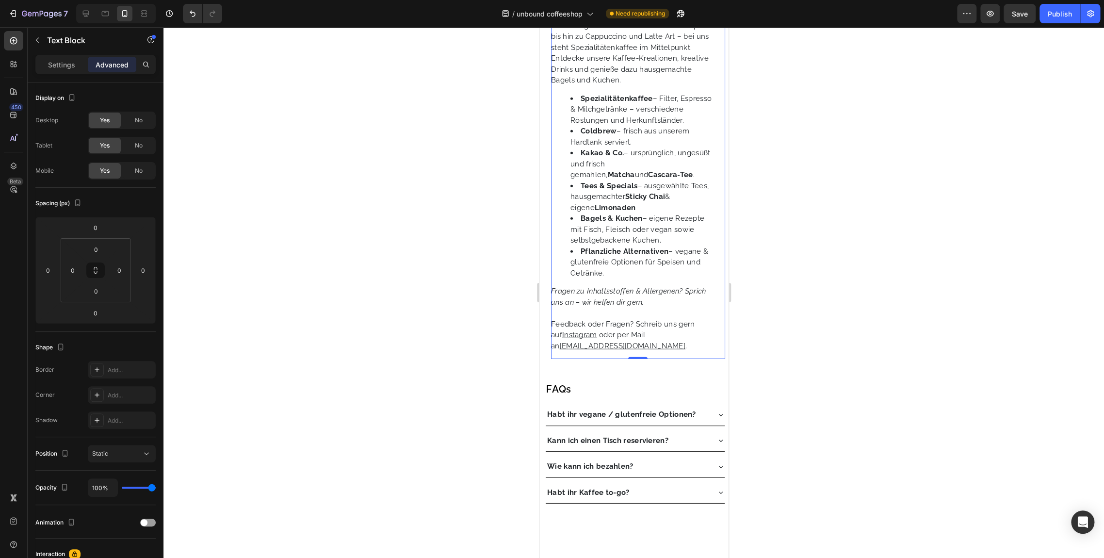
scroll to position [1675, 0]
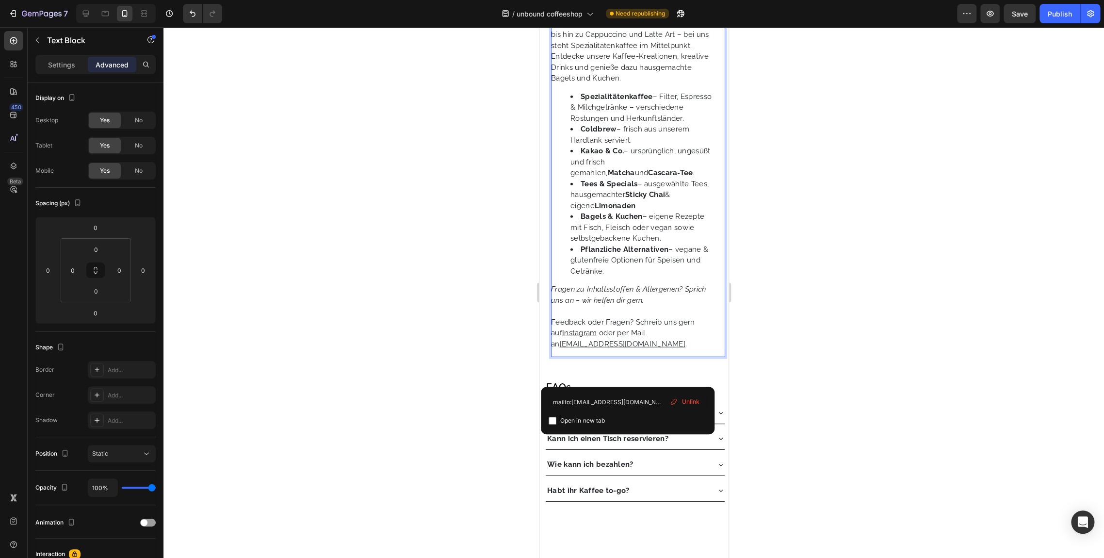
click at [581, 348] on u "[EMAIL_ADDRESS][DOMAIN_NAME]" at bounding box center [622, 344] width 126 height 9
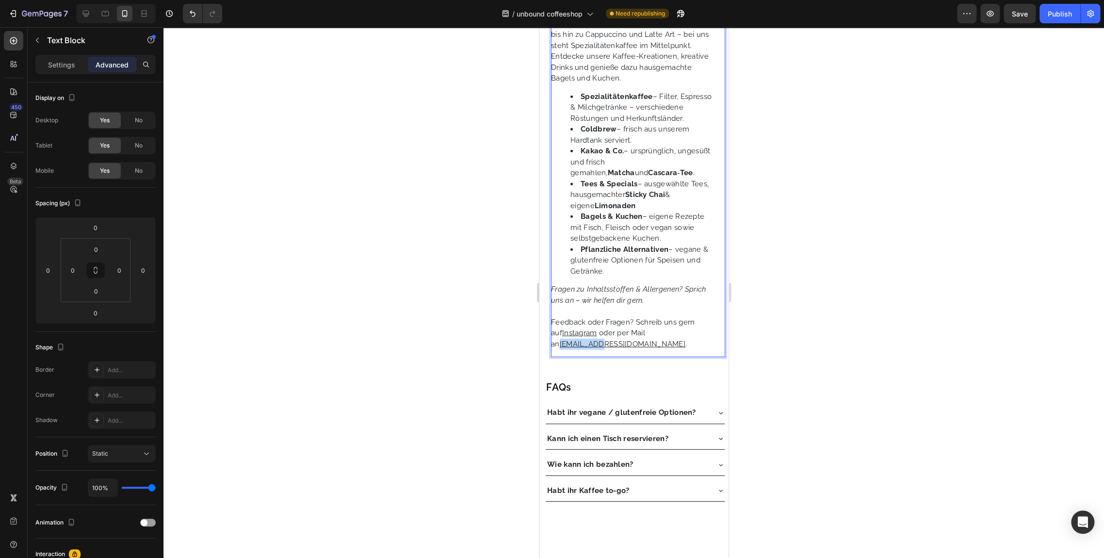
click at [581, 348] on u "[EMAIL_ADDRESS][DOMAIN_NAME]" at bounding box center [622, 344] width 126 height 9
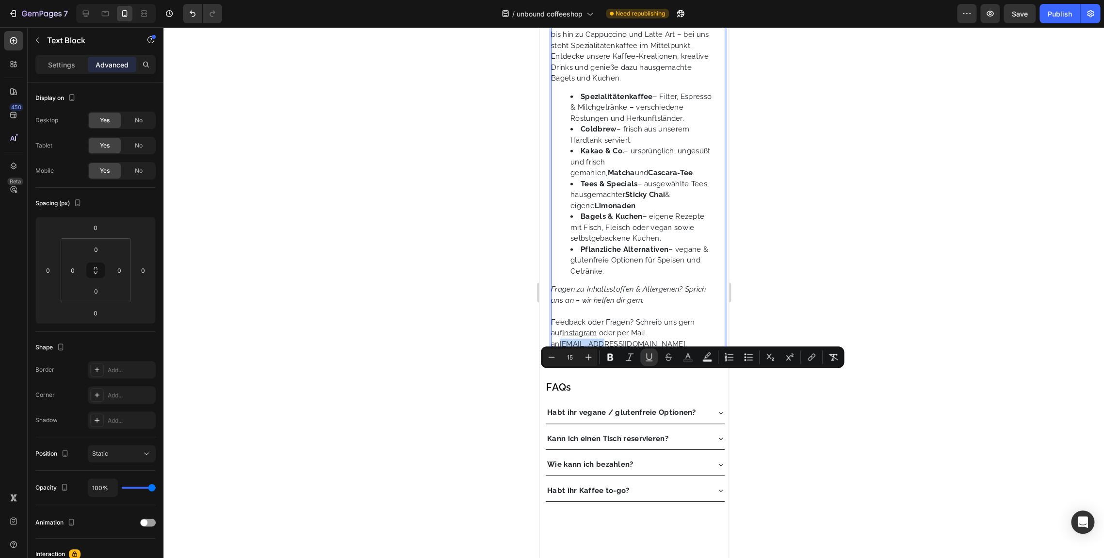
click at [581, 348] on u "[EMAIL_ADDRESS][DOMAIN_NAME]" at bounding box center [622, 344] width 126 height 9
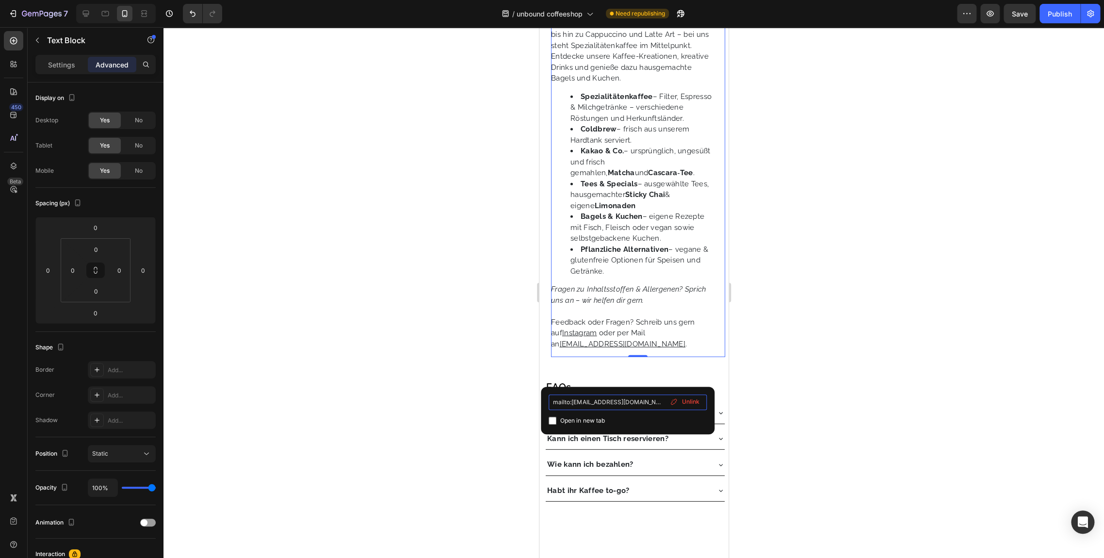
drag, startPoint x: 647, startPoint y: 403, endPoint x: 546, endPoint y: 405, distance: 100.9
click at [546, 405] on div "mailto:coffeeshop@unbound.cc Open in new tab Unlink" at bounding box center [628, 411] width 174 height 48
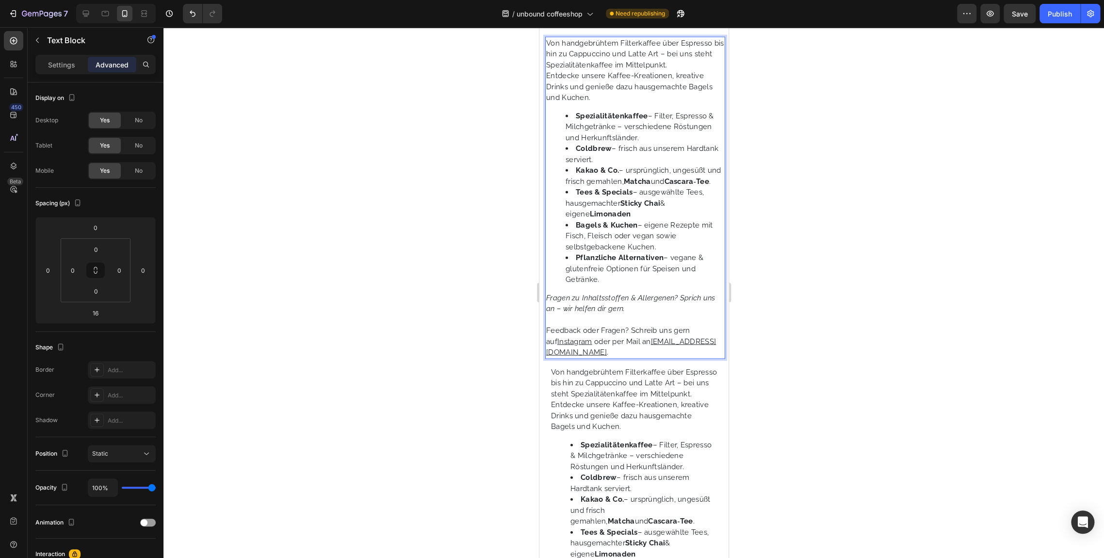
scroll to position [1327, 0]
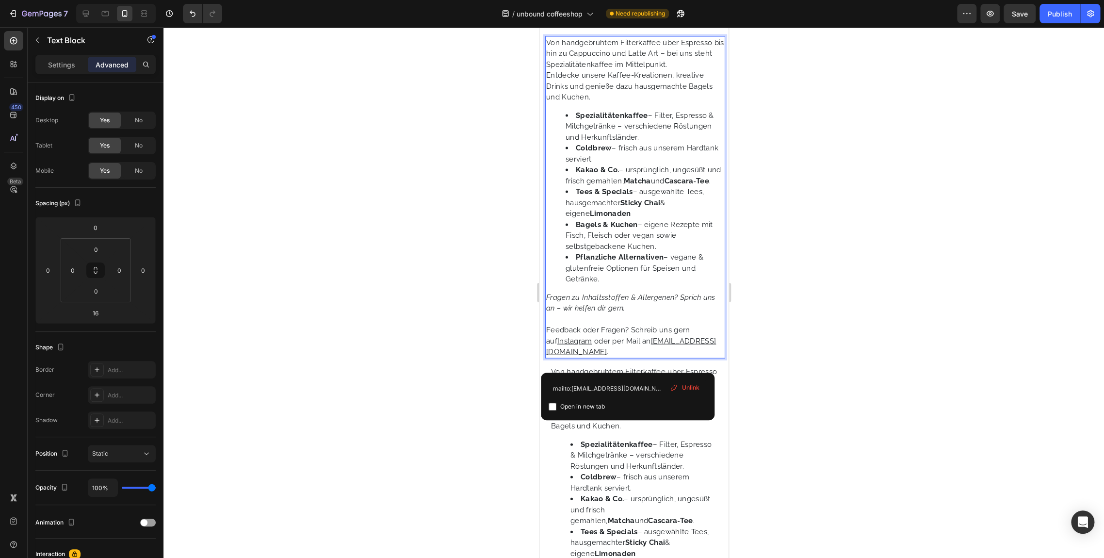
click at [592, 357] on u "[EMAIL_ADDRESS][DOMAIN_NAME]" at bounding box center [631, 347] width 170 height 20
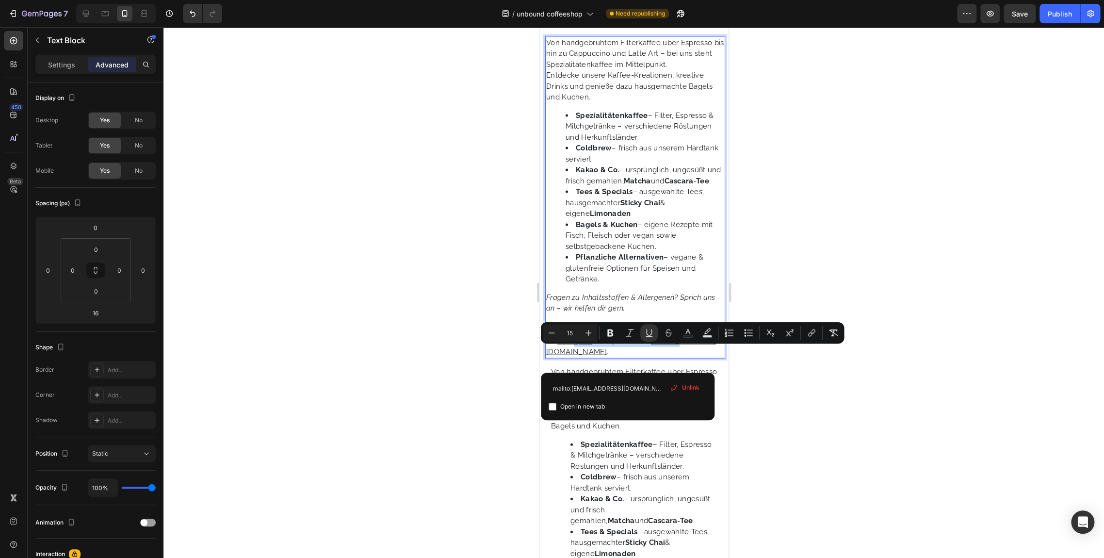
drag, startPoint x: 572, startPoint y: 367, endPoint x: 563, endPoint y: 352, distance: 16.7
click at [563, 352] on p "Feedback oder Fragen? Schreib uns gern auf Instagram oder per Mail an [EMAIL_AD…" at bounding box center [635, 341] width 178 height 33
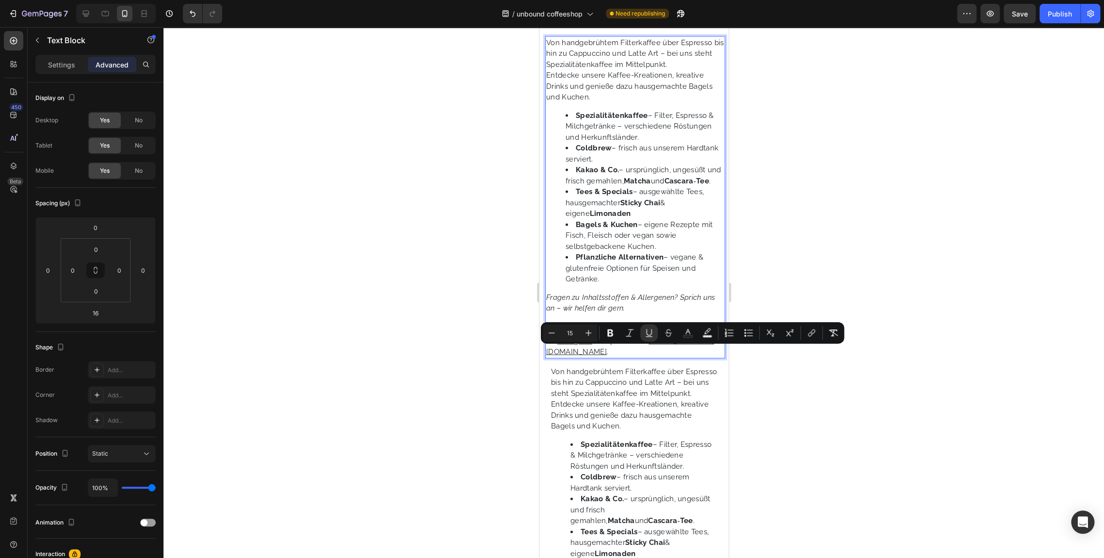
click at [560, 345] on u "Insta" at bounding box center [565, 341] width 17 height 9
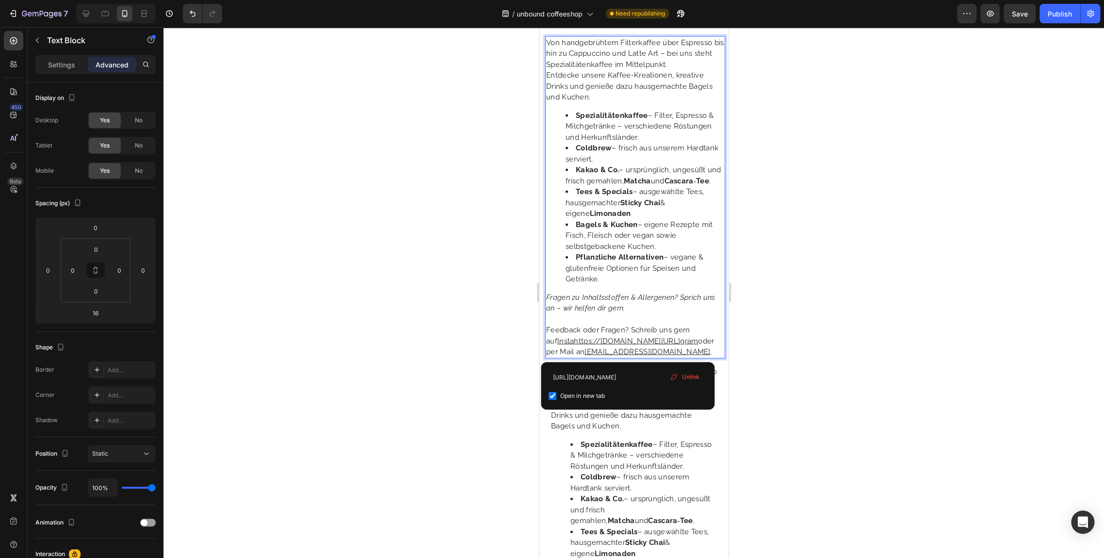
click at [576, 351] on p "Feedback oder Fragen? Schreib uns gern auf Instahttps://www.instagram.com/unbou…" at bounding box center [635, 341] width 178 height 33
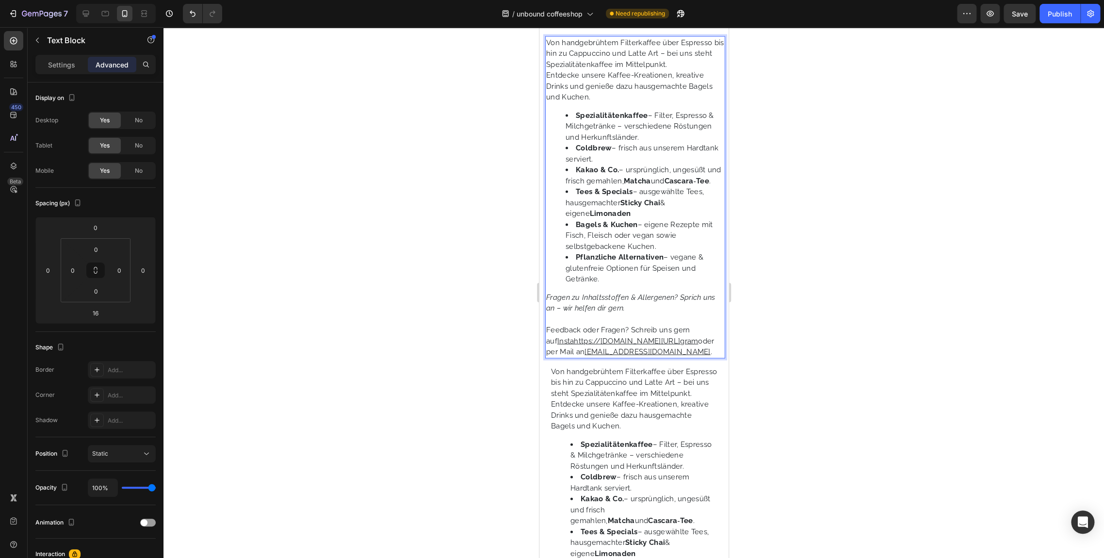
click at [629, 285] on li "Pflanzliche Alternativen – vegane & glutenfreie Optionen für Speisen und Geträn…" at bounding box center [644, 268] width 159 height 33
click at [193, 13] on icon "Undo/Redo" at bounding box center [193, 14] width 6 height 6
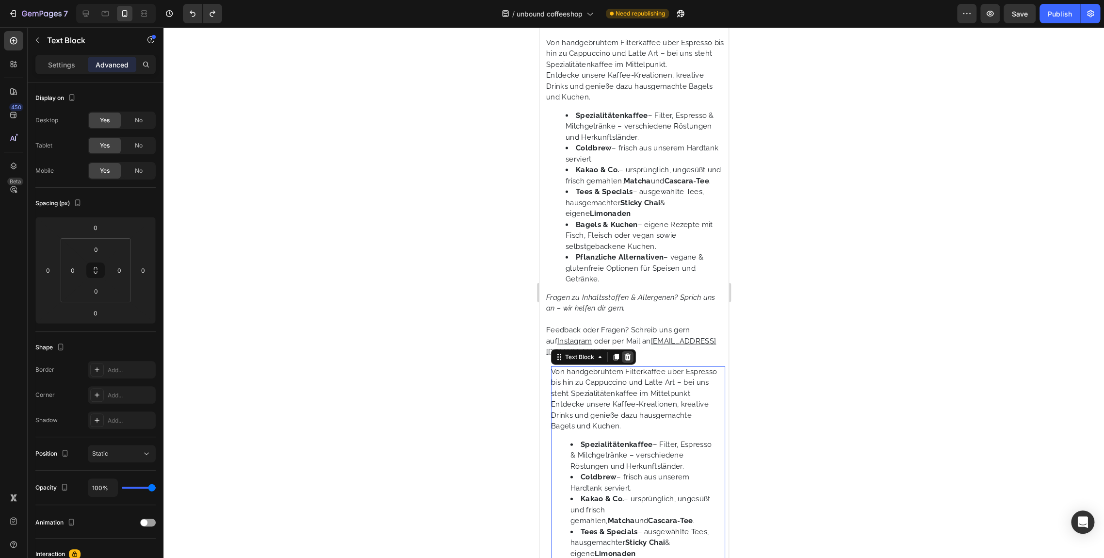
click at [627, 361] on icon at bounding box center [627, 357] width 8 height 8
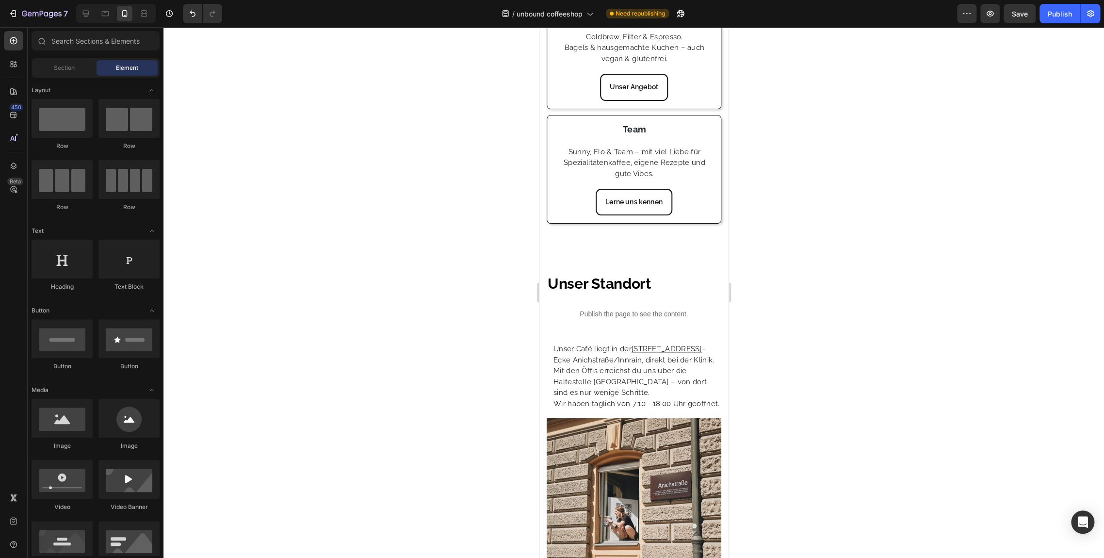
scroll to position [672, 0]
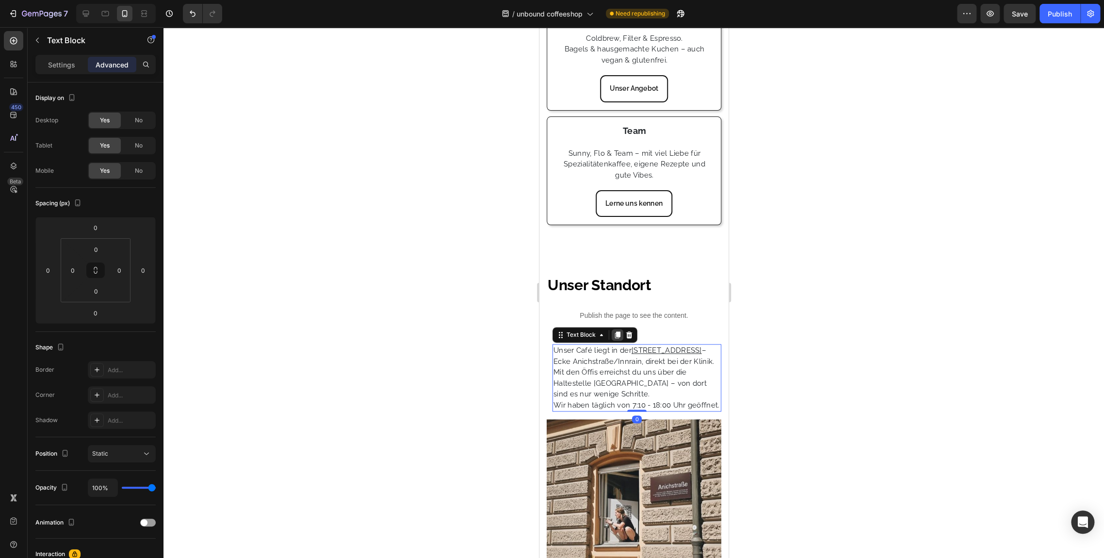
click at [619, 332] on icon at bounding box center [617, 335] width 5 height 7
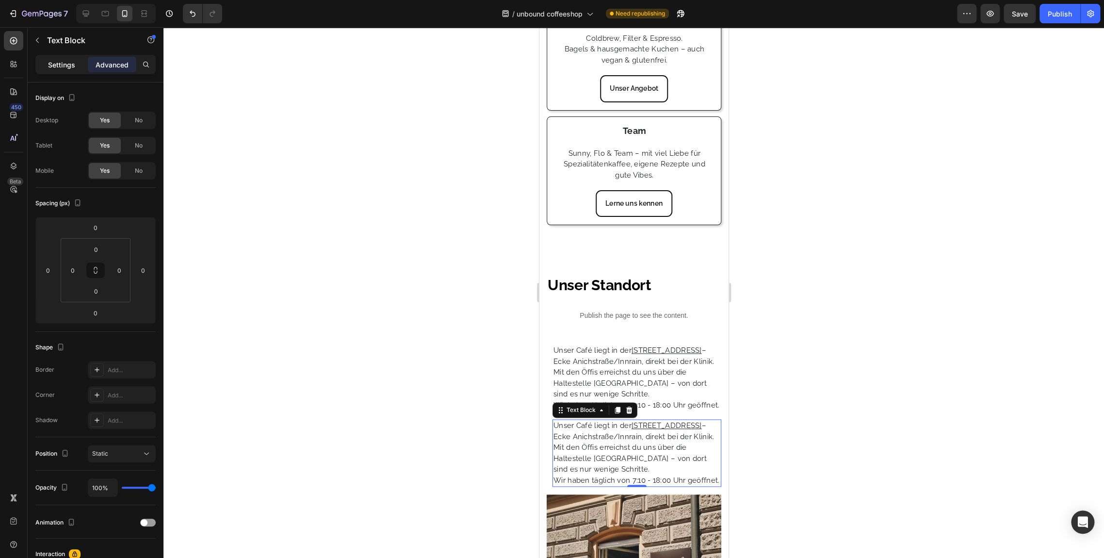
click at [56, 62] on p "Settings" at bounding box center [61, 65] width 27 height 10
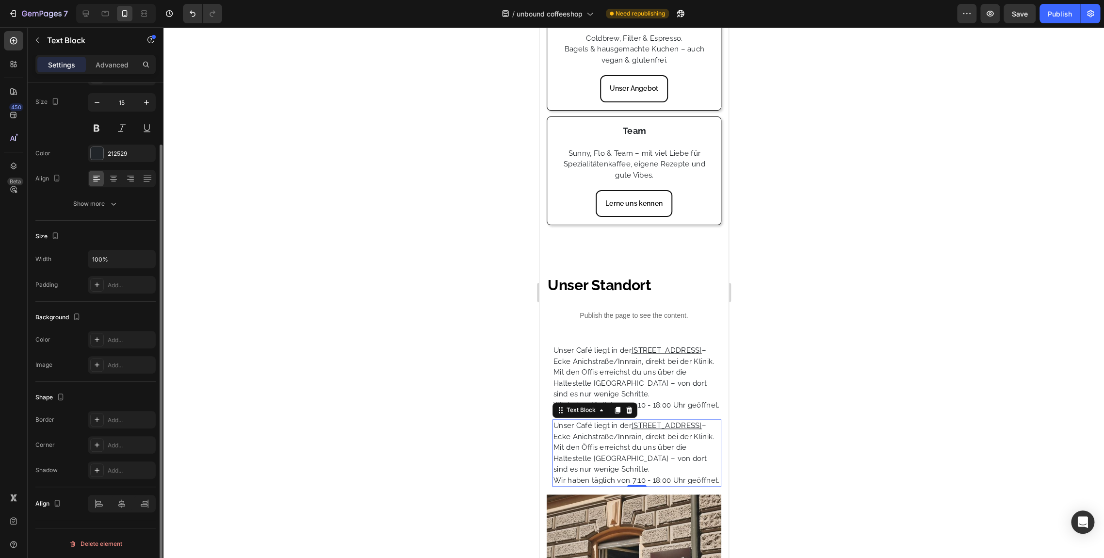
scroll to position [0, 0]
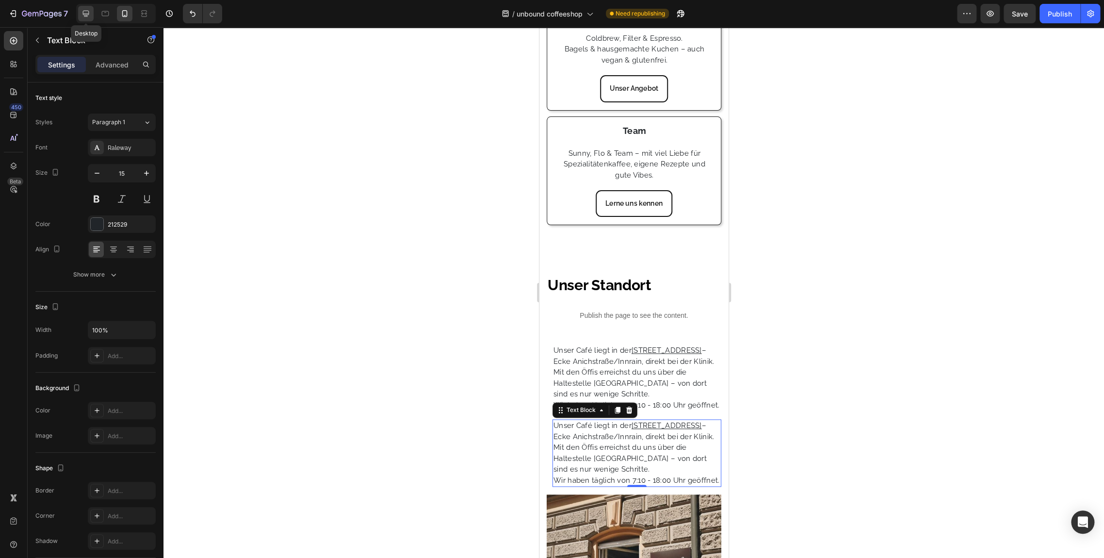
click at [90, 15] on icon at bounding box center [86, 14] width 10 height 10
type input "16"
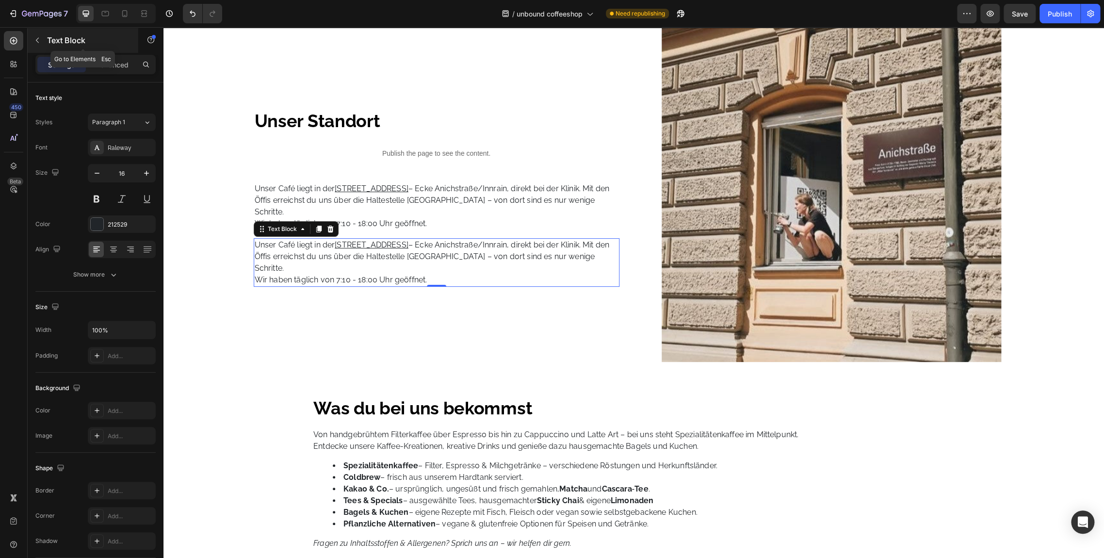
click at [31, 36] on button "button" at bounding box center [38, 41] width 16 height 16
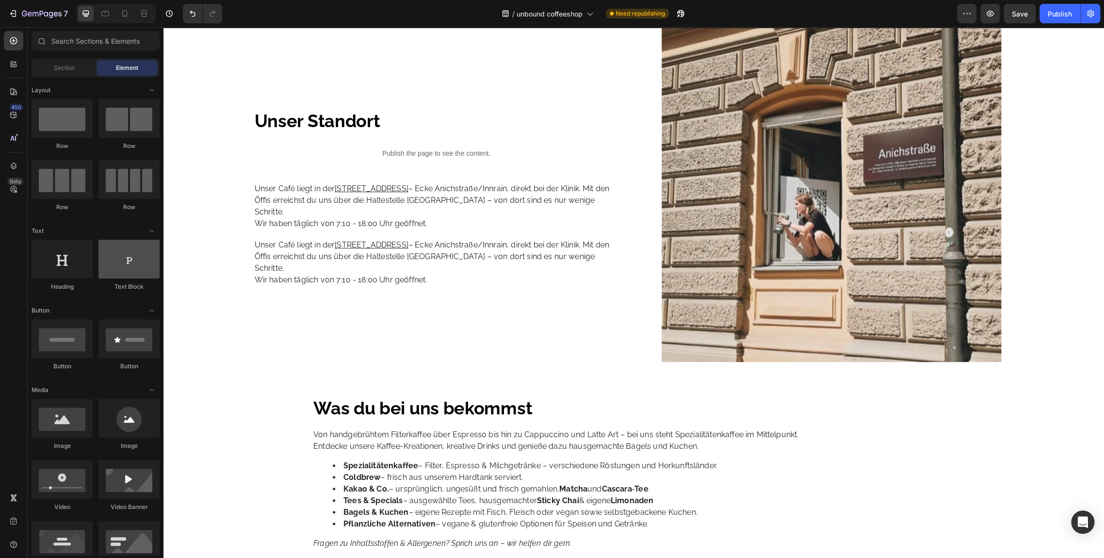
click at [125, 240] on div at bounding box center [128, 259] width 61 height 39
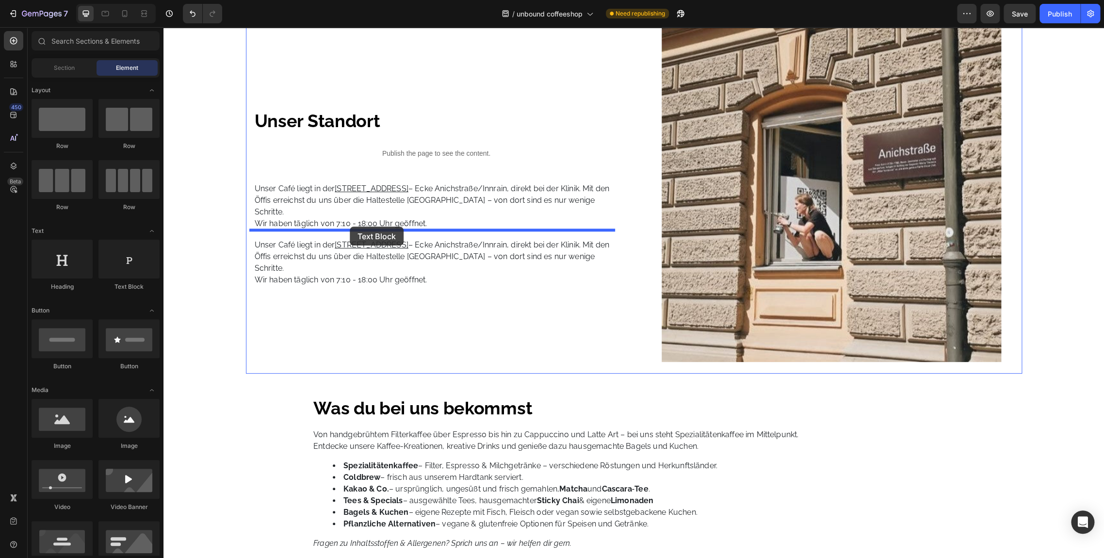
drag, startPoint x: 297, startPoint y: 267, endPoint x: 350, endPoint y: 227, distance: 66.8
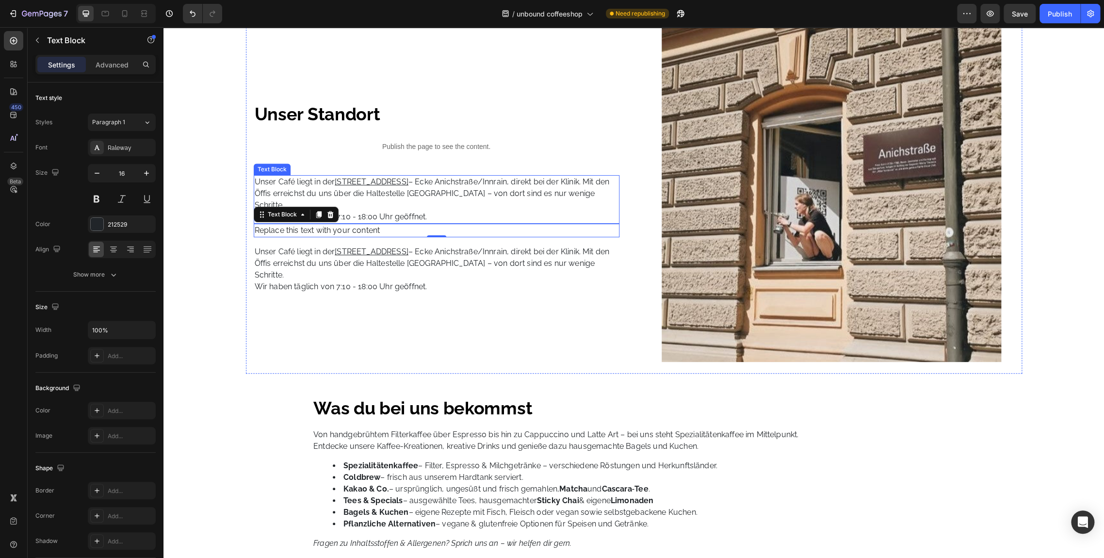
scroll to position [645, 0]
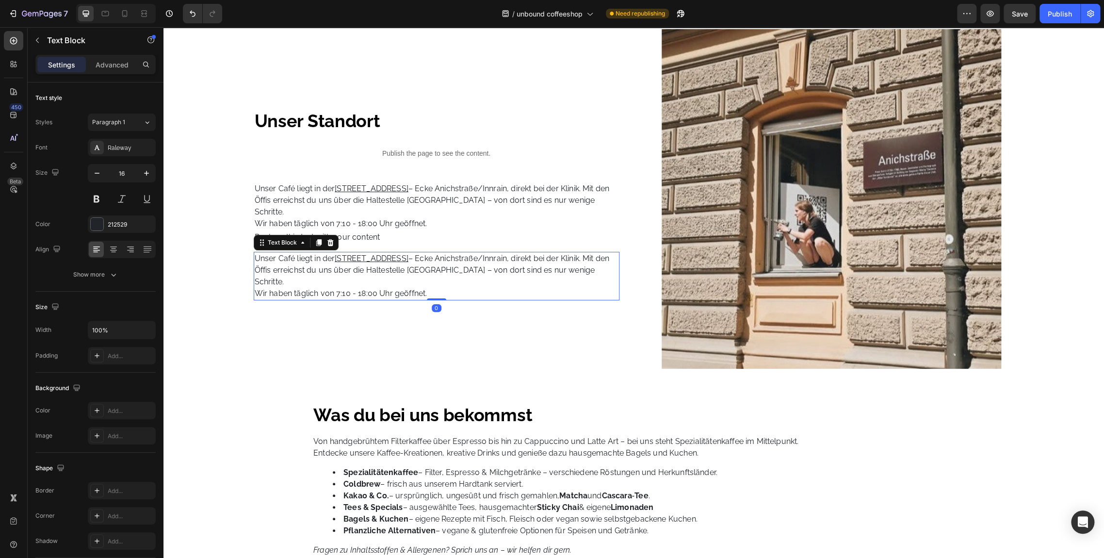
click at [295, 279] on p "Unser Café liegt in der Anichstraße 44 in Innsbruck – Ecke Anichstraße/Innrain,…" at bounding box center [437, 276] width 365 height 47
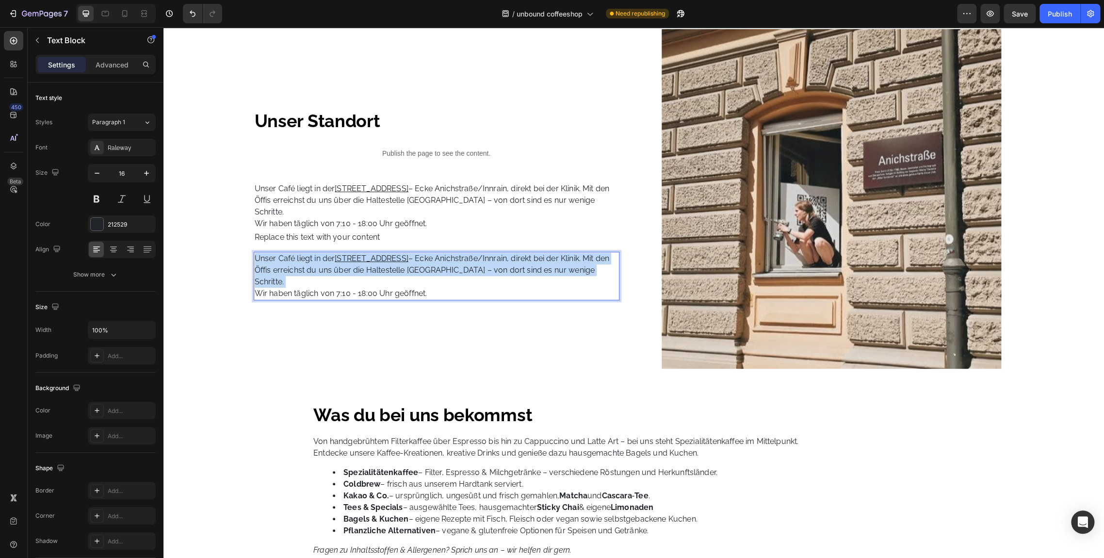
click at [295, 279] on p "Unser Café liegt in der Anichstraße 44 in Innsbruck – Ecke Anichstraße/Innrain,…" at bounding box center [437, 276] width 365 height 47
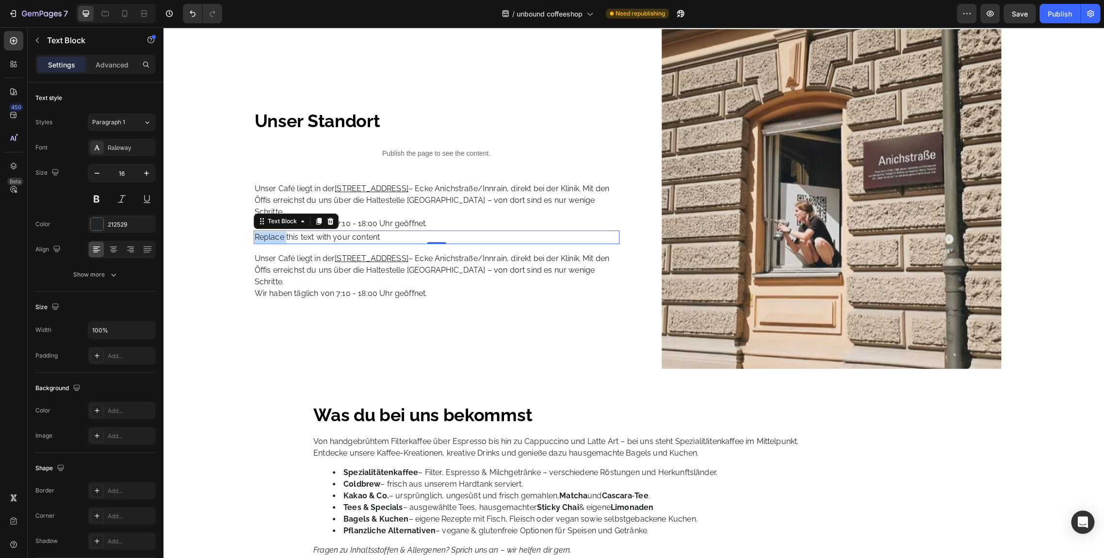
click at [267, 236] on div "Replace this text with your content" at bounding box center [437, 237] width 366 height 14
click at [267, 236] on p "Replace this text with your content" at bounding box center [437, 237] width 364 height 12
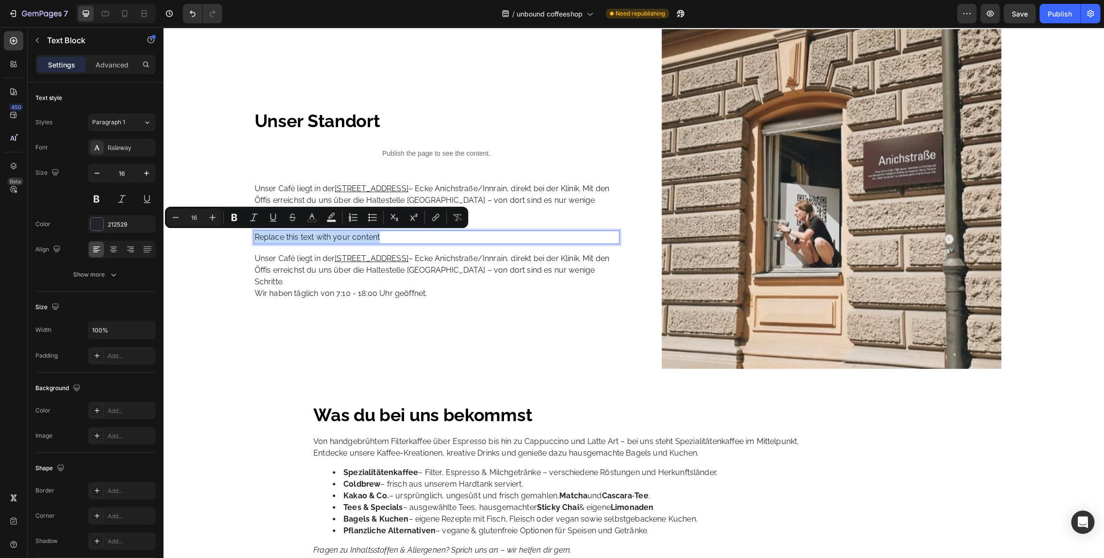
click at [267, 236] on p "Replace this text with your content" at bounding box center [437, 237] width 364 height 12
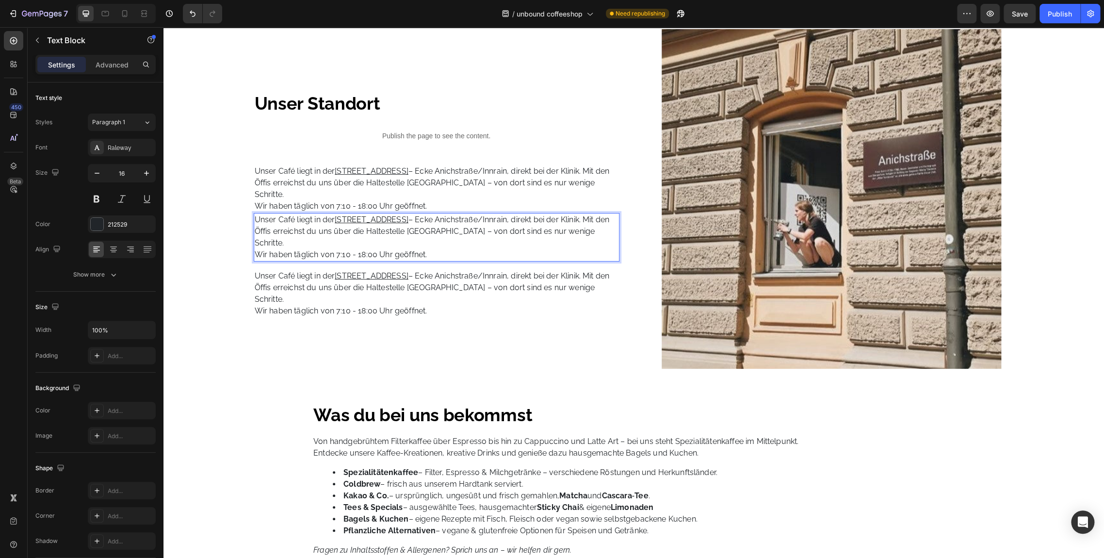
scroll to position [627, 0]
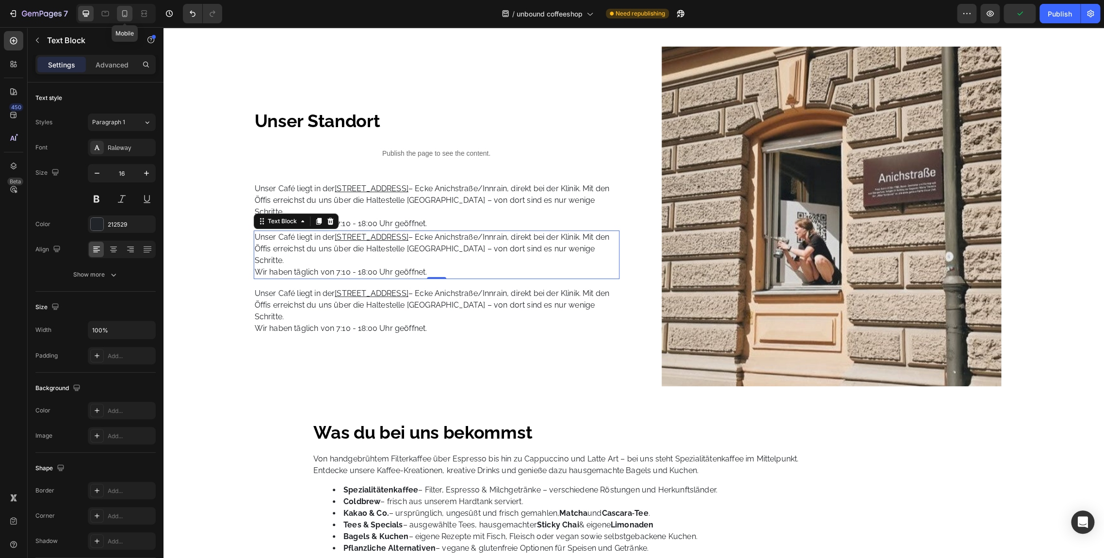
click at [126, 13] on icon at bounding box center [125, 14] width 10 height 10
type input "15"
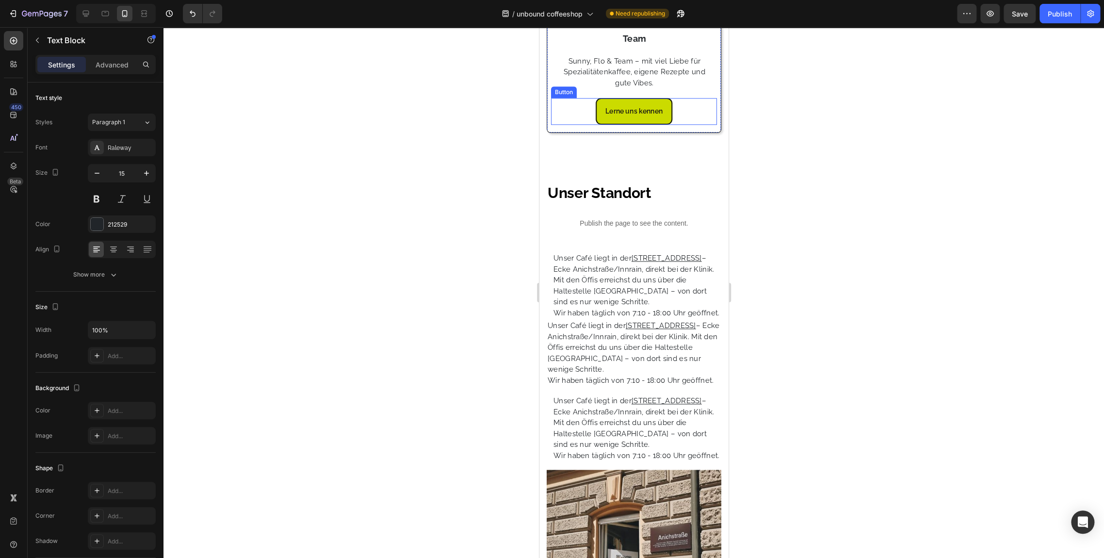
scroll to position [765, 0]
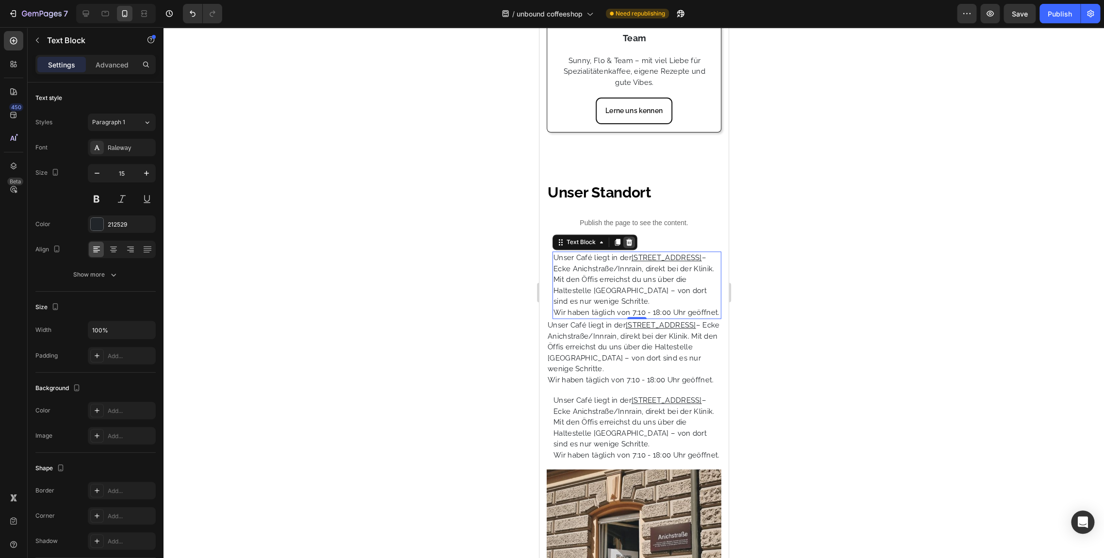
click at [630, 239] on icon at bounding box center [629, 242] width 6 height 7
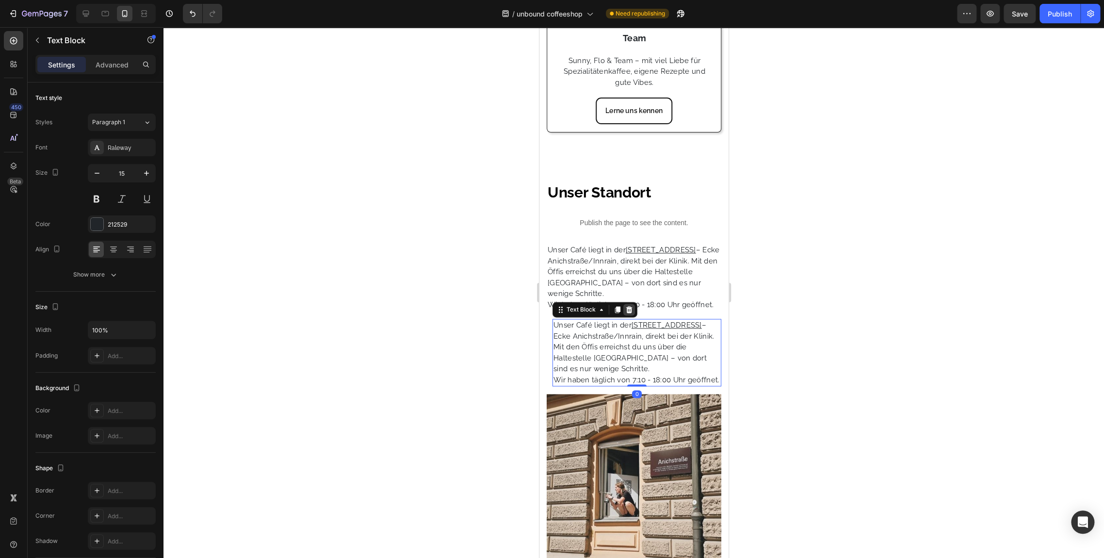
click at [630, 312] on icon at bounding box center [629, 310] width 8 height 8
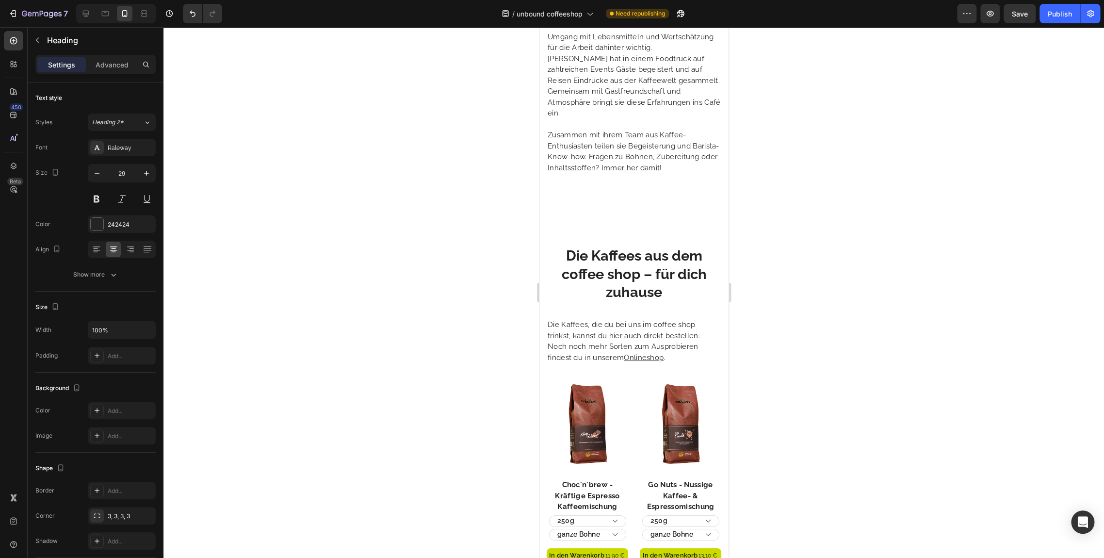
scroll to position [2220, 0]
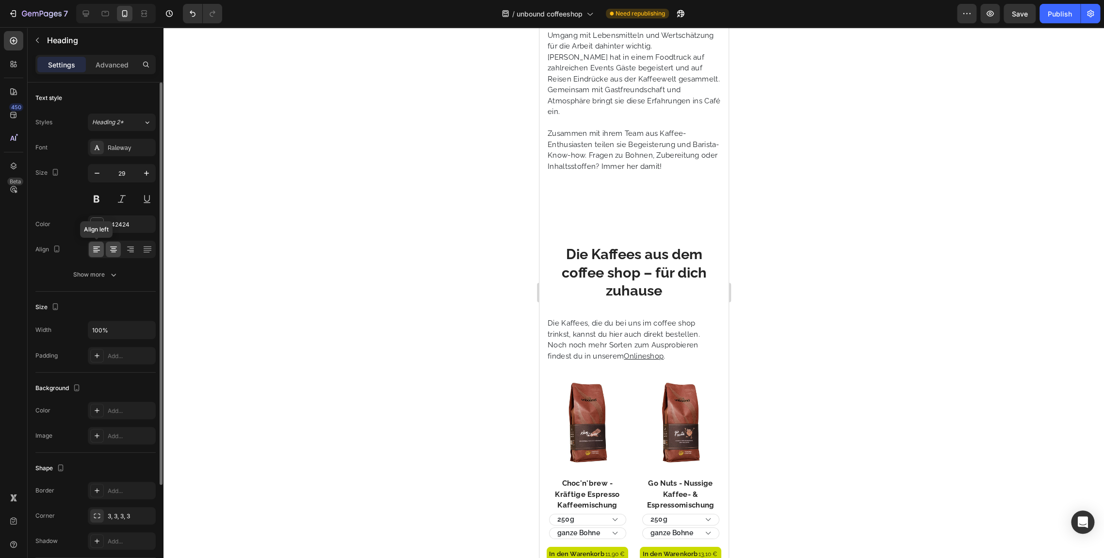
click at [91, 249] on div at bounding box center [96, 250] width 15 height 16
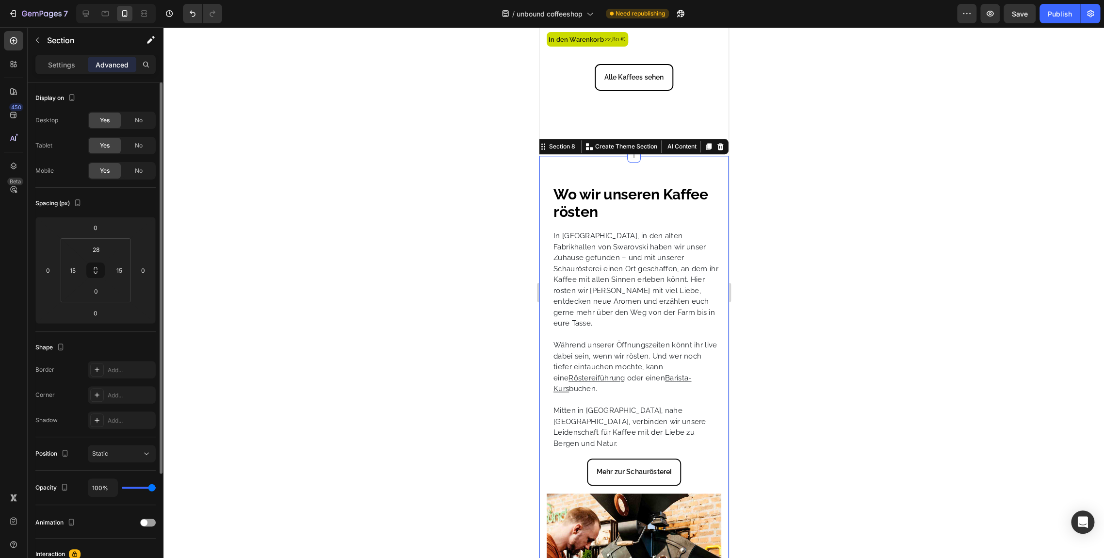
scroll to position [144, 0]
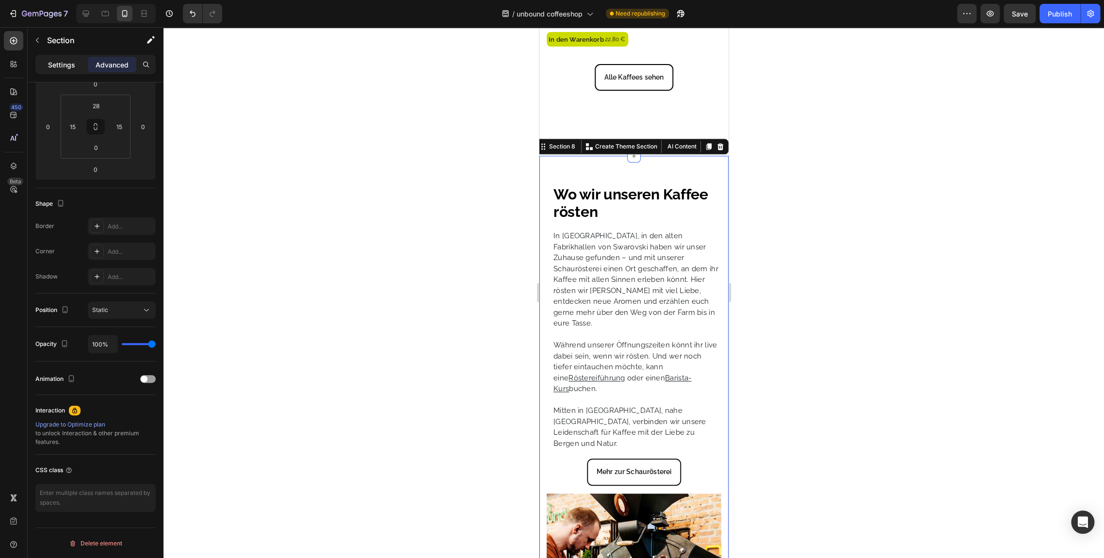
click at [58, 68] on p "Settings" at bounding box center [61, 65] width 27 height 10
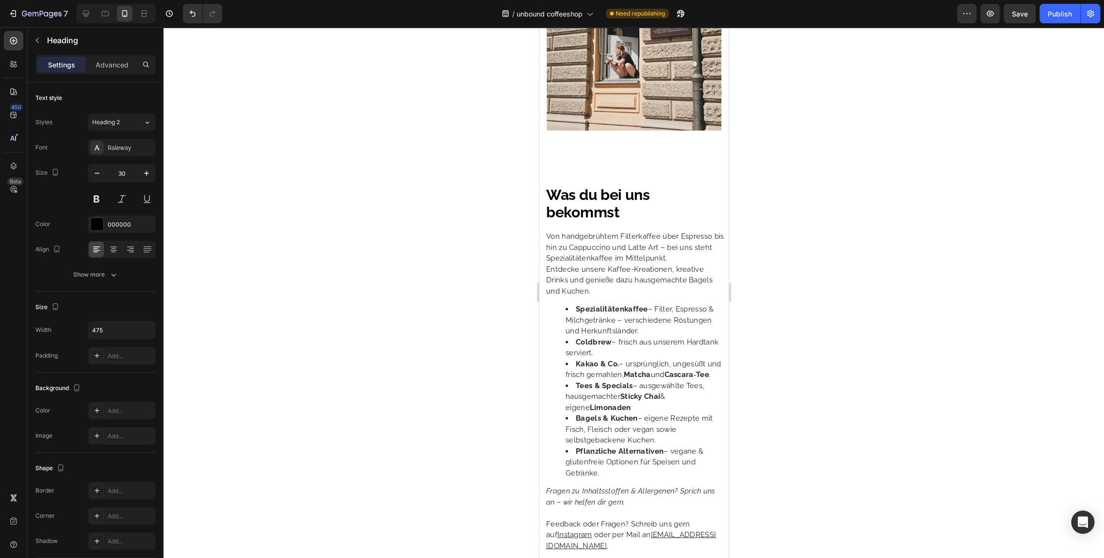
scroll to position [1123, 0]
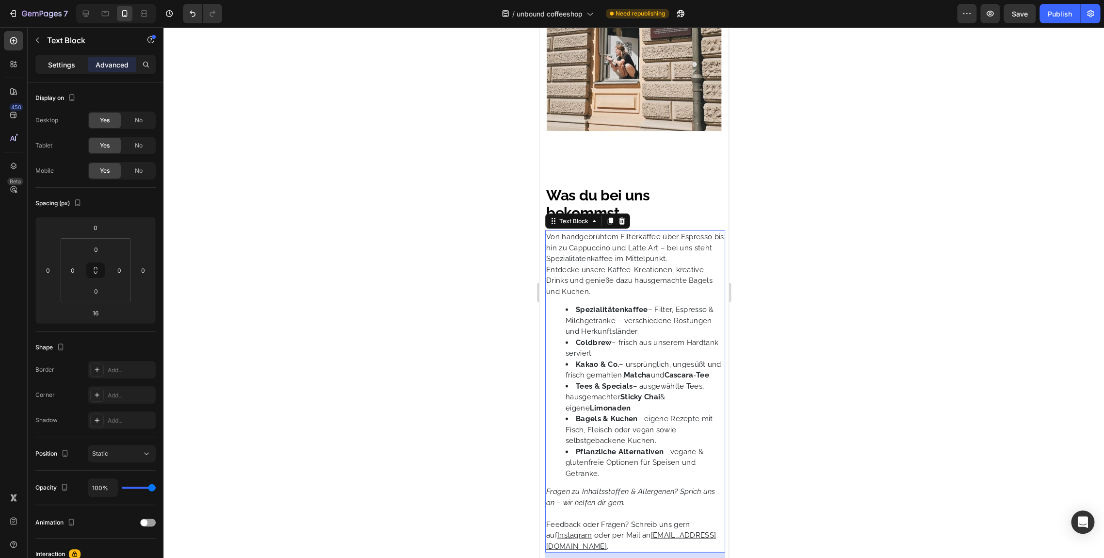
click at [60, 62] on p "Settings" at bounding box center [61, 65] width 27 height 10
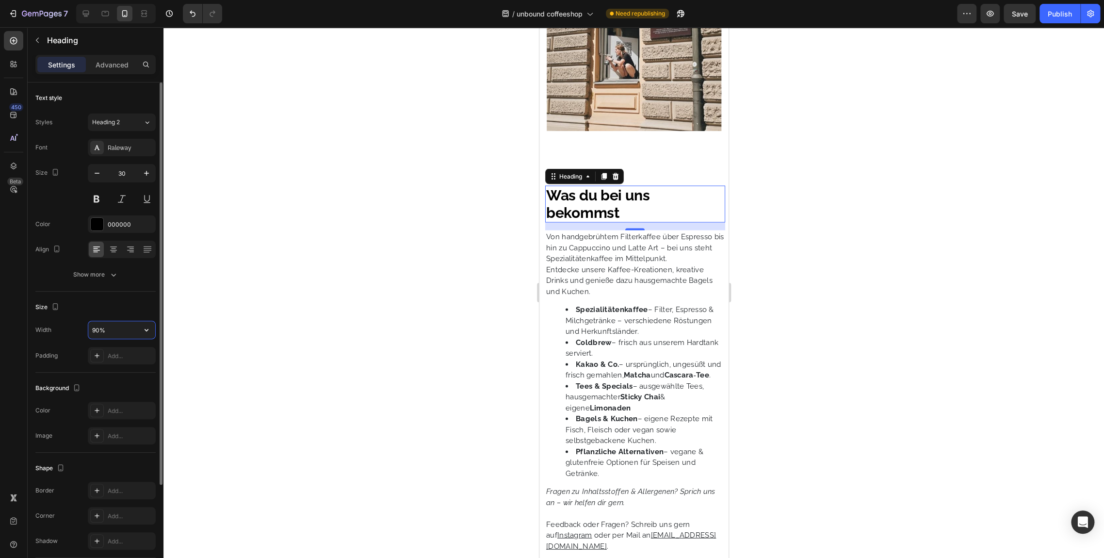
click at [120, 326] on input "90%" at bounding box center [121, 329] width 67 height 17
click at [125, 312] on div "Size" at bounding box center [95, 307] width 120 height 16
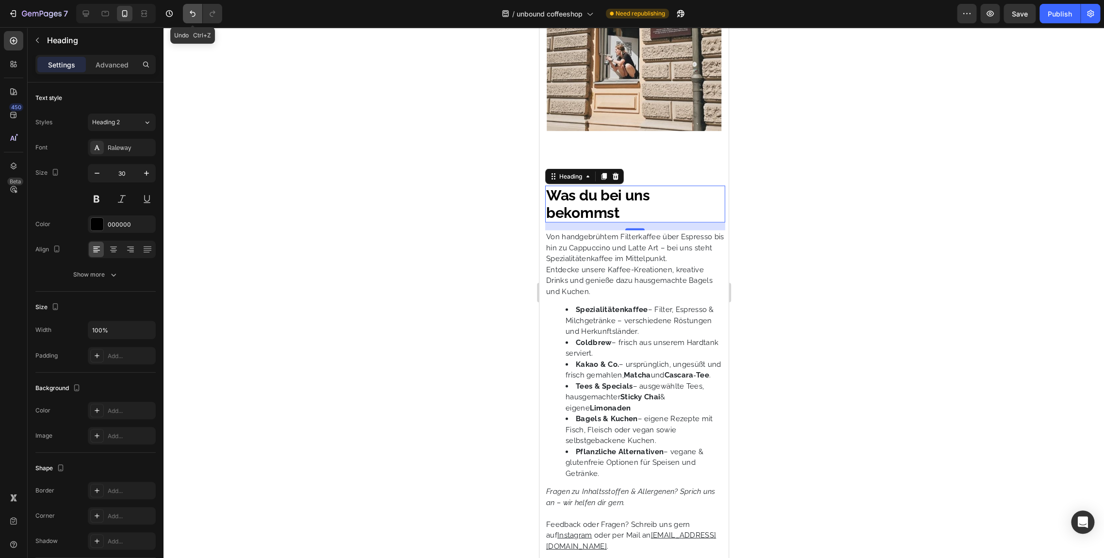
click at [192, 13] on icon "Undo/Redo" at bounding box center [193, 14] width 10 height 10
click at [212, 12] on icon "Undo/Redo" at bounding box center [212, 14] width 5 height 6
type input "100%"
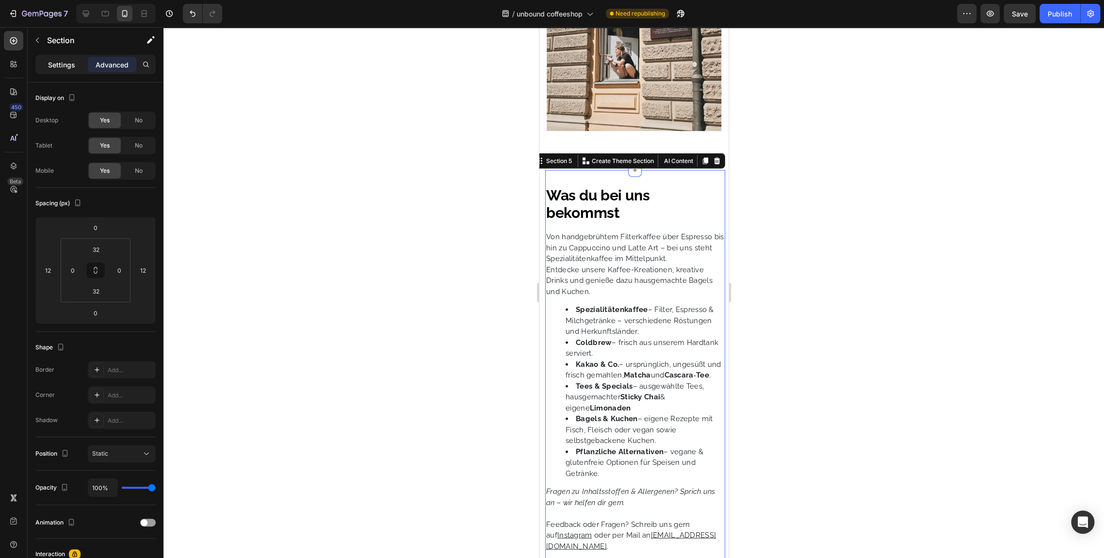
click at [57, 58] on div "Settings" at bounding box center [61, 65] width 49 height 16
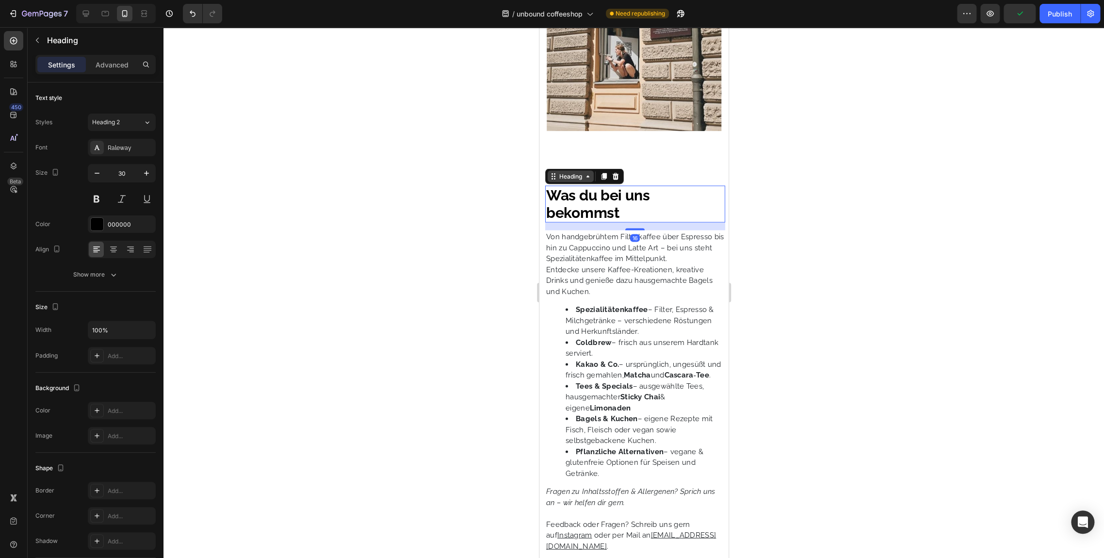
click at [587, 180] on icon at bounding box center [588, 176] width 8 height 8
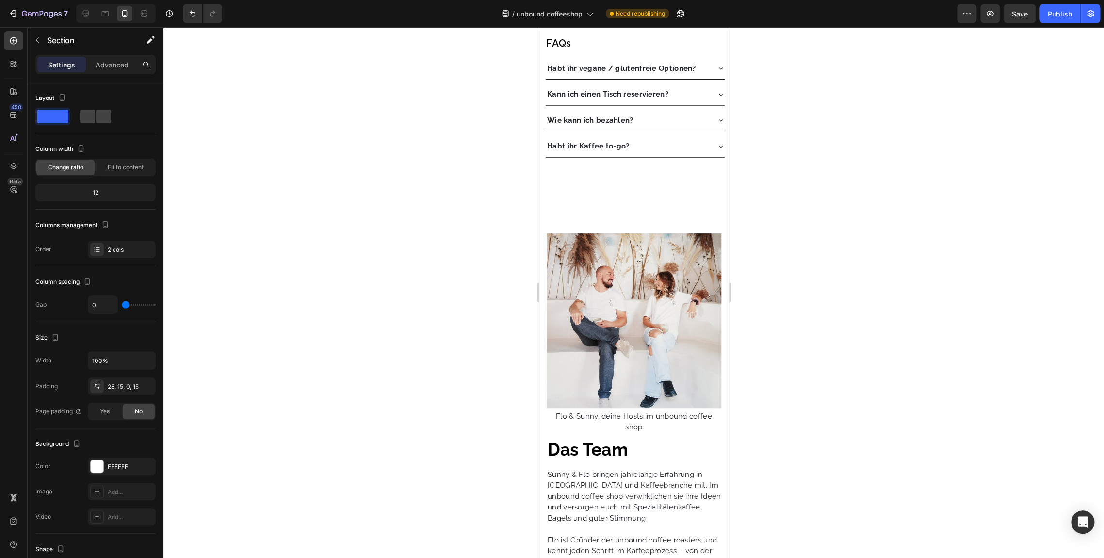
scroll to position [1669, 0]
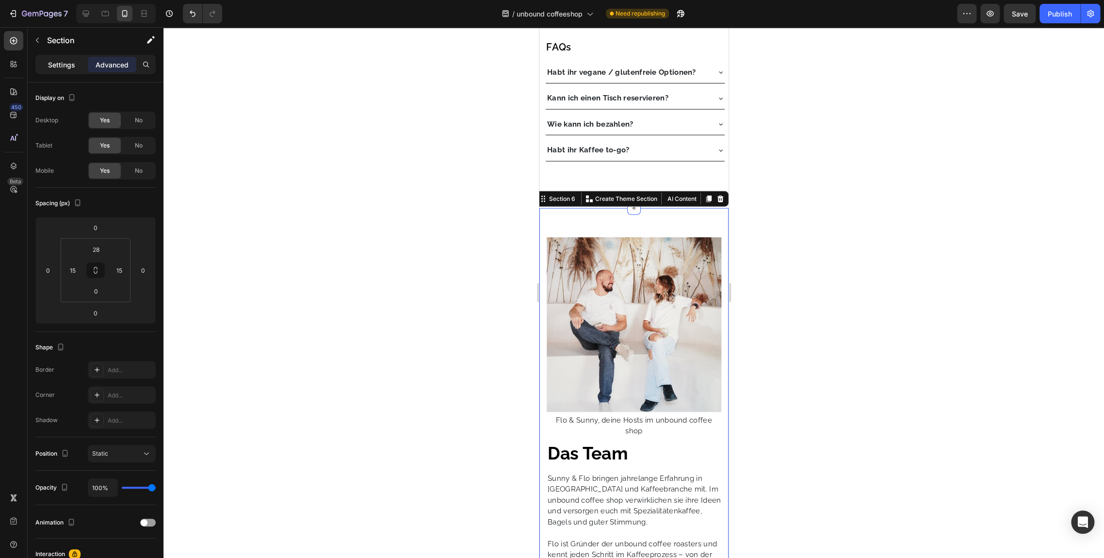
click at [50, 64] on p "Settings" at bounding box center [61, 65] width 27 height 10
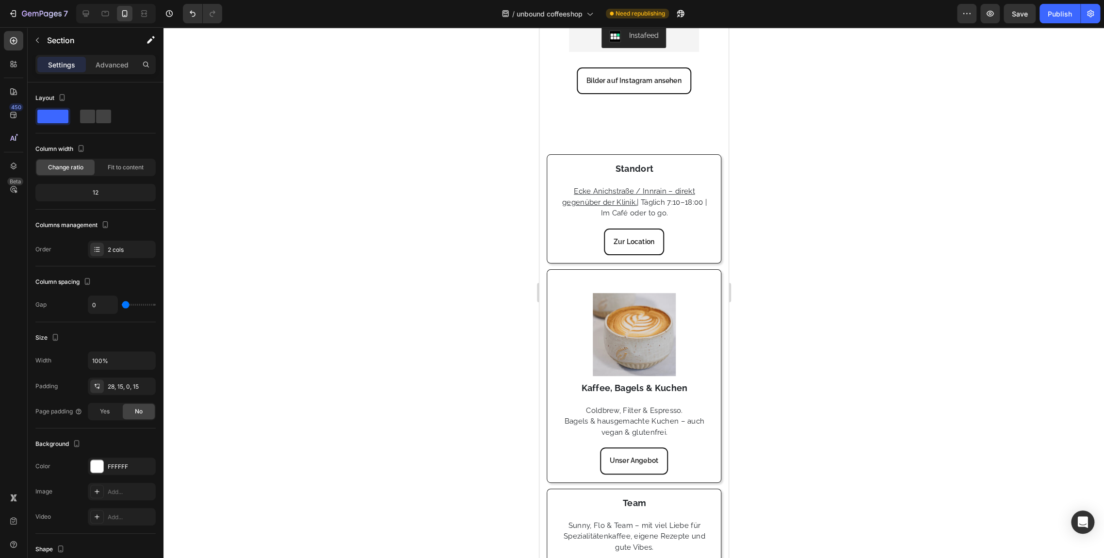
scroll to position [299, 0]
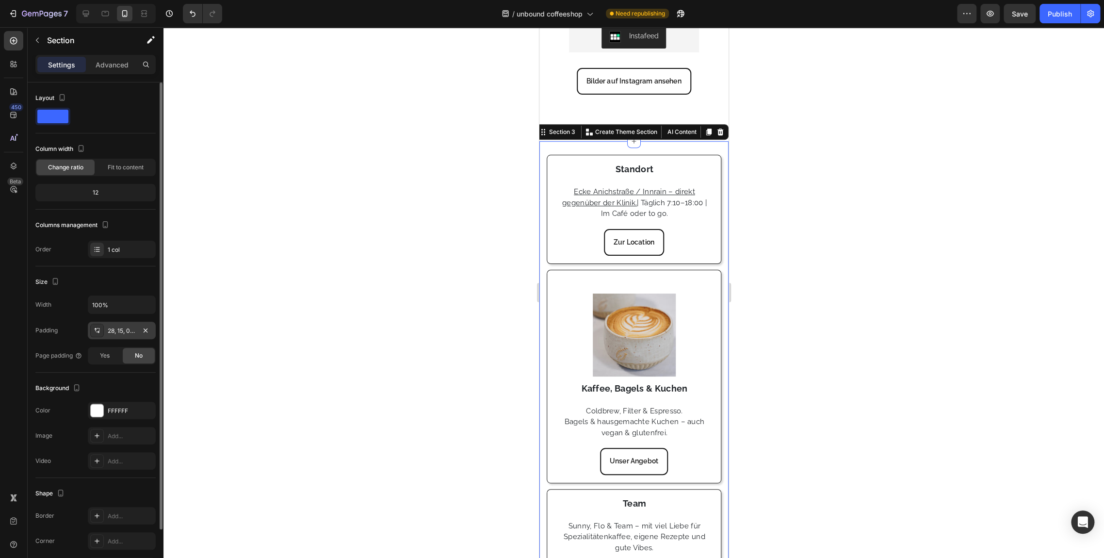
click at [128, 328] on div "28, 15, 0, 15" at bounding box center [122, 331] width 28 height 9
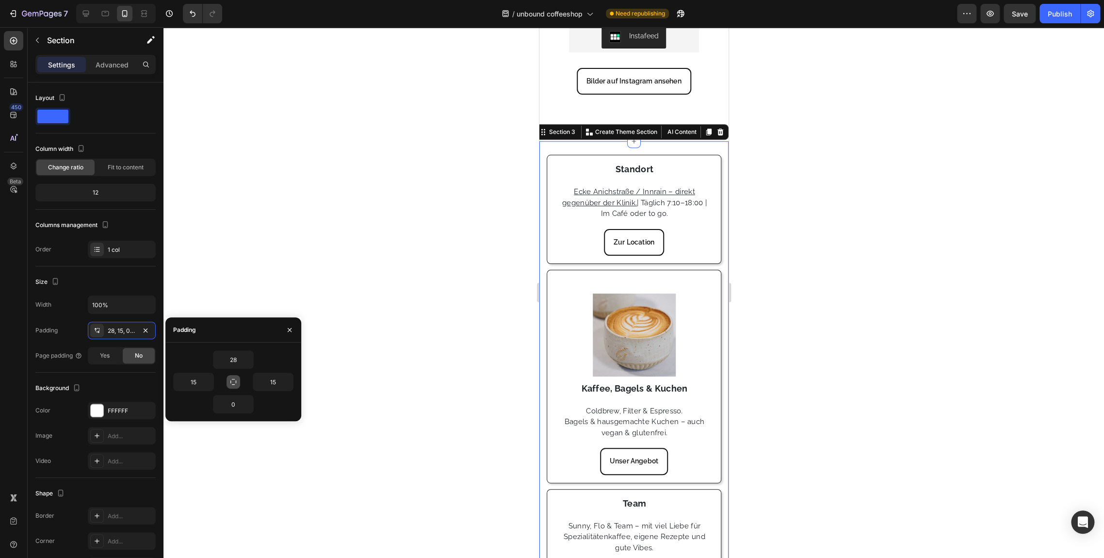
click at [234, 383] on icon "button" at bounding box center [234, 382] width 8 height 8
type input "28"
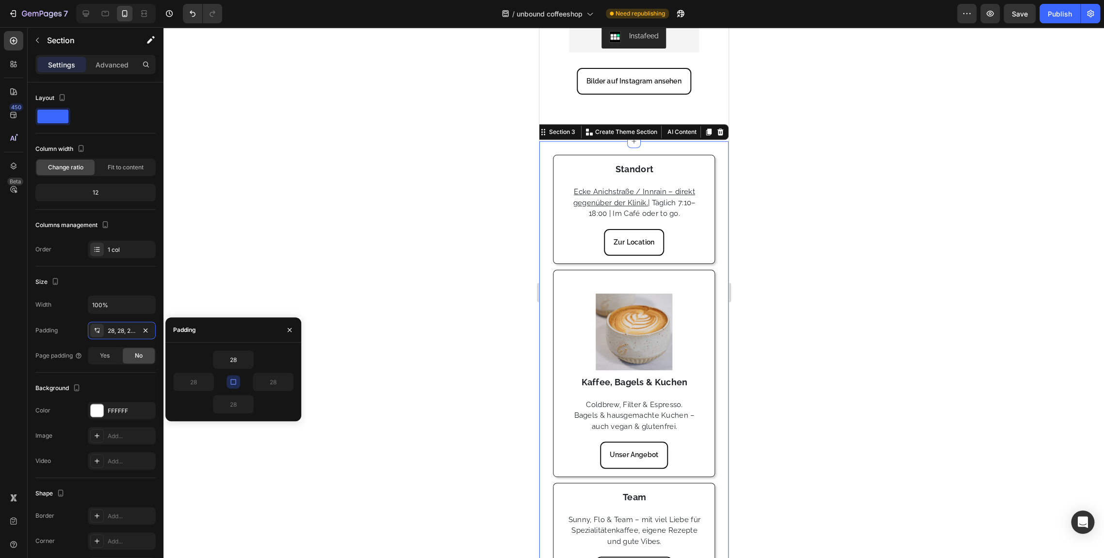
click at [234, 383] on icon "button" at bounding box center [234, 382] width 8 height 8
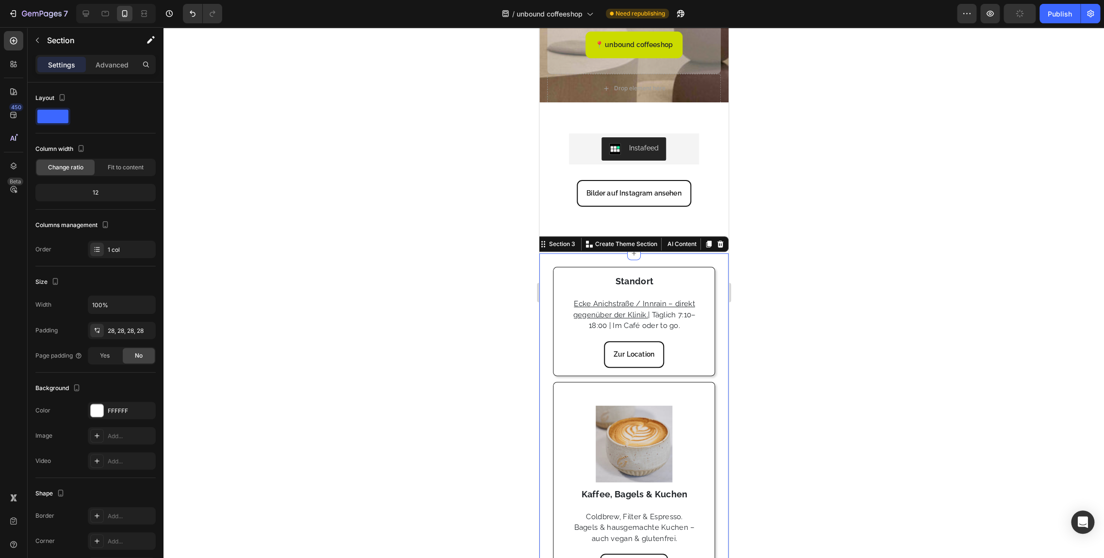
scroll to position [185, 0]
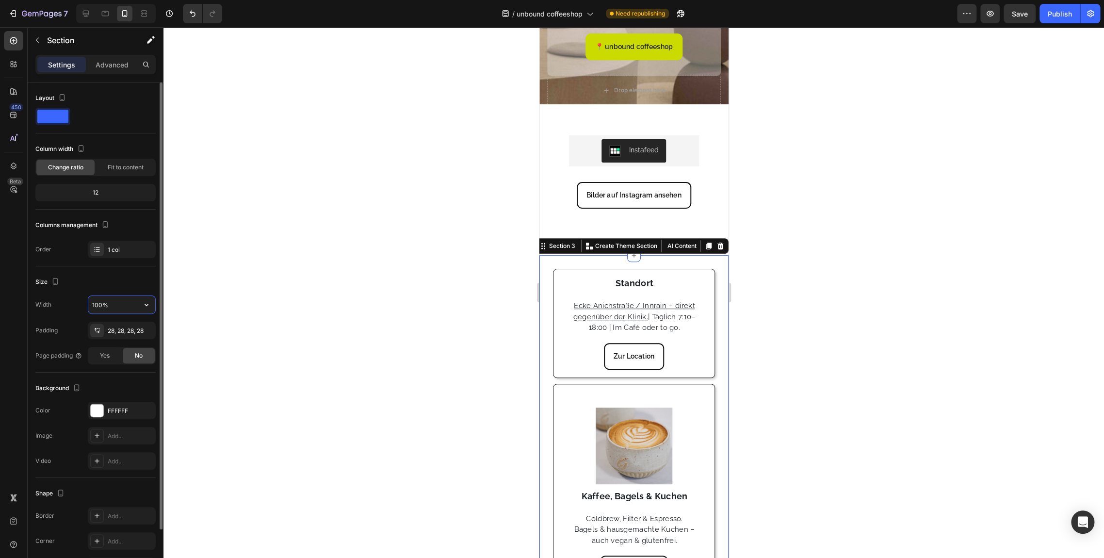
click at [131, 298] on input "100%" at bounding box center [121, 304] width 67 height 17
type input "95%"
click at [73, 310] on div "Width 95%" at bounding box center [95, 304] width 120 height 18
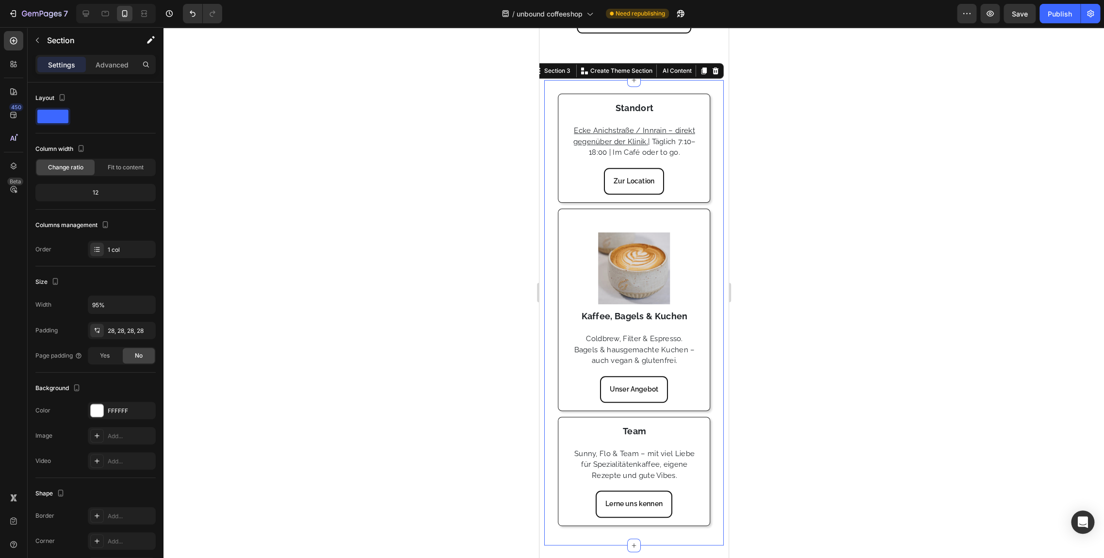
scroll to position [360, 0]
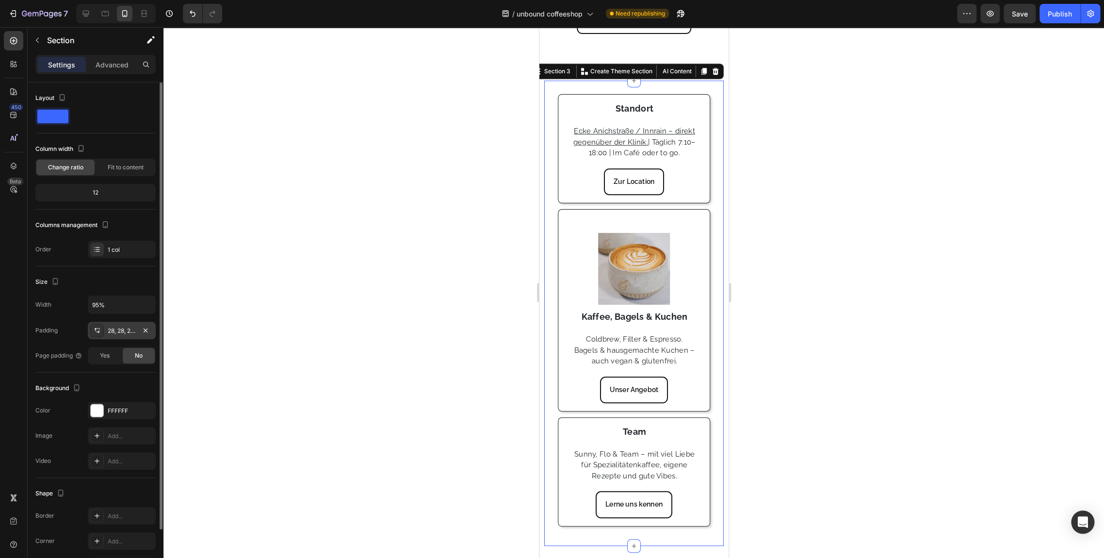
click at [103, 331] on div at bounding box center [97, 331] width 14 height 14
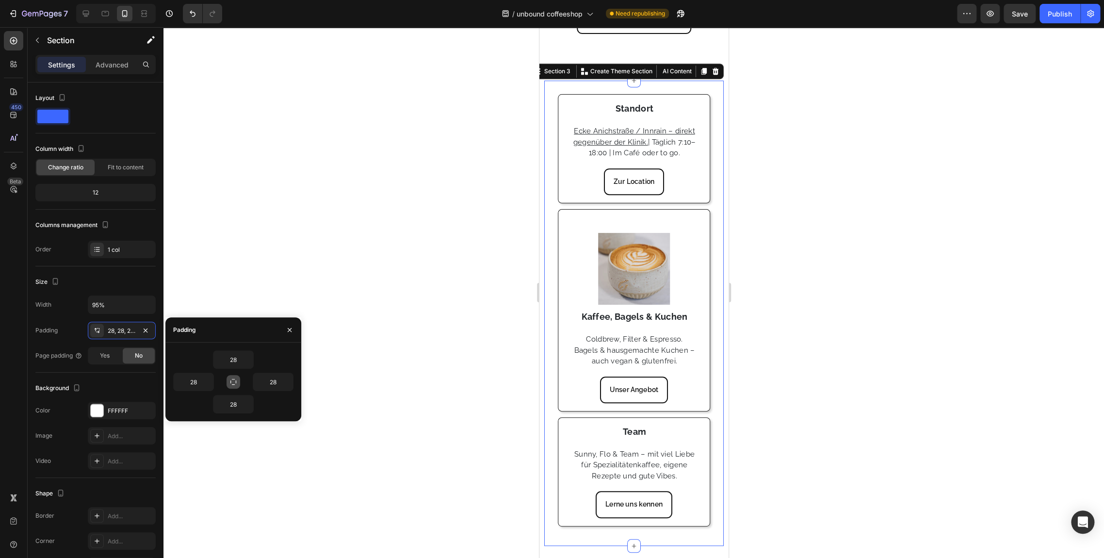
click at [231, 383] on icon "button" at bounding box center [234, 382] width 8 height 8
click at [238, 354] on input "28" at bounding box center [233, 359] width 40 height 17
type input "2"
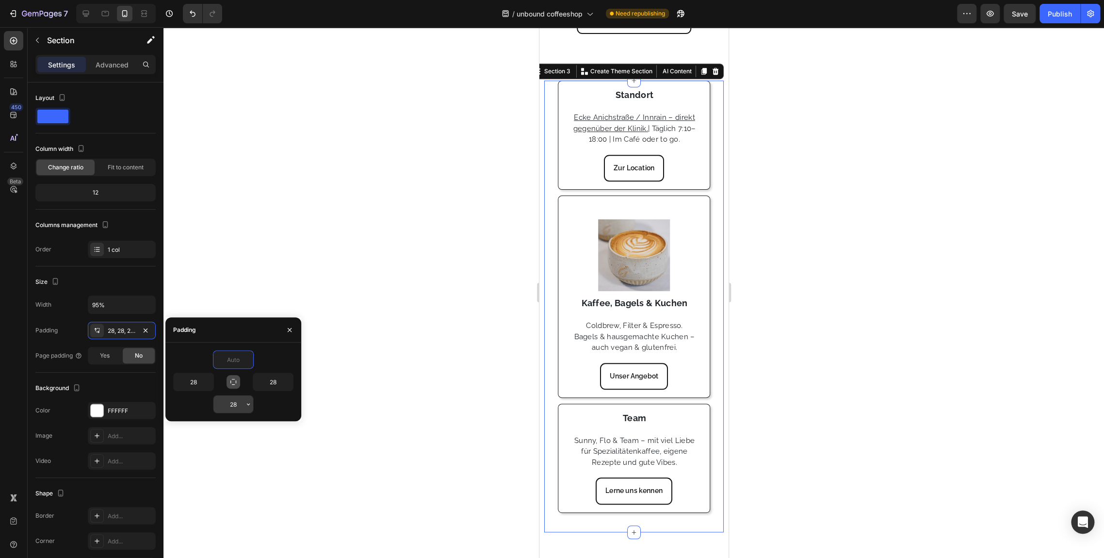
type input "0"
click at [236, 398] on input "28" at bounding box center [233, 403] width 40 height 17
type input "0"
click at [275, 408] on div "0" at bounding box center [233, 404] width 120 height 18
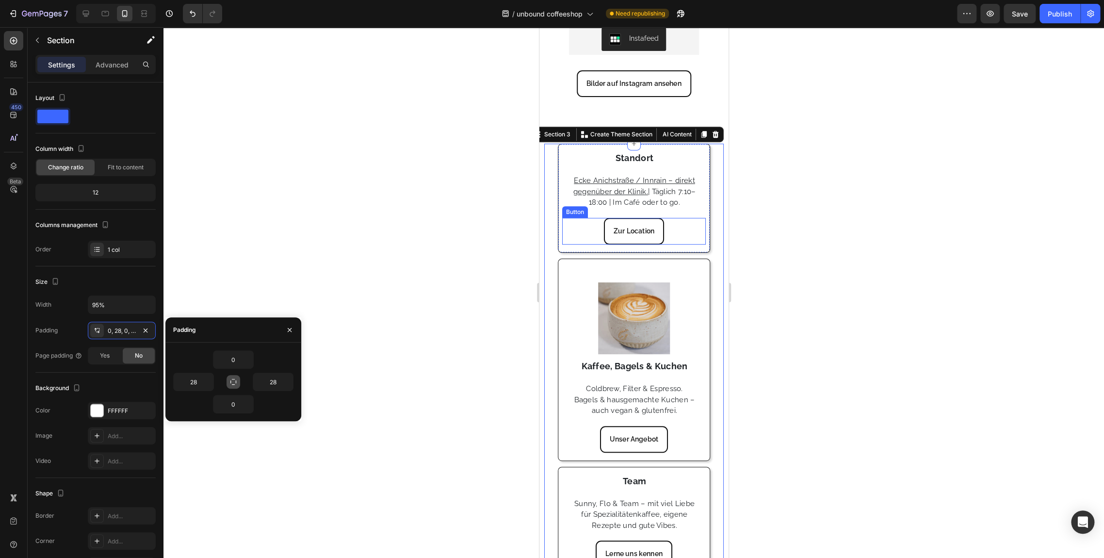
scroll to position [275, 0]
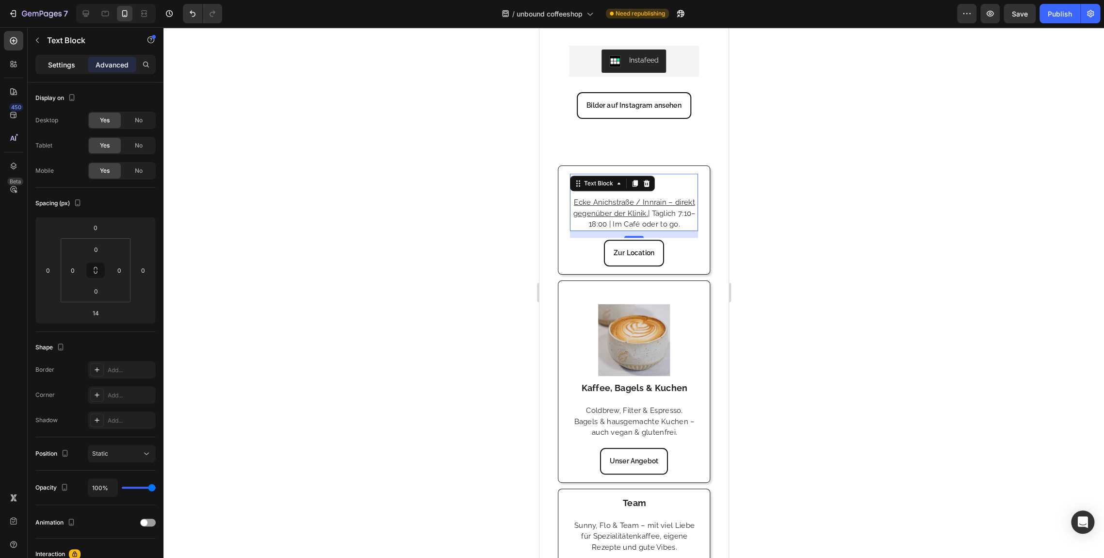
click at [63, 65] on p "Settings" at bounding box center [61, 65] width 27 height 10
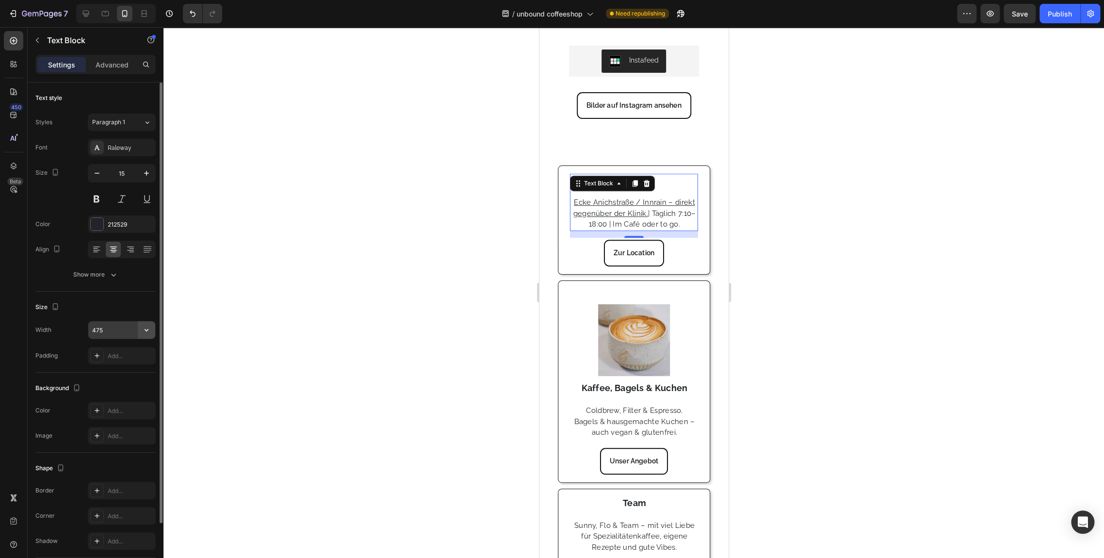
click at [149, 331] on icon "button" at bounding box center [147, 330] width 10 height 10
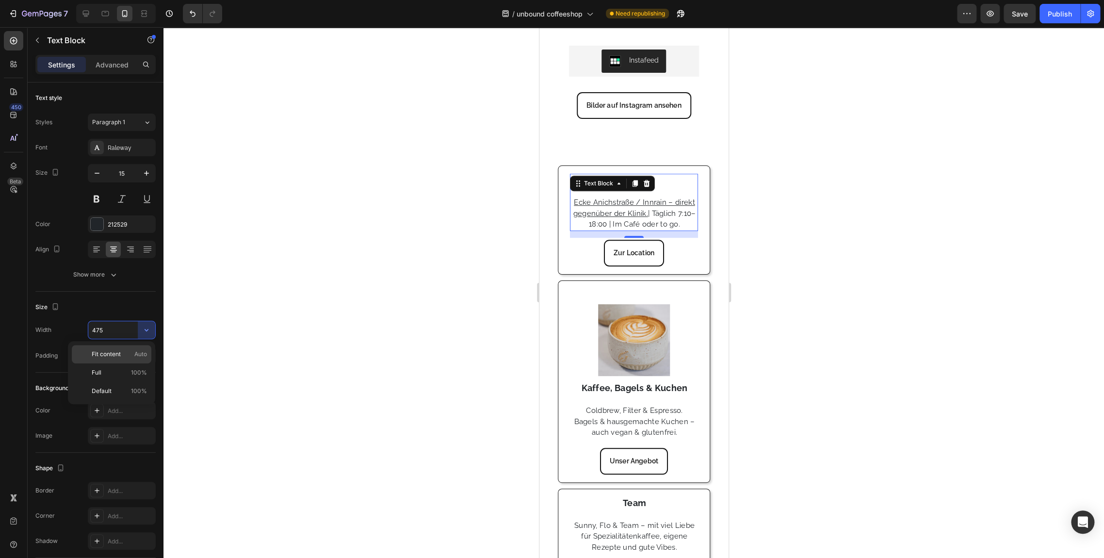
click at [124, 357] on p "Fit content Auto" at bounding box center [119, 354] width 55 height 9
type input "Auto"
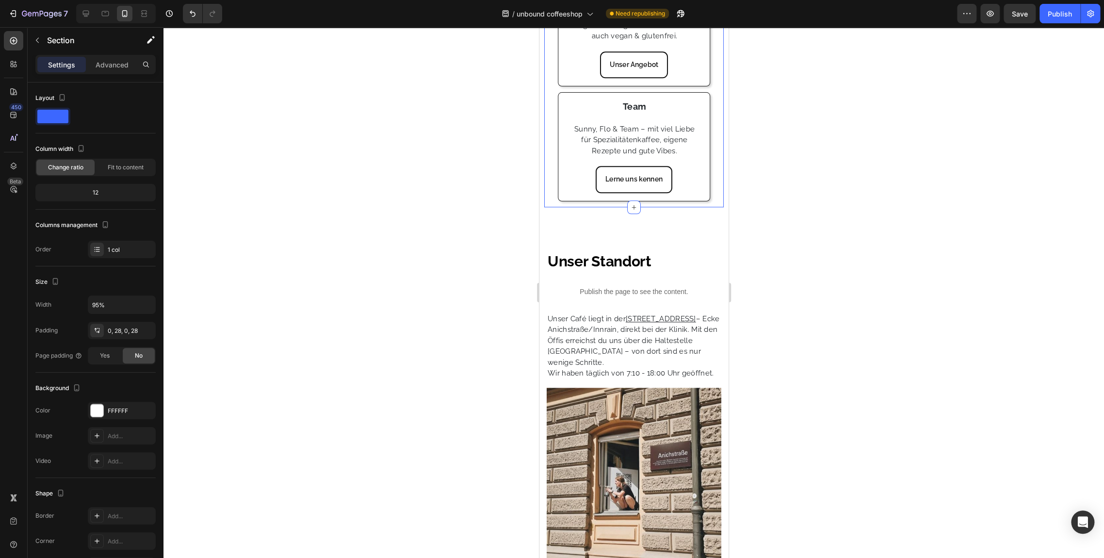
scroll to position [673, 0]
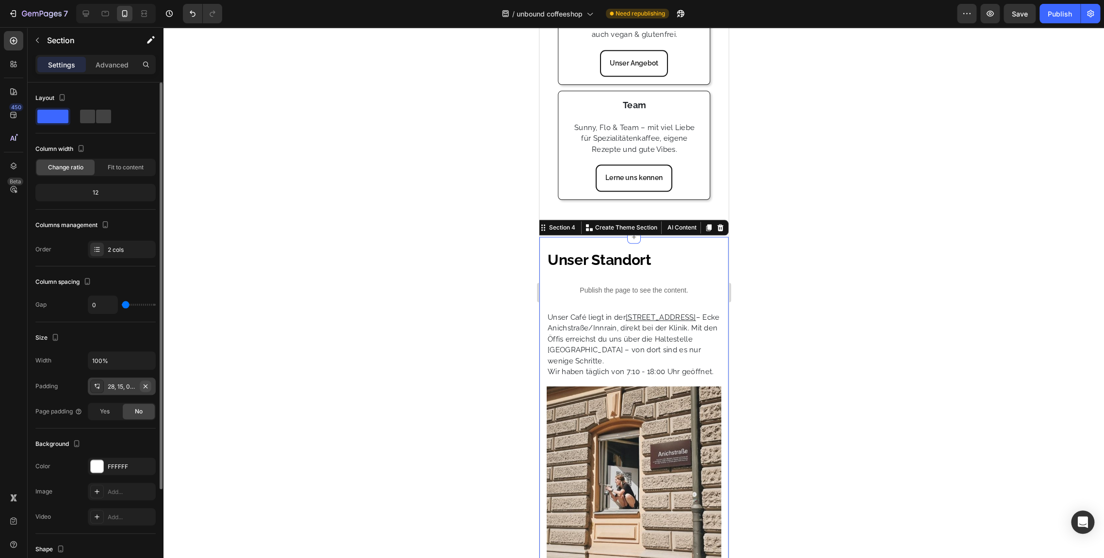
click at [146, 385] on icon "button" at bounding box center [146, 386] width 4 height 4
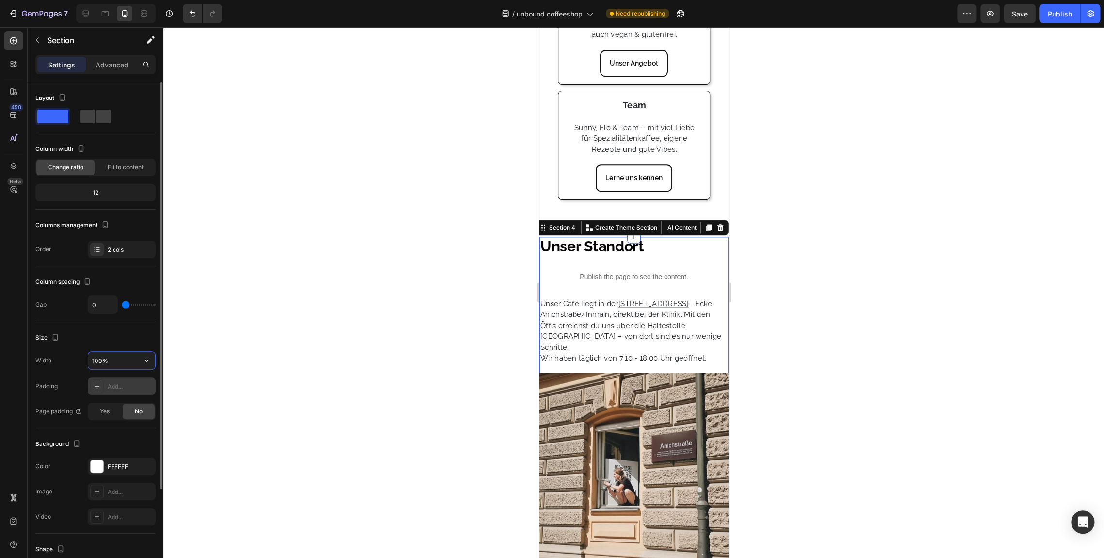
click at [97, 355] on input "100%" at bounding box center [121, 360] width 67 height 17
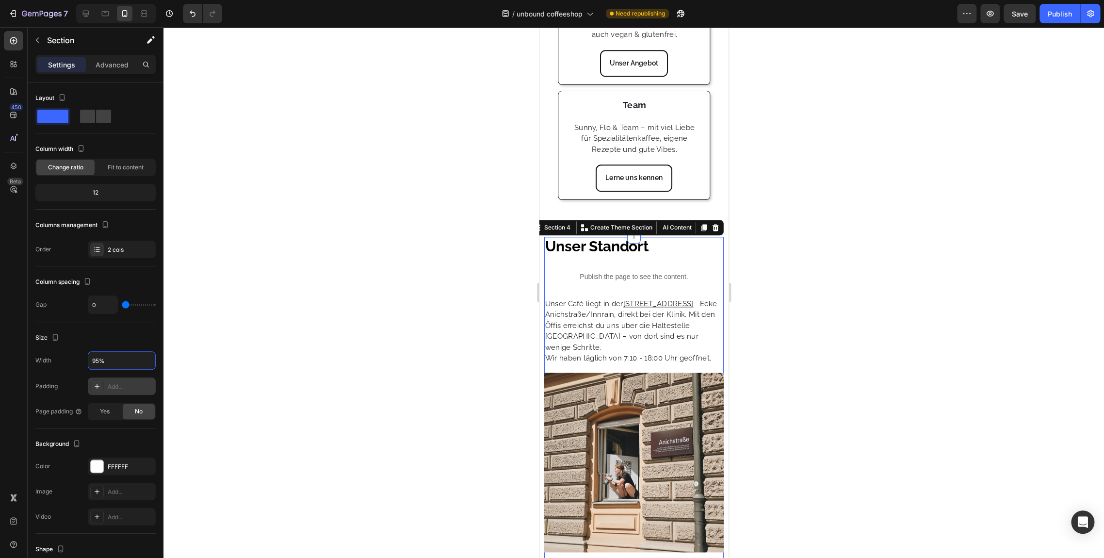
type input "95%"
click at [521, 277] on div at bounding box center [634, 292] width 941 height 531
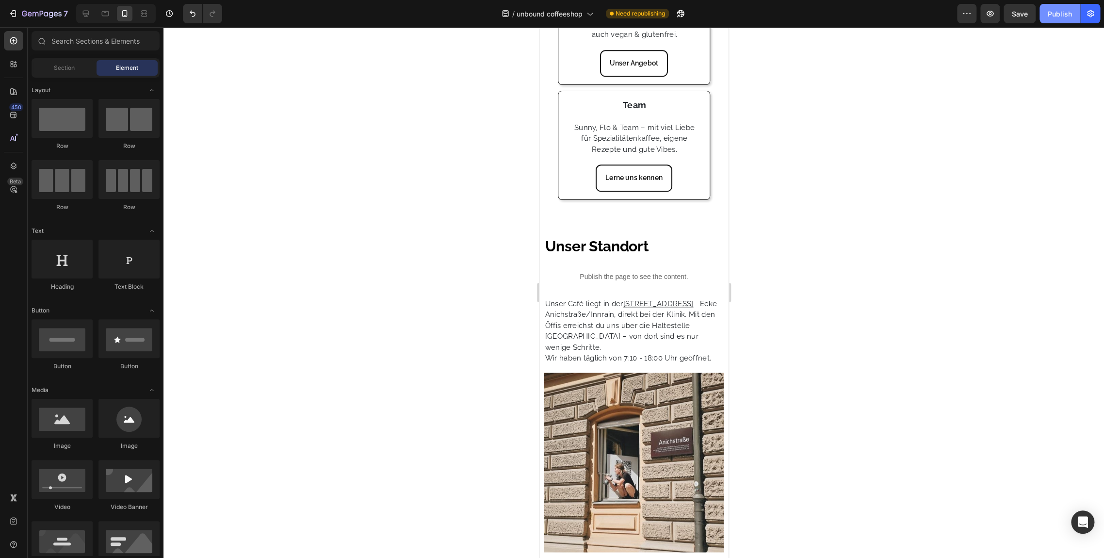
click at [1058, 14] on div "Publish" at bounding box center [1060, 14] width 24 height 10
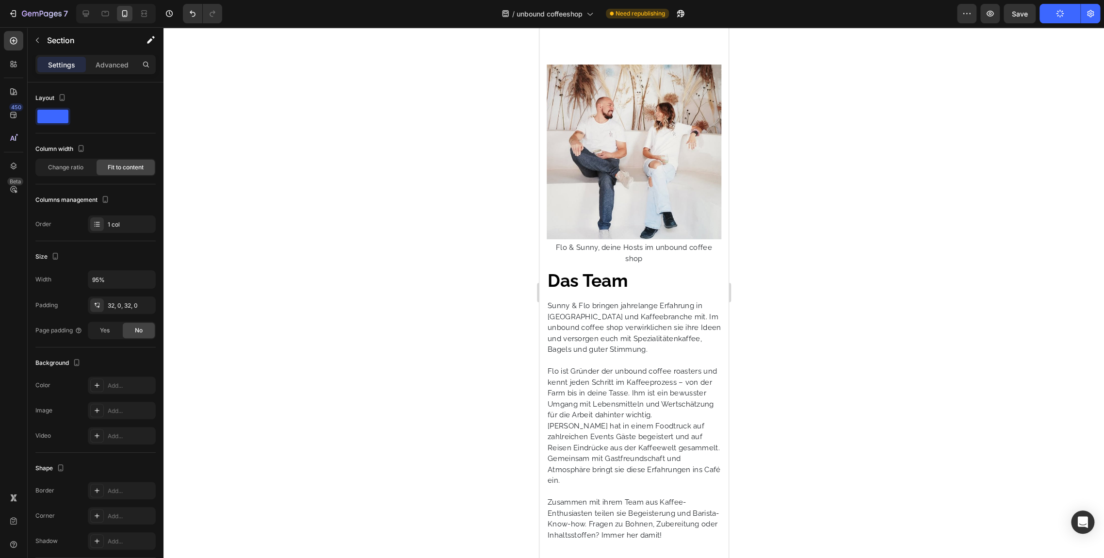
scroll to position [1919, 0]
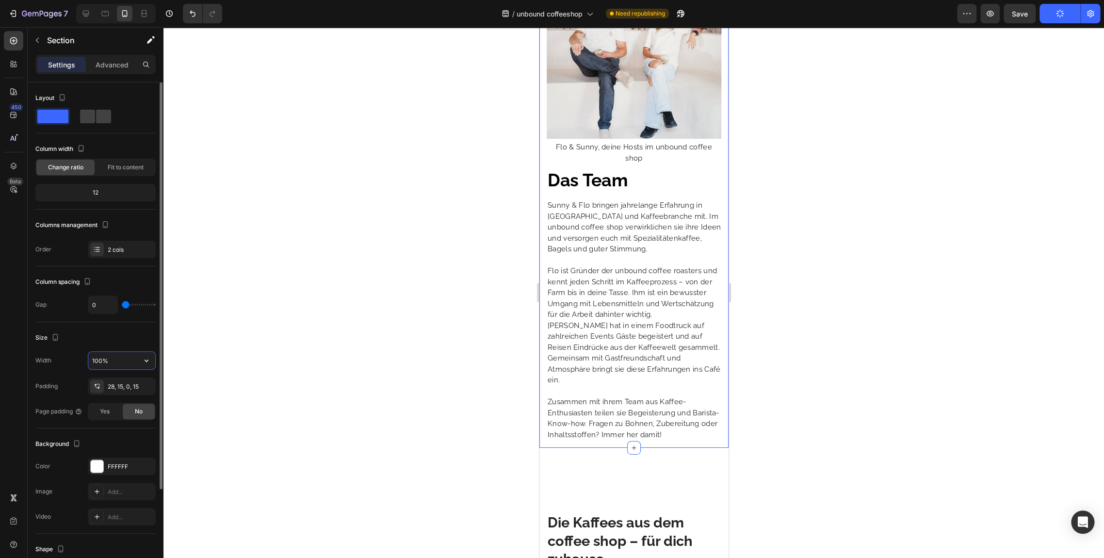
click at [102, 363] on input "100%" at bounding box center [121, 360] width 67 height 17
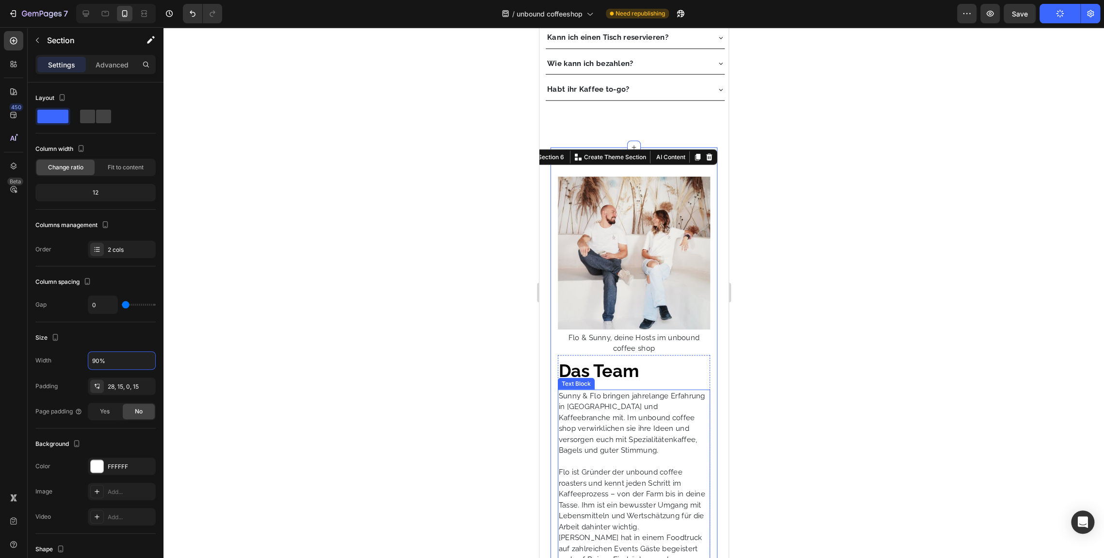
scroll to position [1692, 0]
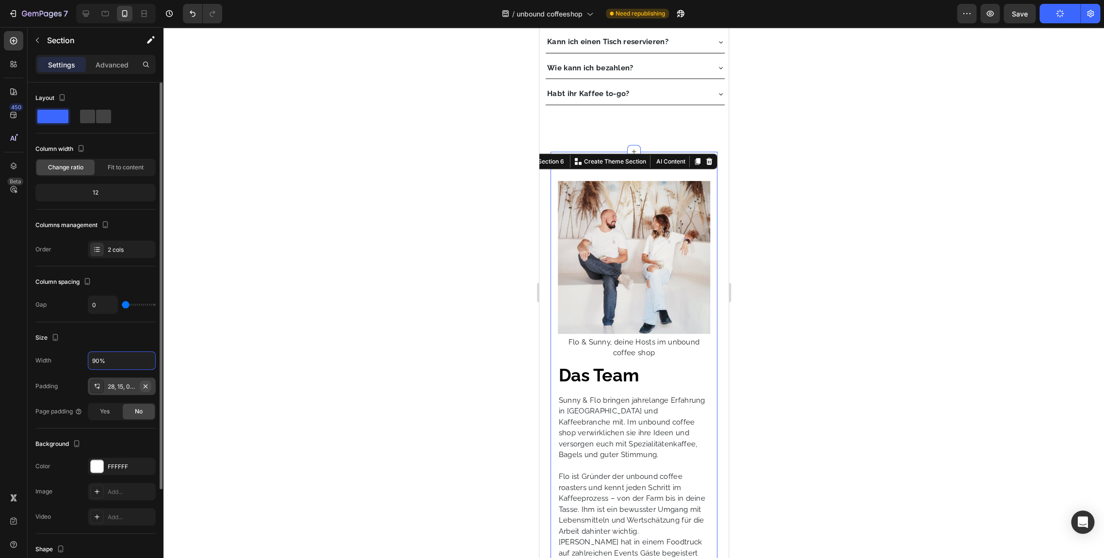
type input "90%"
click at [142, 385] on icon "button" at bounding box center [146, 386] width 8 height 8
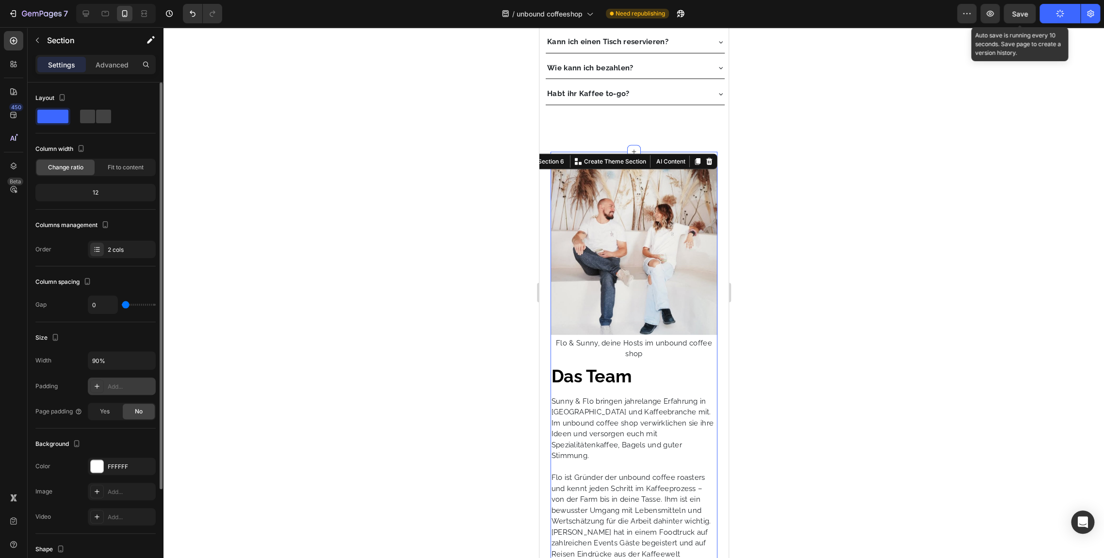
click at [1017, 11] on span "Save" at bounding box center [1020, 14] width 16 height 8
click at [1007, 19] on button "Save" at bounding box center [1020, 13] width 32 height 19
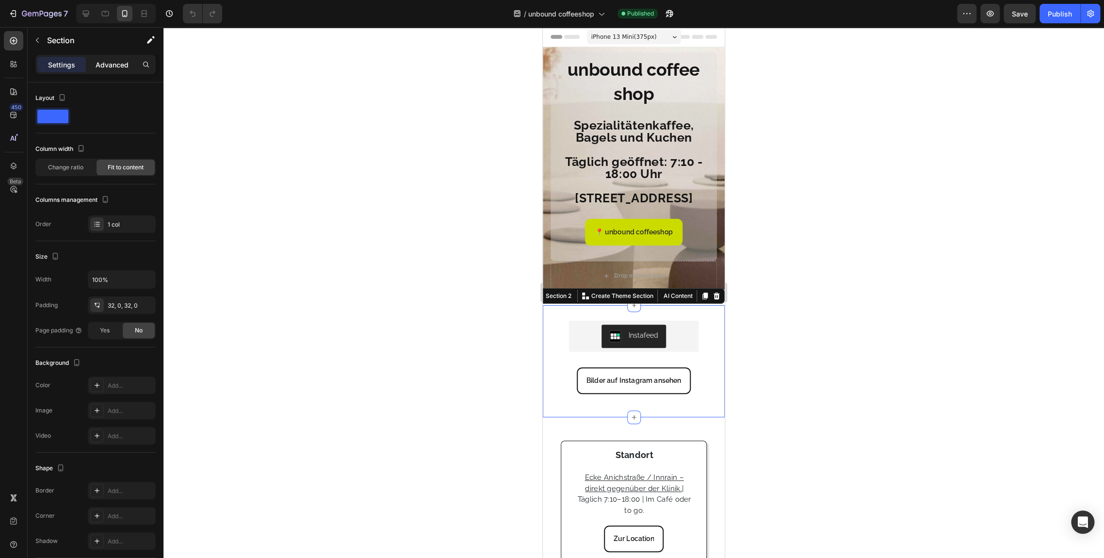
click at [109, 68] on p "Advanced" at bounding box center [112, 65] width 33 height 10
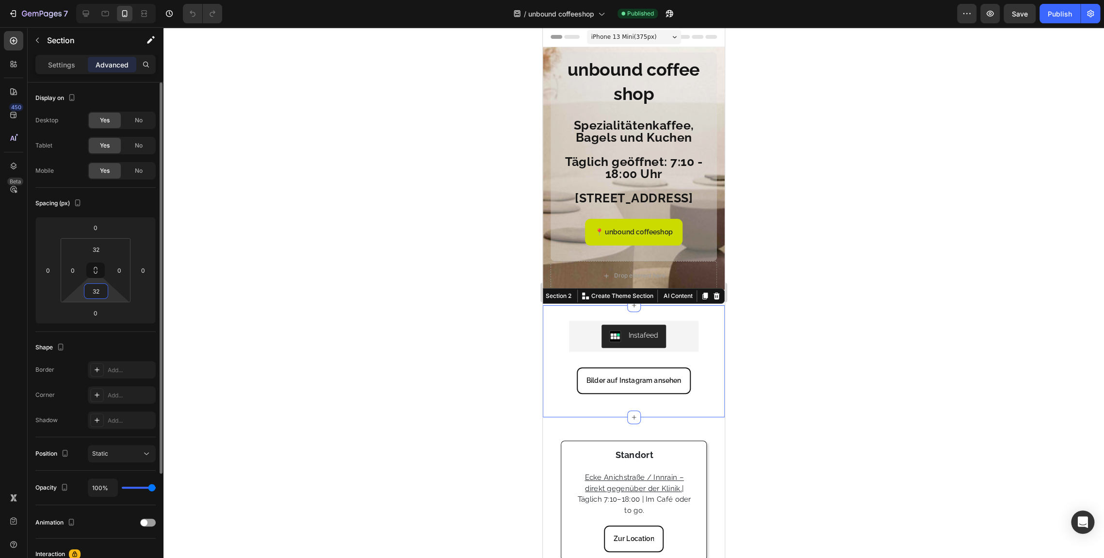
click at [102, 296] on input "32" at bounding box center [95, 291] width 19 height 15
type input "0"
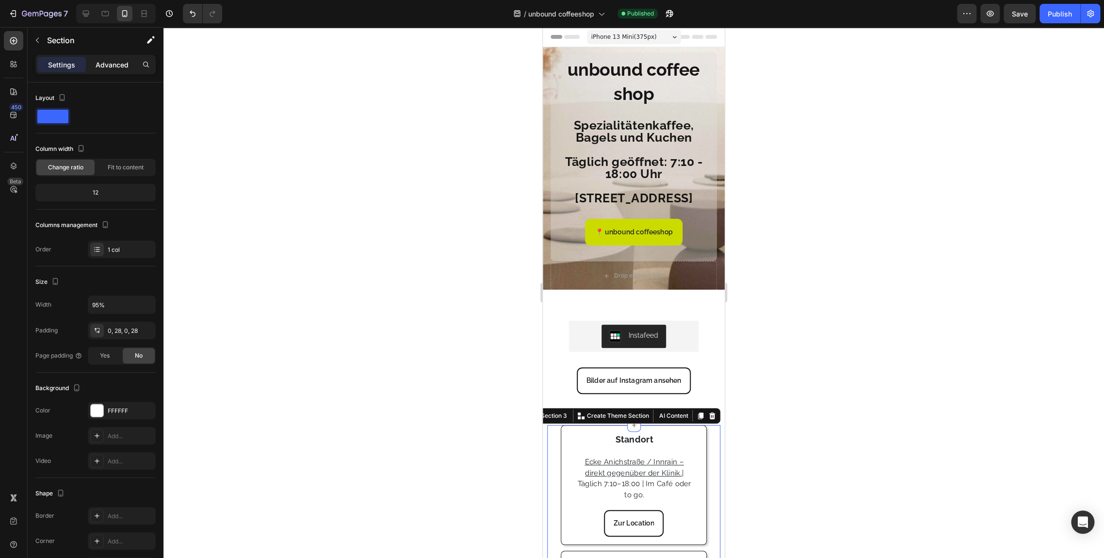
click at [109, 65] on p "Advanced" at bounding box center [112, 65] width 33 height 10
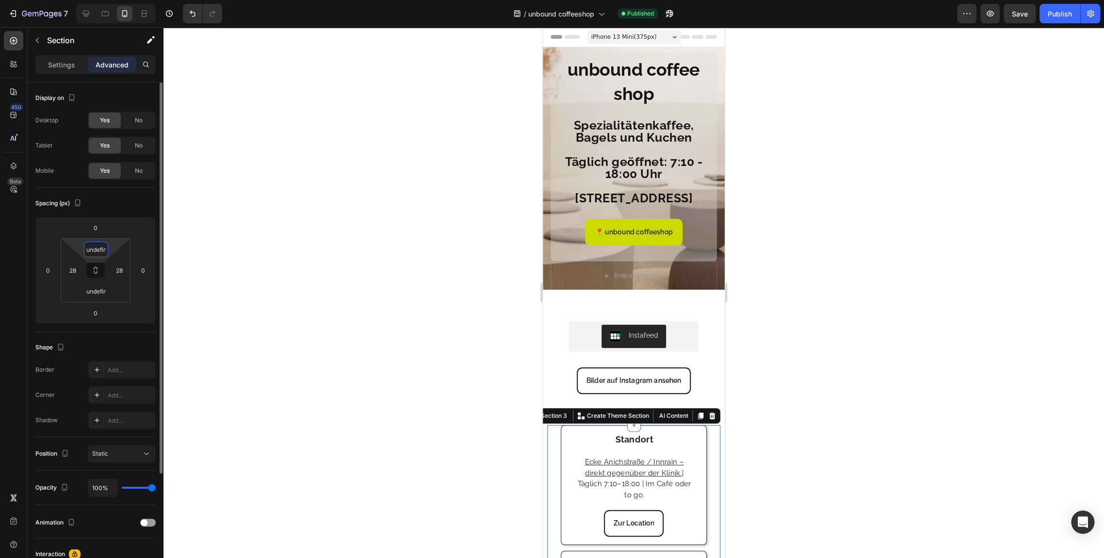
click at [98, 248] on input "undefined" at bounding box center [95, 249] width 19 height 15
type input "0"
click at [100, 290] on input "undefined" at bounding box center [95, 291] width 19 height 15
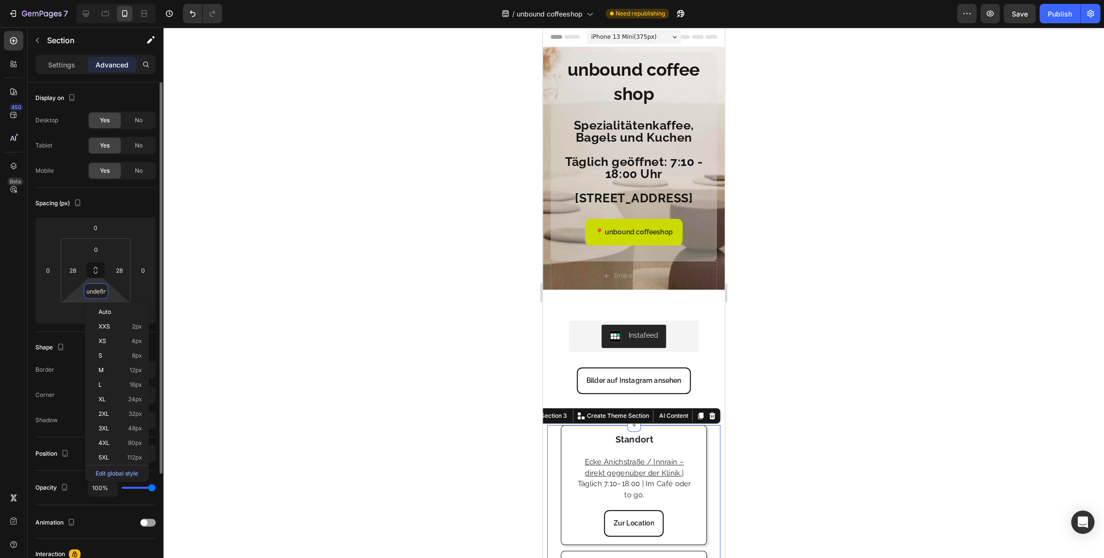
type input "0"
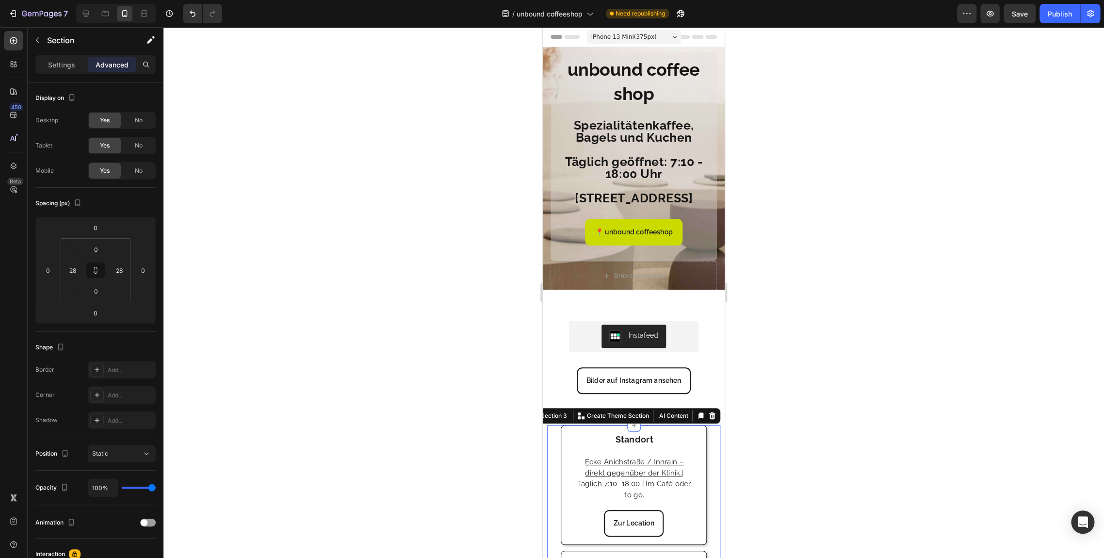
click at [317, 209] on div at bounding box center [634, 292] width 941 height 531
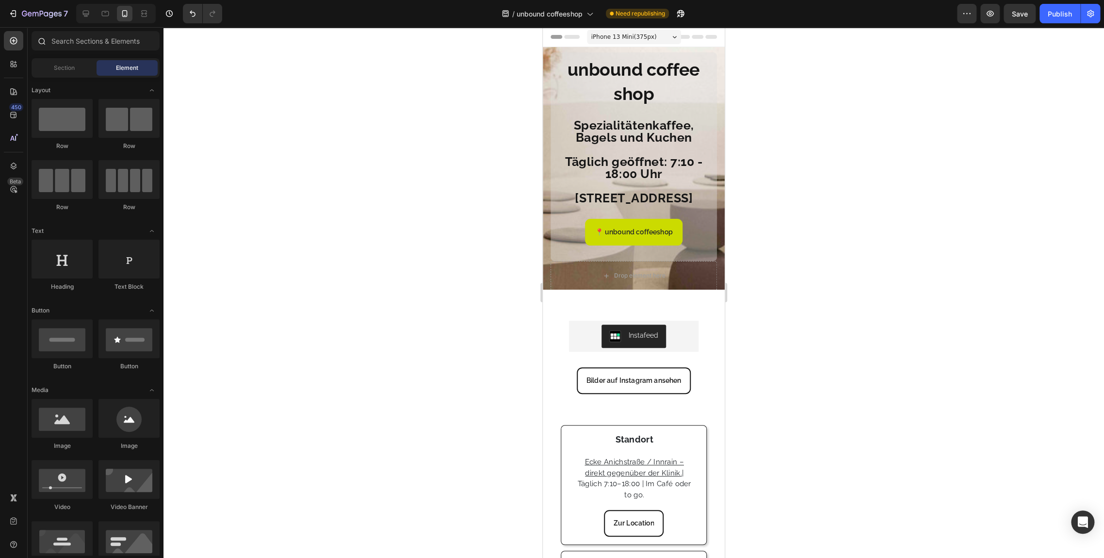
click at [90, 51] on div at bounding box center [96, 42] width 136 height 23
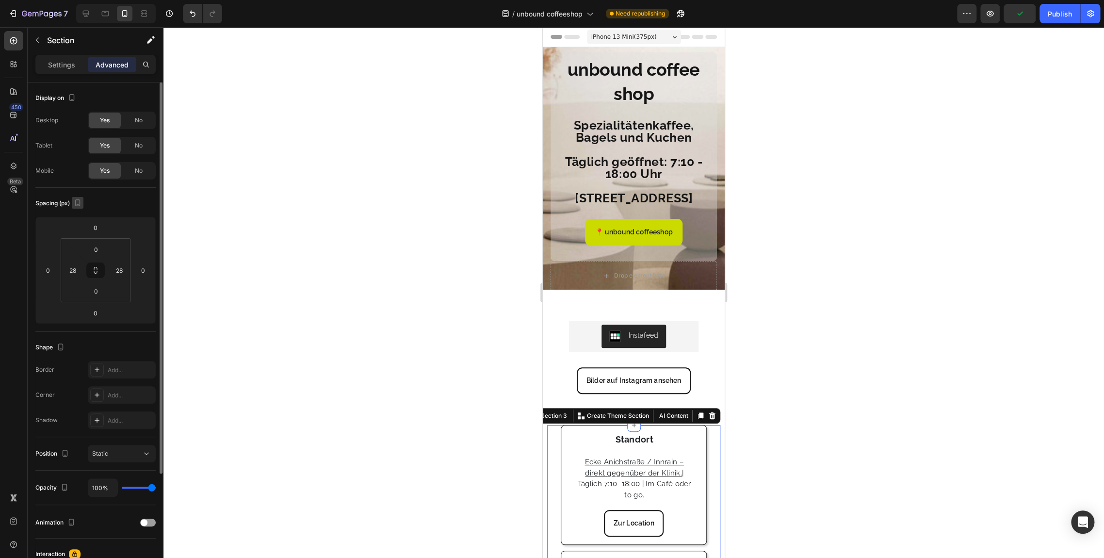
click at [82, 204] on icon "button" at bounding box center [78, 203] width 10 height 10
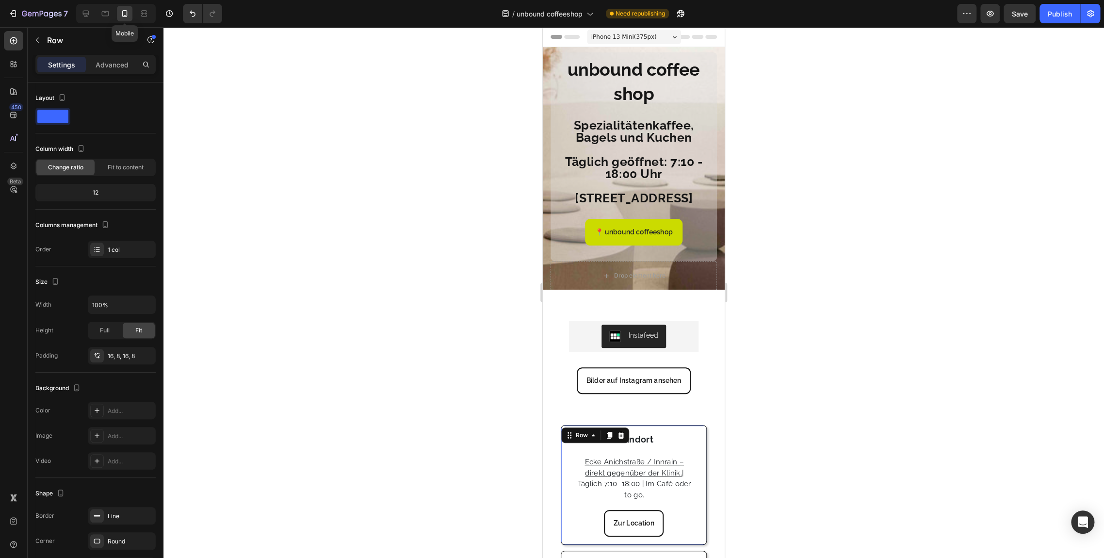
click at [125, 9] on icon at bounding box center [125, 14] width 10 height 10
click at [105, 61] on p "Advanced" at bounding box center [112, 65] width 33 height 10
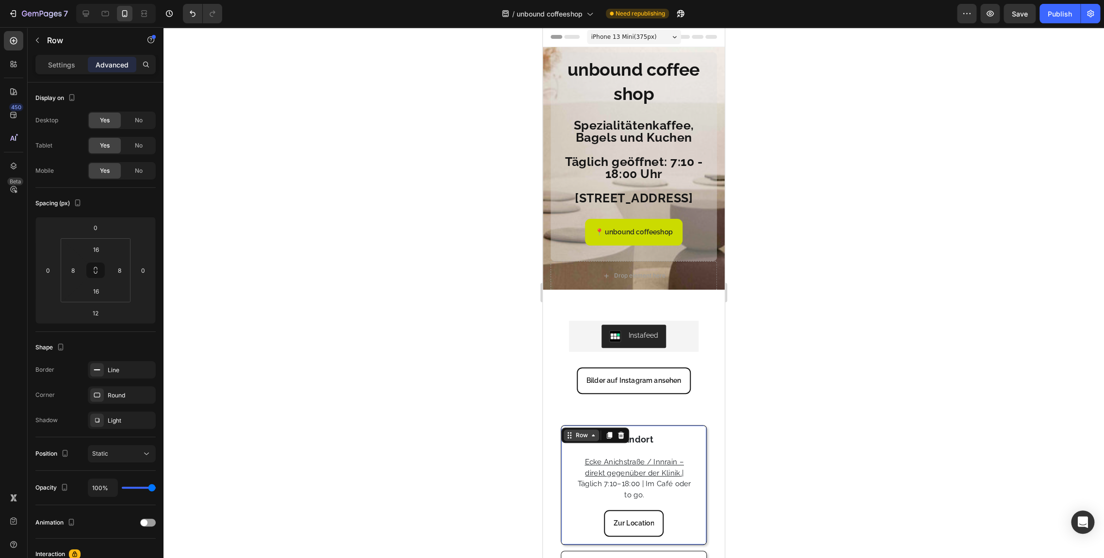
click at [591, 436] on icon at bounding box center [594, 435] width 8 height 8
click at [598, 440] on div "Row" at bounding box center [581, 435] width 35 height 12
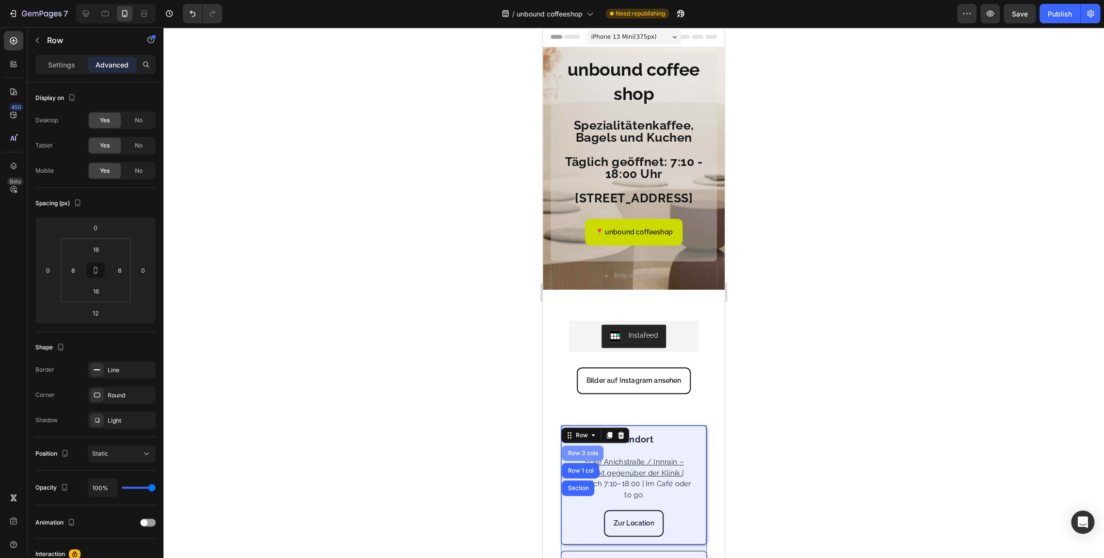
click at [587, 457] on div "Row 3 cols" at bounding box center [583, 453] width 42 height 16
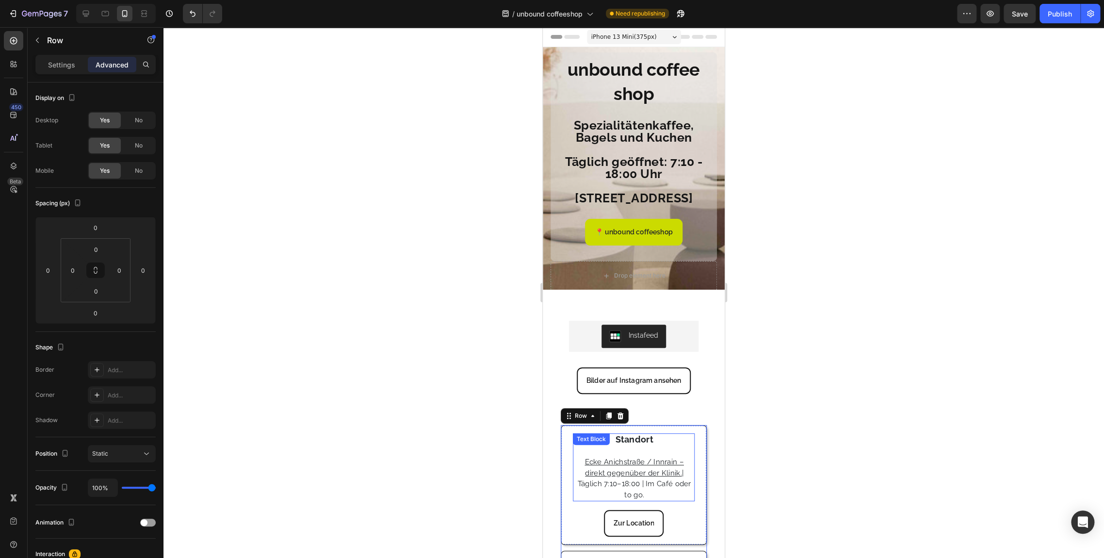
click at [441, 336] on div at bounding box center [634, 292] width 941 height 531
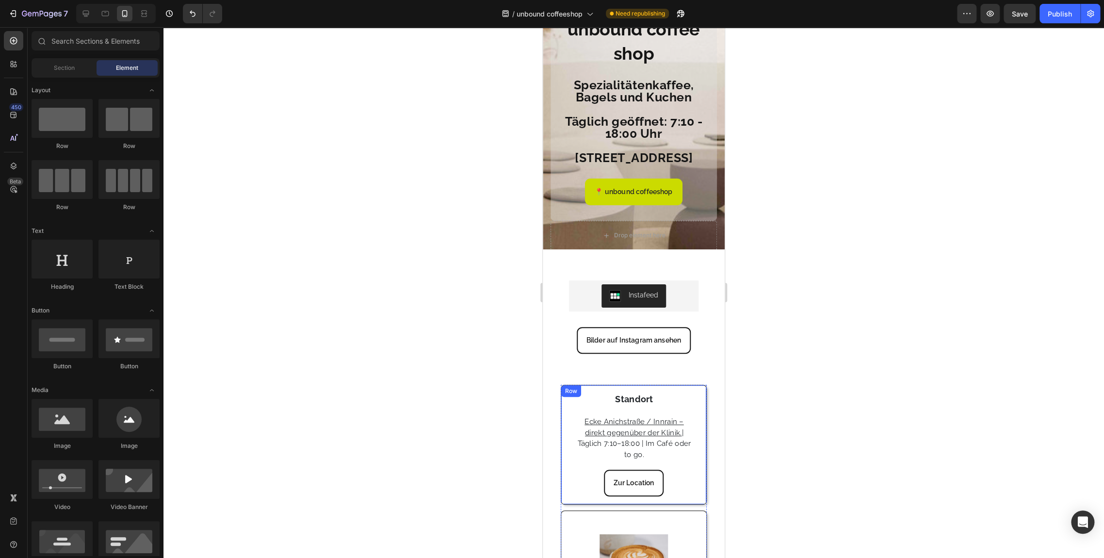
scroll to position [41, 0]
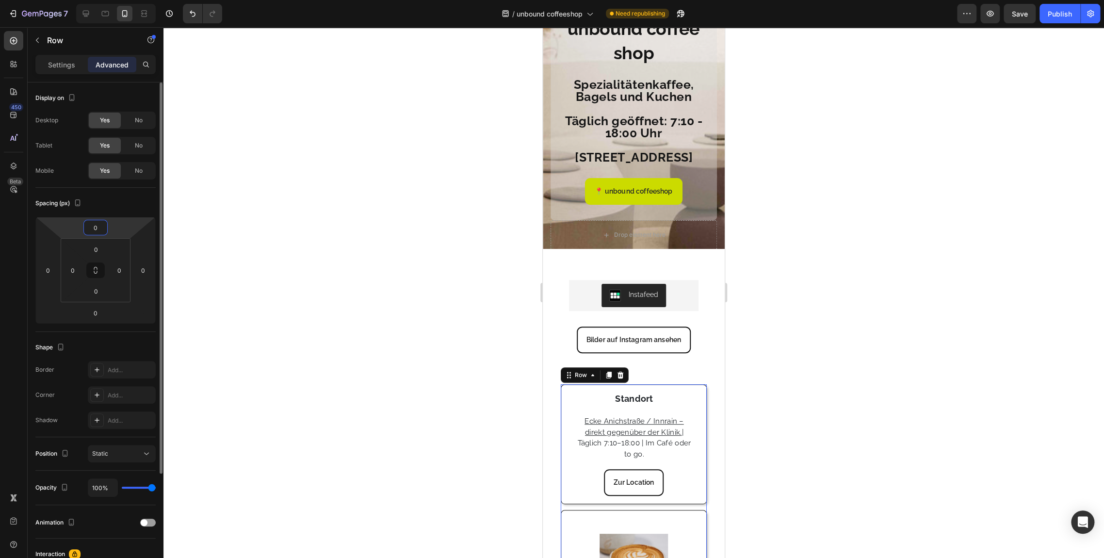
click at [109, 0] on html "7 Version history / unbound coffeeshop Need republishing Preview Save Publish 4…" at bounding box center [552, 0] width 1104 height 0
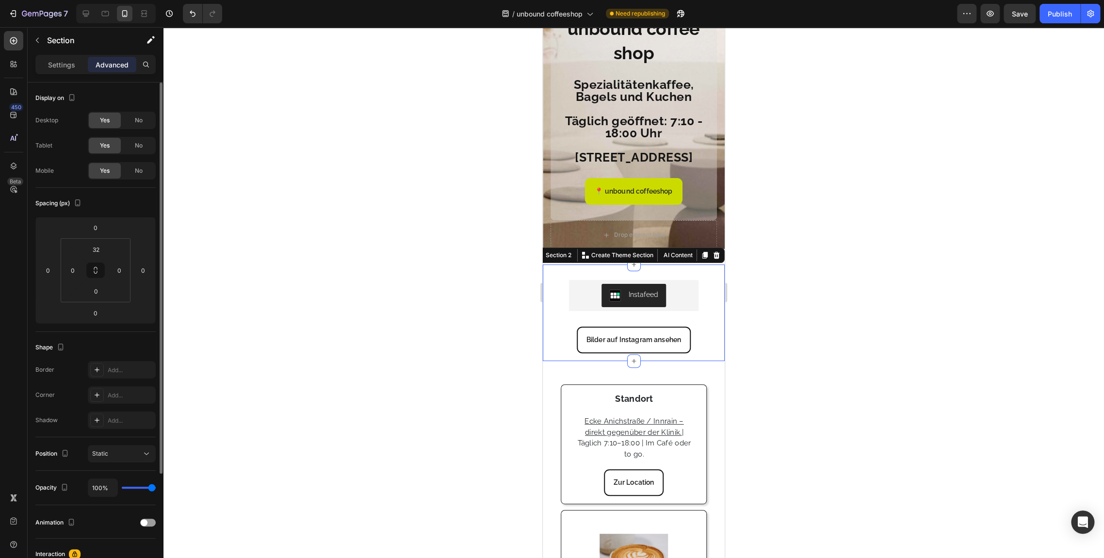
click at [550, 336] on div "Instafeed Instafeed Bilder auf Instagram ansehen Button Section 2 Create Theme …" at bounding box center [634, 312] width 182 height 97
click at [182, 43] on div at bounding box center [634, 292] width 941 height 531
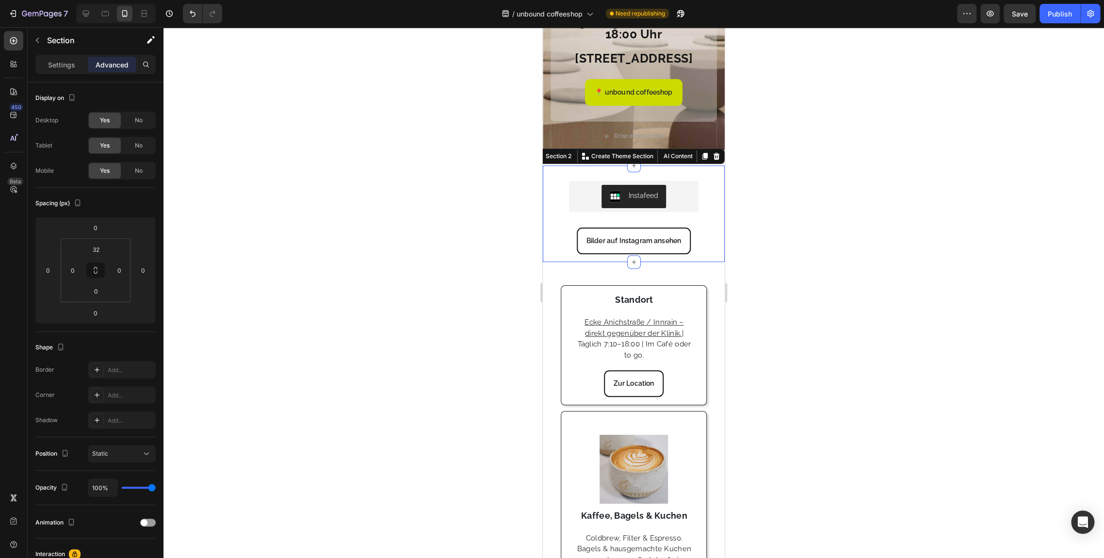
scroll to position [140, 0]
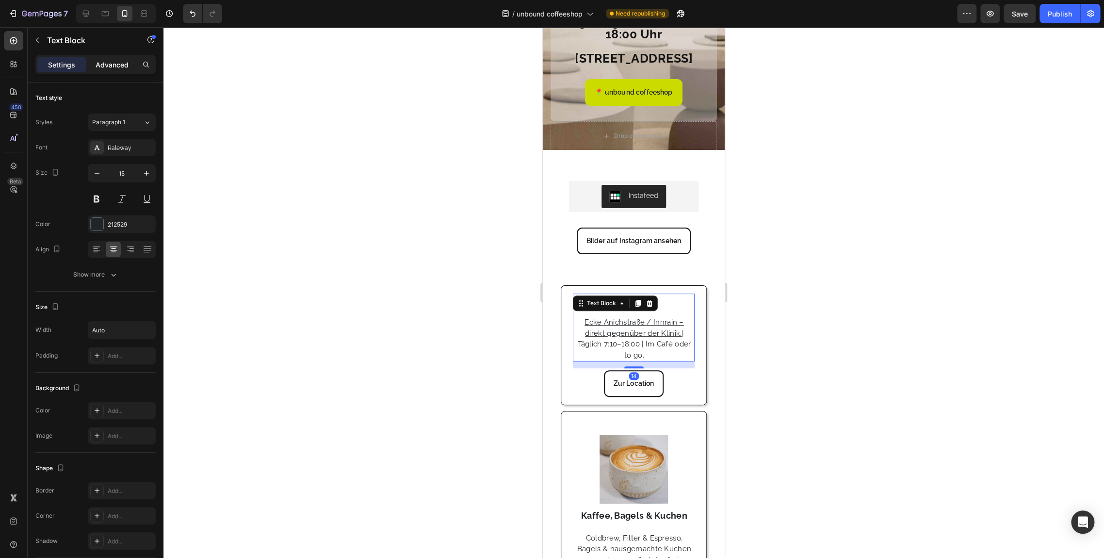
click at [104, 62] on p "Advanced" at bounding box center [112, 65] width 33 height 10
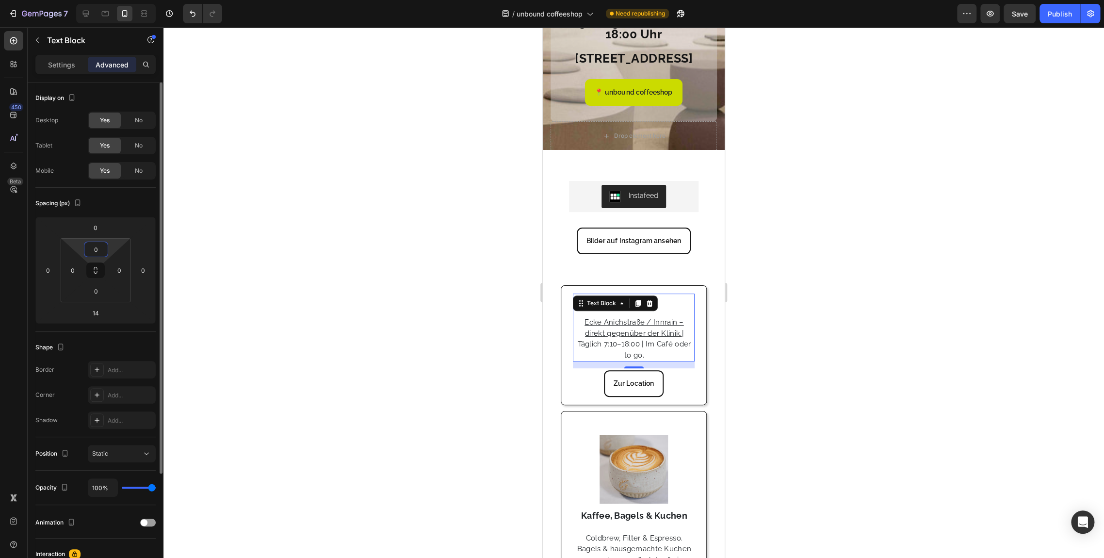
click at [104, 249] on input "0" at bounding box center [95, 249] width 19 height 15
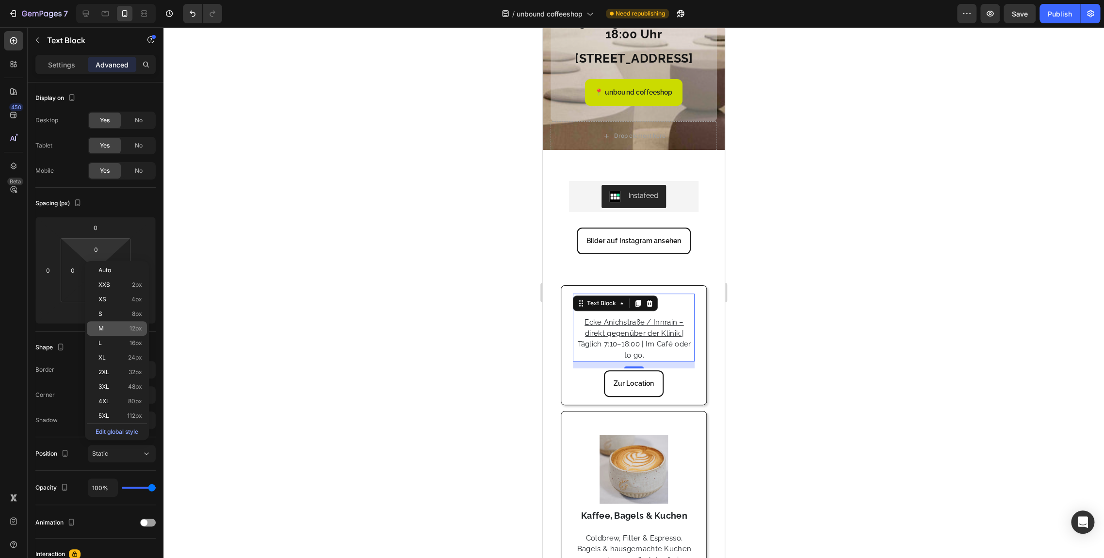
click at [128, 323] on div "M 12px" at bounding box center [117, 328] width 60 height 15
type input "12"
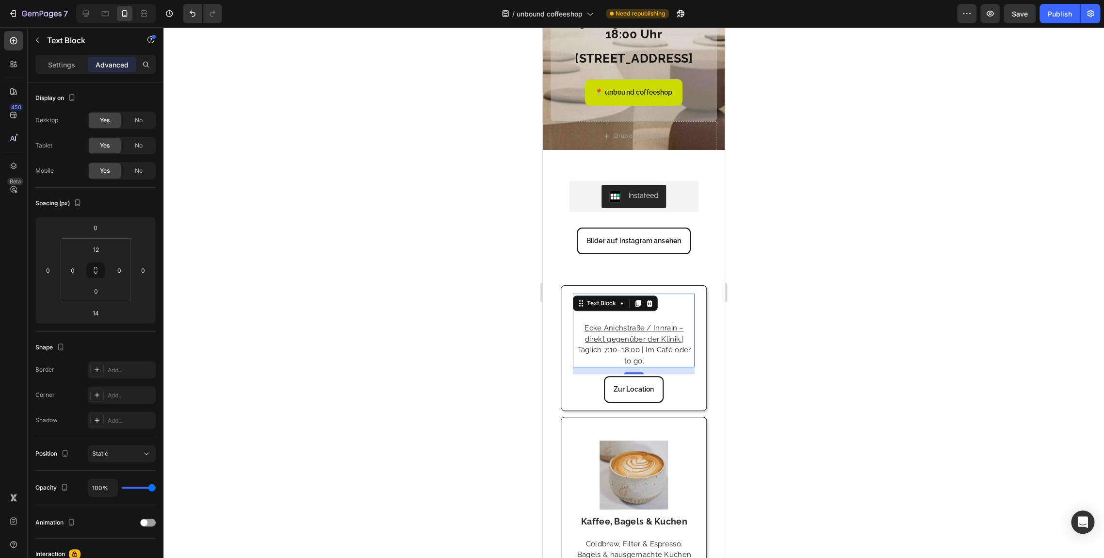
click at [757, 284] on div at bounding box center [634, 292] width 941 height 531
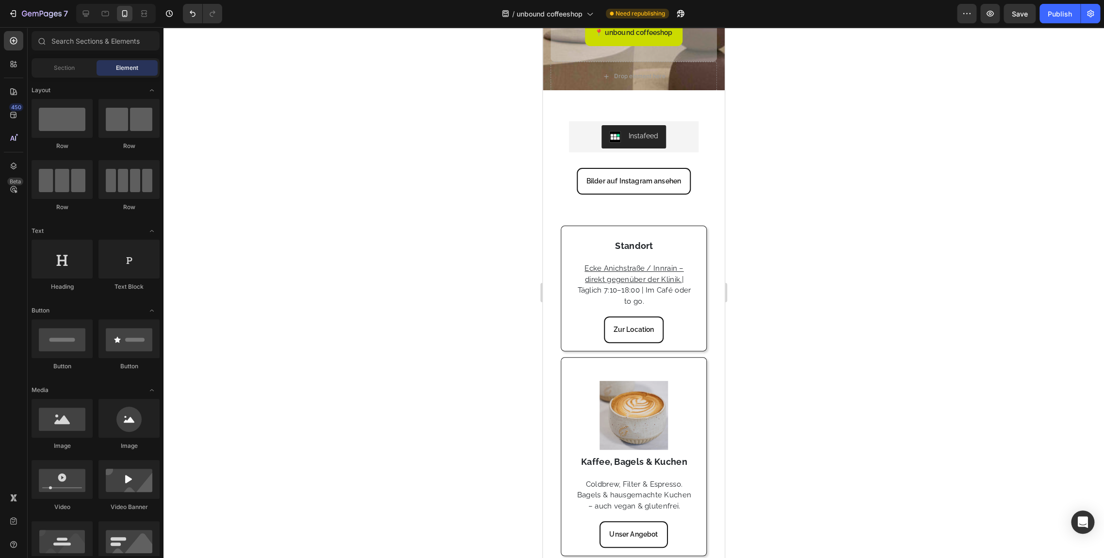
scroll to position [197, 0]
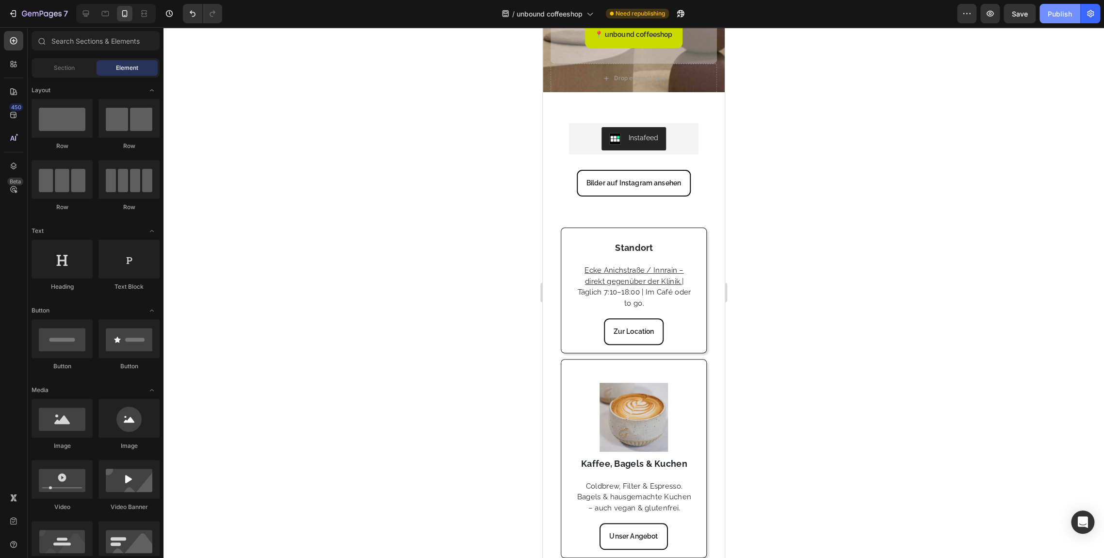
click at [993, 10] on button "Publish" at bounding box center [1060, 13] width 41 height 19
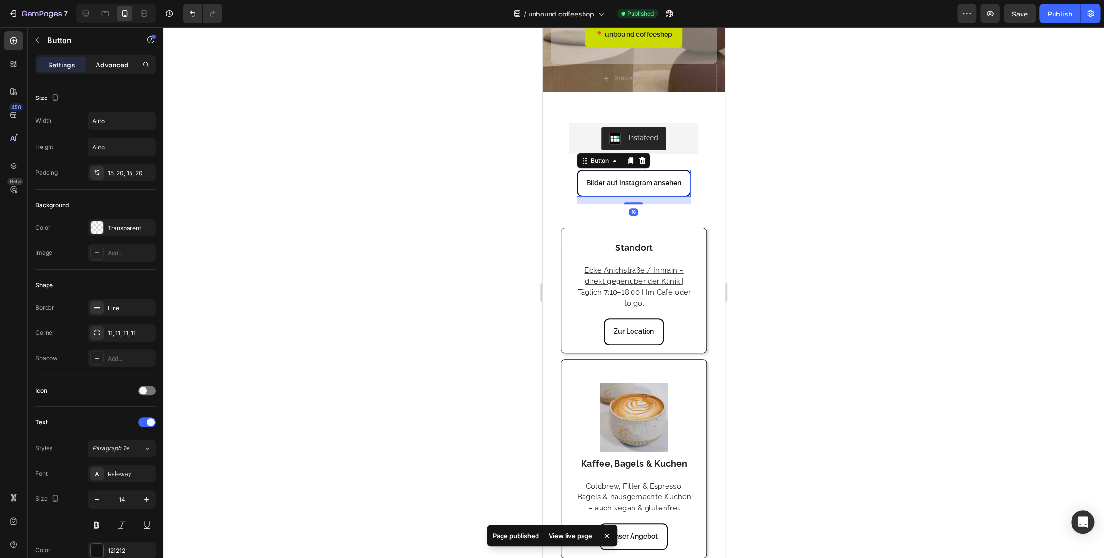
click at [102, 69] on p "Advanced" at bounding box center [112, 65] width 33 height 10
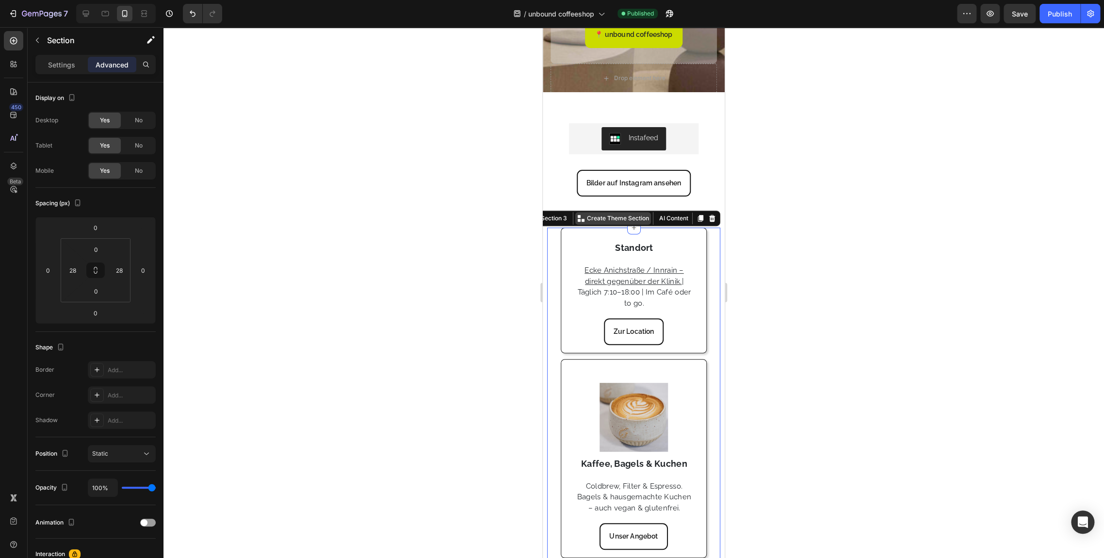
click at [604, 213] on div "Create Theme Section" at bounding box center [613, 218] width 76 height 13
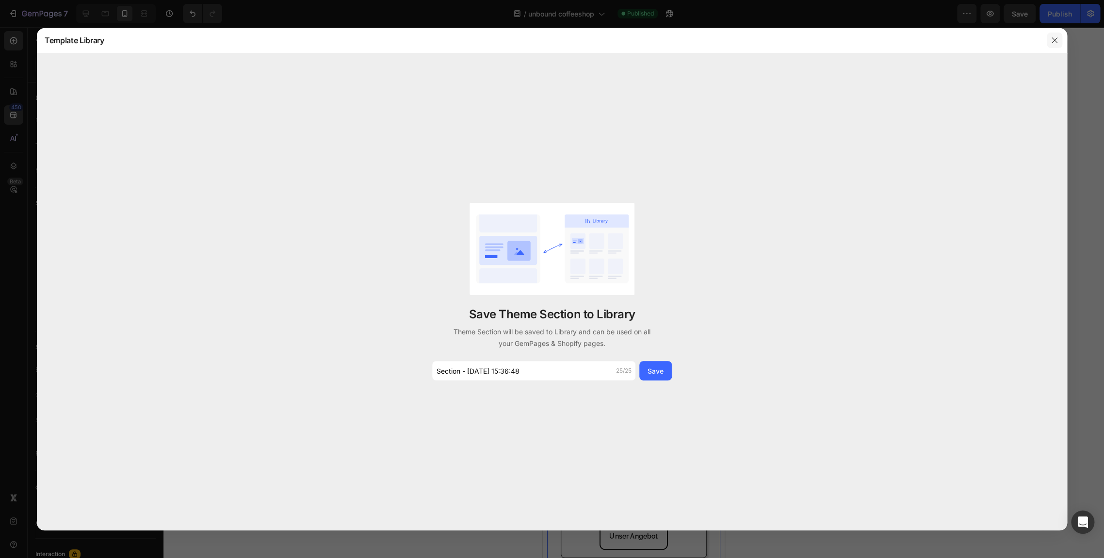
click at [993, 42] on button "button" at bounding box center [1055, 41] width 16 height 16
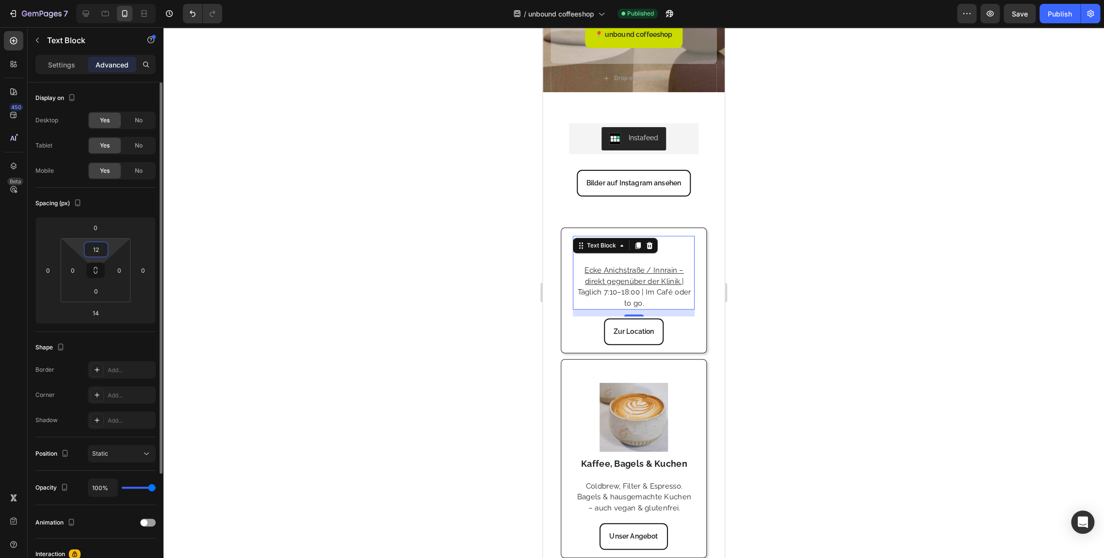
click at [96, 248] on input "12" at bounding box center [95, 249] width 19 height 15
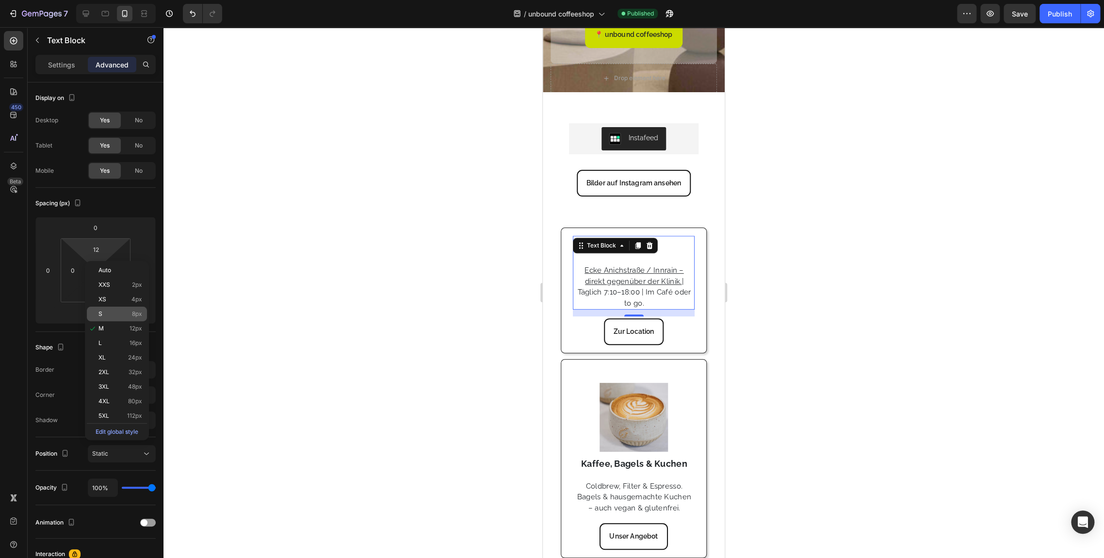
click at [136, 312] on span "8px" at bounding box center [137, 314] width 10 height 7
type input "8"
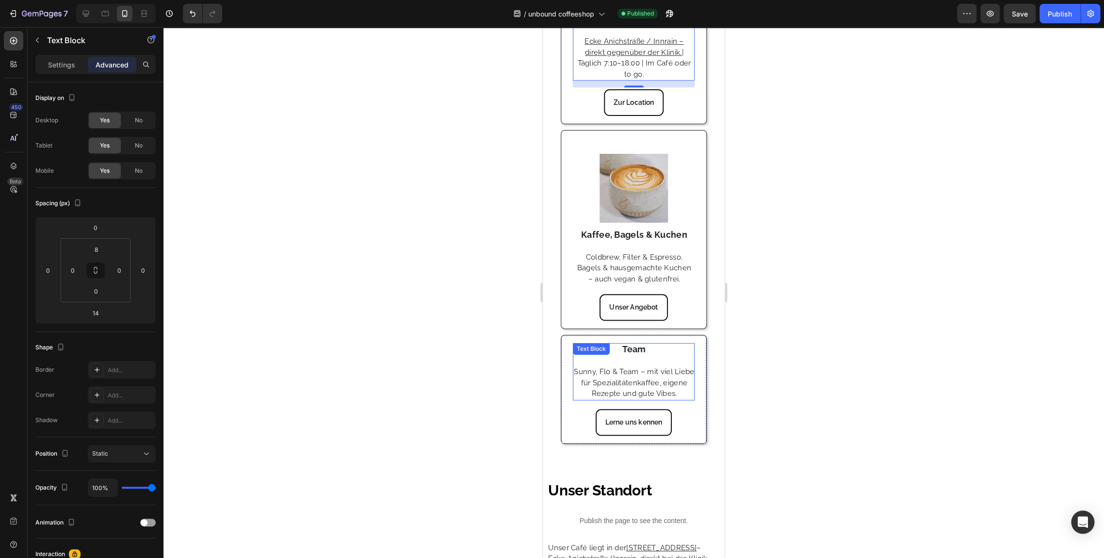
scroll to position [424, 0]
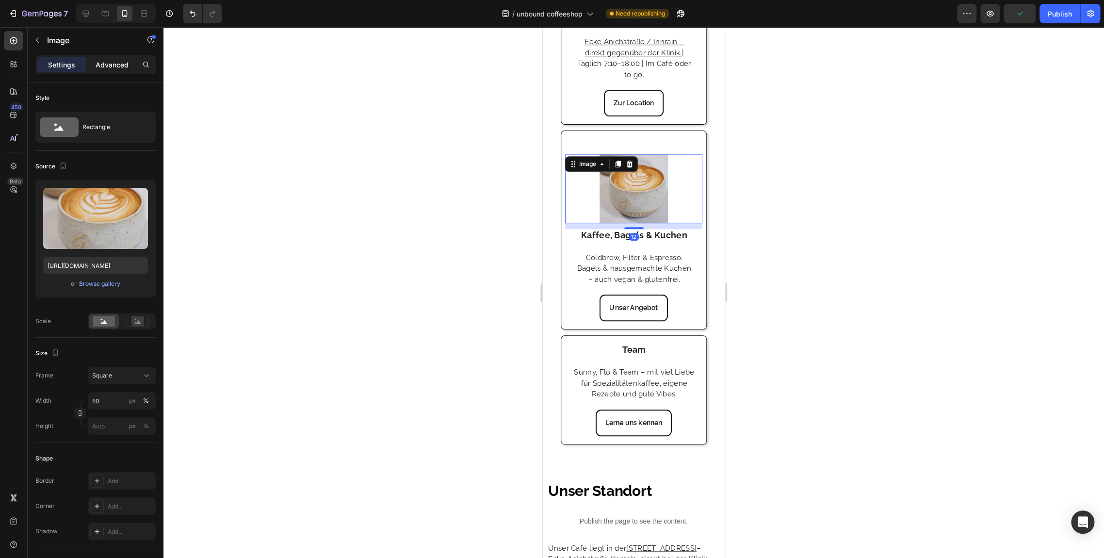
click at [110, 60] on p "Advanced" at bounding box center [112, 65] width 33 height 10
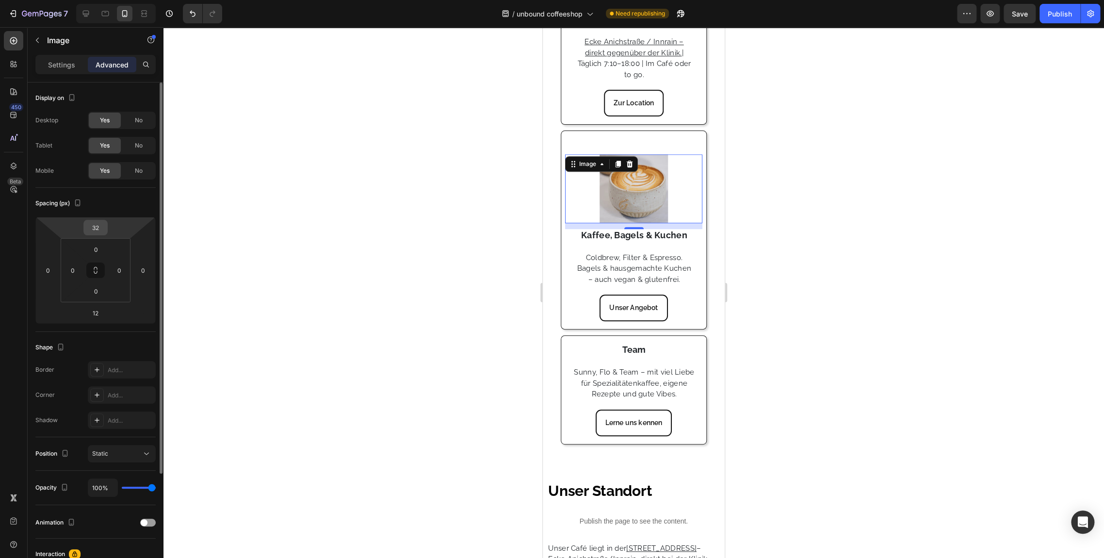
click at [106, 233] on div "32" at bounding box center [95, 228] width 24 height 16
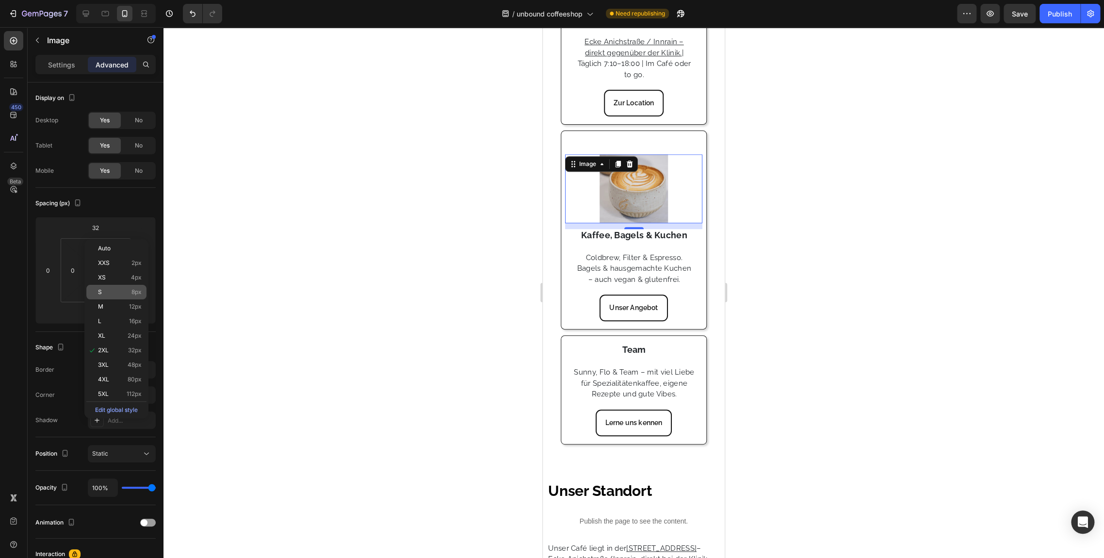
click at [119, 298] on div "S 8px" at bounding box center [116, 292] width 60 height 15
type input "8"
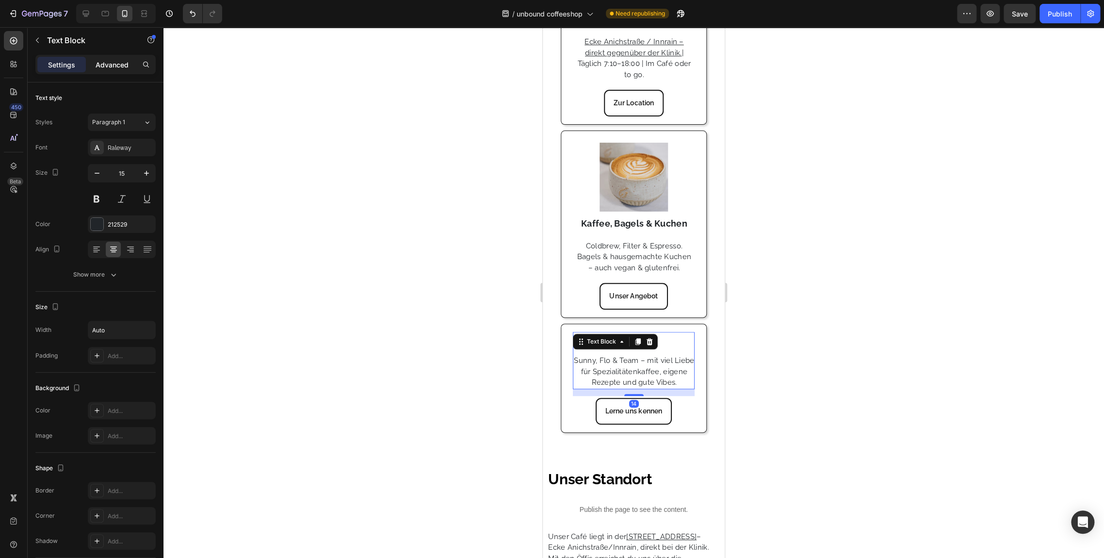
click at [103, 71] on div "Advanced" at bounding box center [112, 65] width 49 height 16
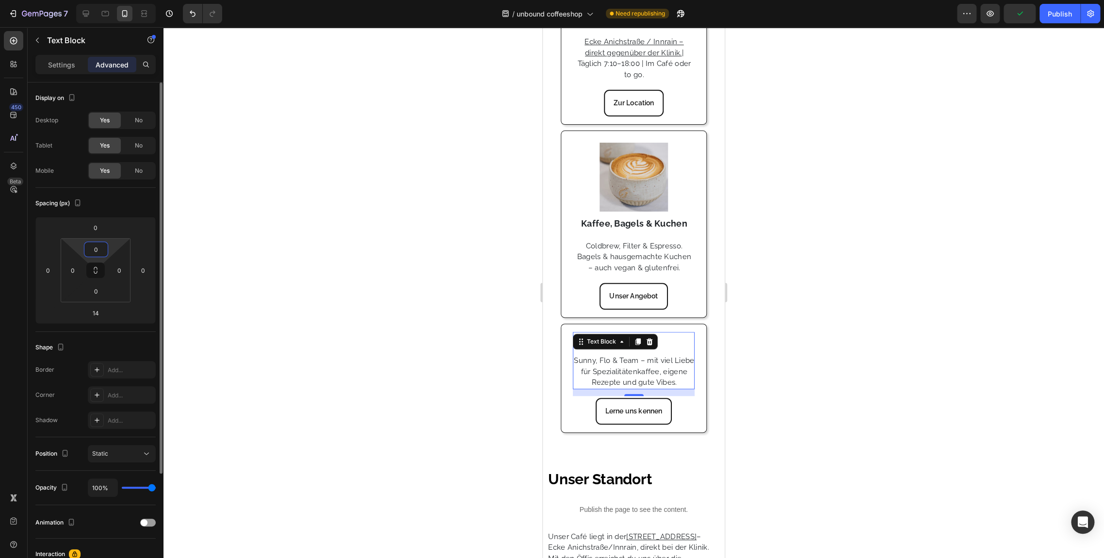
click at [100, 249] on input "0" at bounding box center [95, 249] width 19 height 15
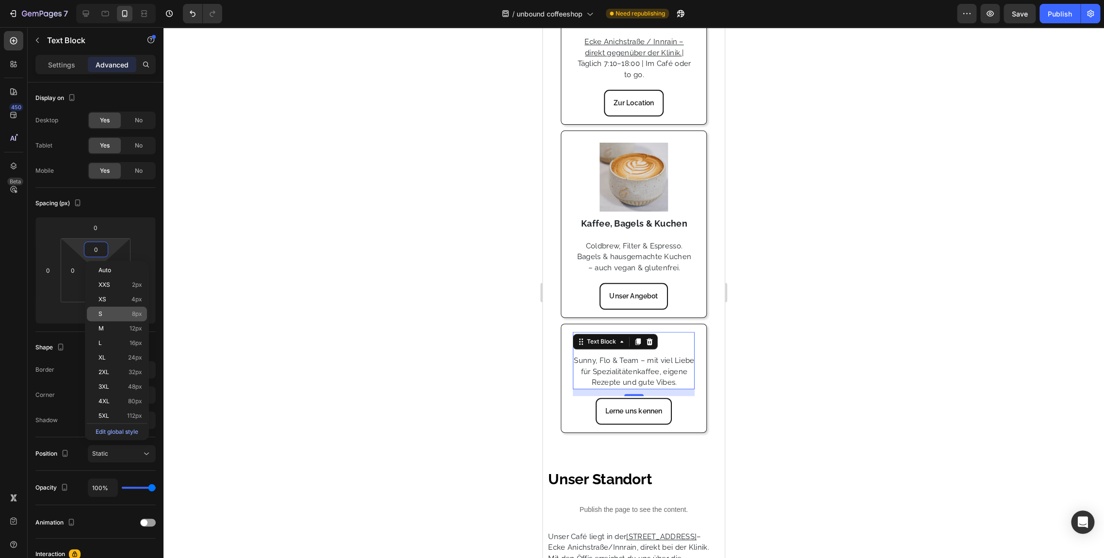
click at [124, 318] on div "S 8px" at bounding box center [117, 314] width 60 height 15
type input "8"
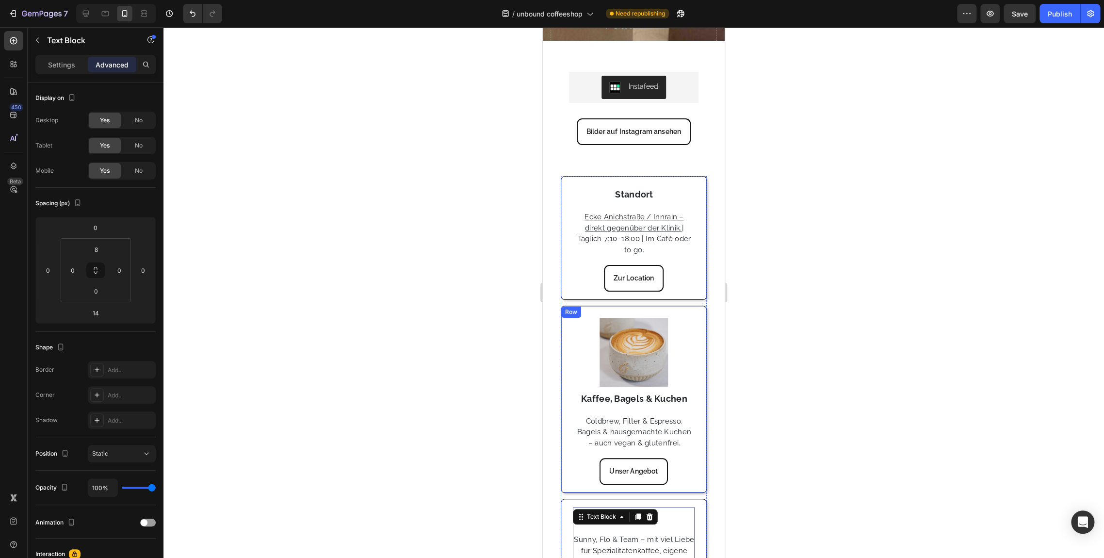
scroll to position [237, 0]
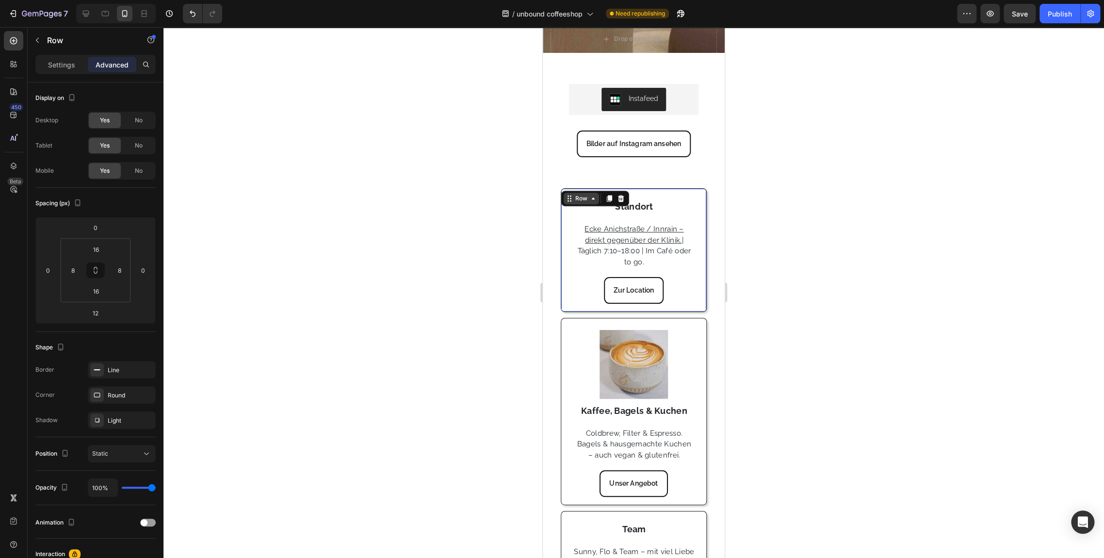
click at [568, 194] on div "Row" at bounding box center [581, 199] width 35 height 12
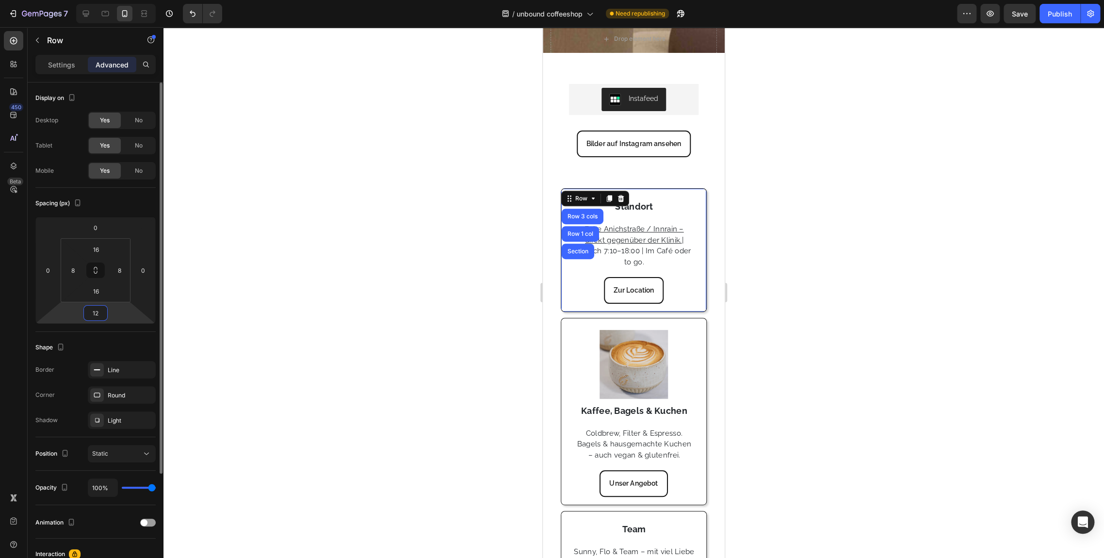
click at [102, 312] on input "12" at bounding box center [95, 313] width 19 height 15
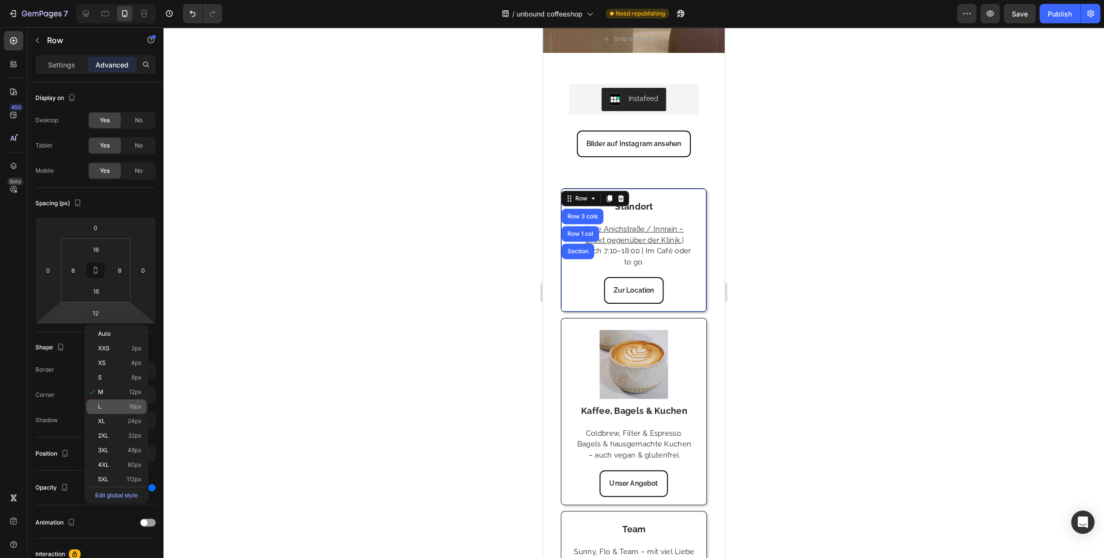
click at [120, 400] on div "L 16px" at bounding box center [116, 406] width 60 height 15
type input "16"
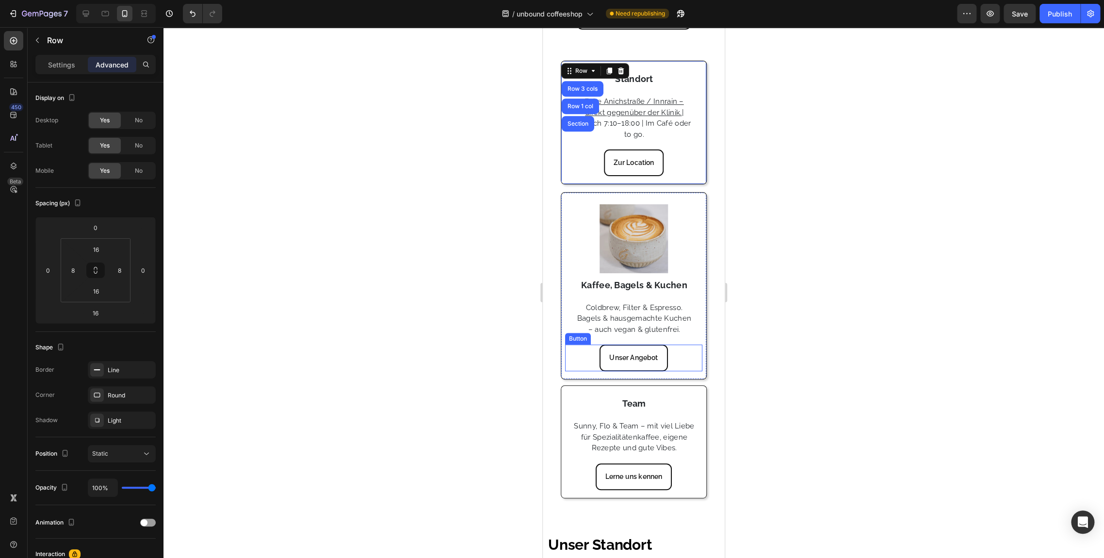
scroll to position [365, 0]
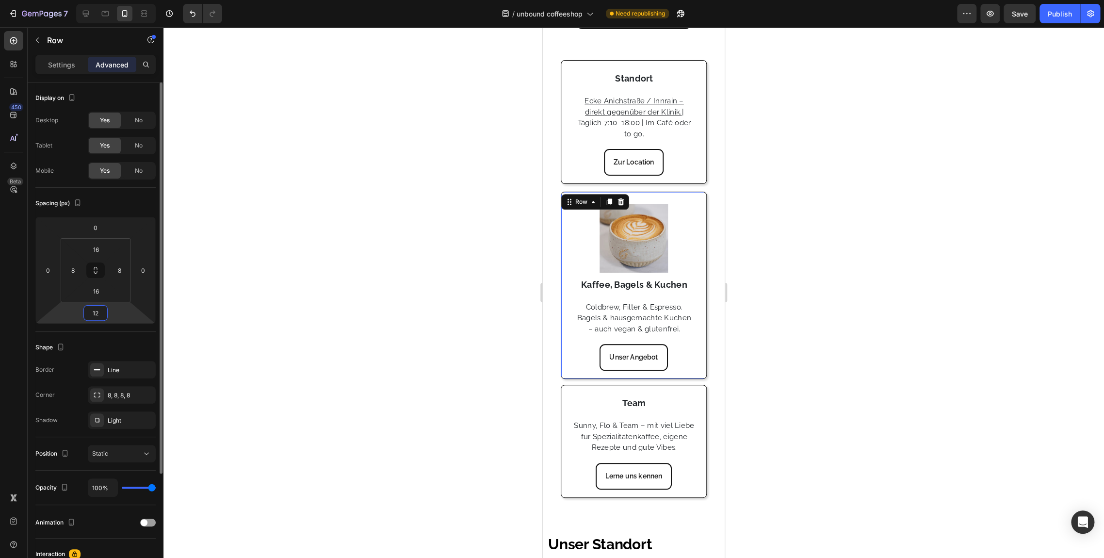
click at [104, 318] on input "12" at bounding box center [95, 313] width 19 height 15
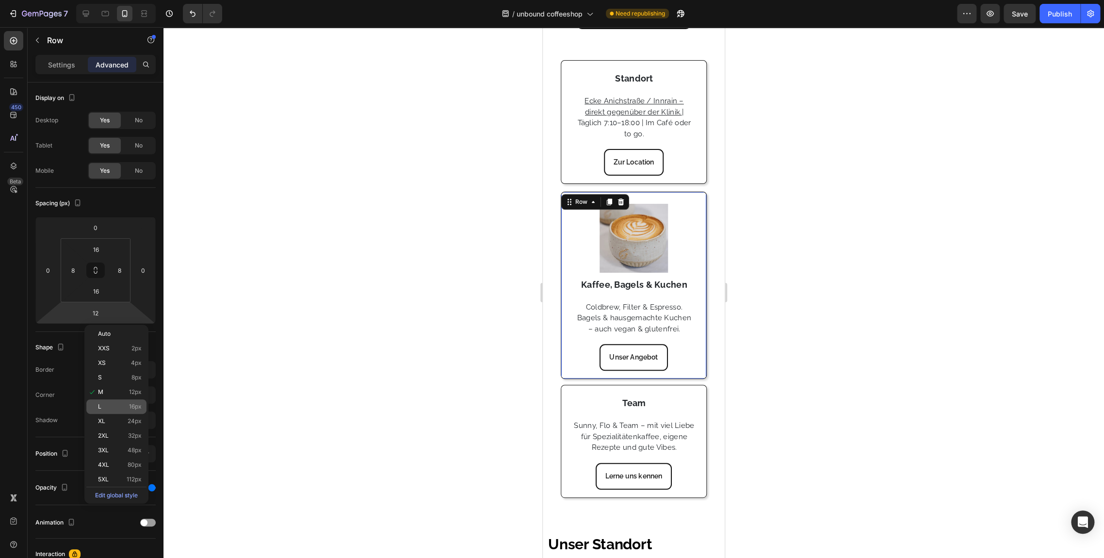
click at [111, 403] on p "L 16px" at bounding box center [120, 406] width 44 height 7
type input "16"
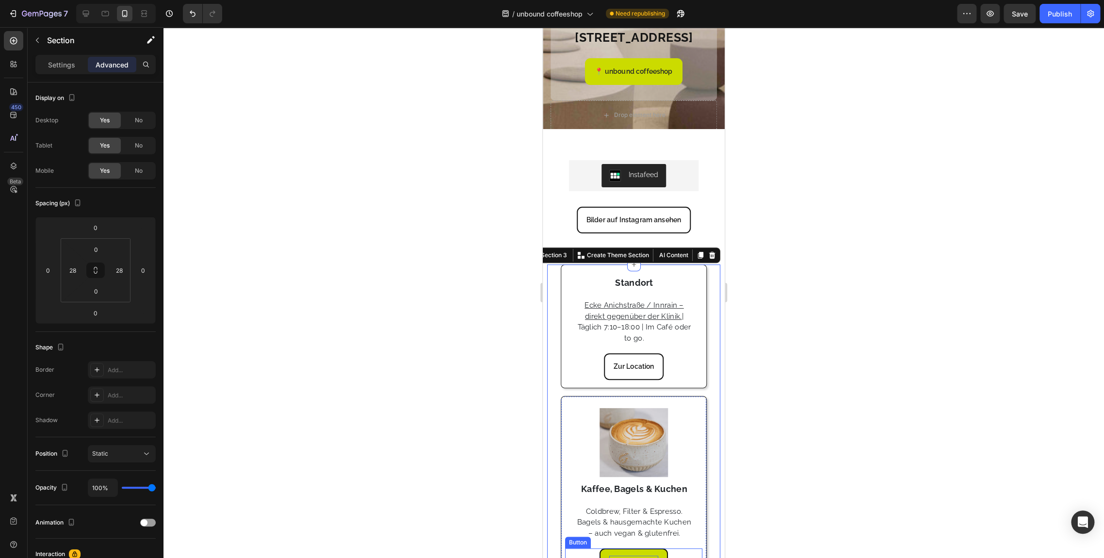
scroll to position [140, 0]
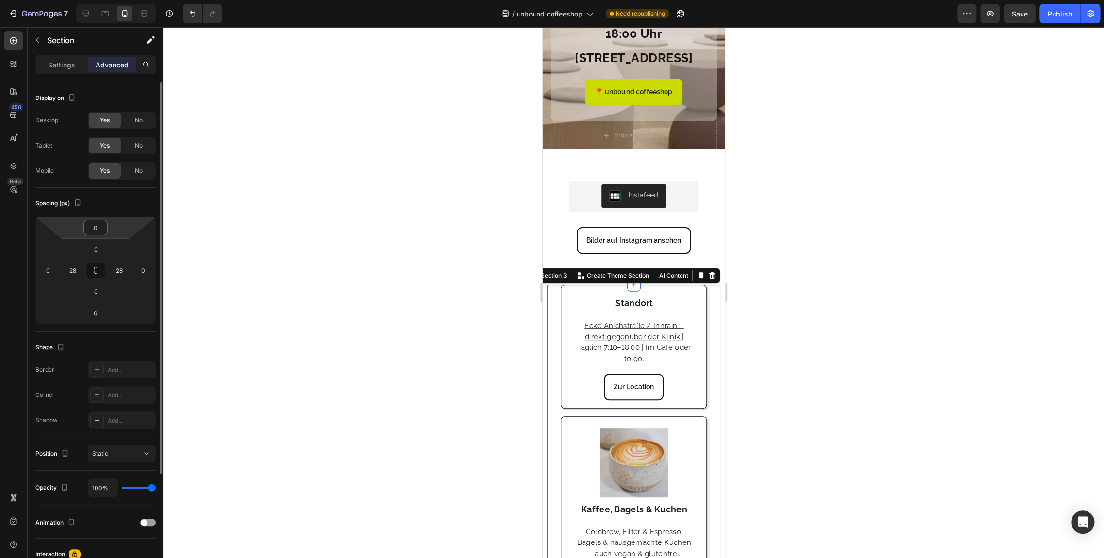
click at [95, 223] on input "0" at bounding box center [95, 227] width 19 height 15
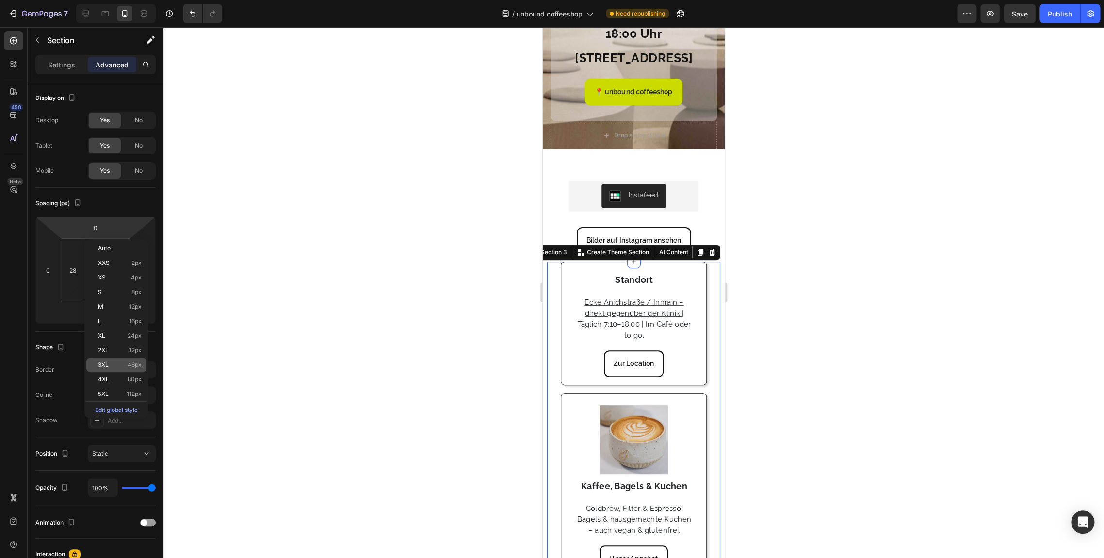
click at [124, 366] on p "3XL 48px" at bounding box center [120, 364] width 44 height 7
type input "48"
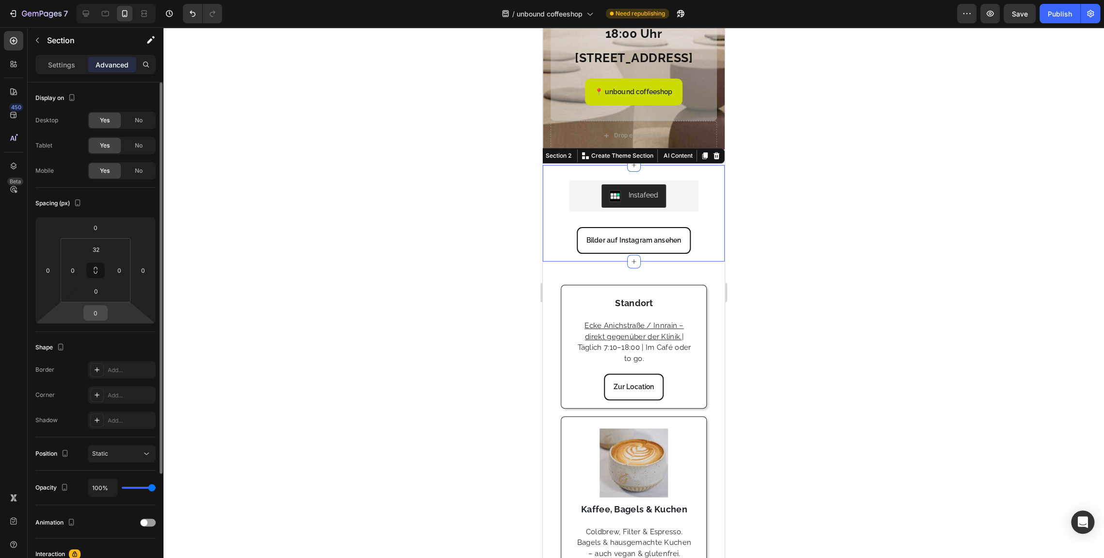
click at [107, 318] on div "0" at bounding box center [95, 313] width 24 height 16
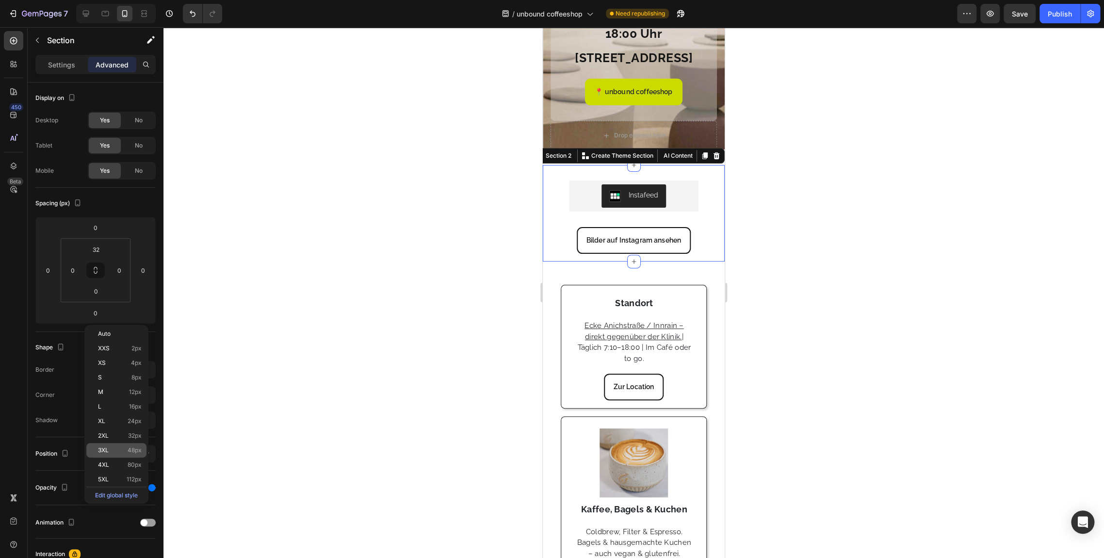
click at [130, 447] on span "48px" at bounding box center [135, 450] width 14 height 7
type input "48"
click at [993, 9] on div "Publish" at bounding box center [1060, 14] width 24 height 10
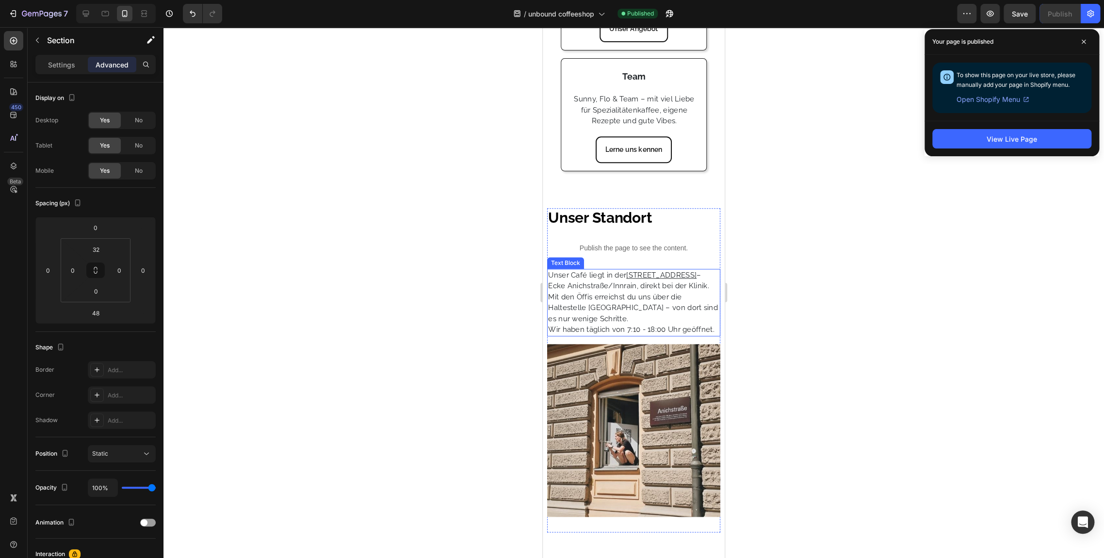
scroll to position [703, 0]
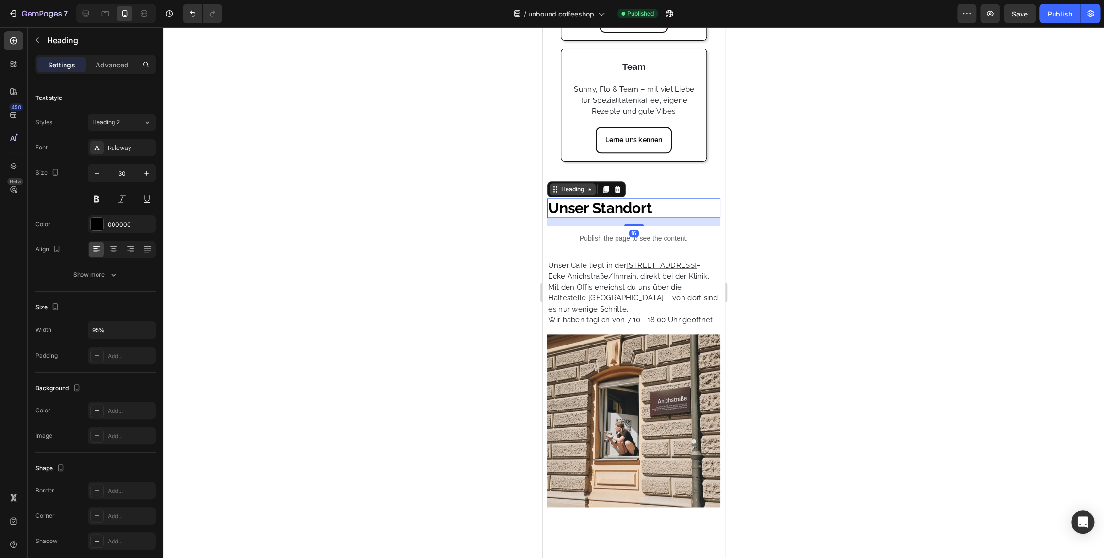
click at [590, 190] on icon at bounding box center [590, 189] width 3 height 2
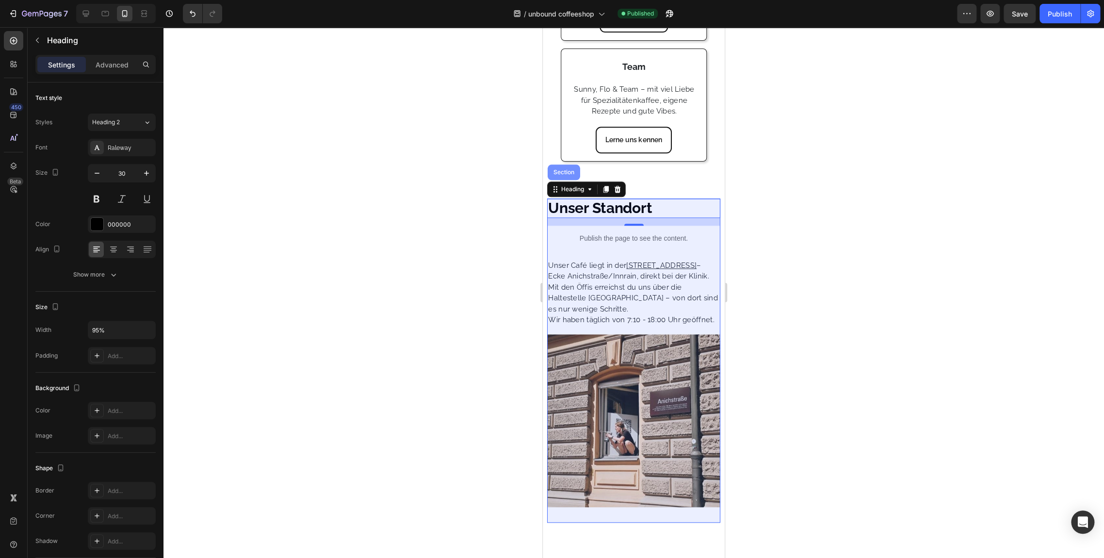
click at [560, 175] on div "Section" at bounding box center [564, 172] width 25 height 6
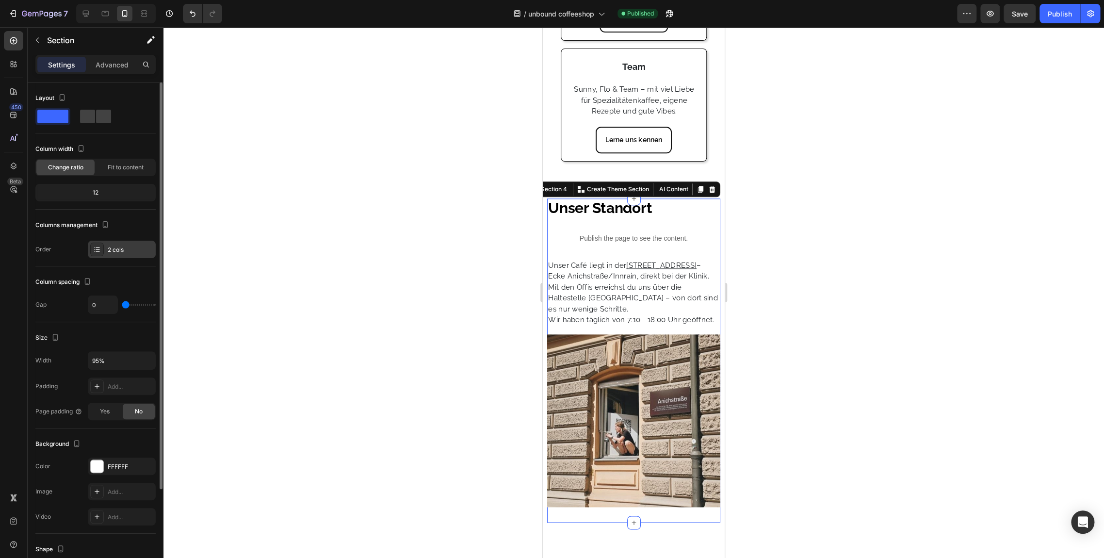
click at [122, 246] on div "2 cols" at bounding box center [131, 250] width 46 height 9
click at [125, 275] on div "Column spacing" at bounding box center [95, 282] width 120 height 16
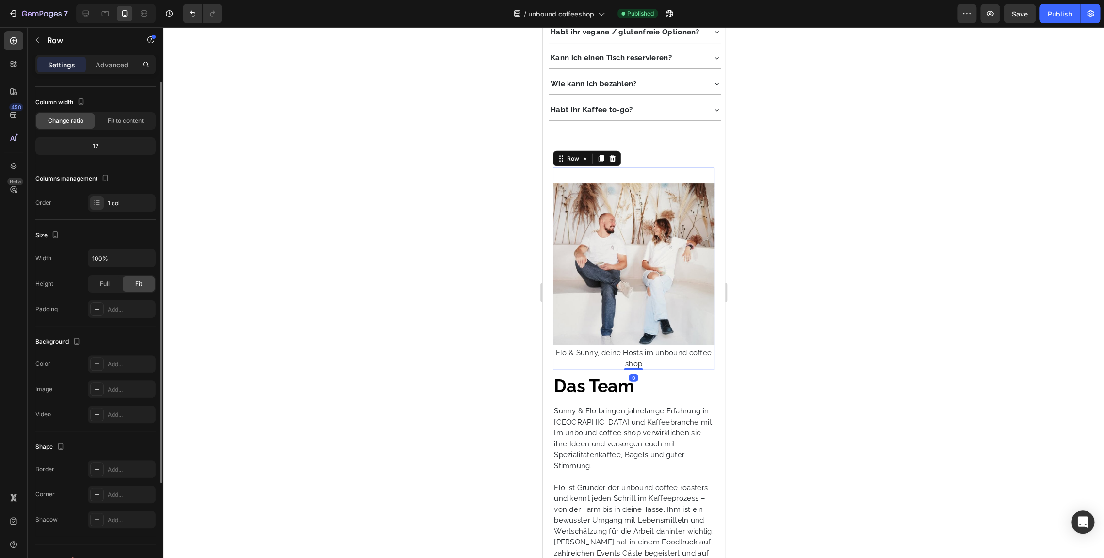
scroll to position [0, 0]
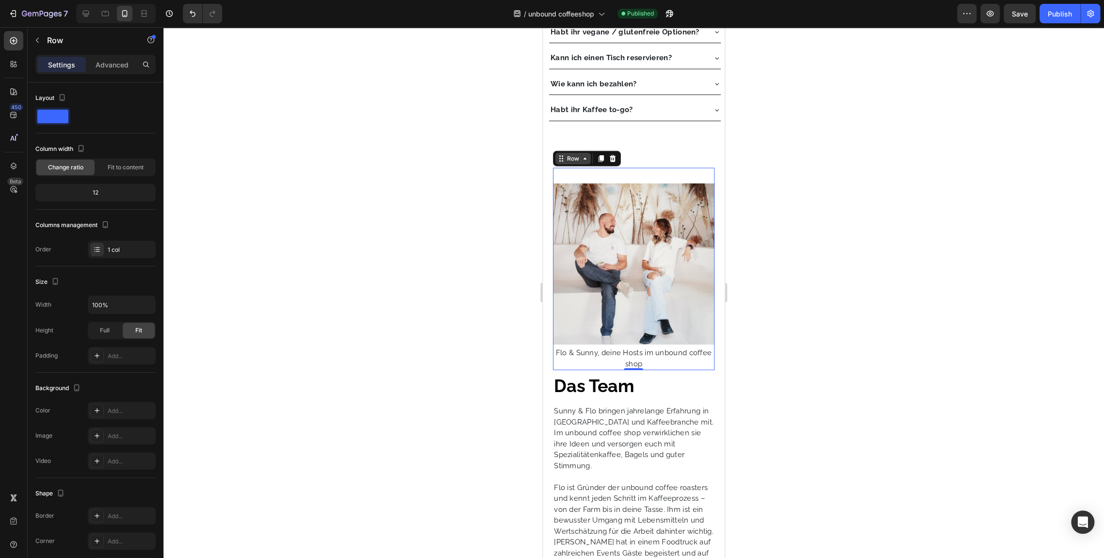
click at [584, 160] on icon at bounding box center [585, 159] width 3 height 2
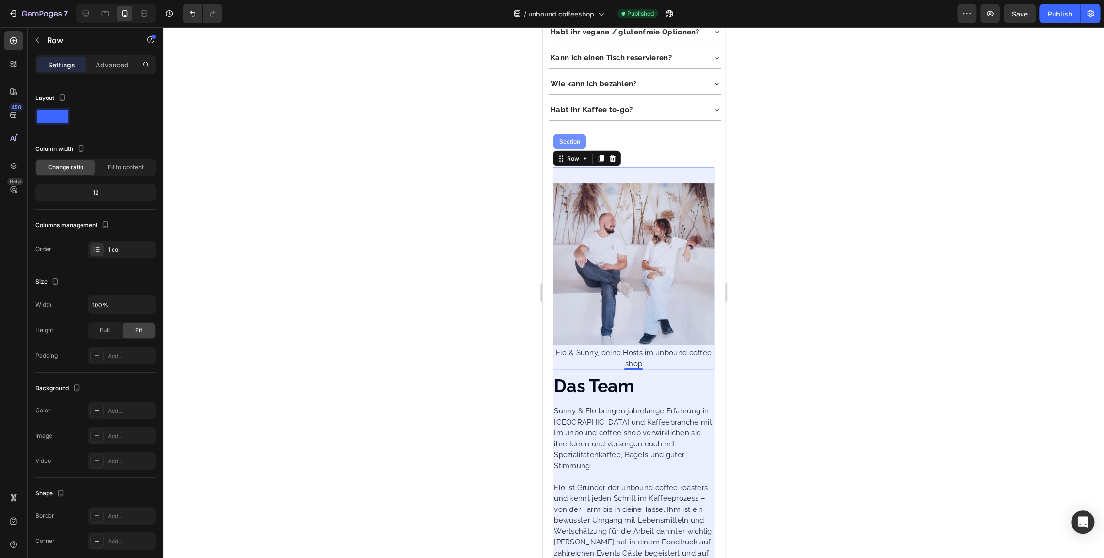
click at [565, 145] on div "Section" at bounding box center [570, 142] width 25 height 6
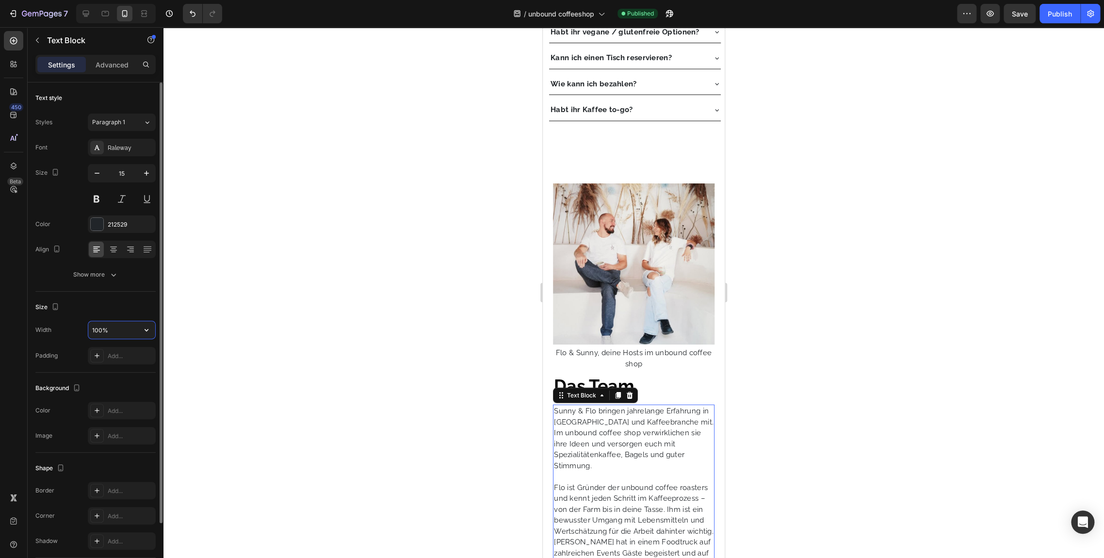
click at [113, 322] on input "100%" at bounding box center [121, 329] width 67 height 17
click at [125, 352] on div "Add..." at bounding box center [131, 356] width 46 height 9
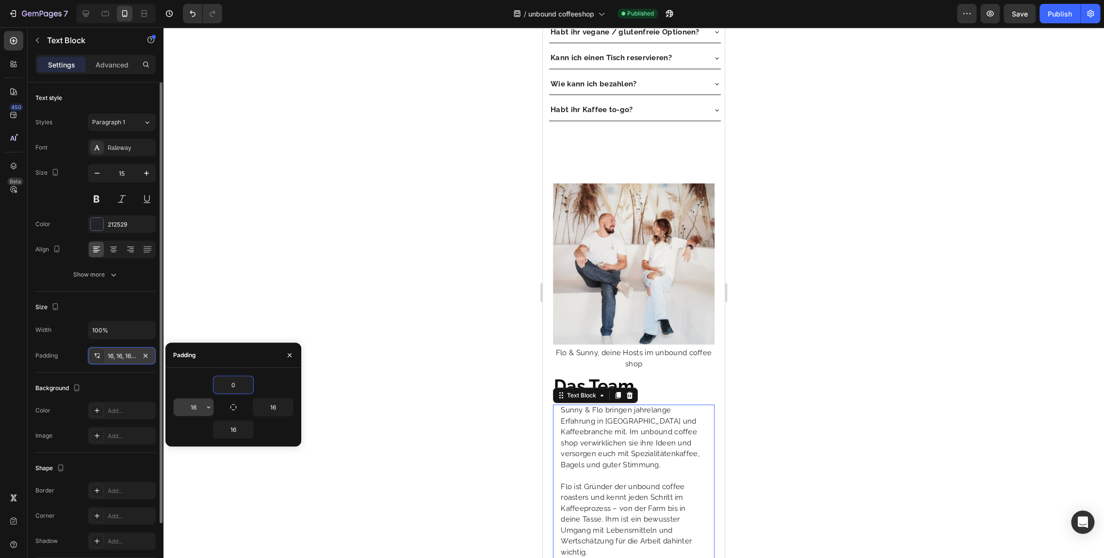
type input "0"
click at [193, 406] on input "16" at bounding box center [194, 406] width 40 height 17
type input "8"
click at [274, 407] on input "16" at bounding box center [273, 406] width 40 height 17
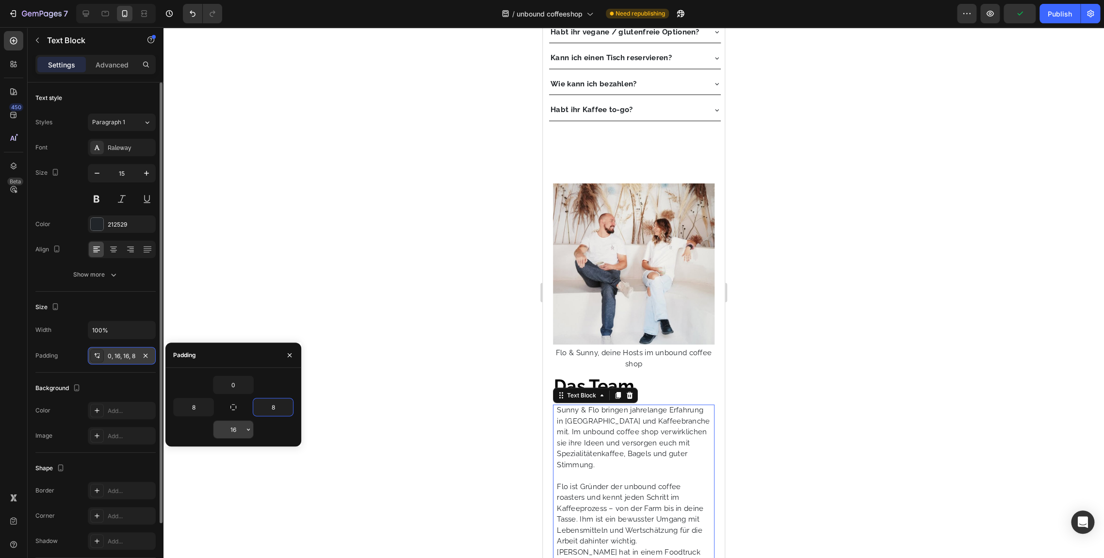
type input "8"
click at [232, 428] on input "16" at bounding box center [233, 429] width 40 height 17
type input "0"
click at [128, 373] on div "Background The changes might be hidden by the video. Color Add... Image Add..." at bounding box center [95, 413] width 120 height 80
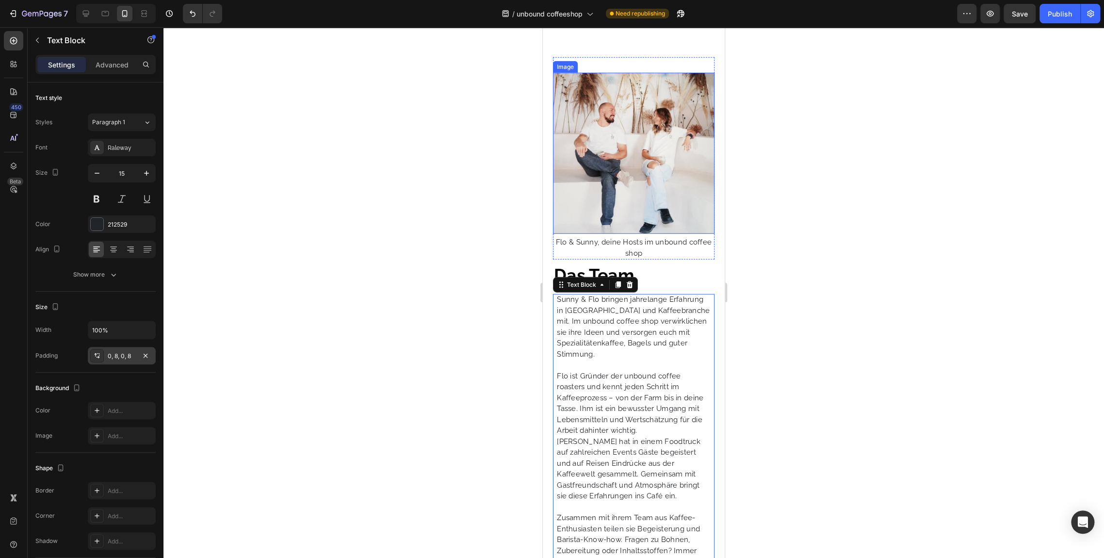
scroll to position [1799, 0]
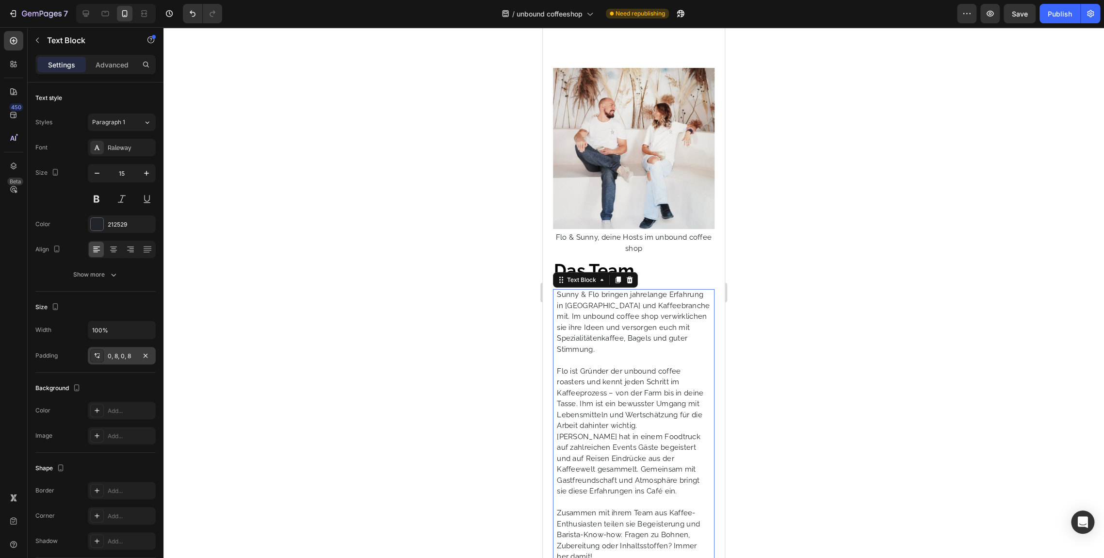
click at [491, 309] on div at bounding box center [634, 292] width 941 height 531
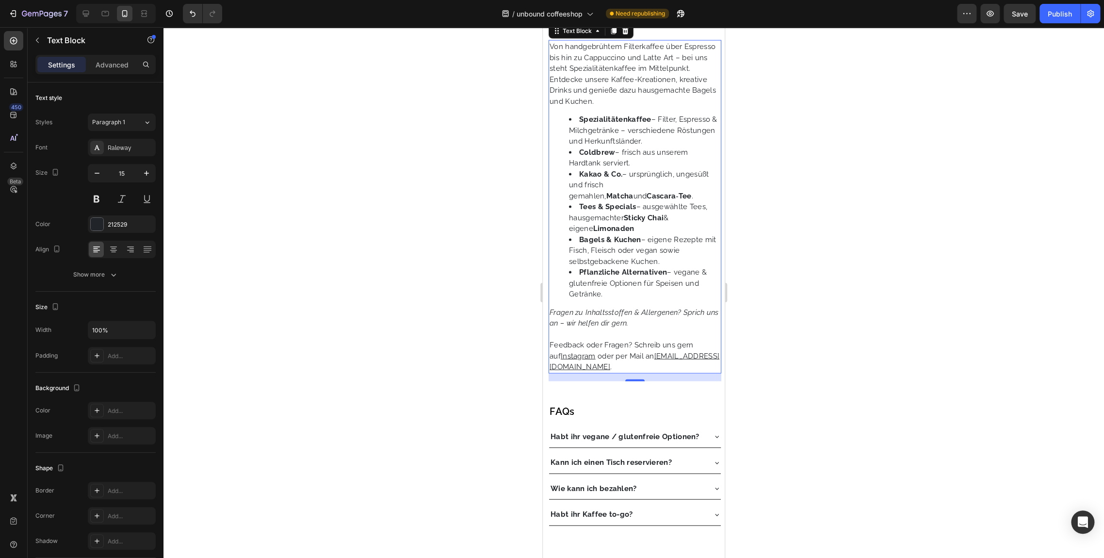
scroll to position [1280, 0]
click at [79, 9] on div at bounding box center [86, 14] width 16 height 16
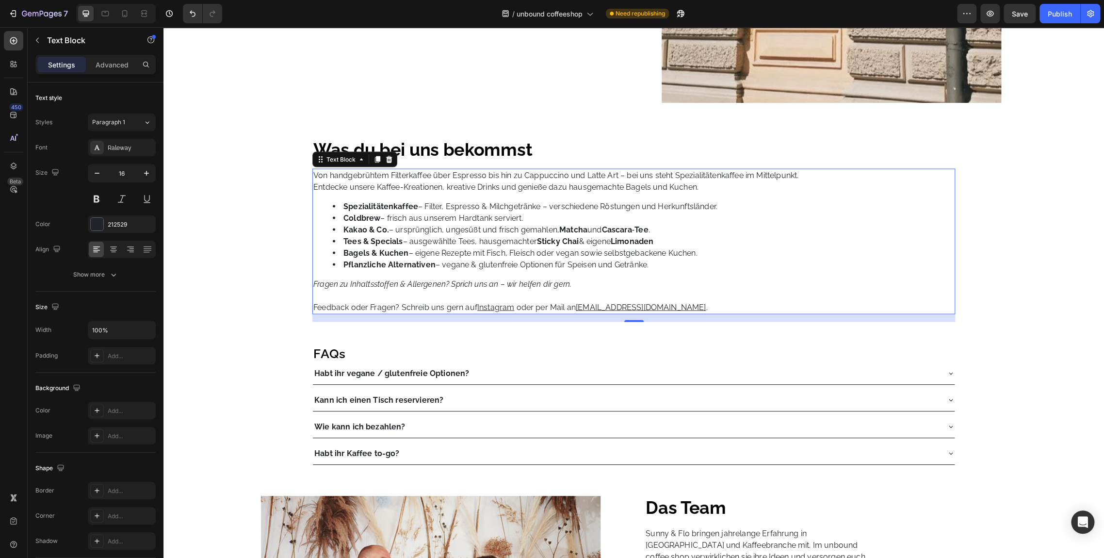
scroll to position [1160, 0]
click at [120, 16] on icon at bounding box center [125, 14] width 10 height 10
type input "15"
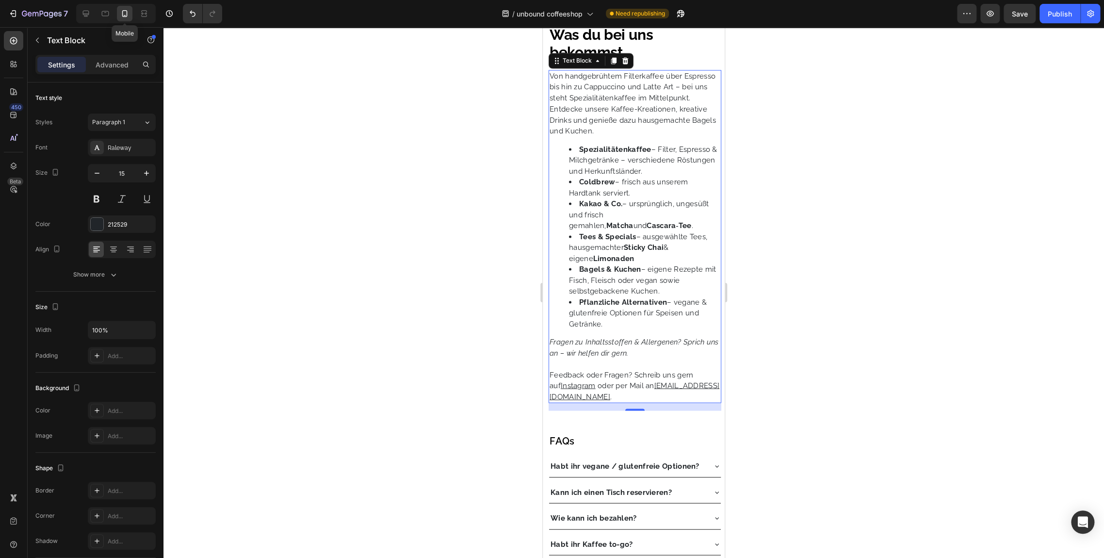
scroll to position [1168, 0]
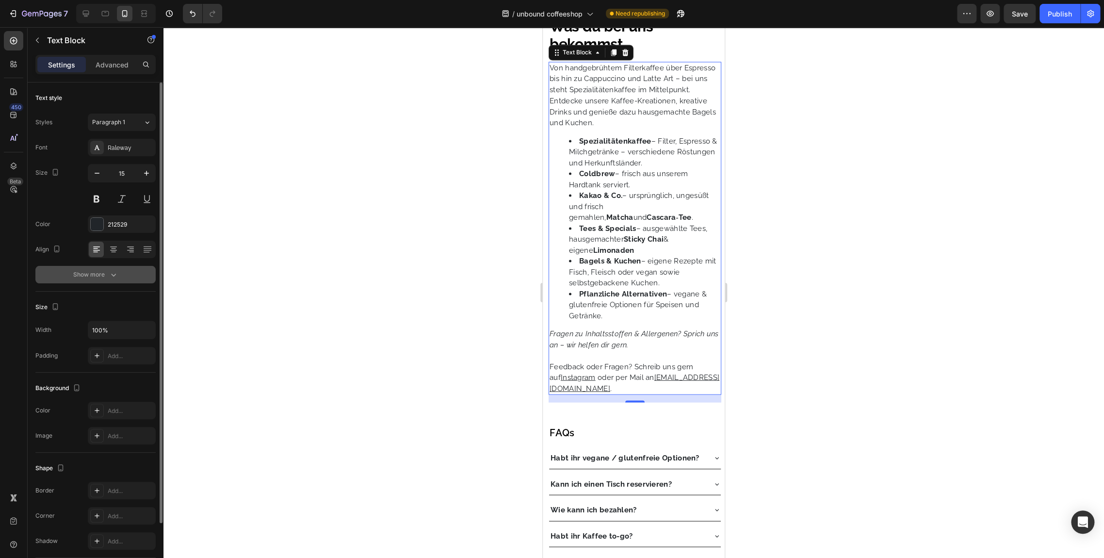
click at [105, 267] on button "Show more" at bounding box center [95, 274] width 120 height 17
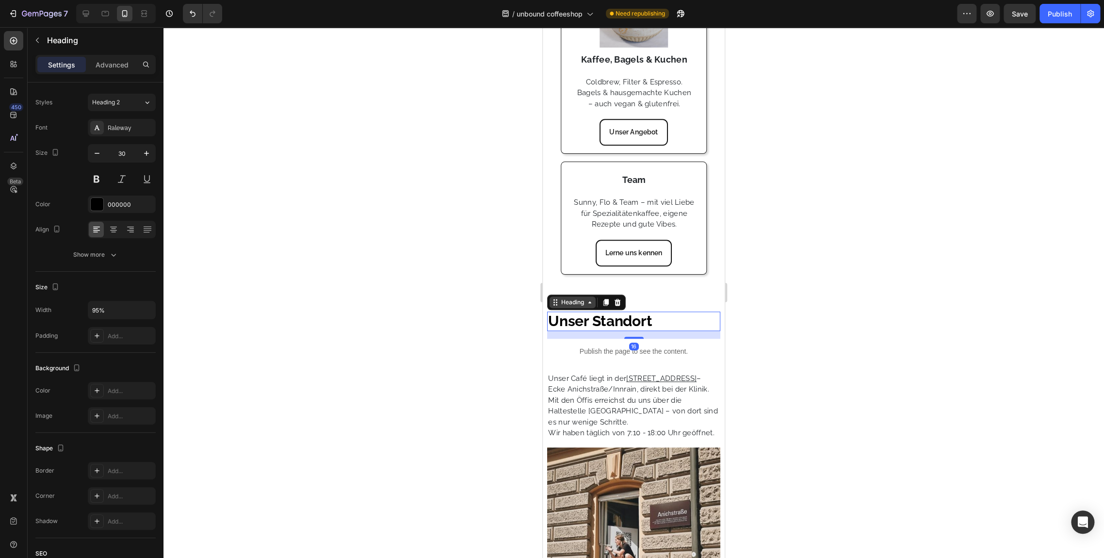
scroll to position [0, 0]
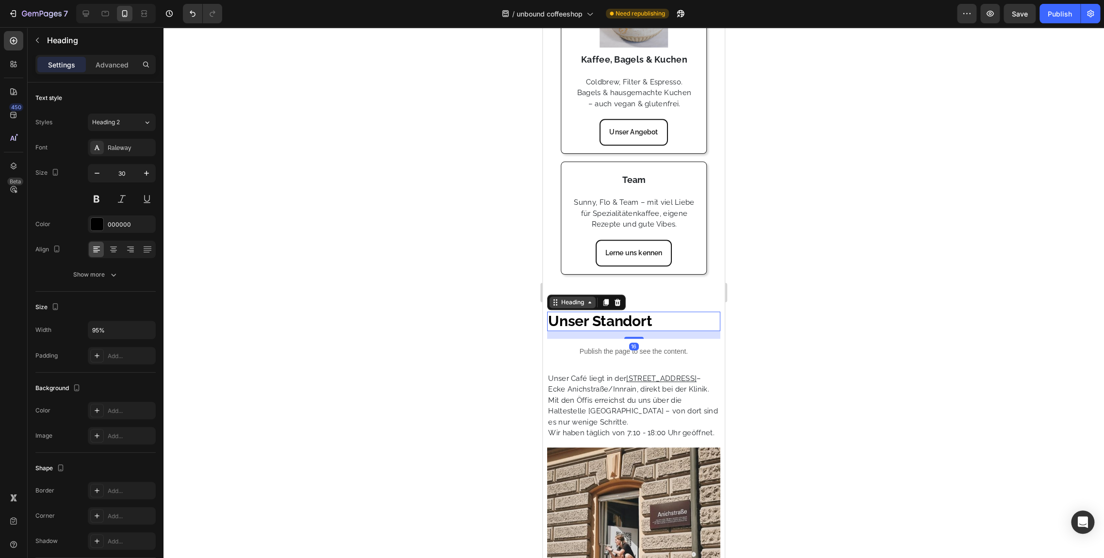
click at [584, 307] on div "Heading" at bounding box center [572, 302] width 27 height 9
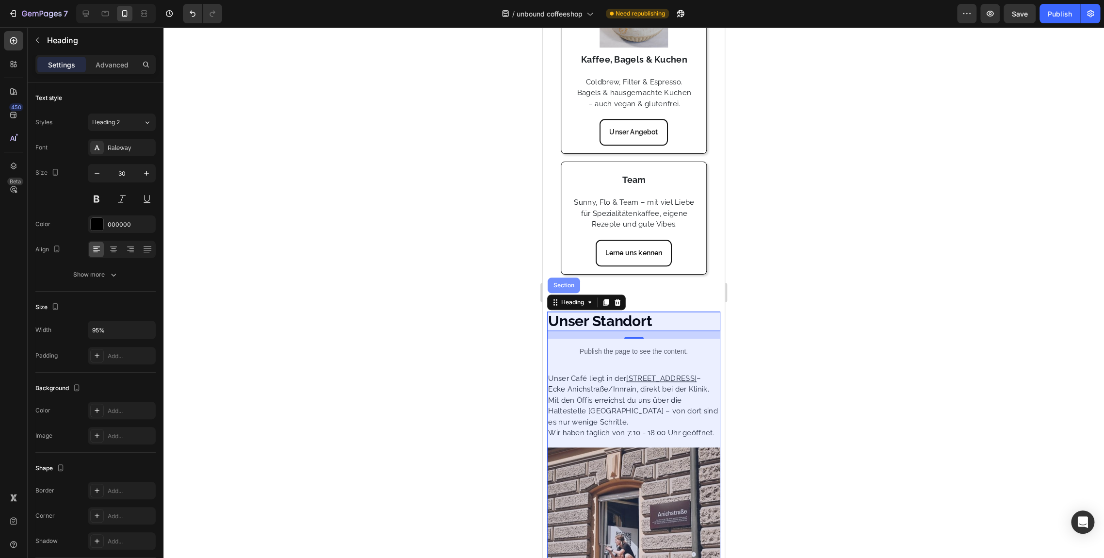
click at [556, 288] on div "Section" at bounding box center [564, 285] width 25 height 6
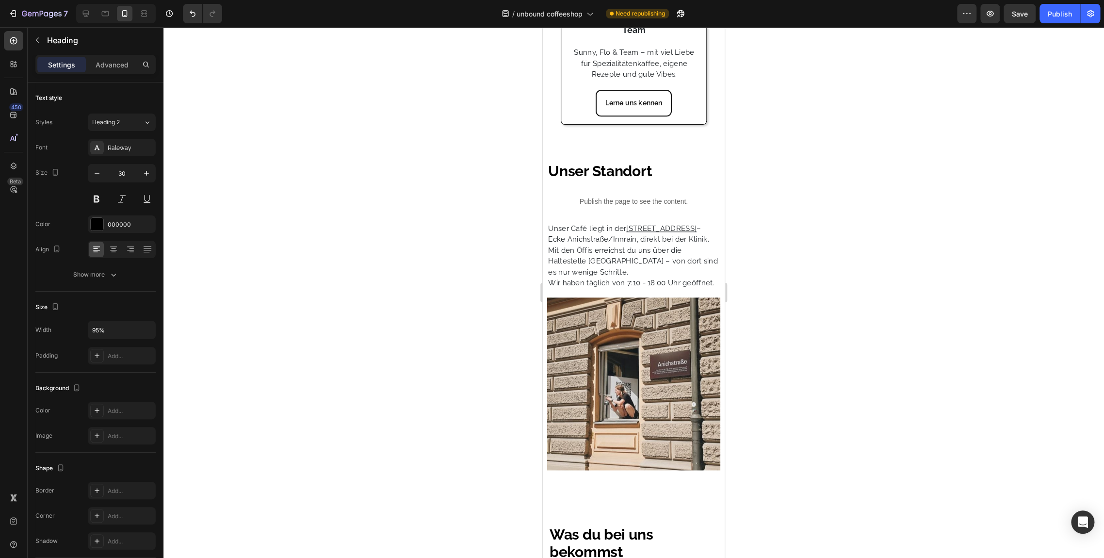
scroll to position [739, 0]
click at [581, 157] on div "Heading" at bounding box center [572, 152] width 27 height 9
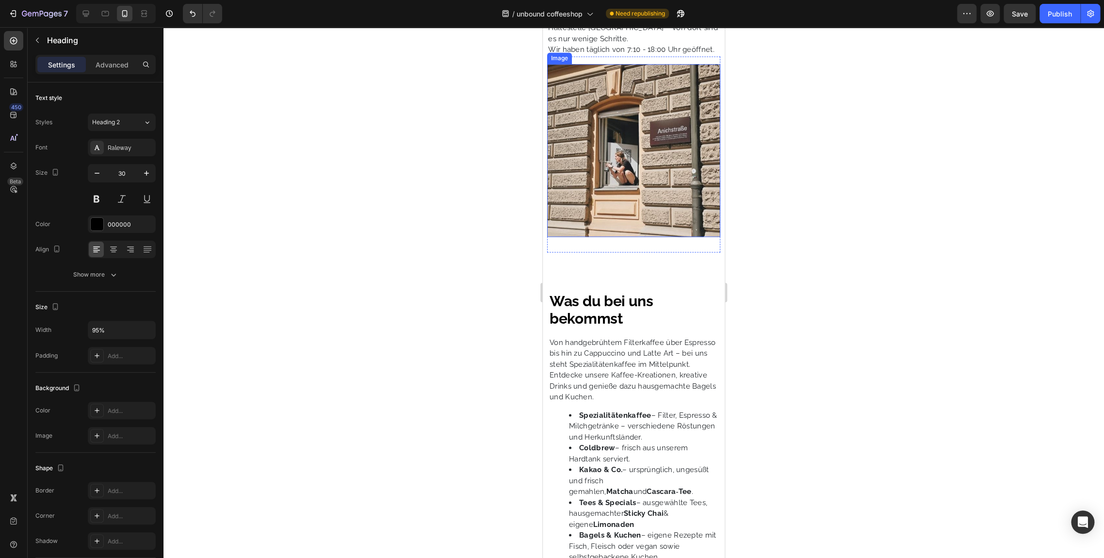
scroll to position [990, 0]
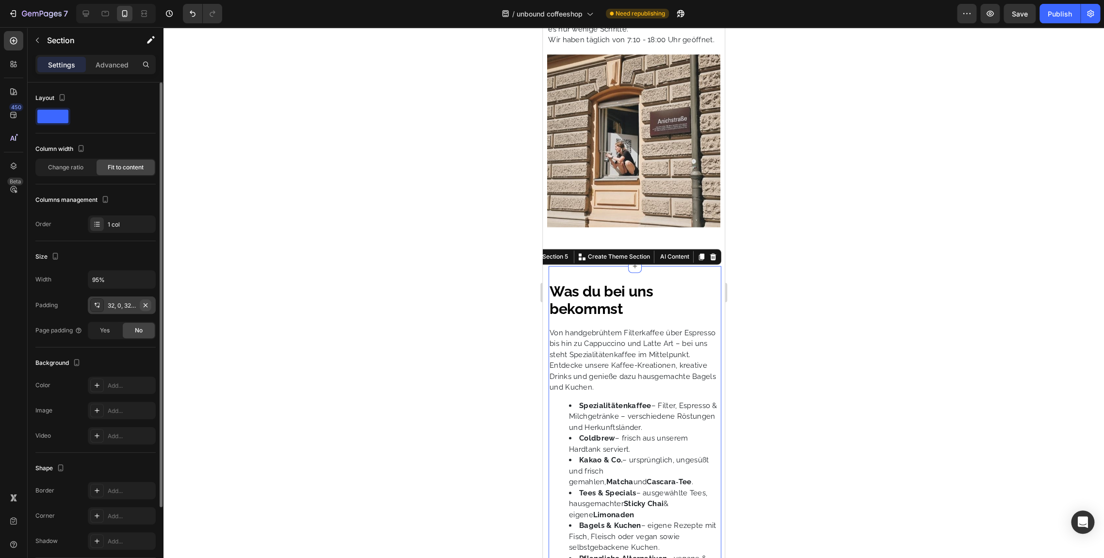
click at [150, 301] on button "button" at bounding box center [146, 305] width 12 height 12
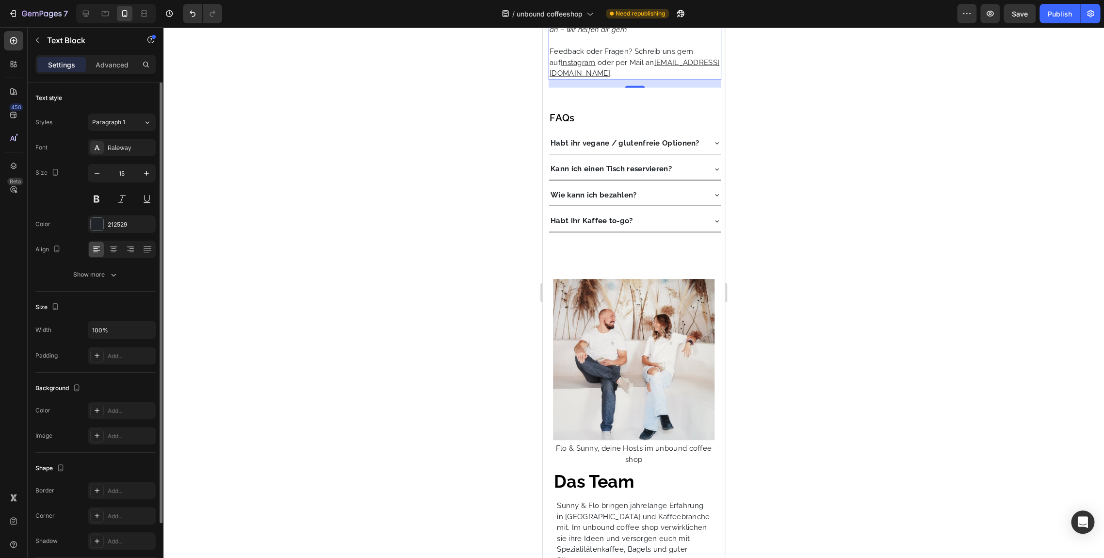
scroll to position [1558, 0]
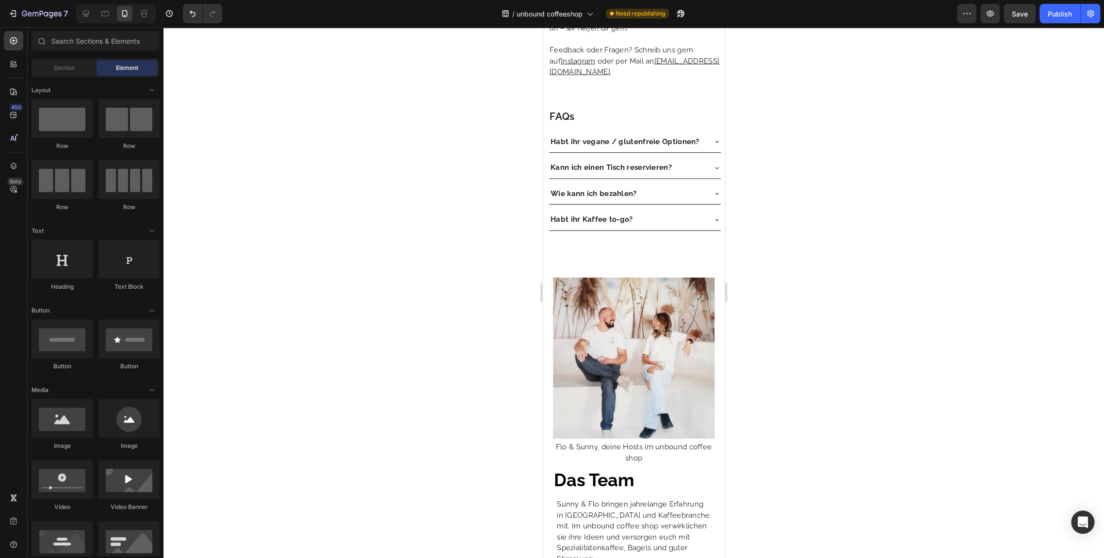
click at [660, 262] on div "Was du bei uns bekommst Heading Von handgebrühtem Filterkaffee über Espresso bi…" at bounding box center [634, 422] width 182 height 3866
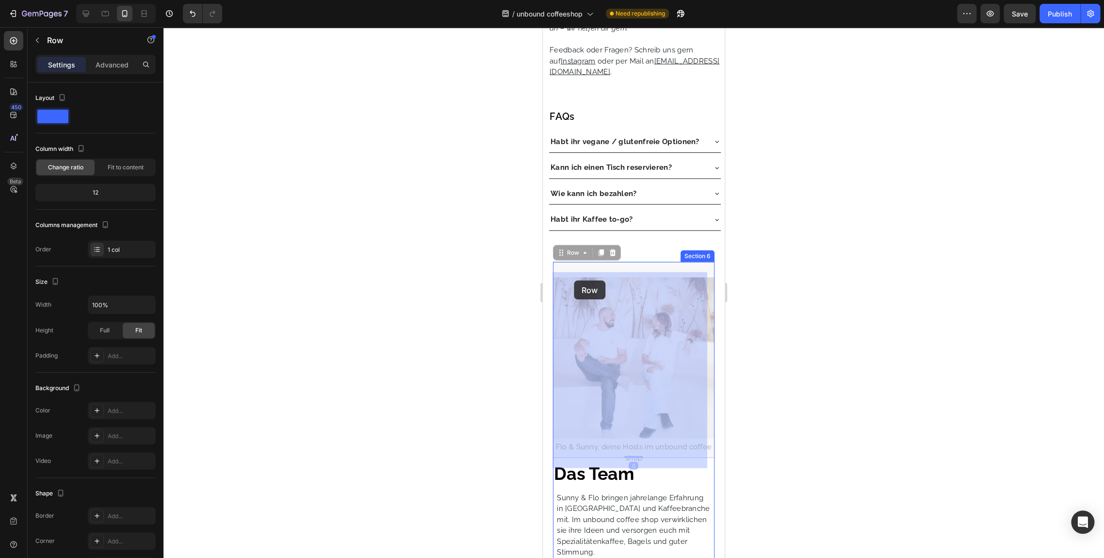
drag, startPoint x: 560, startPoint y: 278, endPoint x: 574, endPoint y: 283, distance: 15.5
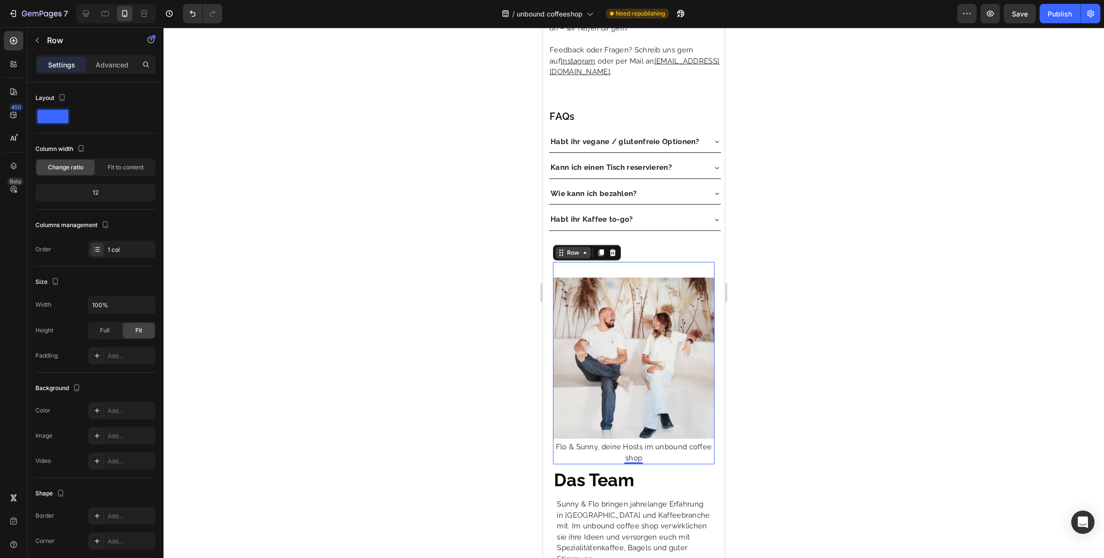
click at [587, 257] on icon at bounding box center [585, 253] width 8 height 8
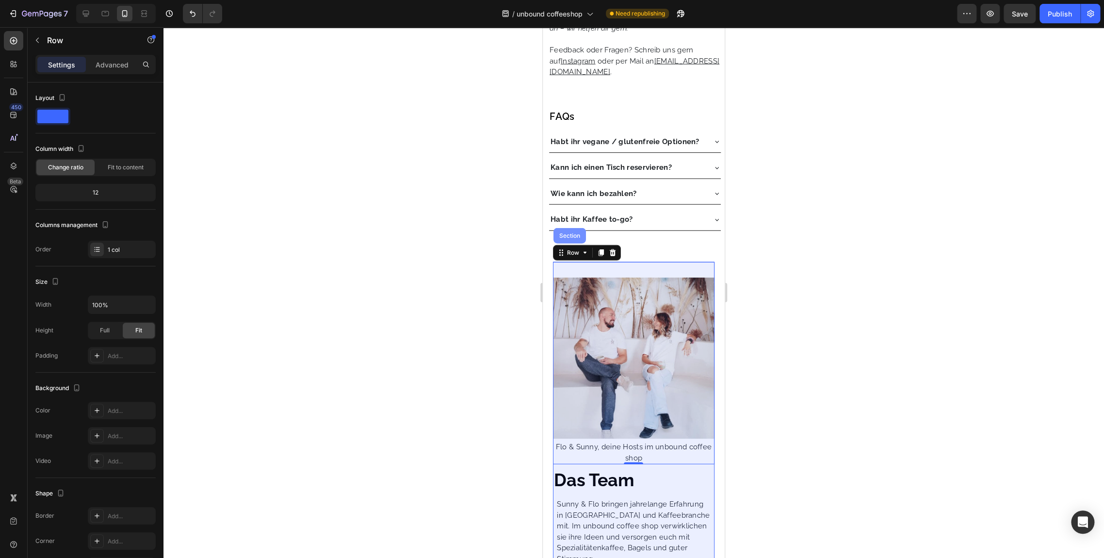
click at [563, 239] on div "Section" at bounding box center [570, 236] width 25 height 6
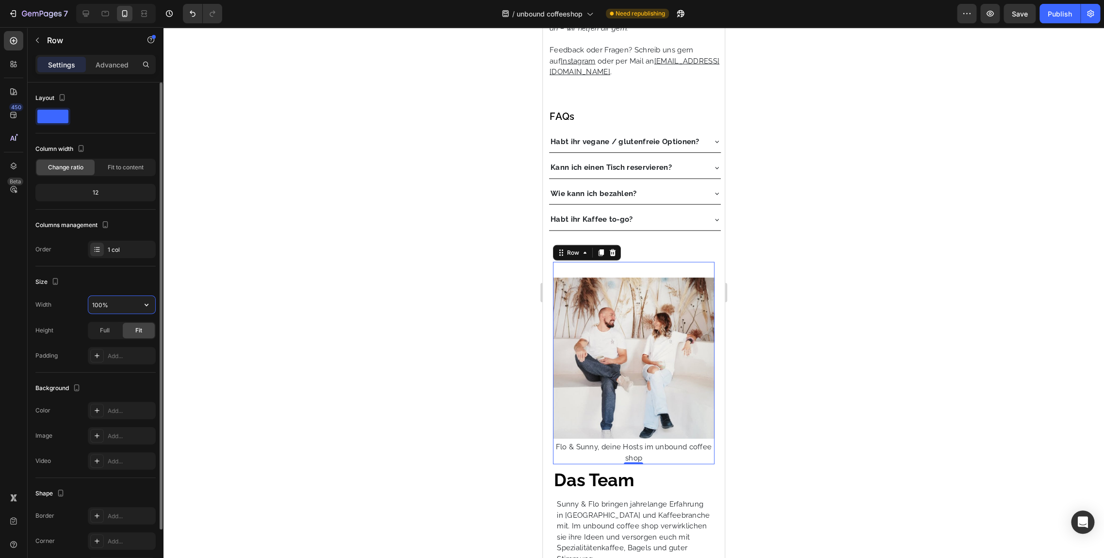
click at [96, 308] on input "100%" at bounding box center [121, 304] width 67 height 17
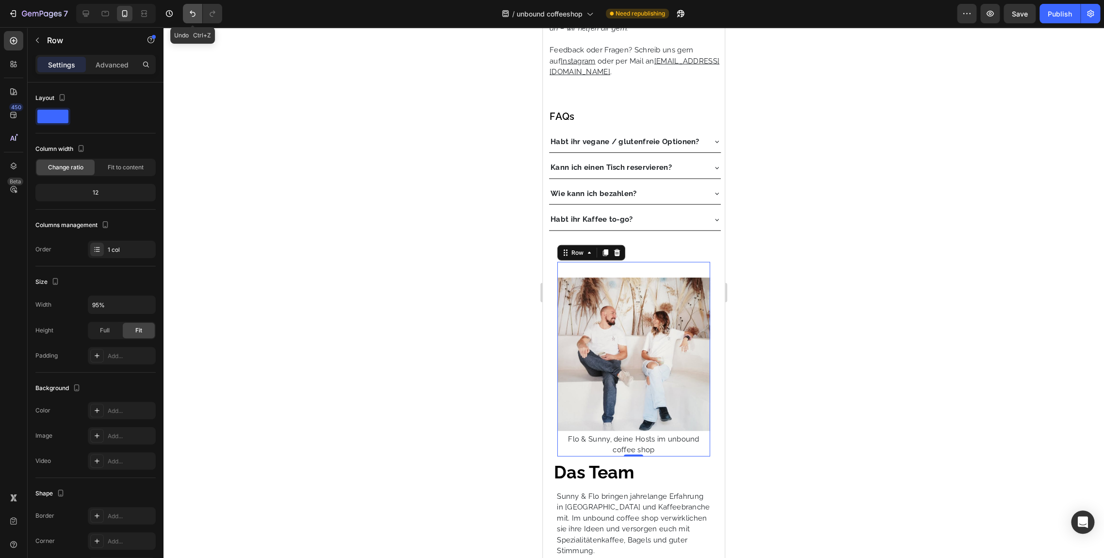
click at [188, 11] on icon "Undo/Redo" at bounding box center [193, 14] width 10 height 10
type input "100%"
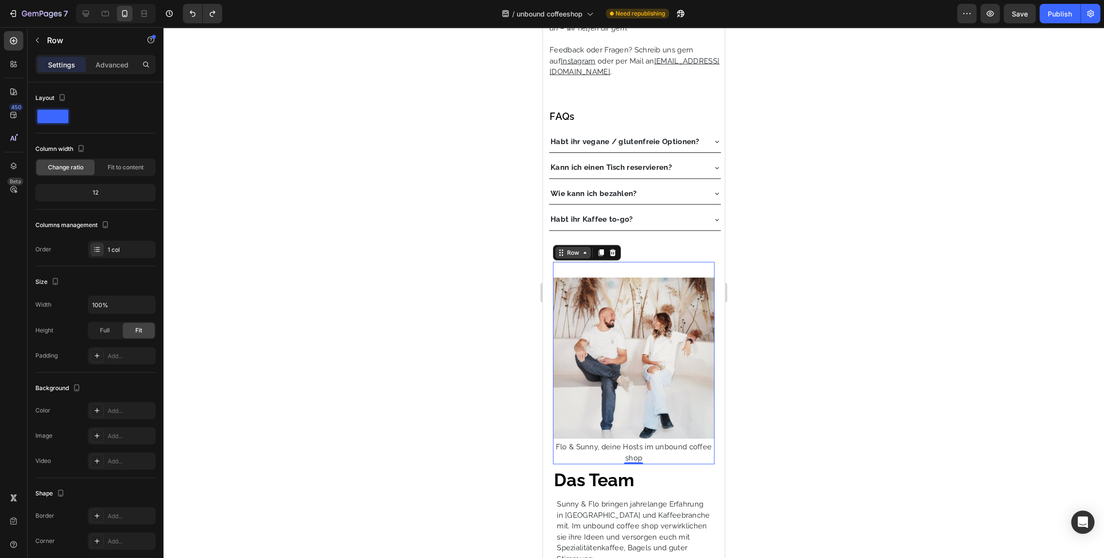
click at [583, 257] on icon at bounding box center [585, 253] width 8 height 8
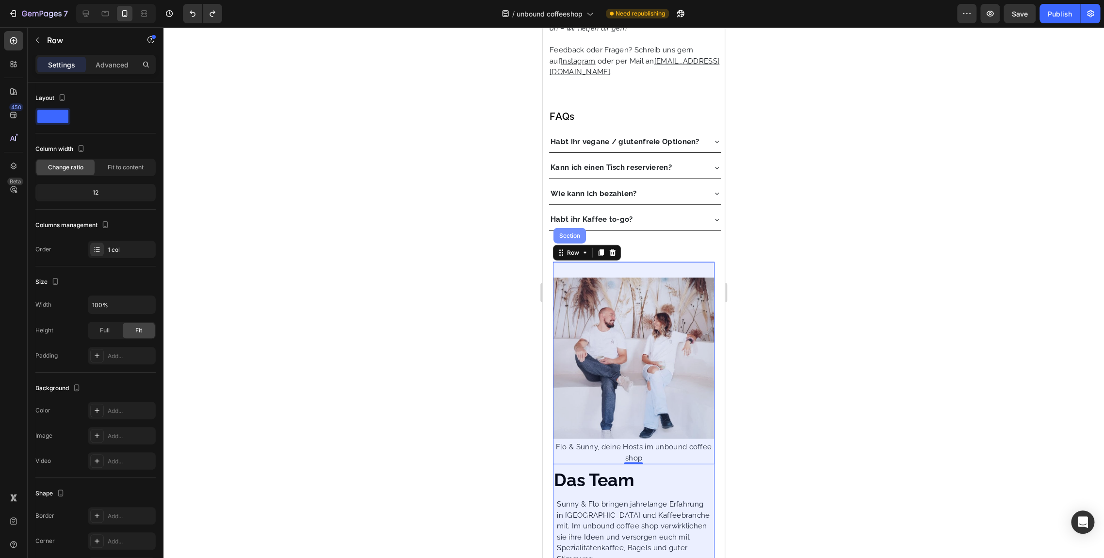
click at [564, 239] on div "Section" at bounding box center [570, 236] width 25 height 6
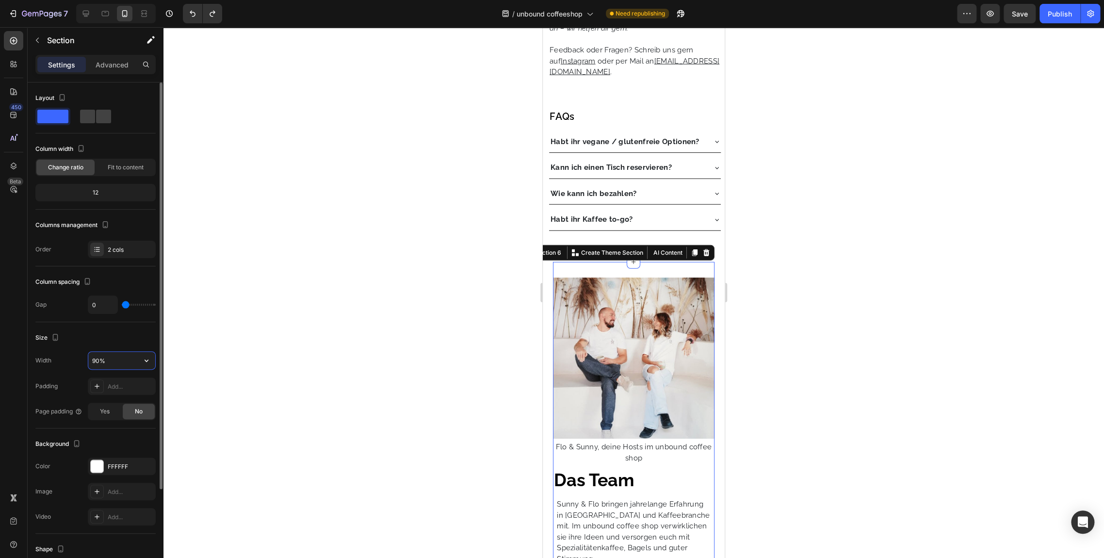
click at [98, 364] on input "90%" at bounding box center [121, 360] width 67 height 17
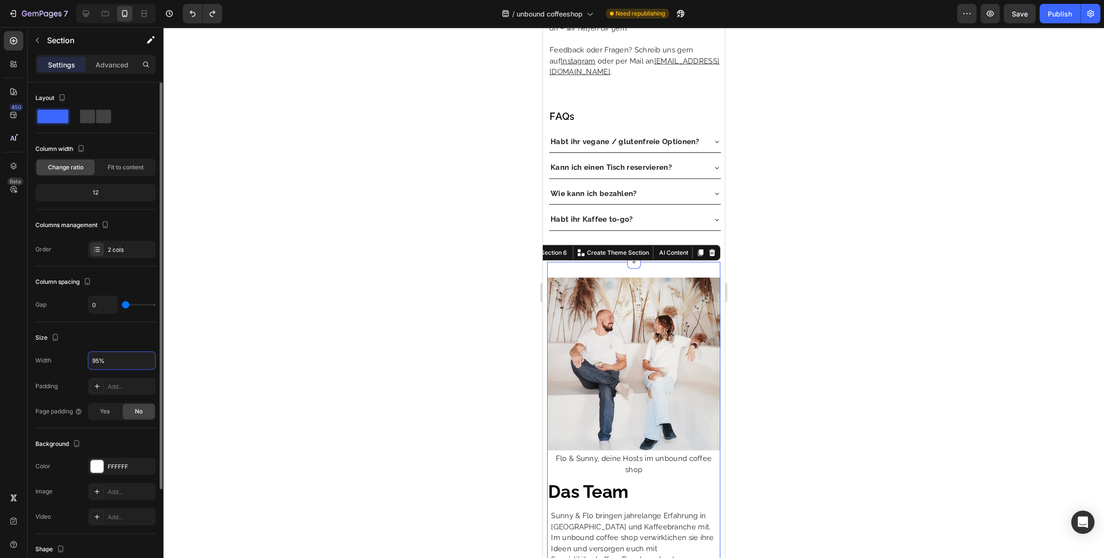
type input "95%"
click at [142, 342] on div "Size" at bounding box center [95, 338] width 120 height 16
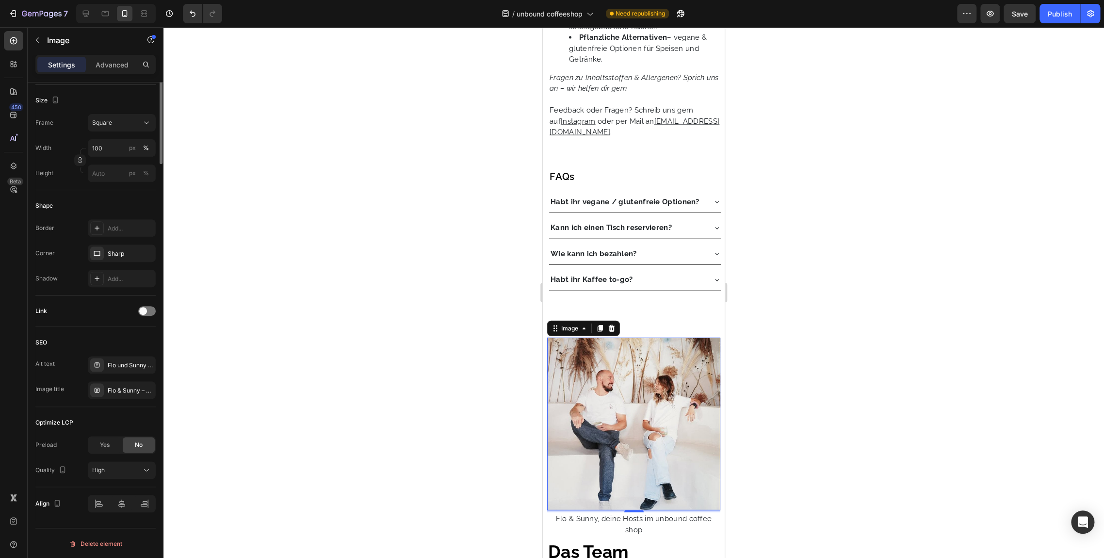
scroll to position [0, 0]
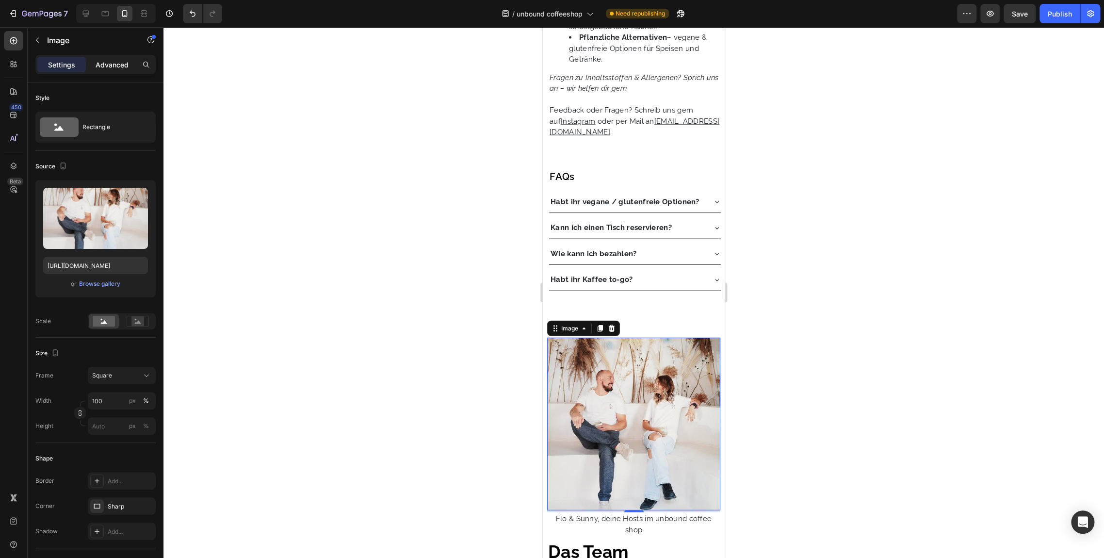
click at [127, 68] on p "Advanced" at bounding box center [112, 65] width 33 height 10
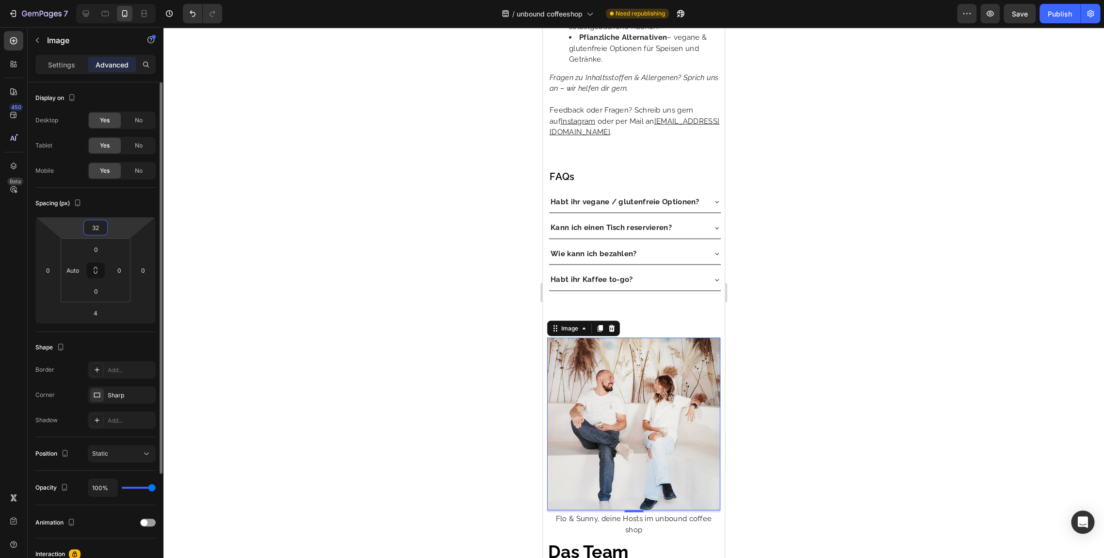
click at [100, 225] on input "32" at bounding box center [95, 227] width 19 height 15
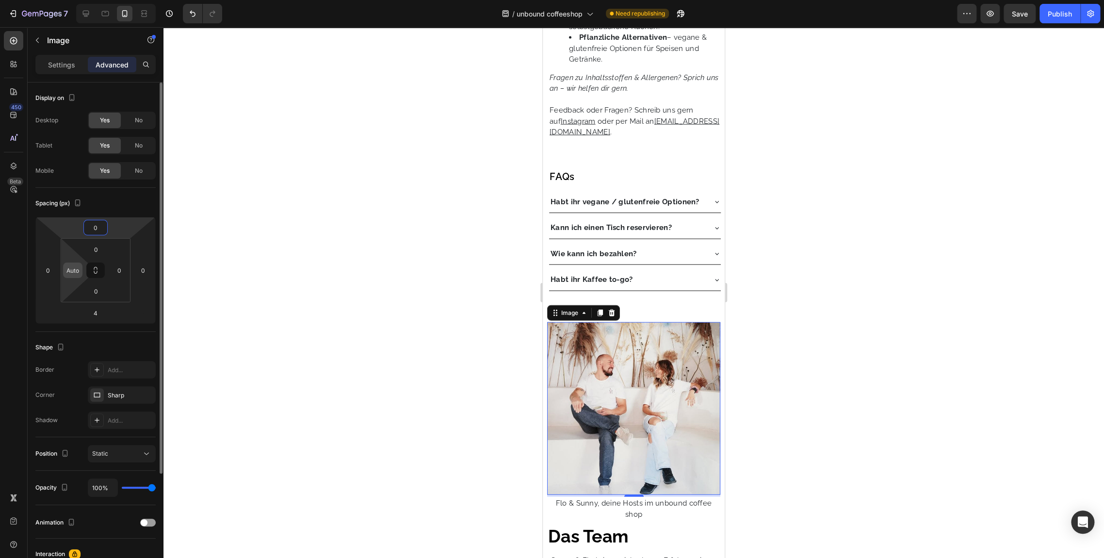
type input "0"
click at [69, 273] on input "Auto" at bounding box center [73, 270] width 15 height 15
type input "0"
click at [98, 315] on input "4" at bounding box center [95, 313] width 19 height 15
type input "0"
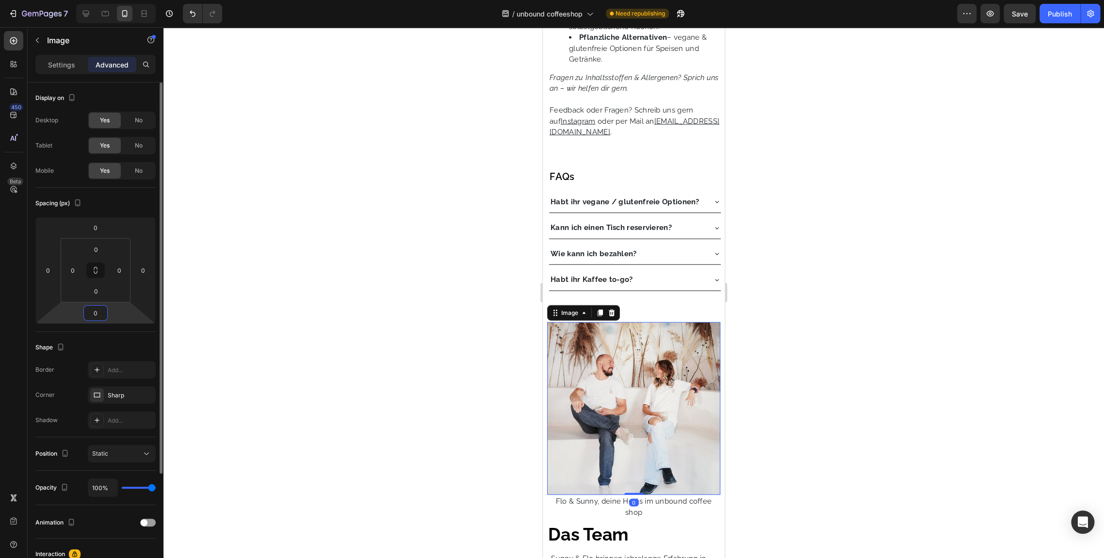
click at [134, 335] on div "Shape Border Add... Corner Sharp Shadow Add..." at bounding box center [95, 384] width 120 height 105
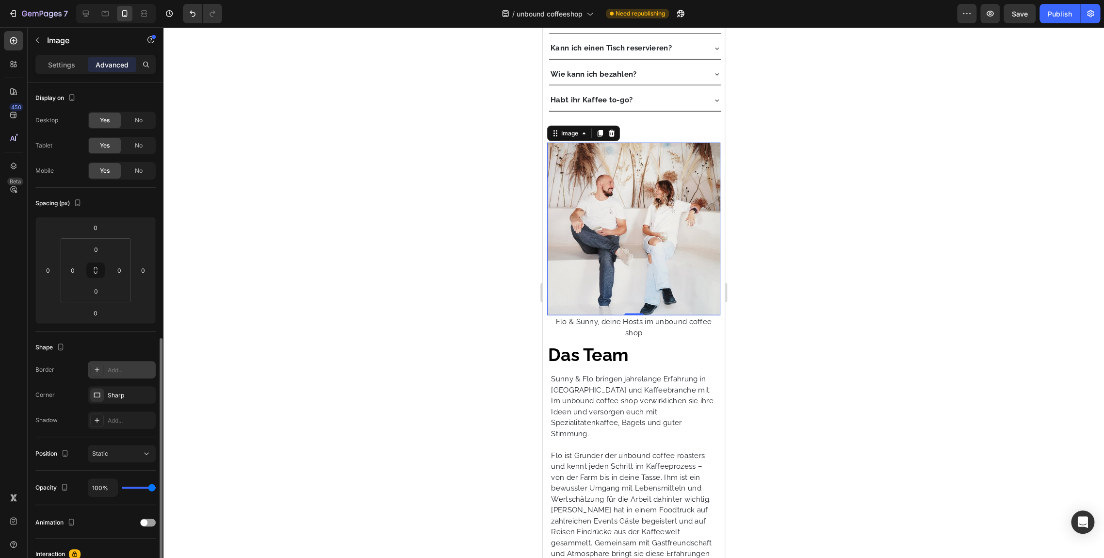
scroll to position [144, 0]
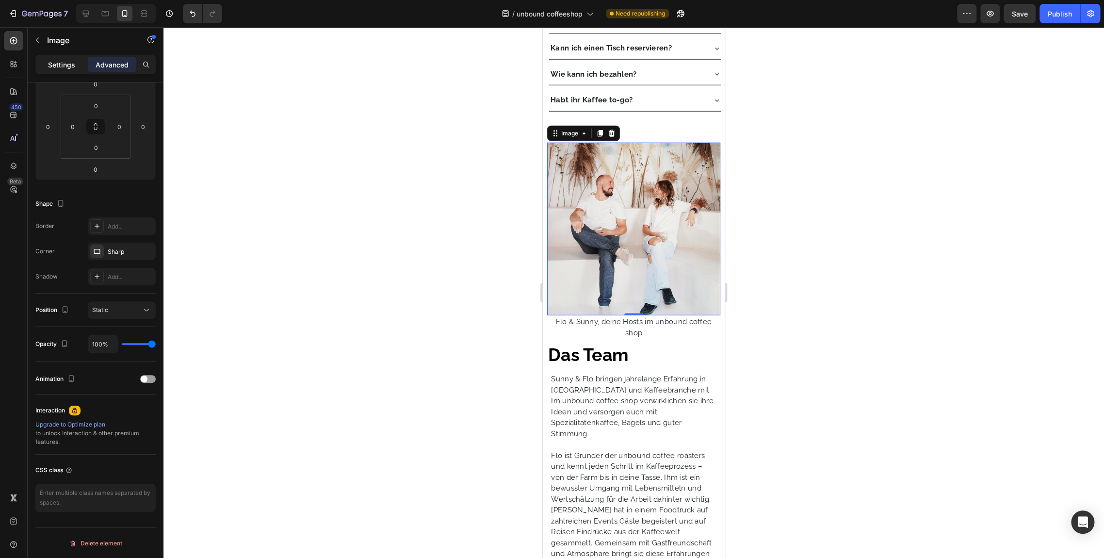
click at [55, 67] on p "Settings" at bounding box center [61, 65] width 27 height 10
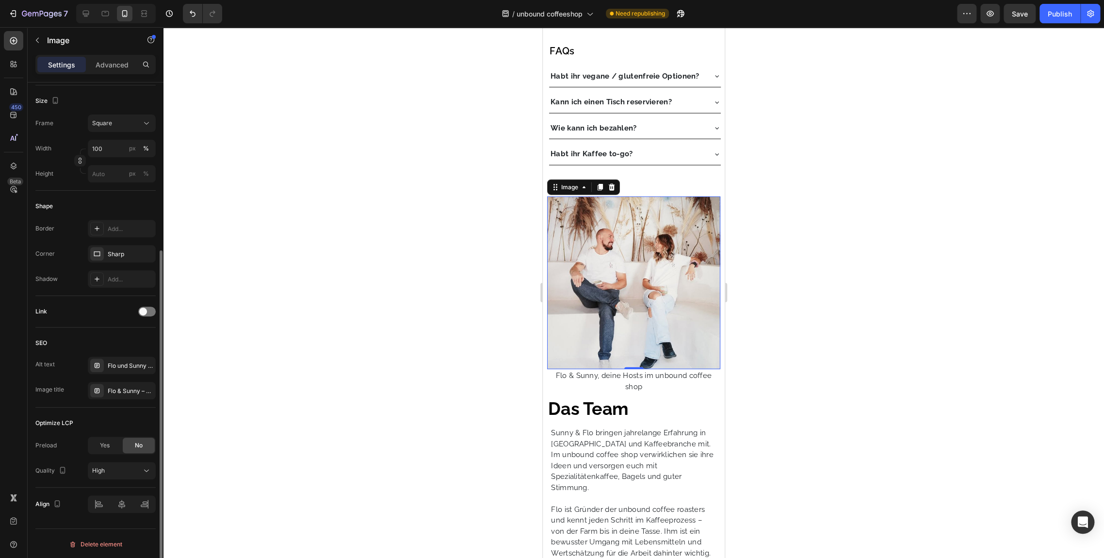
scroll to position [0, 0]
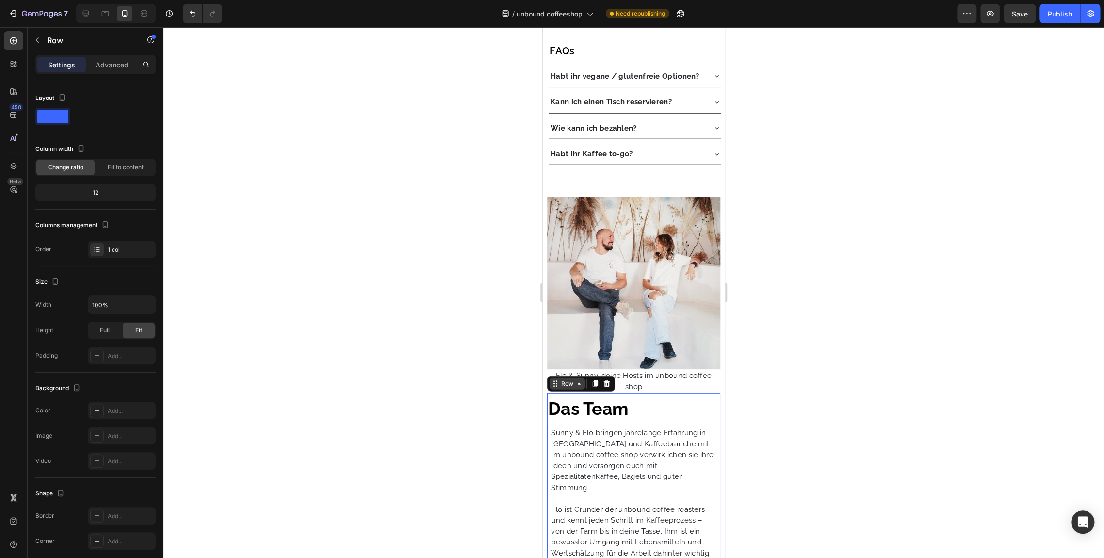
click at [579, 388] on icon at bounding box center [579, 384] width 8 height 8
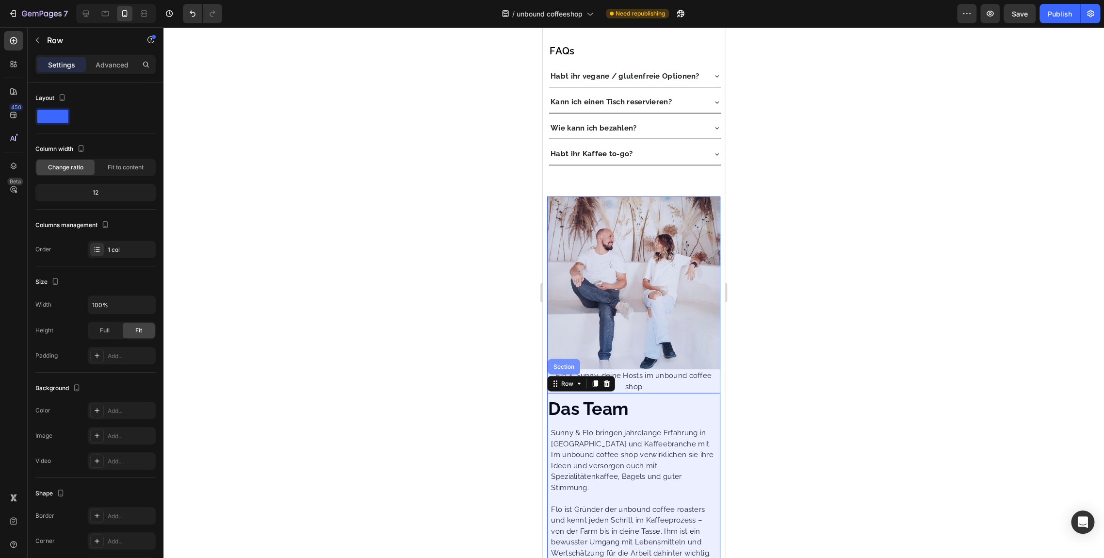
click at [567, 368] on div "Section" at bounding box center [564, 367] width 25 height 6
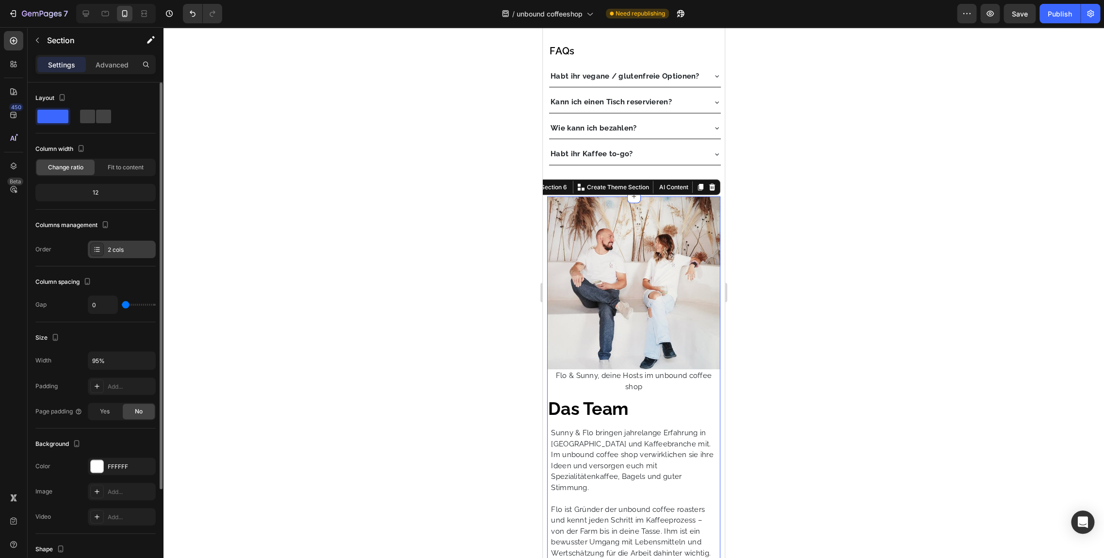
click at [127, 252] on div "2 cols" at bounding box center [131, 250] width 46 height 9
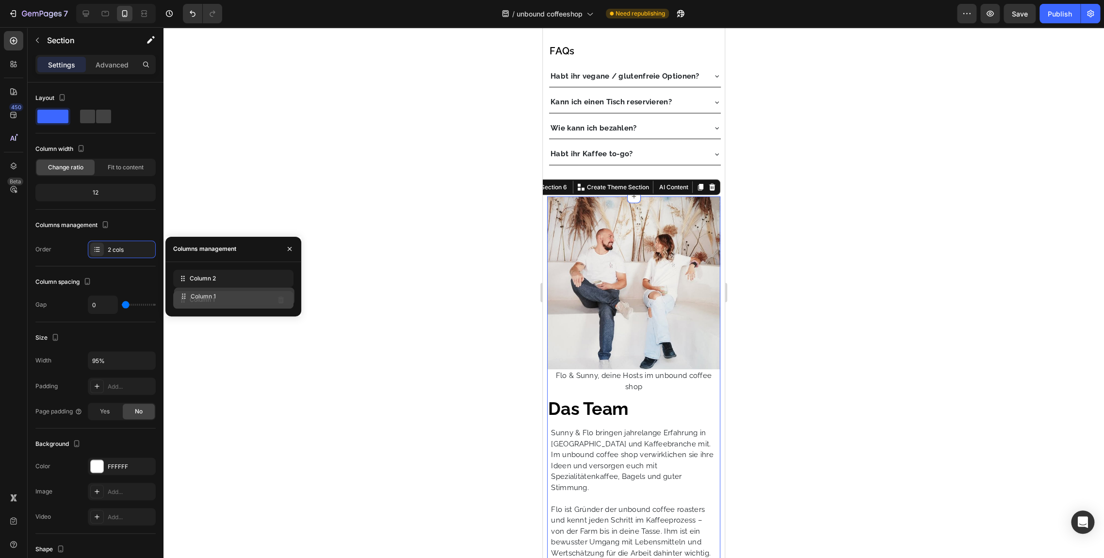
drag, startPoint x: 230, startPoint y: 280, endPoint x: 230, endPoint y: 298, distance: 17.5
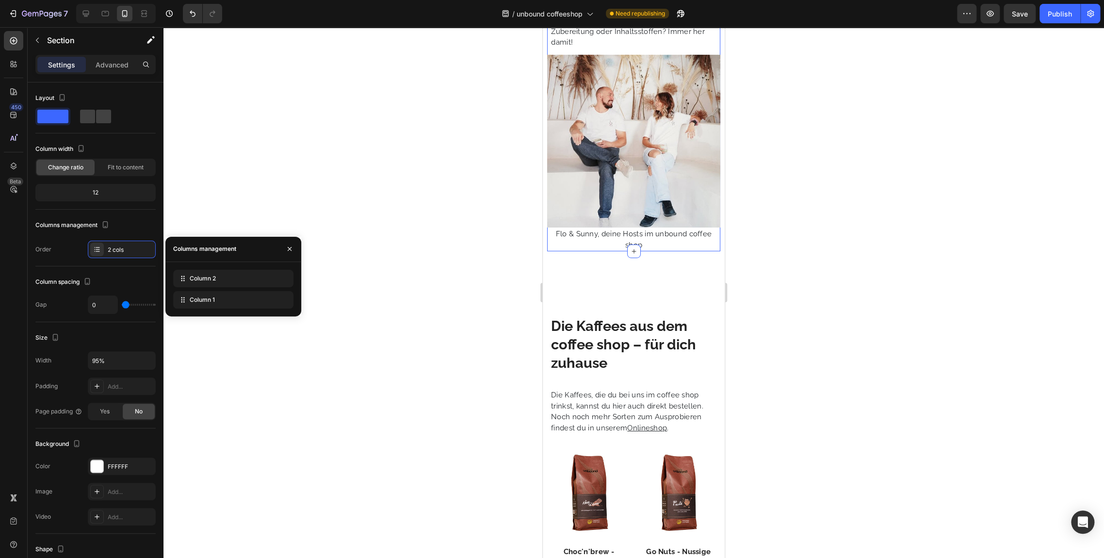
scroll to position [2079, 0]
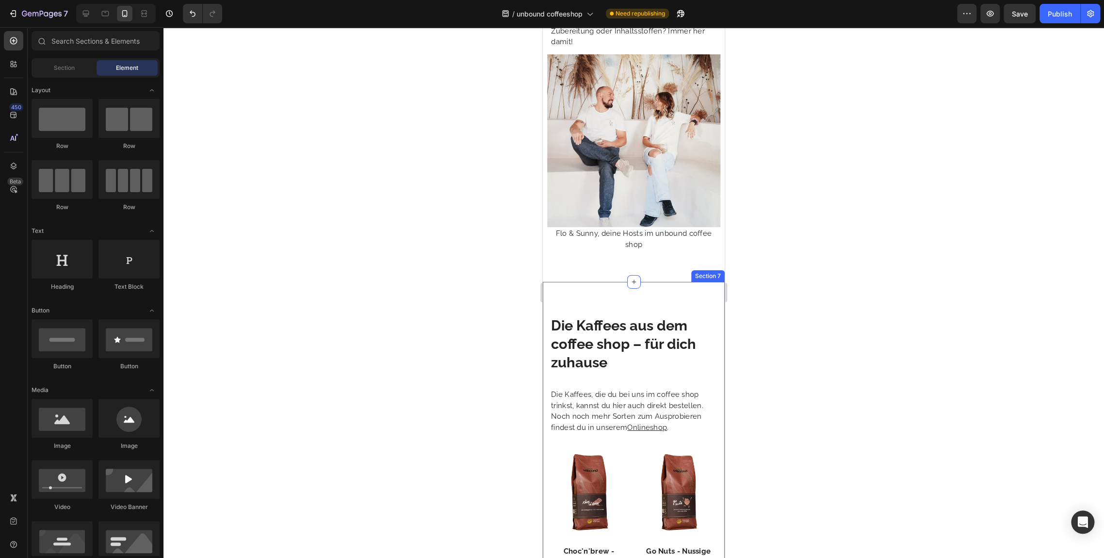
drag, startPoint x: 600, startPoint y: 273, endPoint x: 568, endPoint y: 309, distance: 47.8
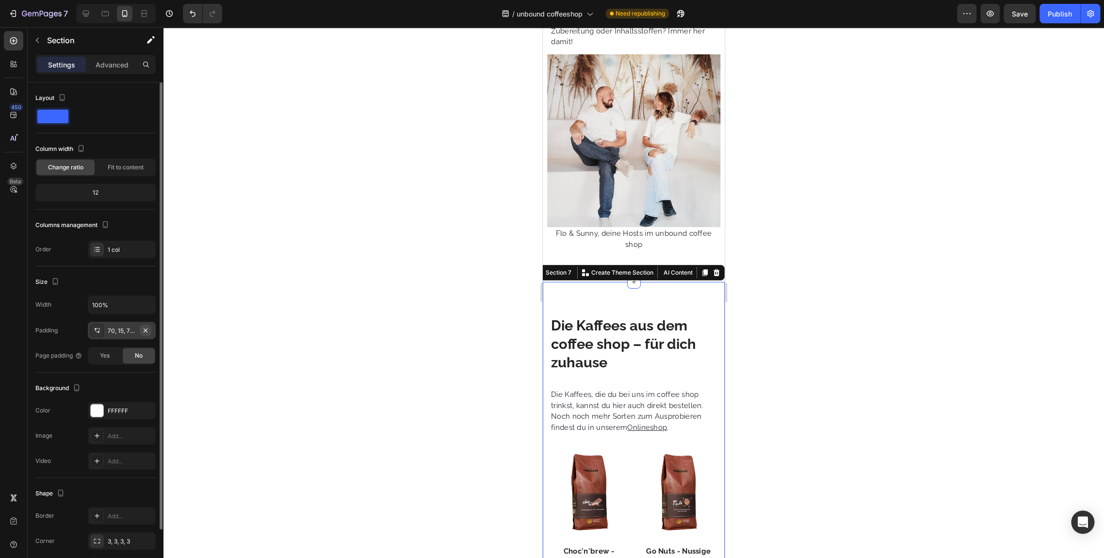
click at [144, 331] on icon "button" at bounding box center [146, 331] width 8 height 8
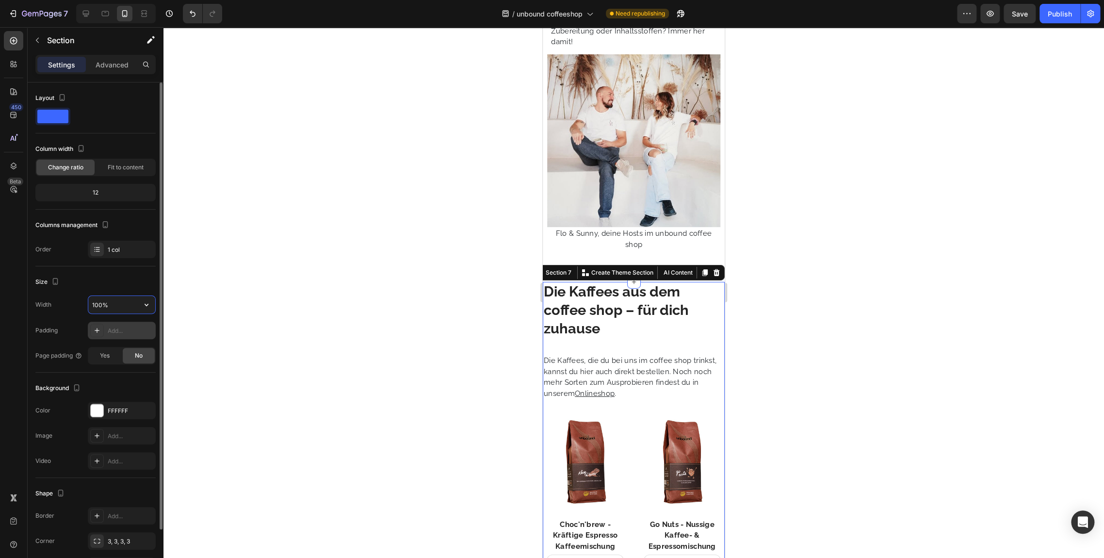
click at [98, 304] on input "100%" at bounding box center [121, 304] width 67 height 17
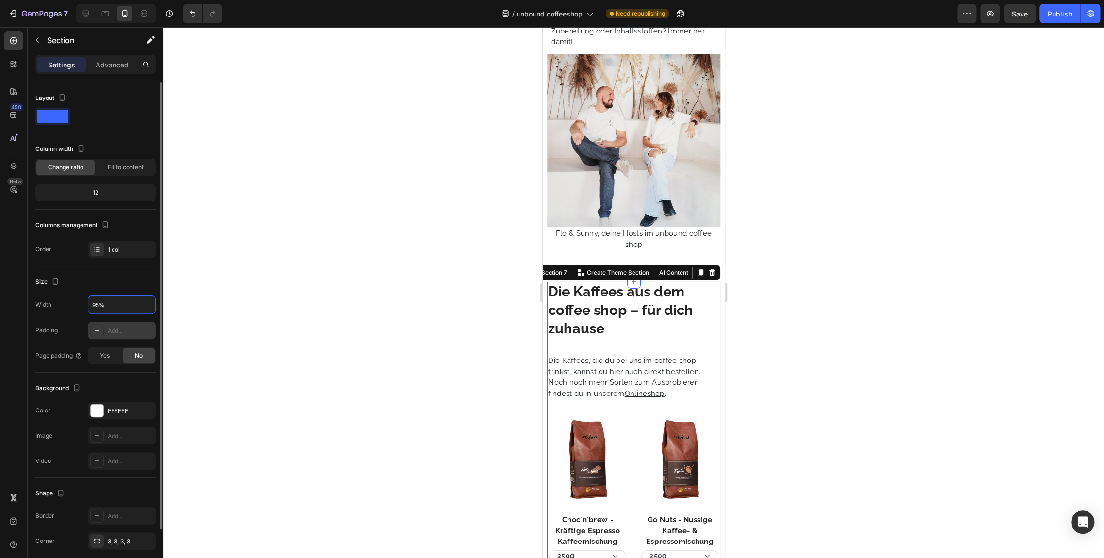
type input "95%"
click at [59, 310] on div "Width 95%" at bounding box center [95, 304] width 120 height 18
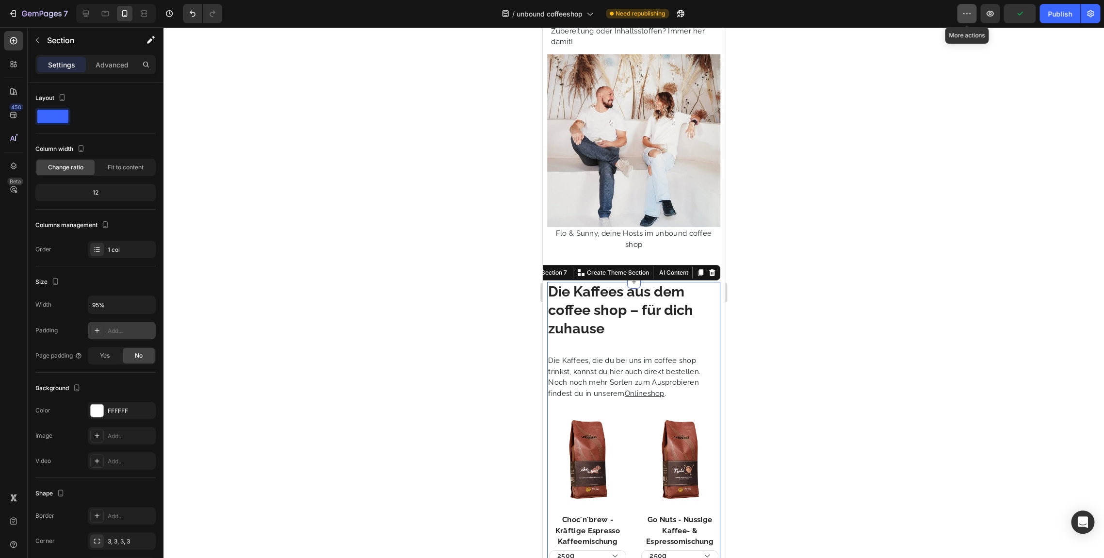
click at [965, 11] on icon "button" at bounding box center [967, 14] width 10 height 10
click at [496, 275] on div at bounding box center [634, 292] width 941 height 531
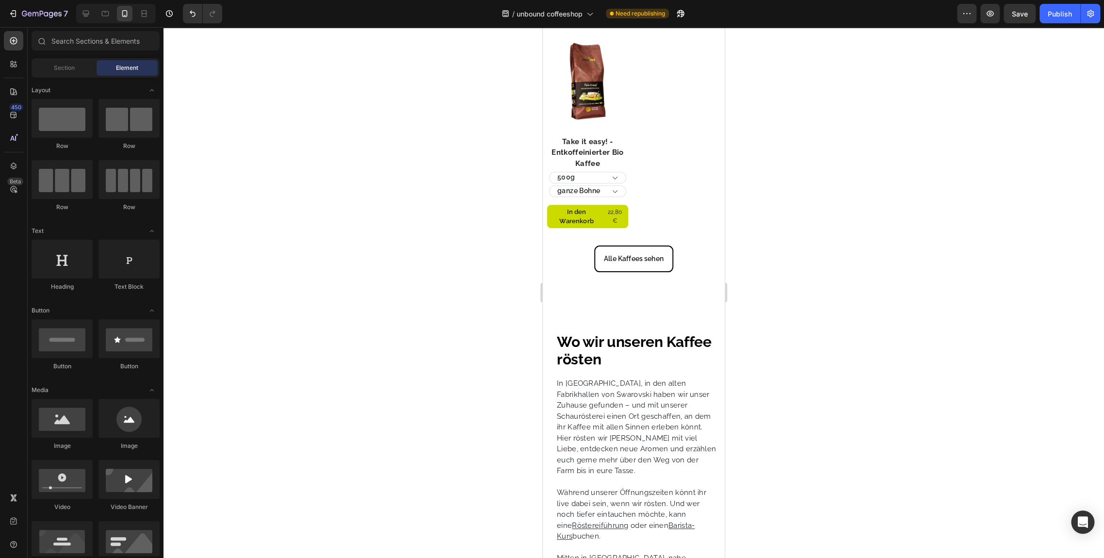
scroll to position [2896, 0]
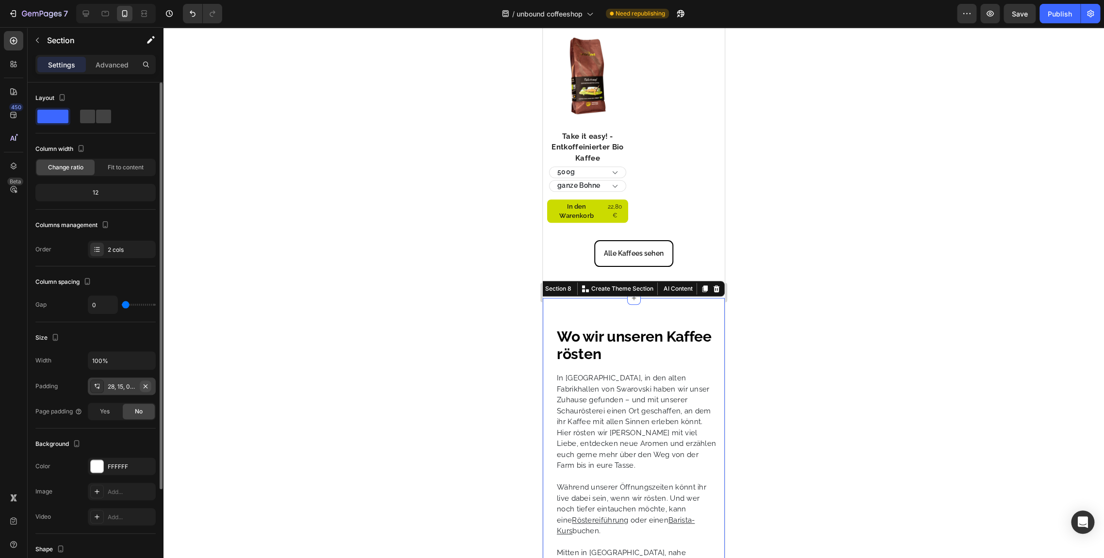
click at [150, 387] on button "button" at bounding box center [146, 386] width 12 height 12
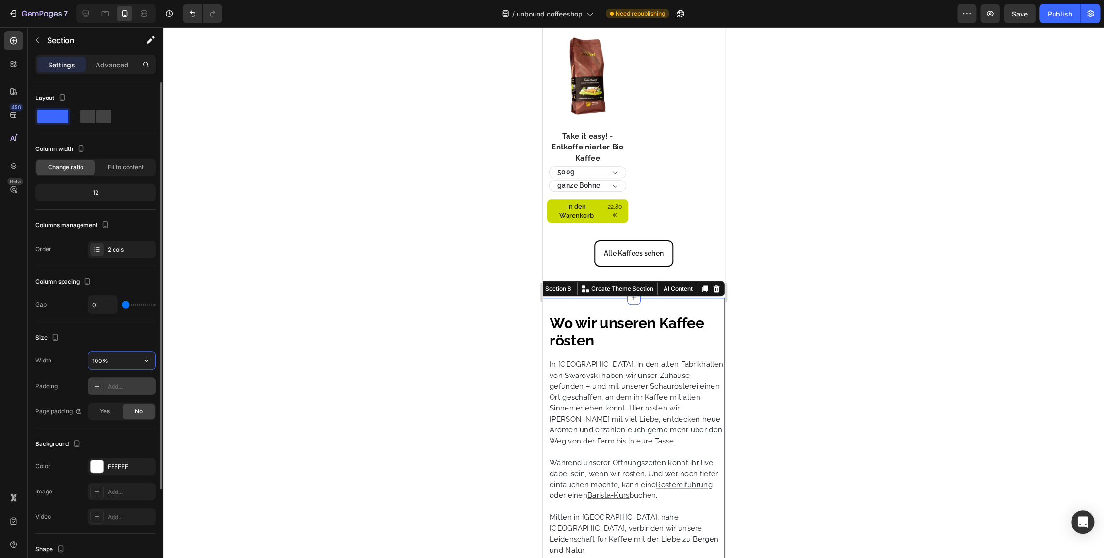
click at [97, 362] on input "100%" at bounding box center [121, 360] width 67 height 17
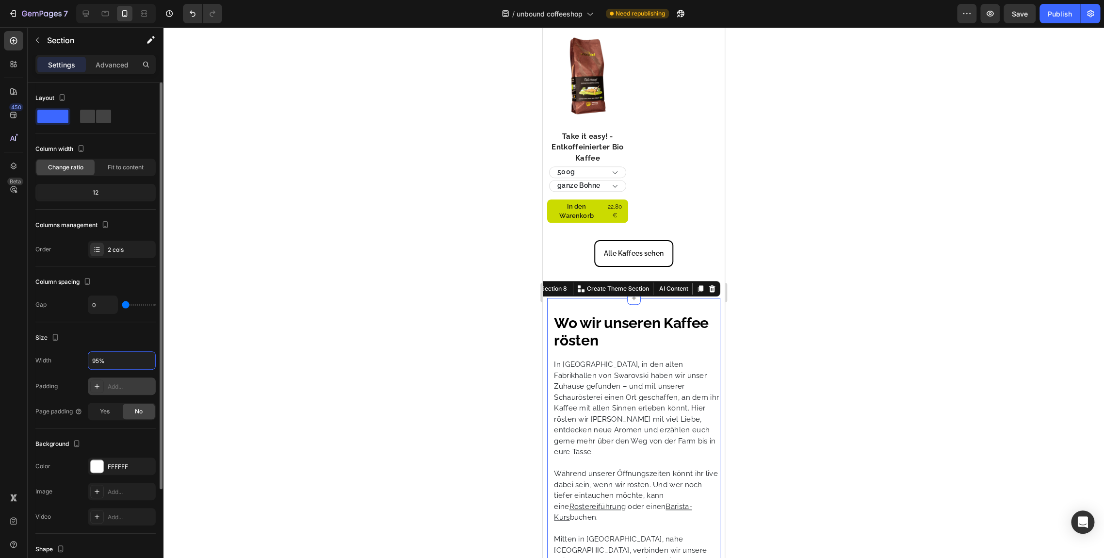
type input "95%"
click at [142, 330] on div "Size" at bounding box center [95, 338] width 120 height 16
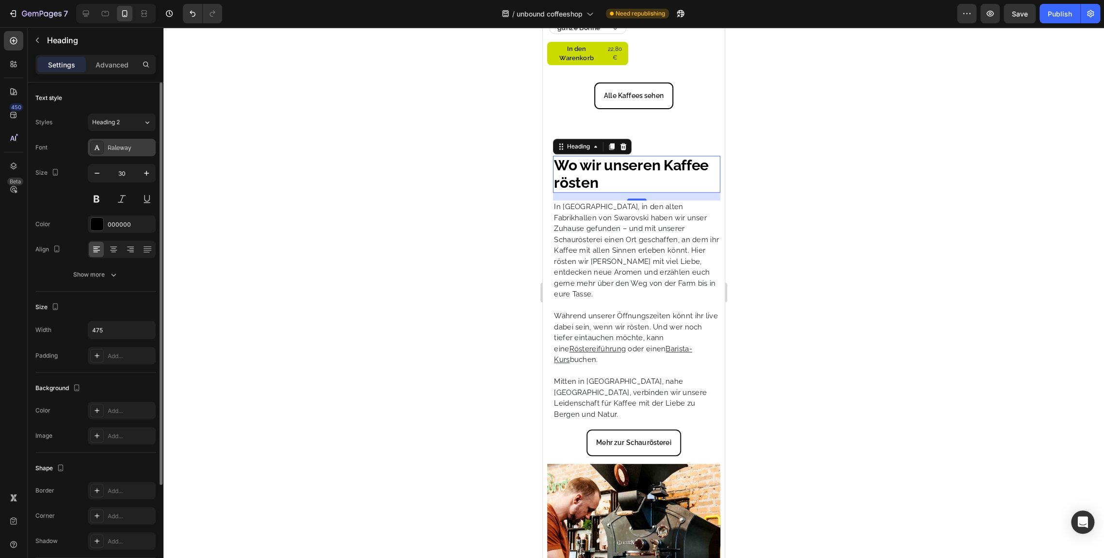
scroll to position [0, 0]
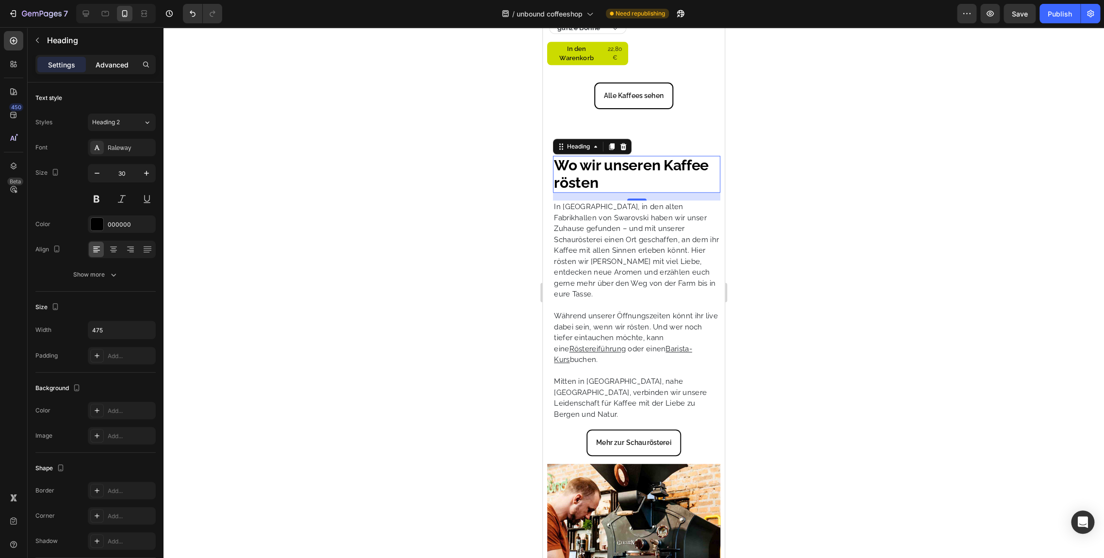
click at [103, 69] on p "Advanced" at bounding box center [112, 65] width 33 height 10
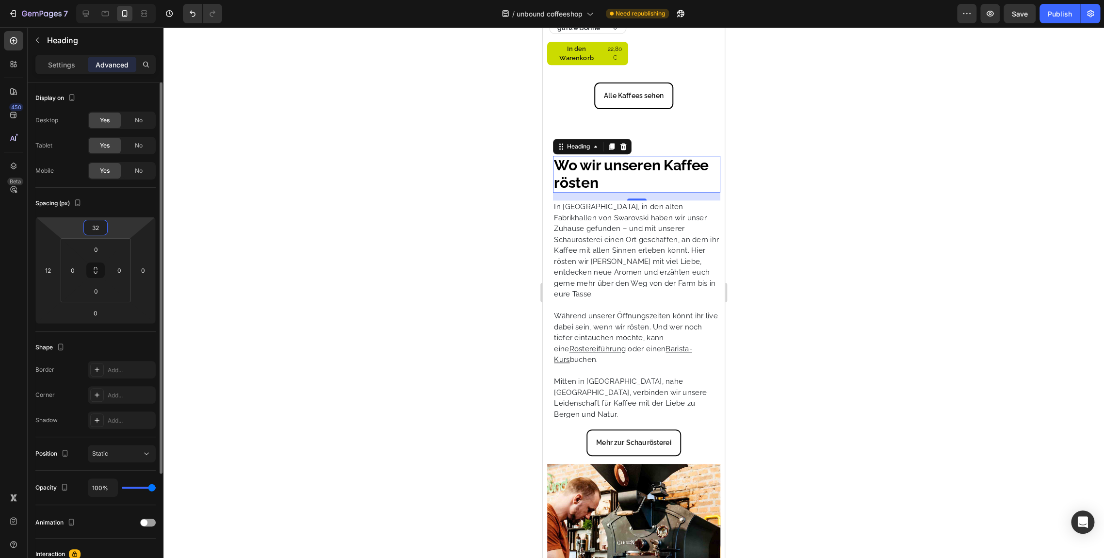
click at [104, 231] on input "32" at bounding box center [95, 227] width 19 height 15
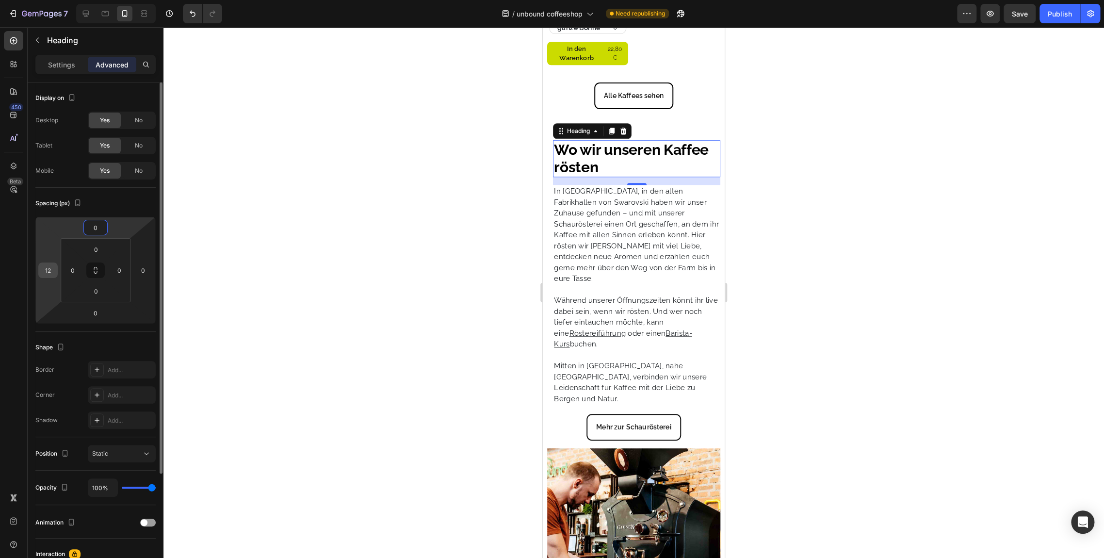
type input "0"
click at [47, 265] on input "12" at bounding box center [48, 270] width 15 height 15
type input "0"
click at [143, 209] on div "Spacing (px)" at bounding box center [95, 204] width 120 height 16
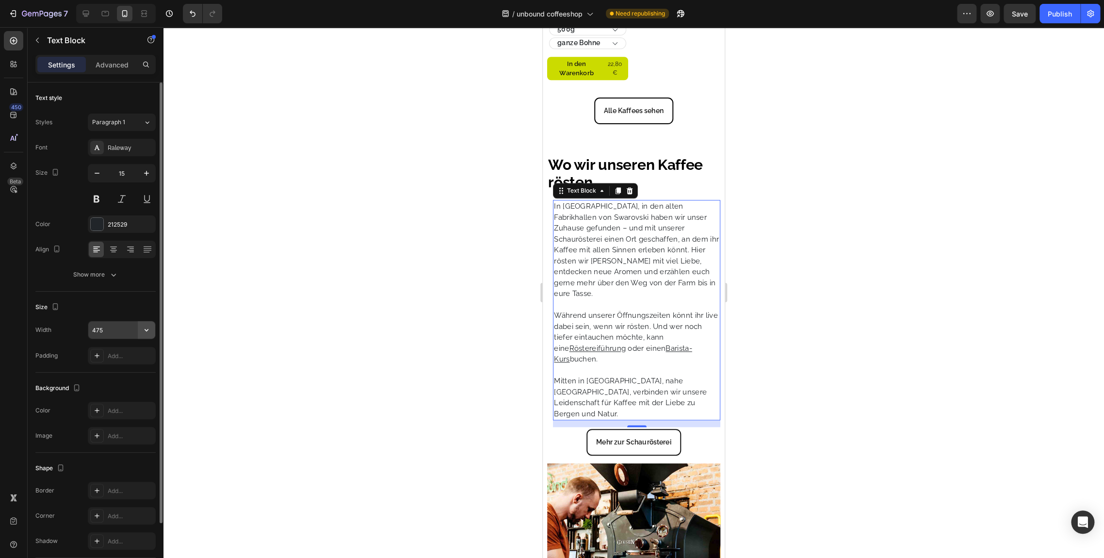
click at [139, 330] on button "button" at bounding box center [146, 329] width 17 height 17
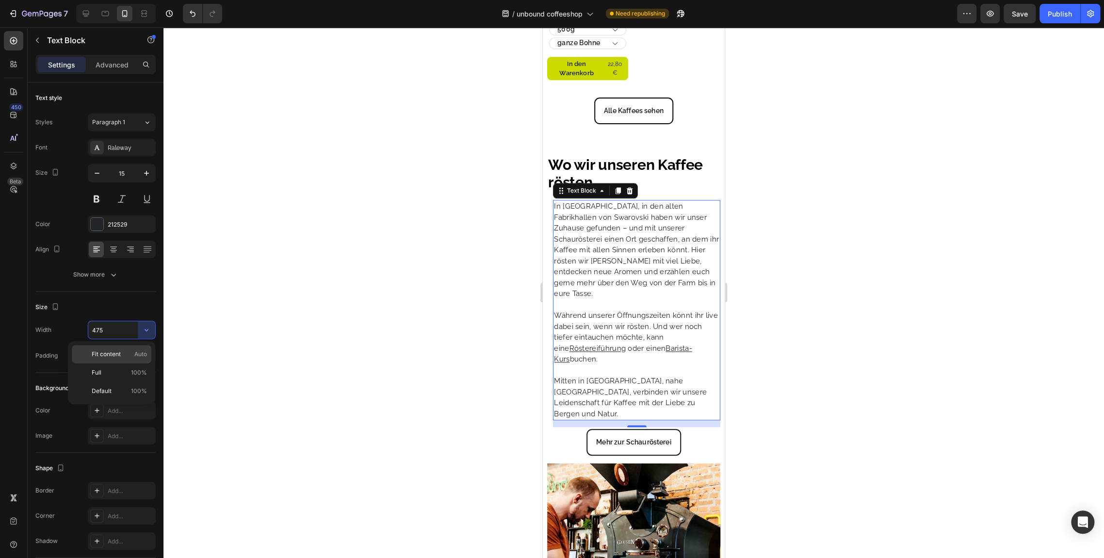
click at [116, 355] on span "Fit content" at bounding box center [106, 354] width 29 height 9
type input "Auto"
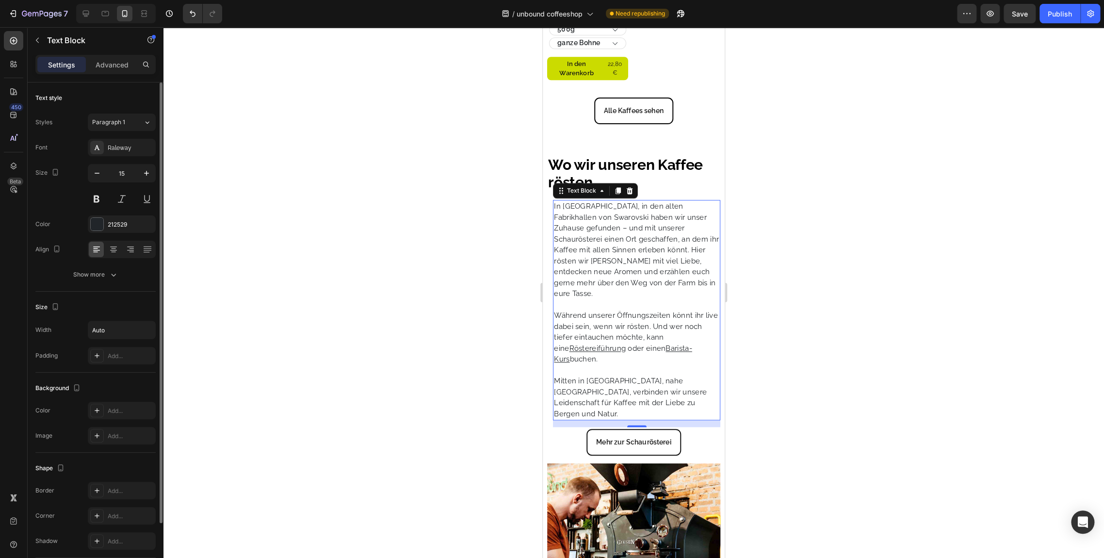
click at [106, 301] on div "Size" at bounding box center [95, 307] width 120 height 16
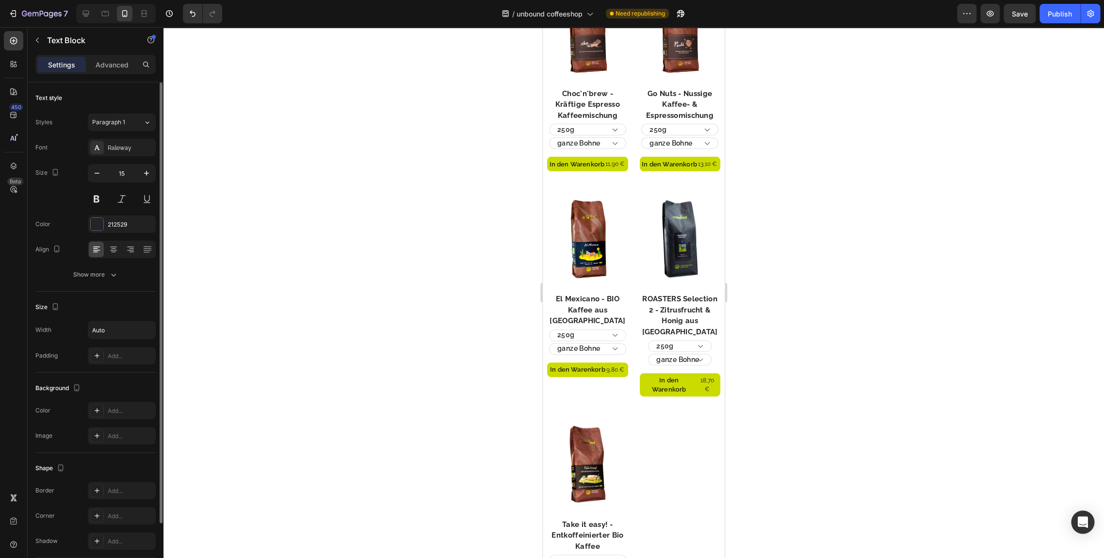
scroll to position [2496, 0]
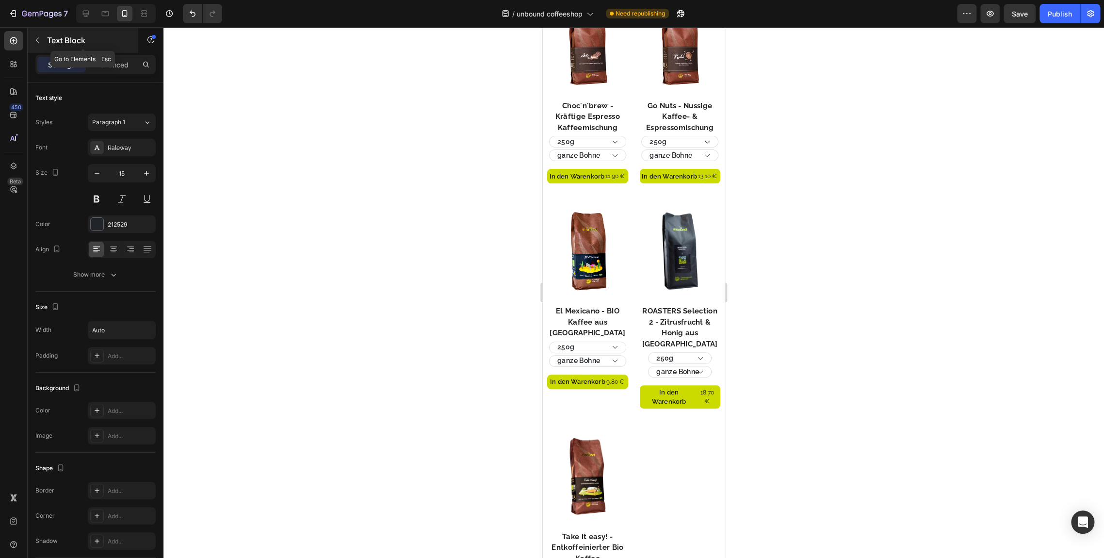
click at [45, 40] on button "button" at bounding box center [38, 41] width 16 height 16
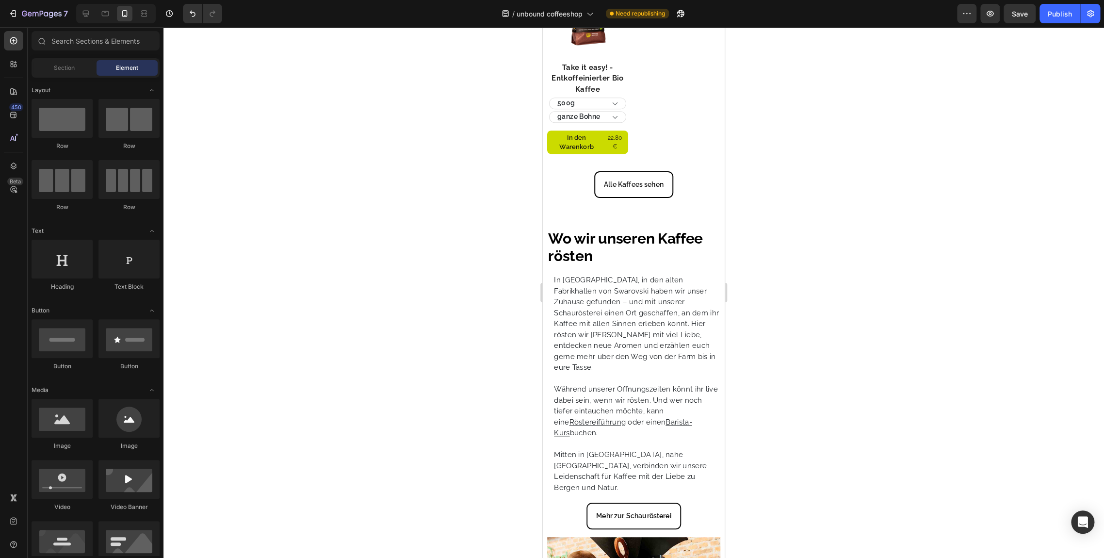
scroll to position [2968, 0]
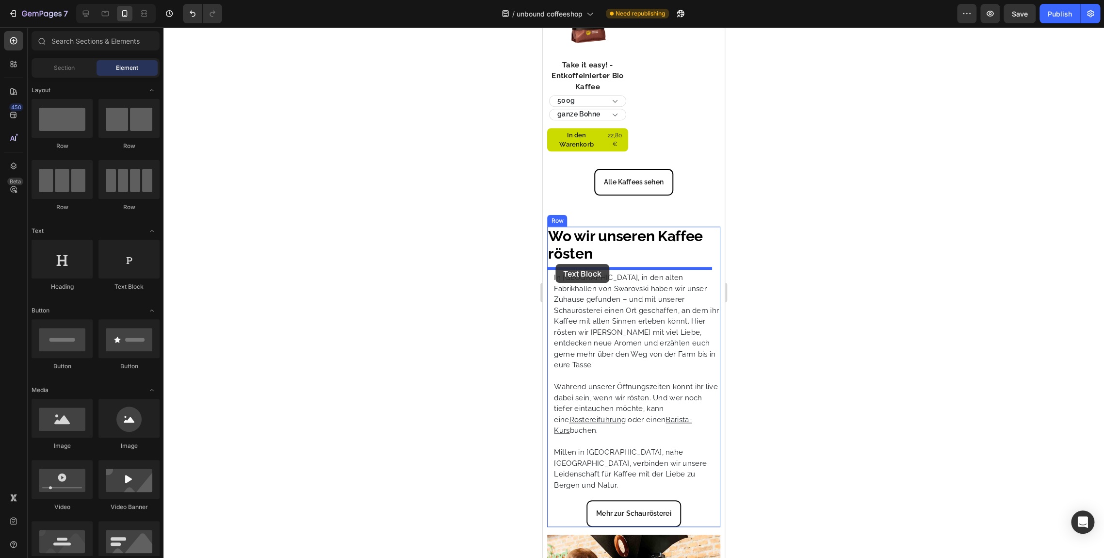
drag, startPoint x: 675, startPoint y: 297, endPoint x: 556, endPoint y: 264, distance: 123.8
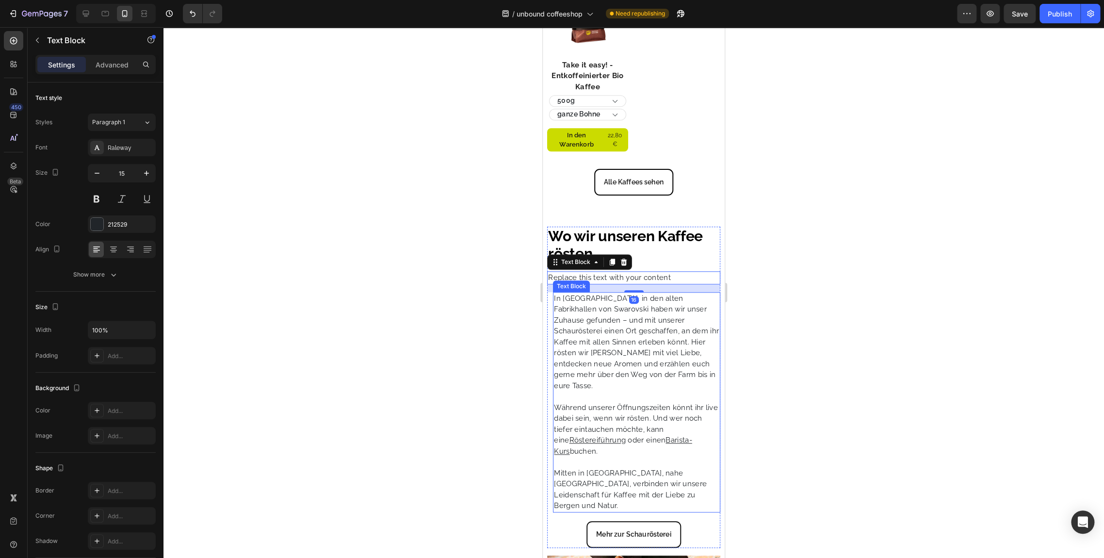
click at [615, 364] on p "In [GEOGRAPHIC_DATA], in den alten Fabrikhallen von Swarovski haben wir unser Z…" at bounding box center [637, 342] width 166 height 98
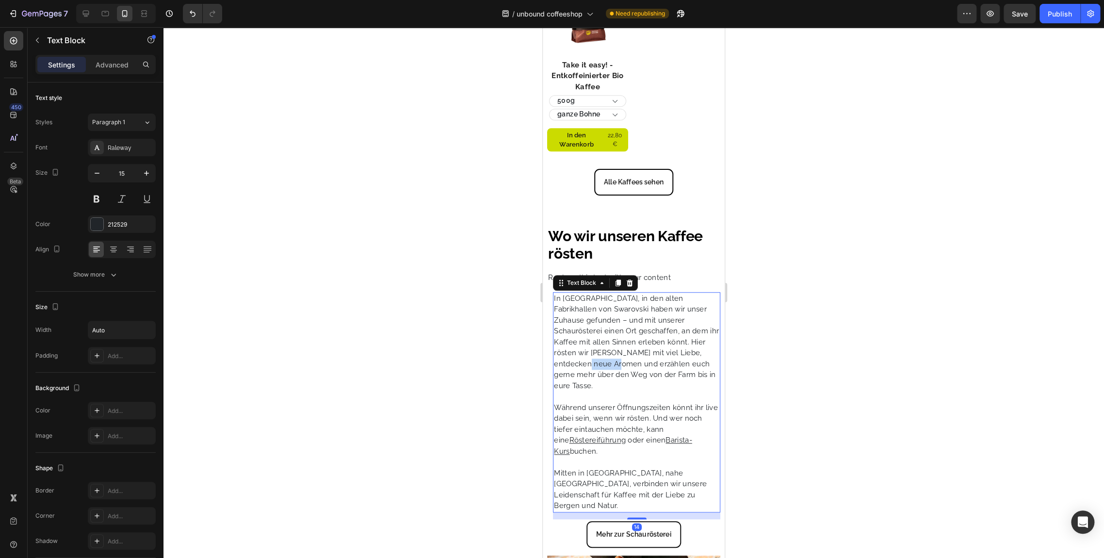
click at [615, 364] on p "In [GEOGRAPHIC_DATA], in den alten Fabrikhallen von Swarovski haben wir unser Z…" at bounding box center [637, 342] width 166 height 98
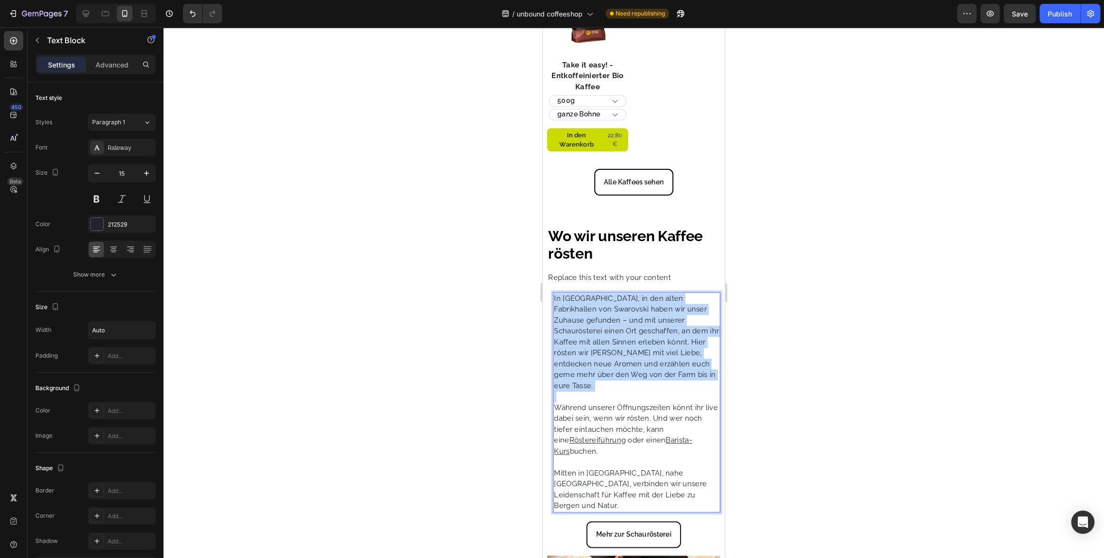
click at [615, 364] on p "In [GEOGRAPHIC_DATA], in den alten Fabrikhallen von Swarovski haben wir unser Z…" at bounding box center [637, 342] width 166 height 98
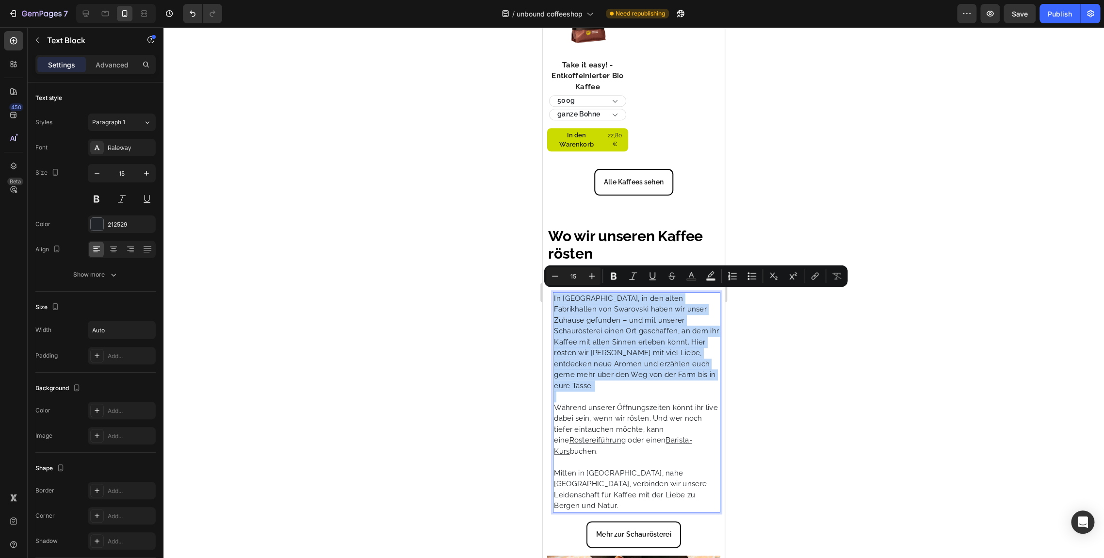
click at [615, 364] on p "In [GEOGRAPHIC_DATA], in den alten Fabrikhallen von Swarovski haben wir unser Z…" at bounding box center [637, 342] width 166 height 98
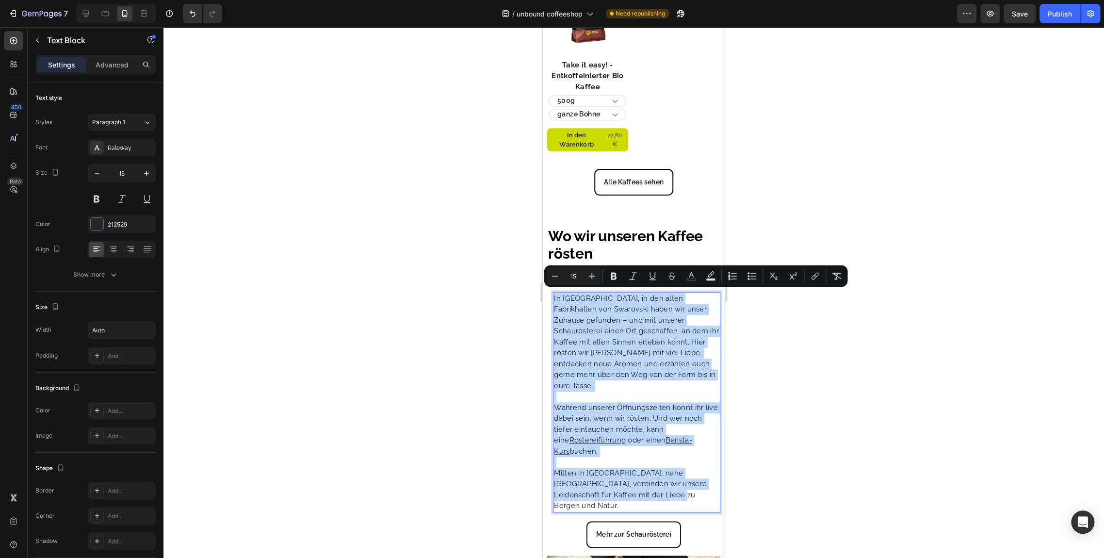
copy div "In Wattens, in den alten Fabrikhallen von Swarovski haben wir unser Zuhause gef…"
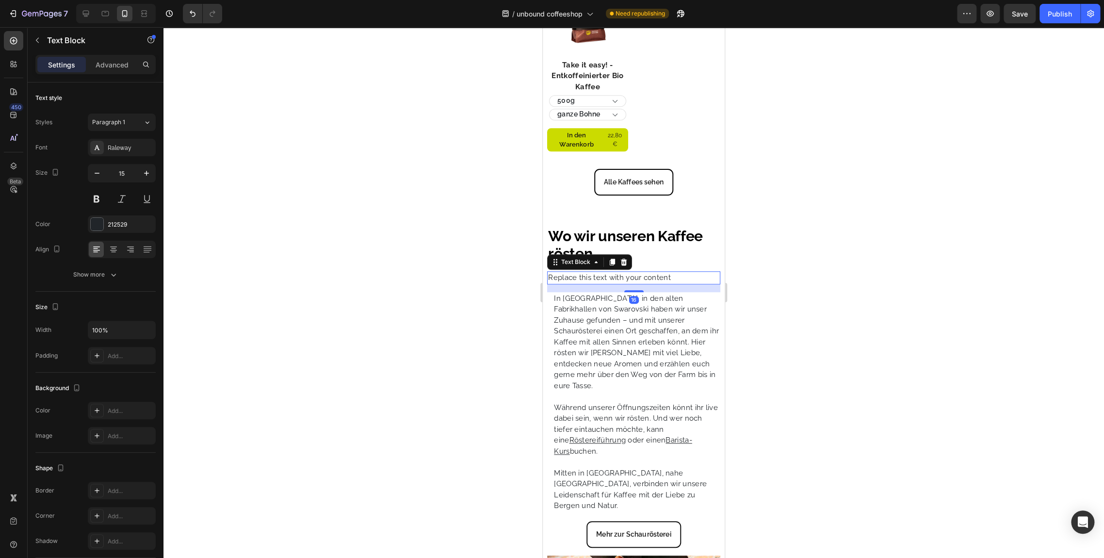
click at [573, 275] on div "Replace this text with your content" at bounding box center [633, 277] width 173 height 13
click at [573, 275] on p "Replace this text with your content" at bounding box center [633, 277] width 171 height 11
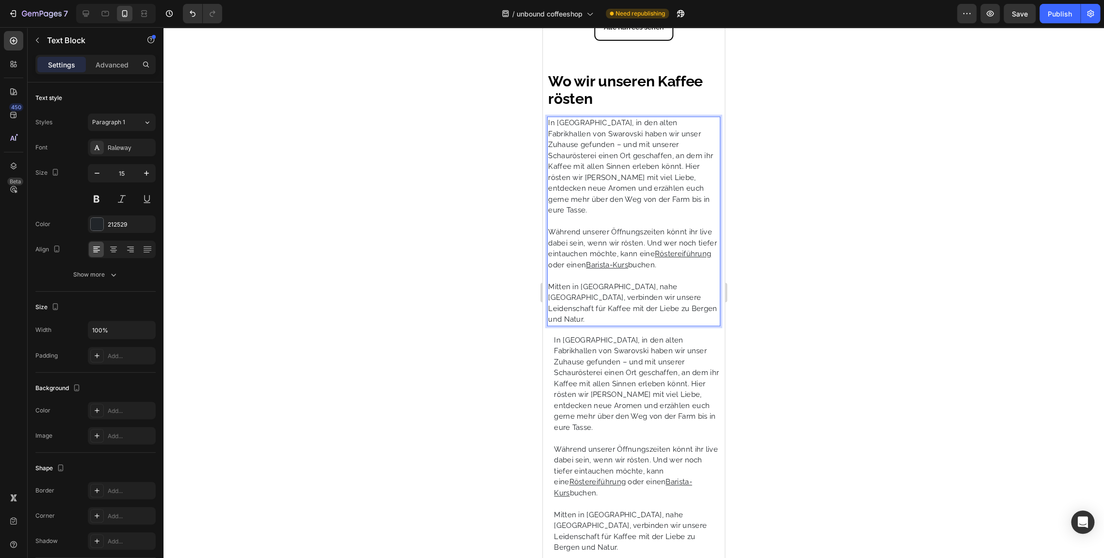
scroll to position [3123, 0]
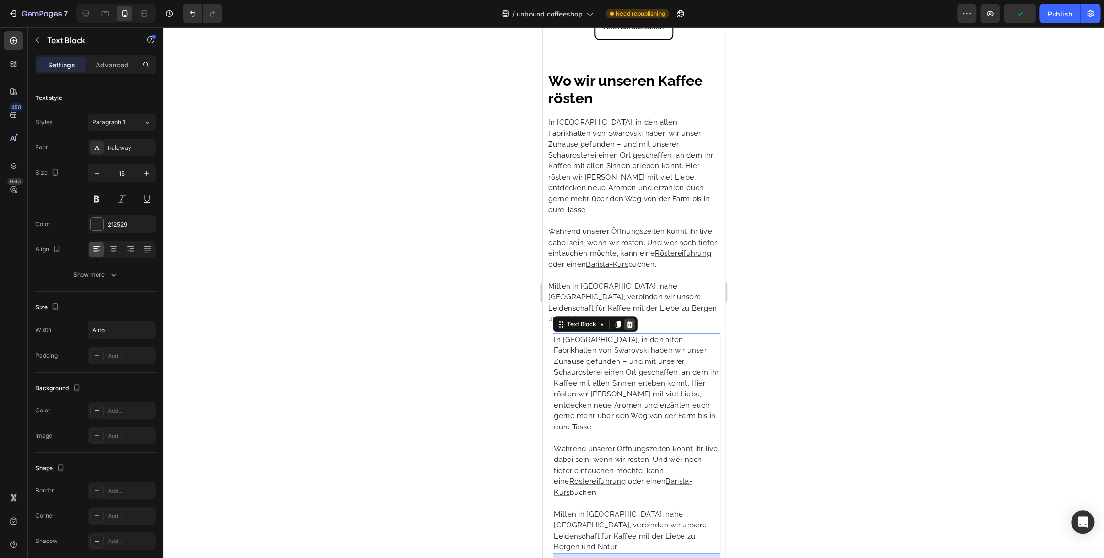
click at [630, 318] on div at bounding box center [630, 324] width 12 height 12
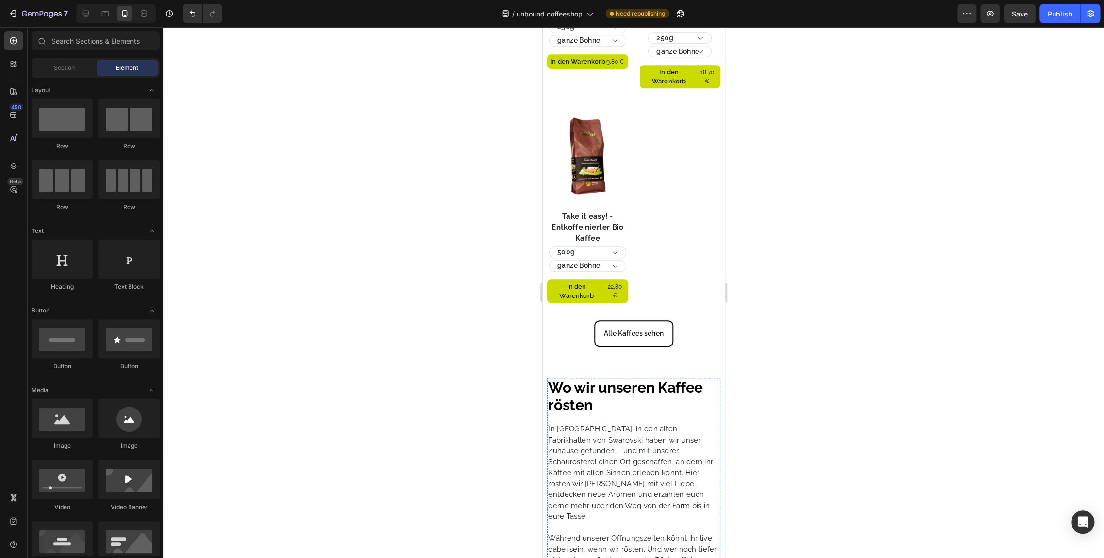
scroll to position [2815, 0]
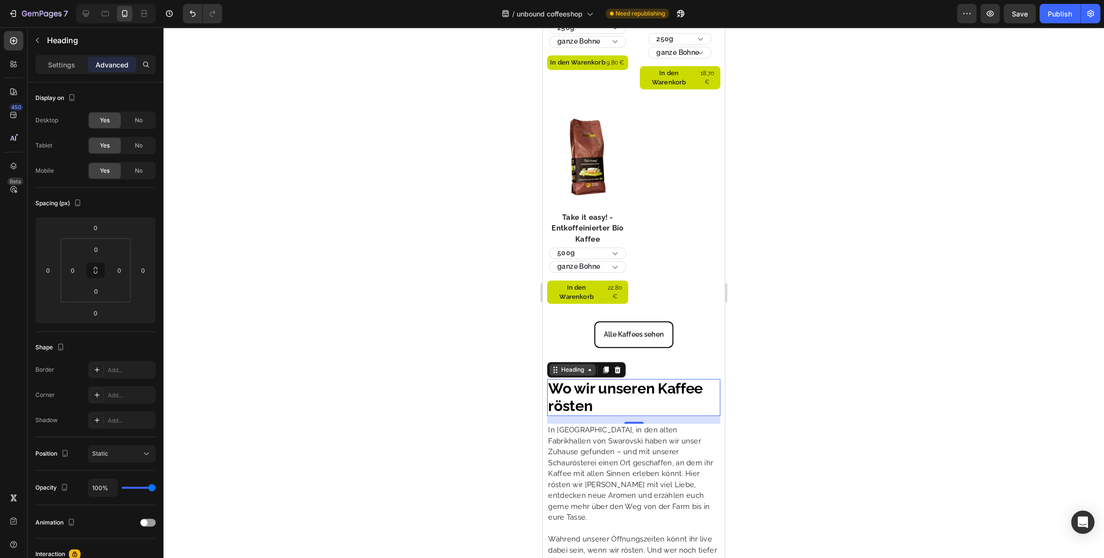
click at [579, 365] on div "Heading" at bounding box center [572, 369] width 27 height 9
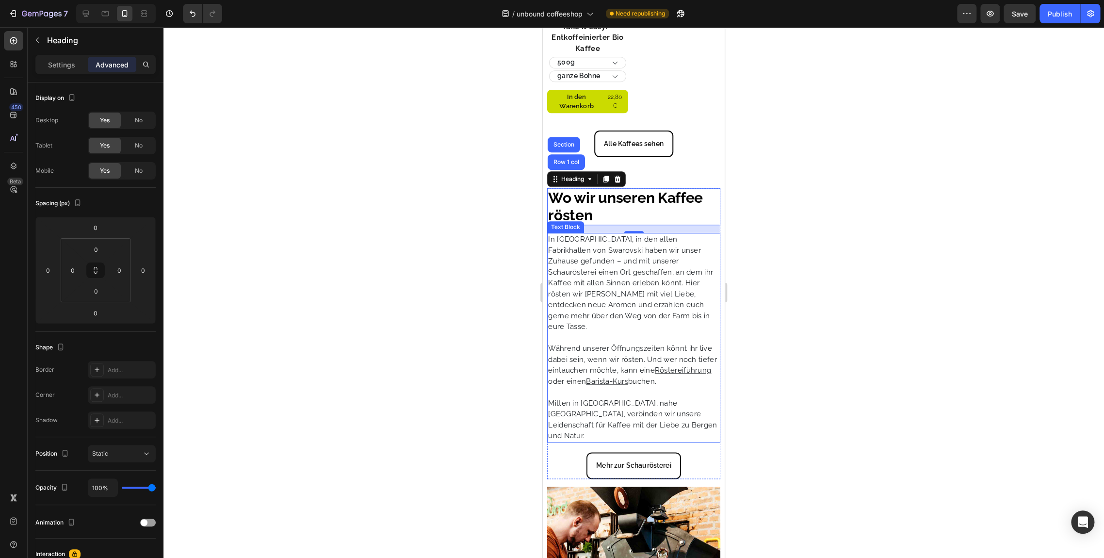
scroll to position [3005, 0]
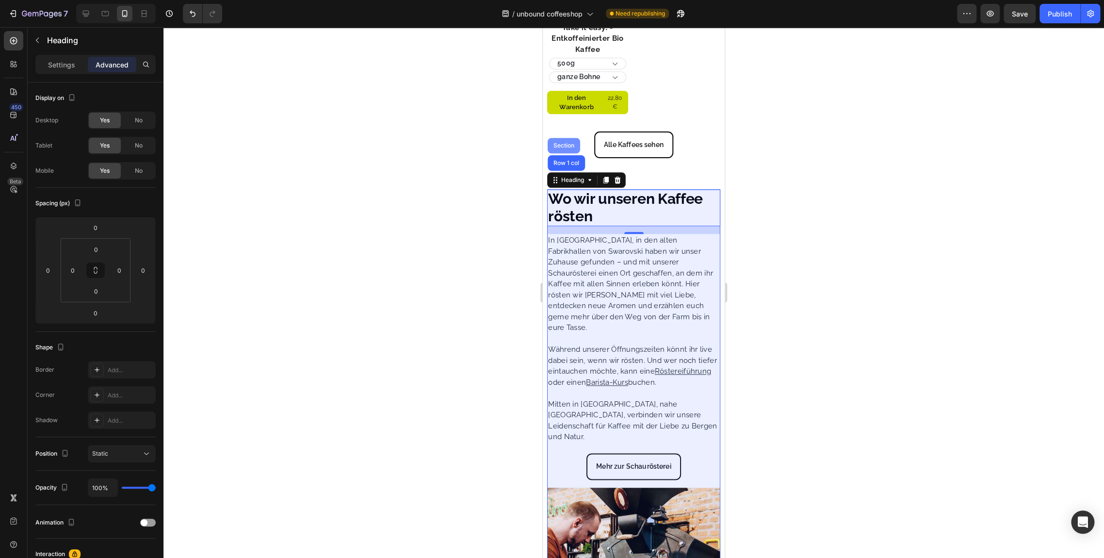
click at [562, 143] on div "Section" at bounding box center [564, 146] width 25 height 6
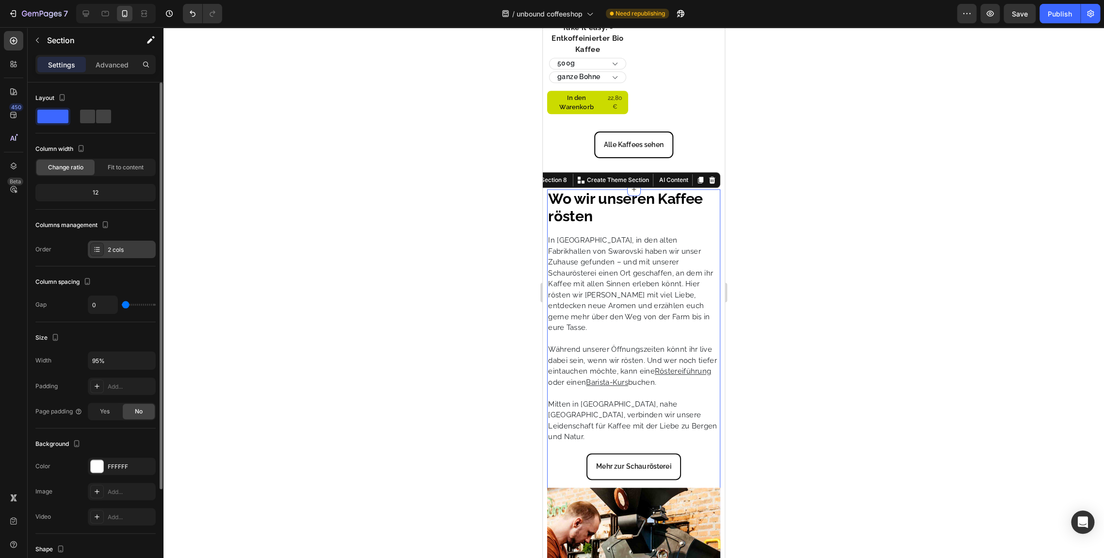
click at [120, 247] on div "2 cols" at bounding box center [131, 250] width 46 height 9
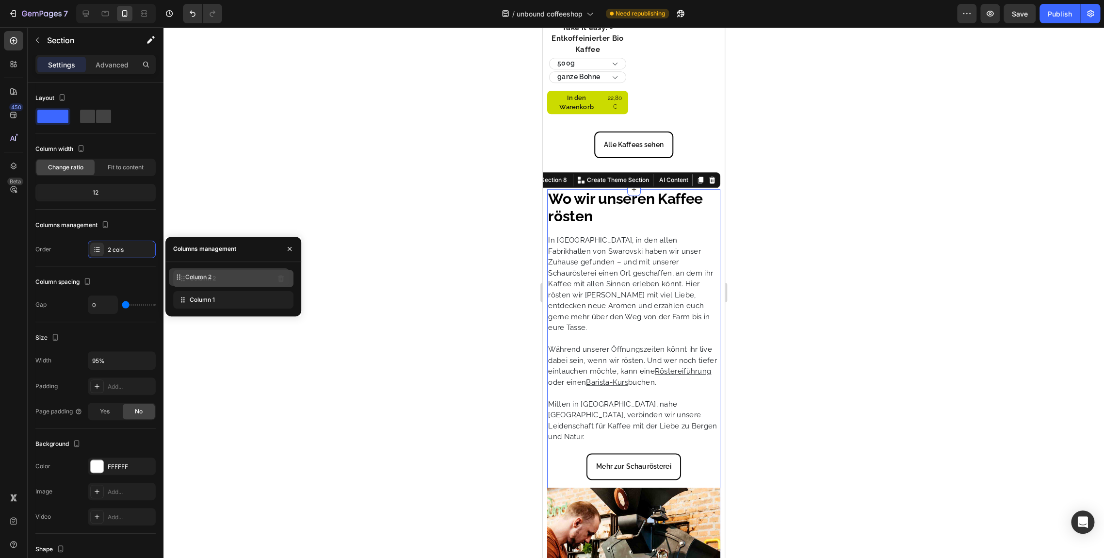
drag, startPoint x: 219, startPoint y: 303, endPoint x: 216, endPoint y: 279, distance: 23.9
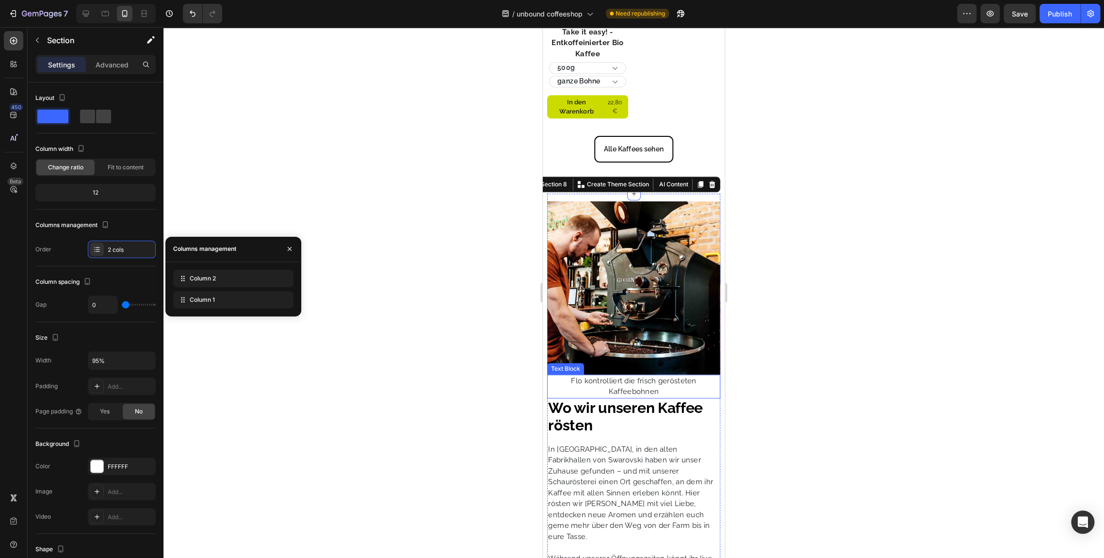
scroll to position [2998, 0]
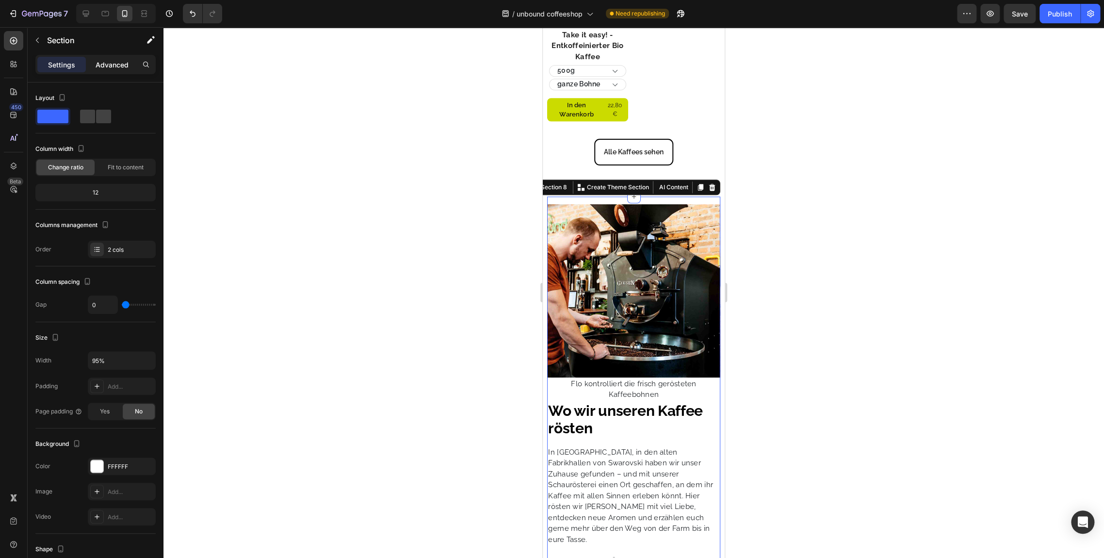
click at [101, 58] on div "Advanced" at bounding box center [112, 65] width 49 height 16
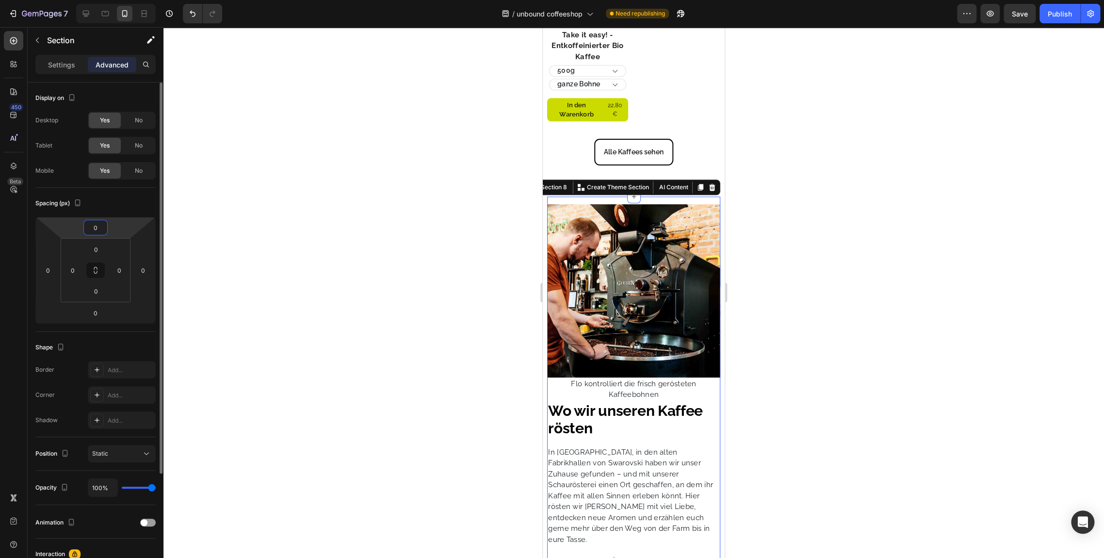
click at [104, 223] on input "0" at bounding box center [95, 227] width 19 height 15
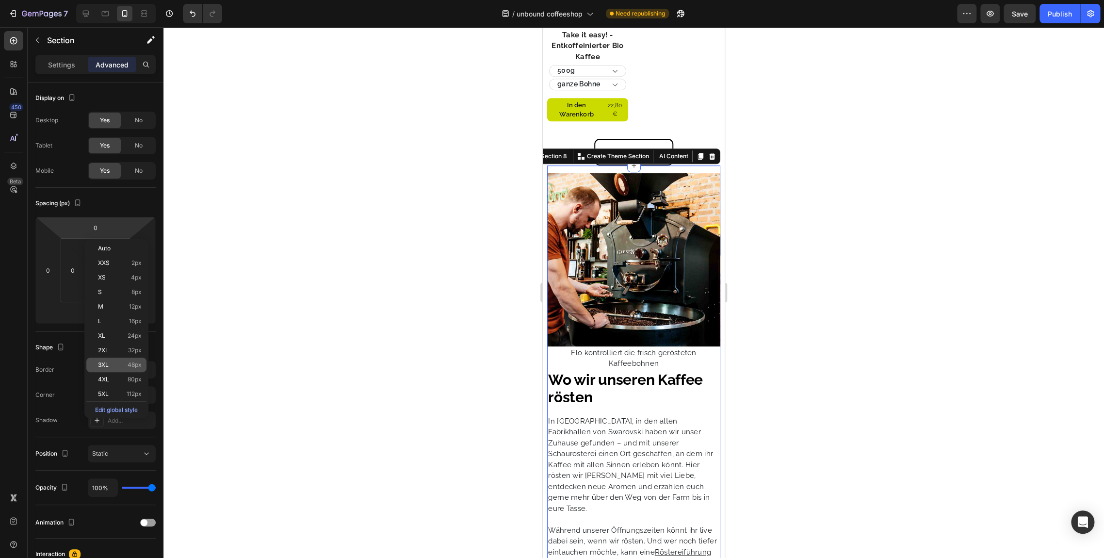
click at [133, 365] on span "48px" at bounding box center [135, 364] width 14 height 7
type input "48"
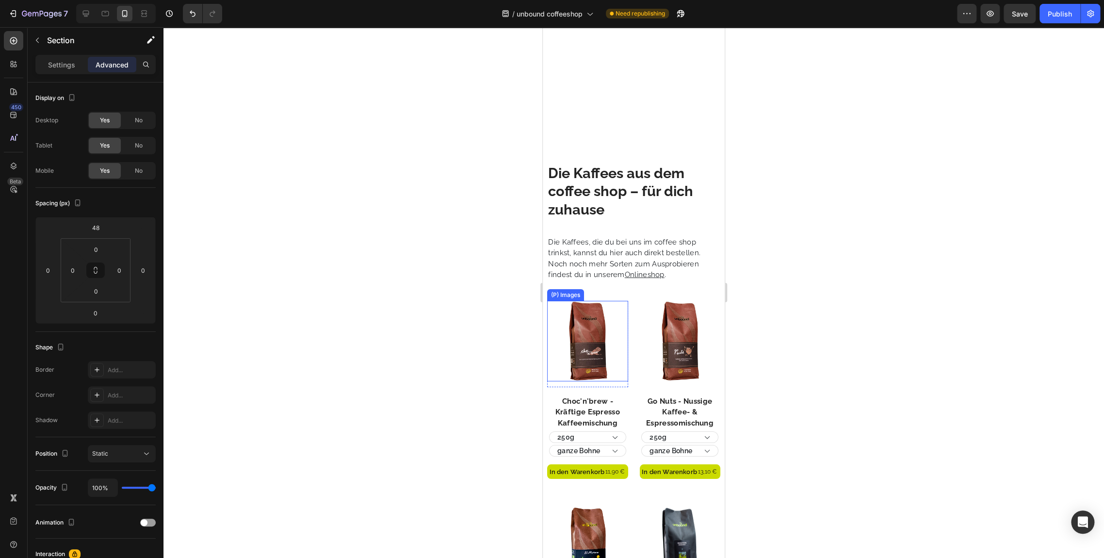
scroll to position [2316, 0]
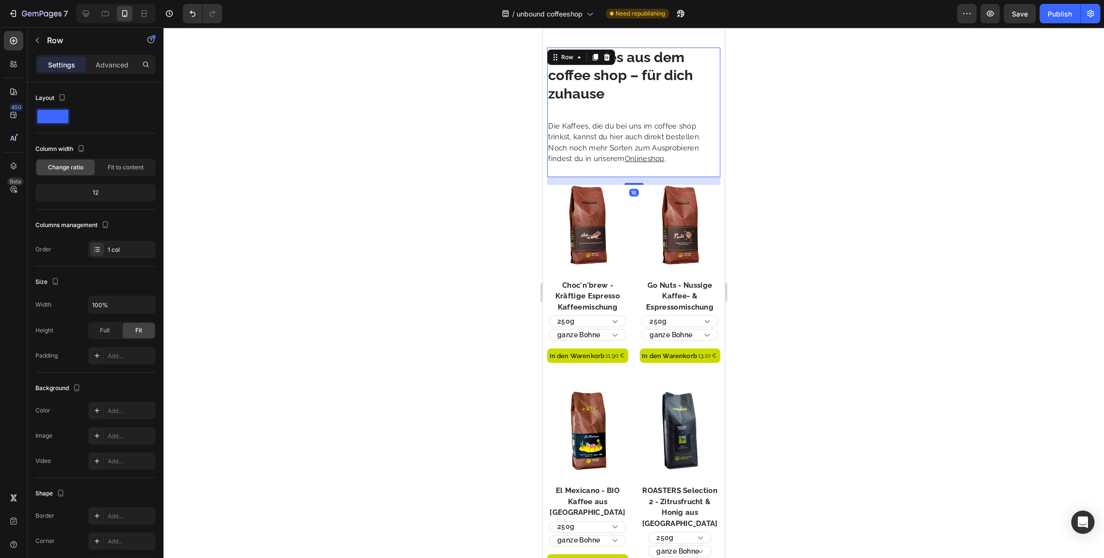
click at [673, 181] on div "16" at bounding box center [633, 181] width 173 height 8
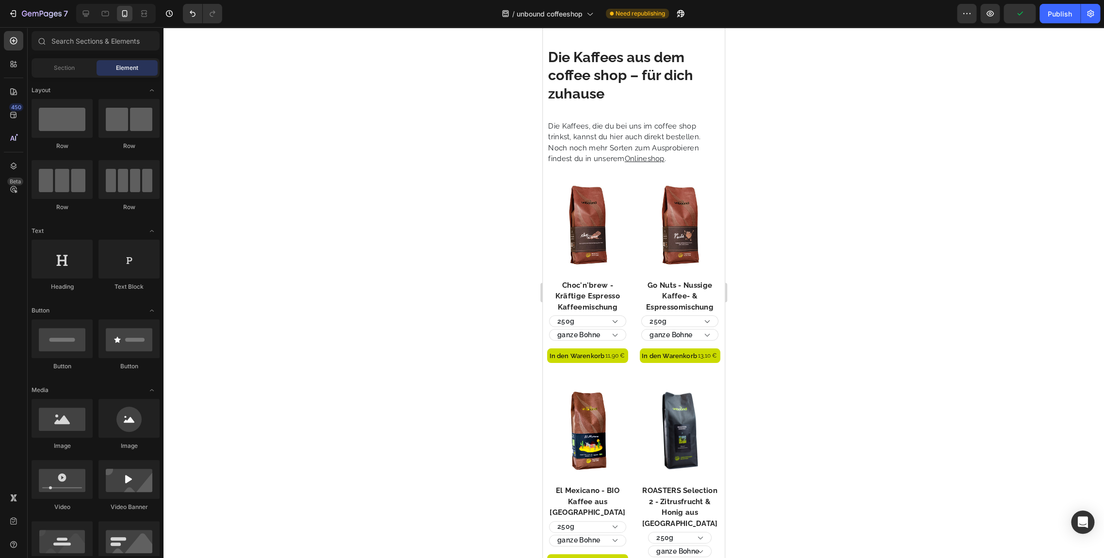
click at [544, 61] on section "Die Kaffees aus dem coffee shop – für dich zuhause Heading Die Kaffees, die du …" at bounding box center [634, 448] width 182 height 800
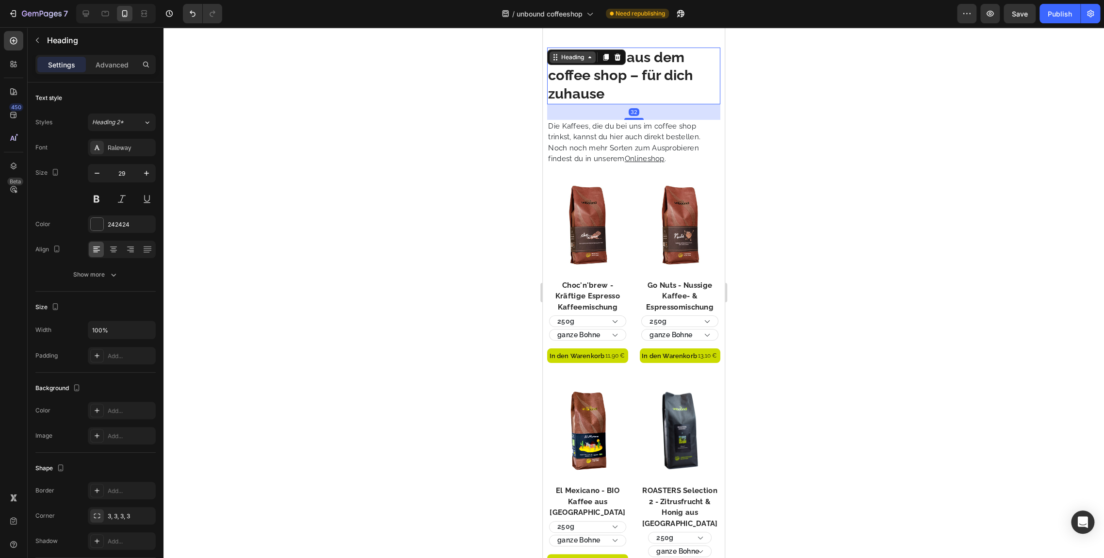
click at [589, 57] on icon at bounding box center [590, 57] width 8 height 8
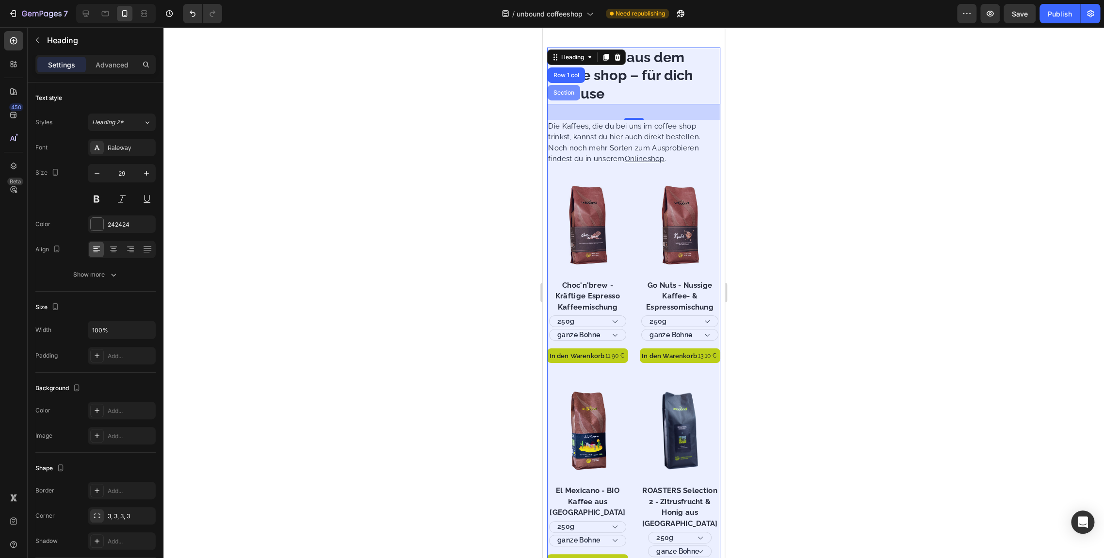
click at [560, 92] on div "Section" at bounding box center [564, 93] width 25 height 6
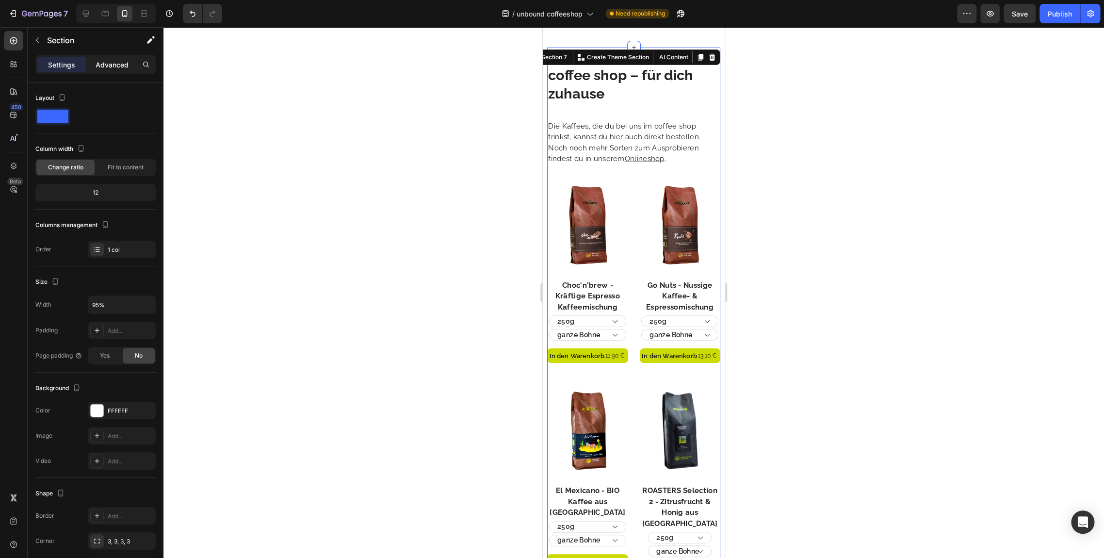
click at [113, 66] on p "Advanced" at bounding box center [112, 65] width 33 height 10
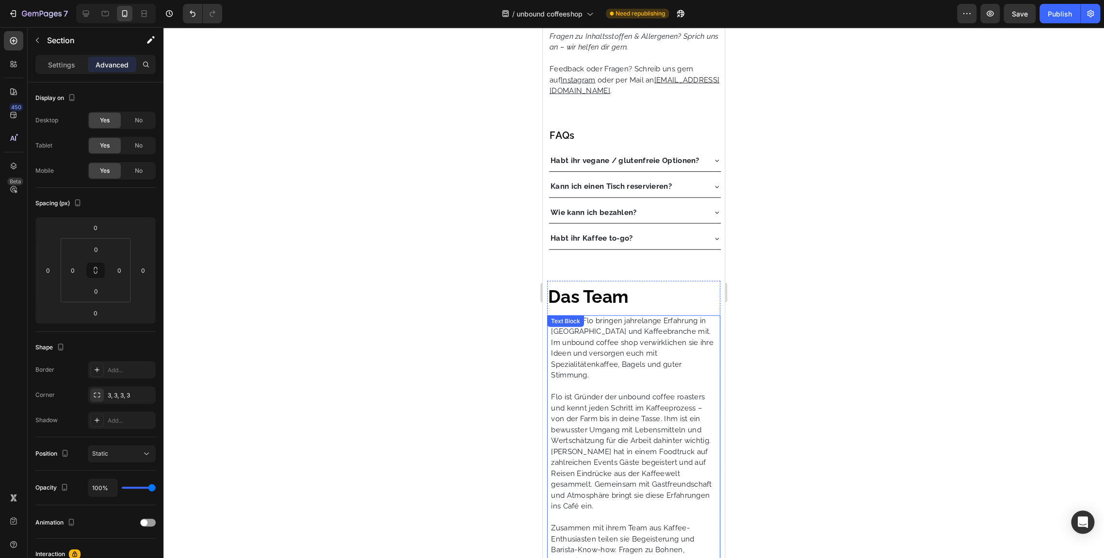
scroll to position [1534, 0]
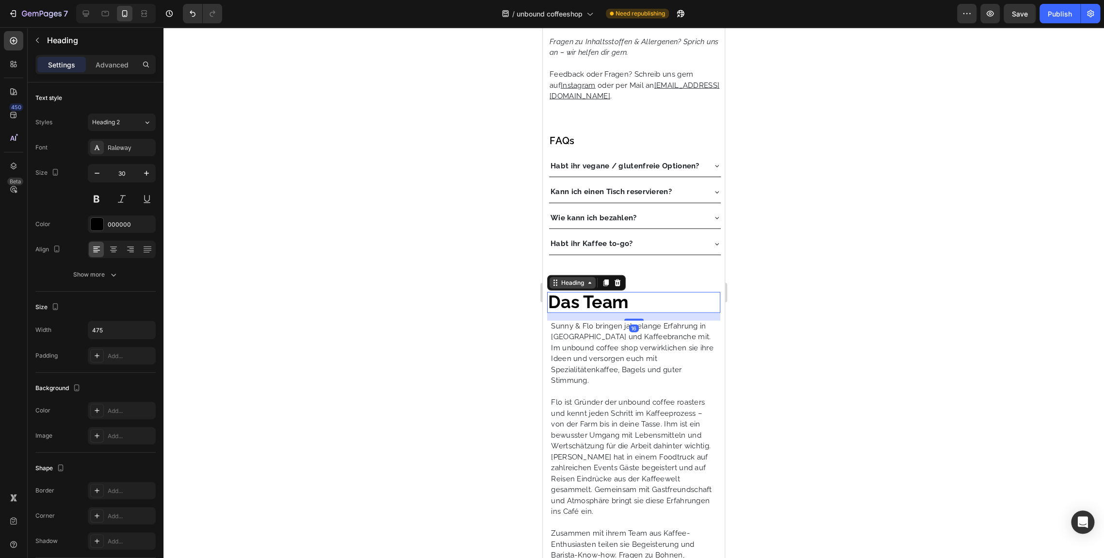
click at [581, 287] on div "Heading" at bounding box center [572, 283] width 27 height 9
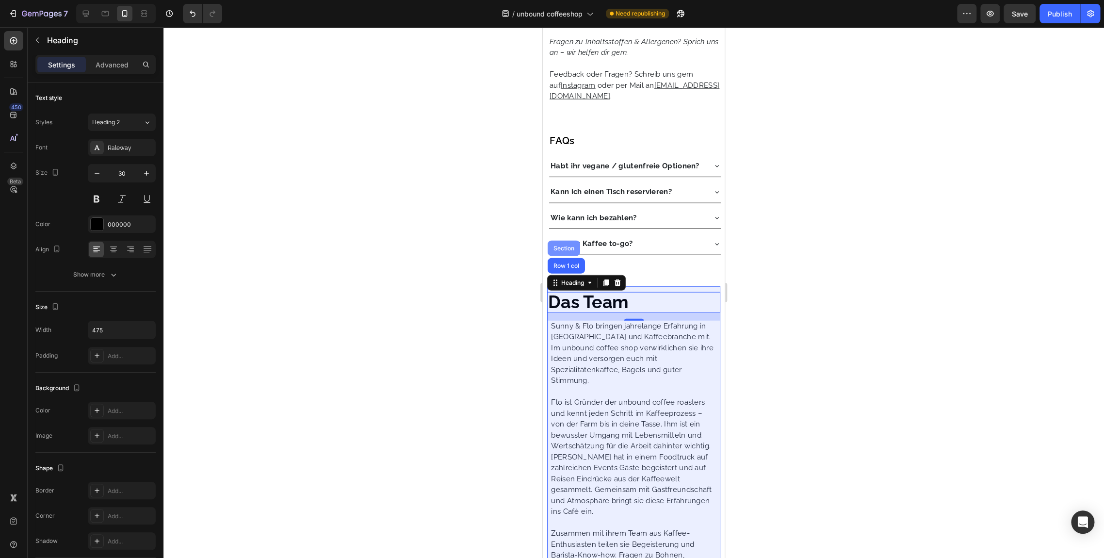
click at [560, 253] on div "Section" at bounding box center [564, 249] width 33 height 16
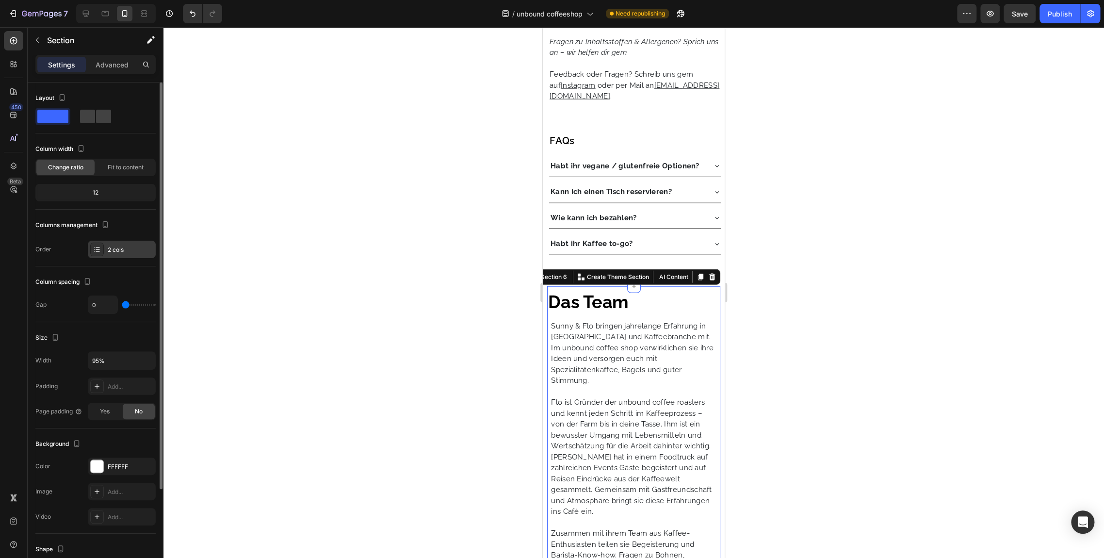
click at [110, 249] on div "2 cols" at bounding box center [131, 250] width 46 height 9
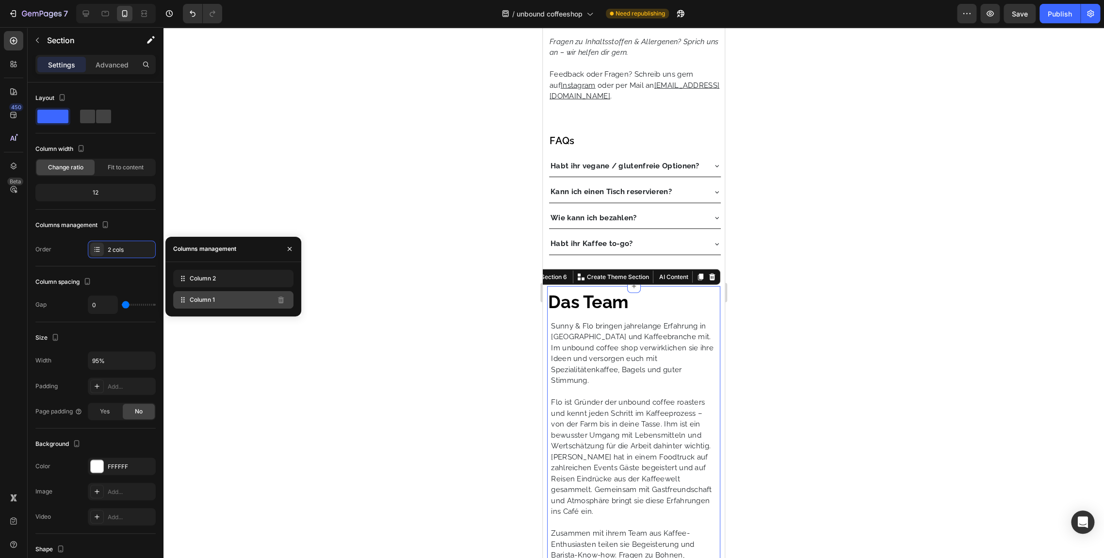
drag, startPoint x: 243, startPoint y: 310, endPoint x: 246, endPoint y: 299, distance: 11.4
click at [246, 299] on div "Column 2 Column 1" at bounding box center [233, 289] width 136 height 54
drag, startPoint x: 246, startPoint y: 299, endPoint x: 247, endPoint y: 277, distance: 22.8
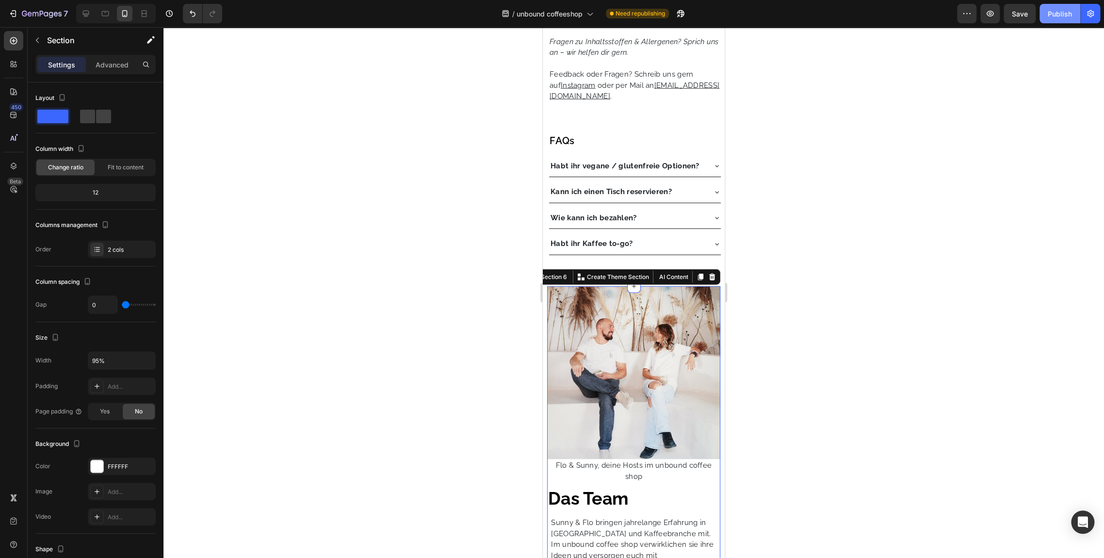
click at [993, 10] on div "Publish" at bounding box center [1060, 14] width 24 height 10
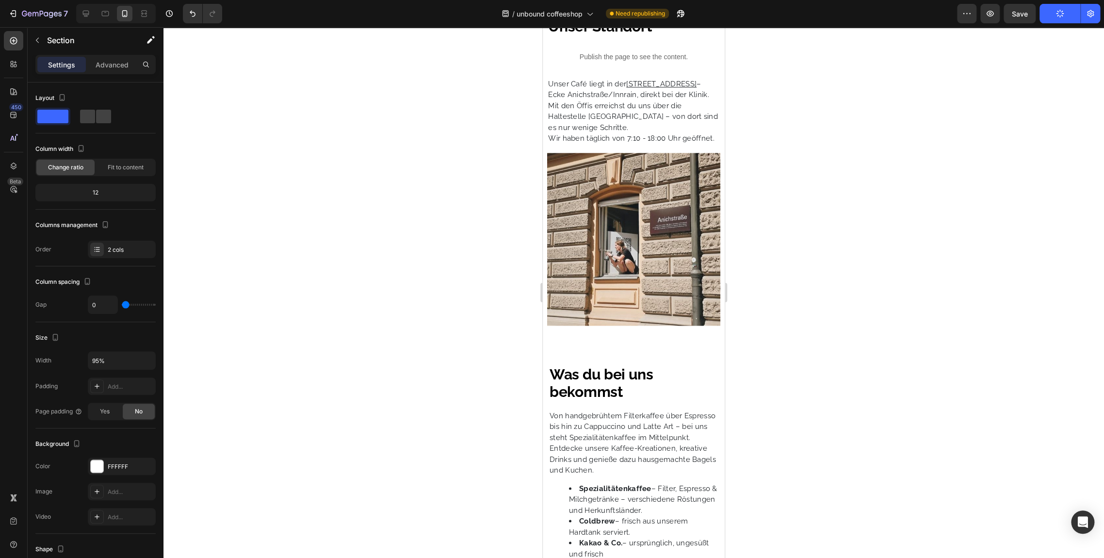
scroll to position [700, 0]
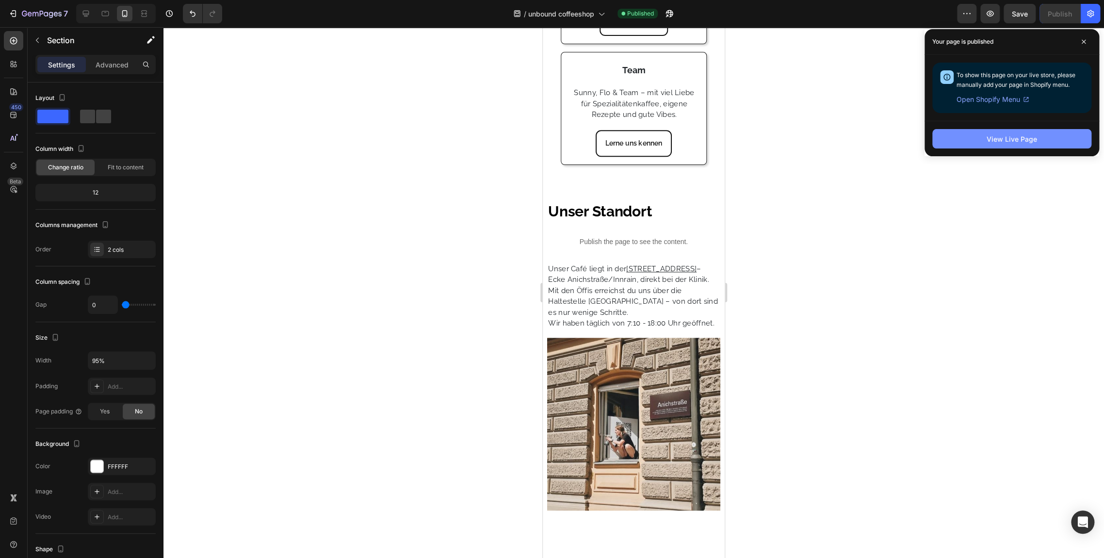
click at [993, 139] on div "View Live Page" at bounding box center [1012, 139] width 50 height 10
